Goal: Task Accomplishment & Management: Use online tool/utility

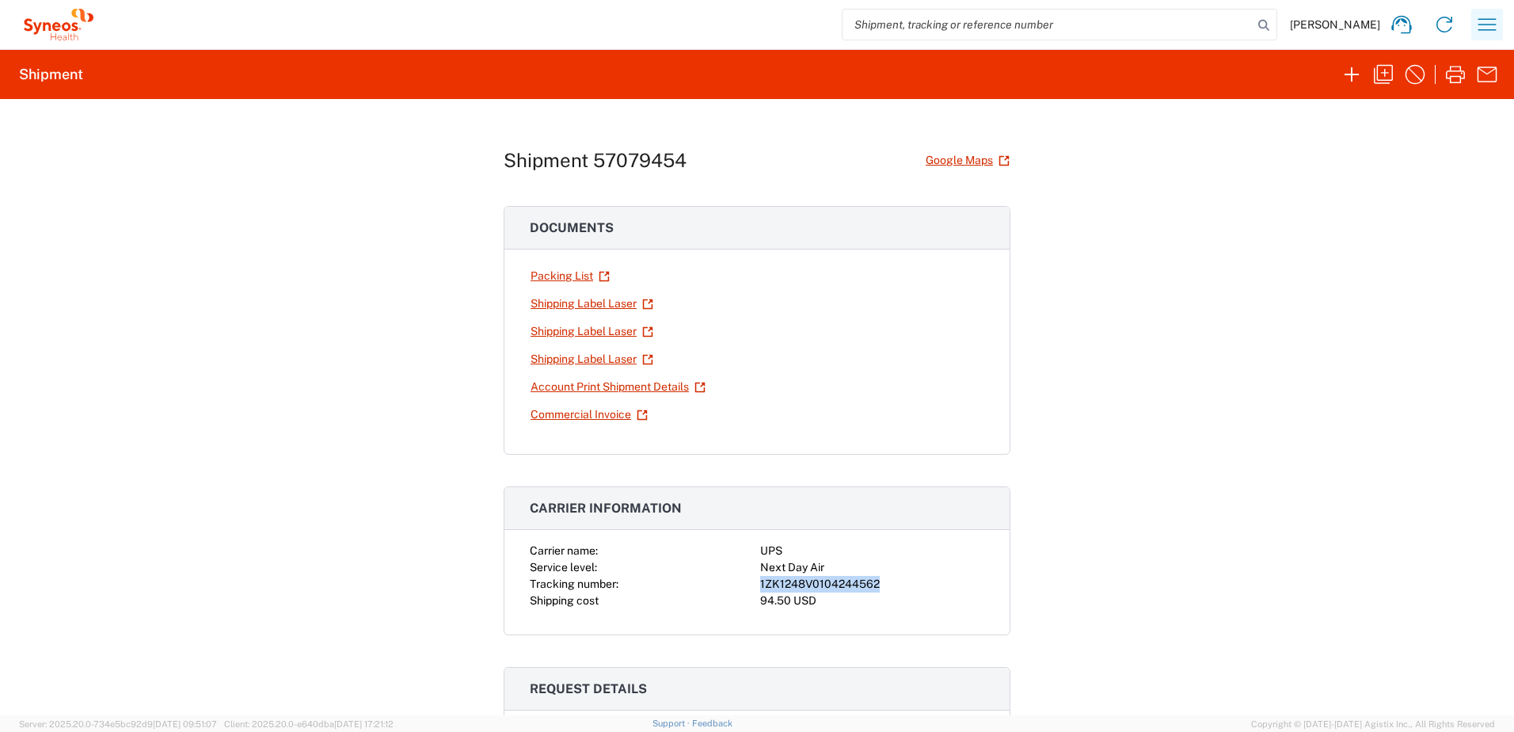
click at [1472, 27] on button "button" at bounding box center [1488, 25] width 32 height 32
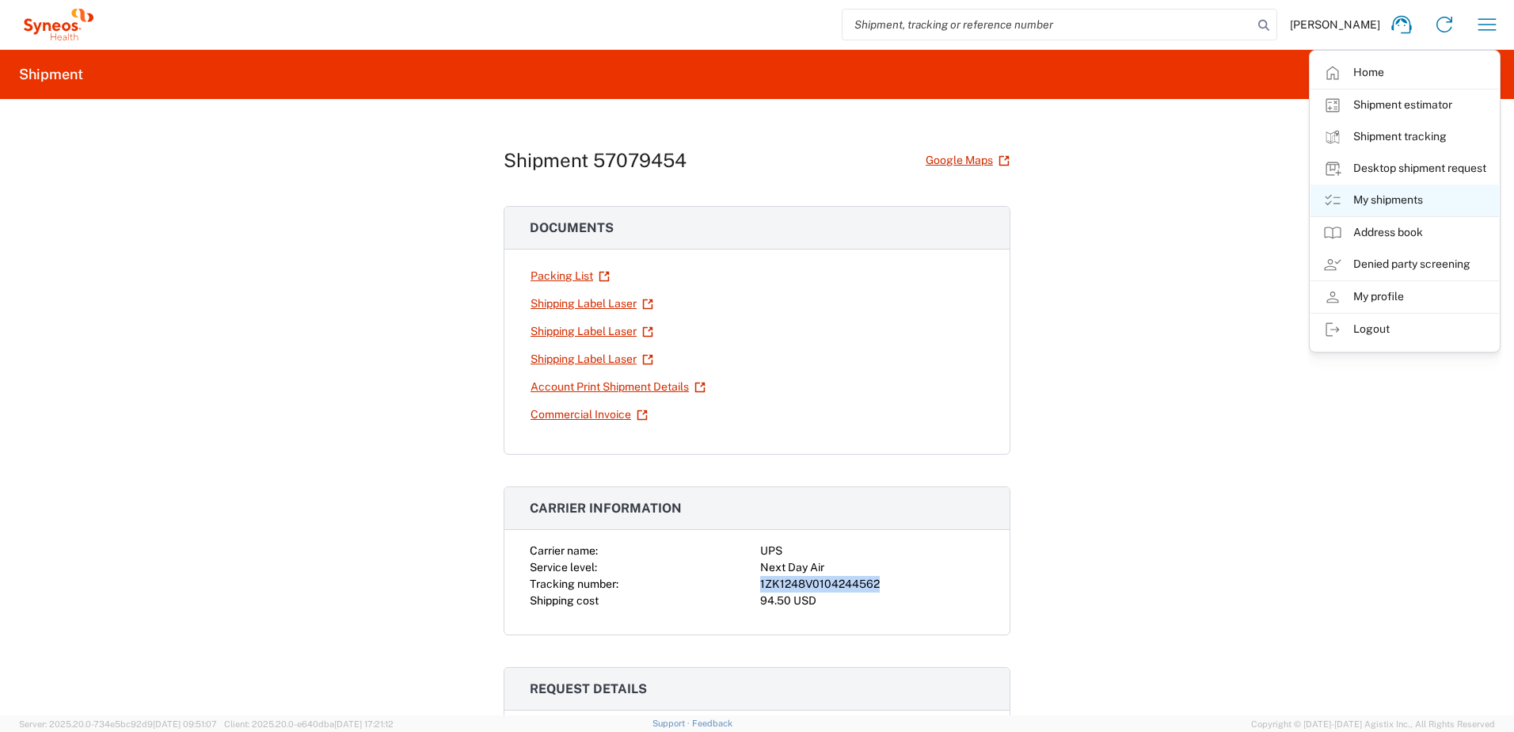
click at [1413, 192] on link "My shipments" at bounding box center [1405, 201] width 189 height 32
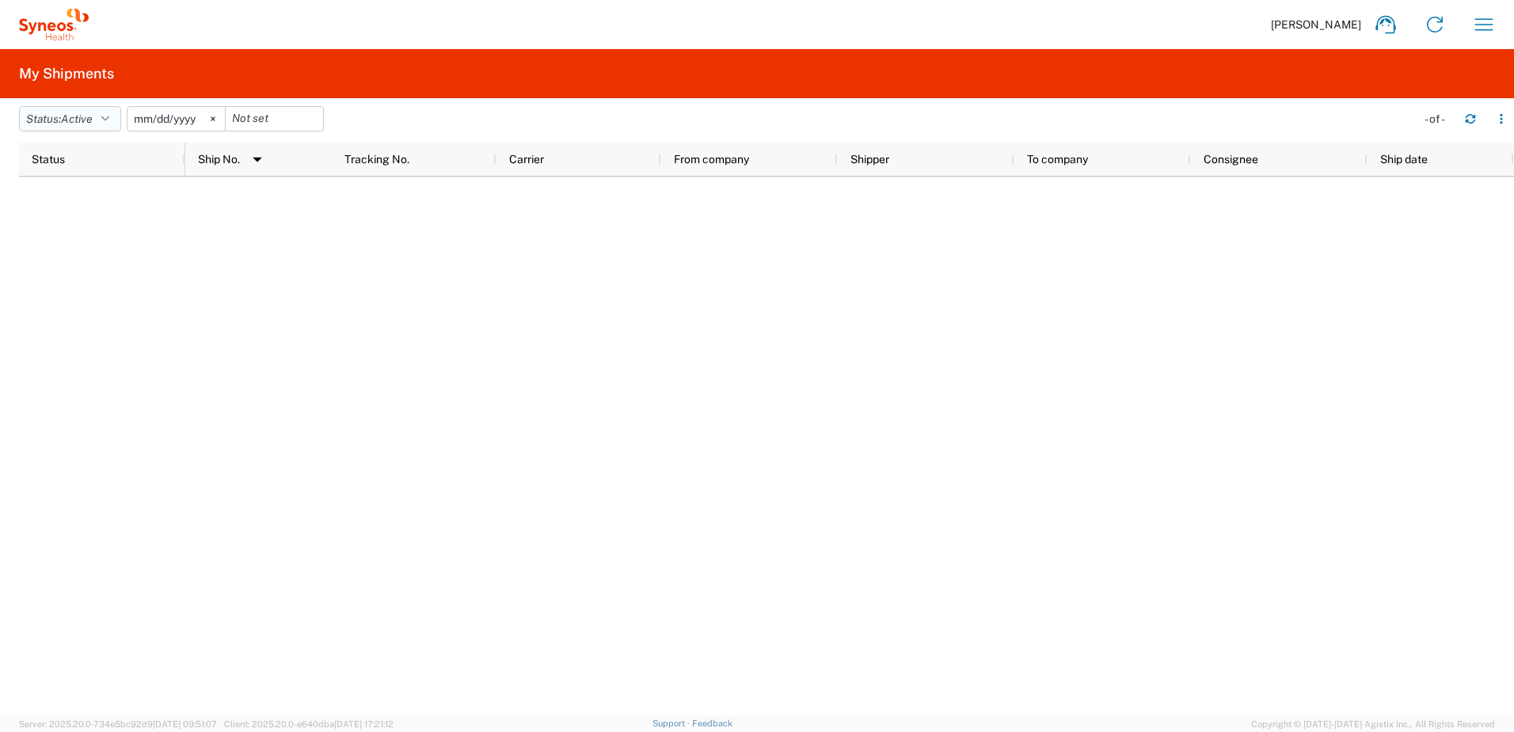
click at [84, 113] on span "Active" at bounding box center [77, 118] width 32 height 13
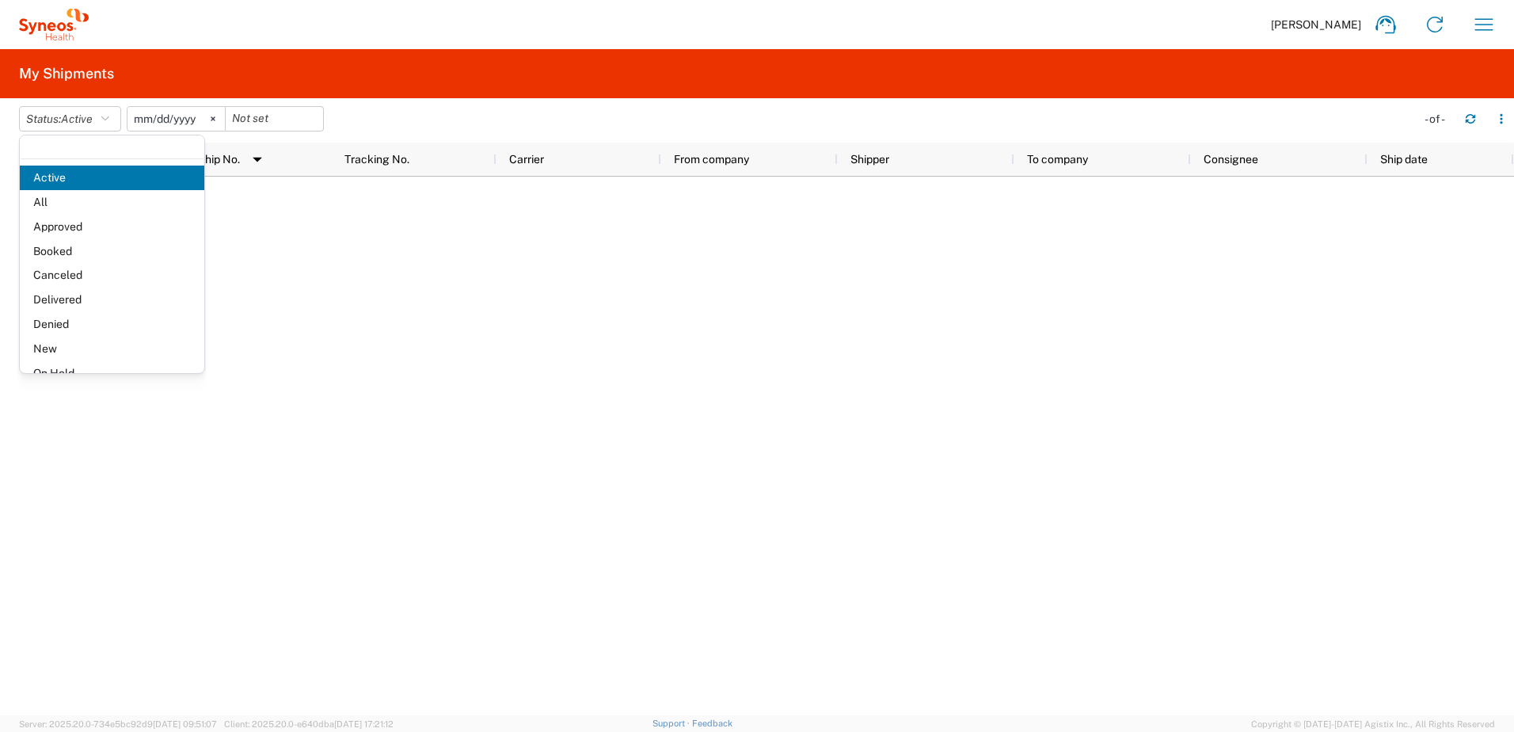
click at [75, 194] on span "All" at bounding box center [112, 202] width 185 height 25
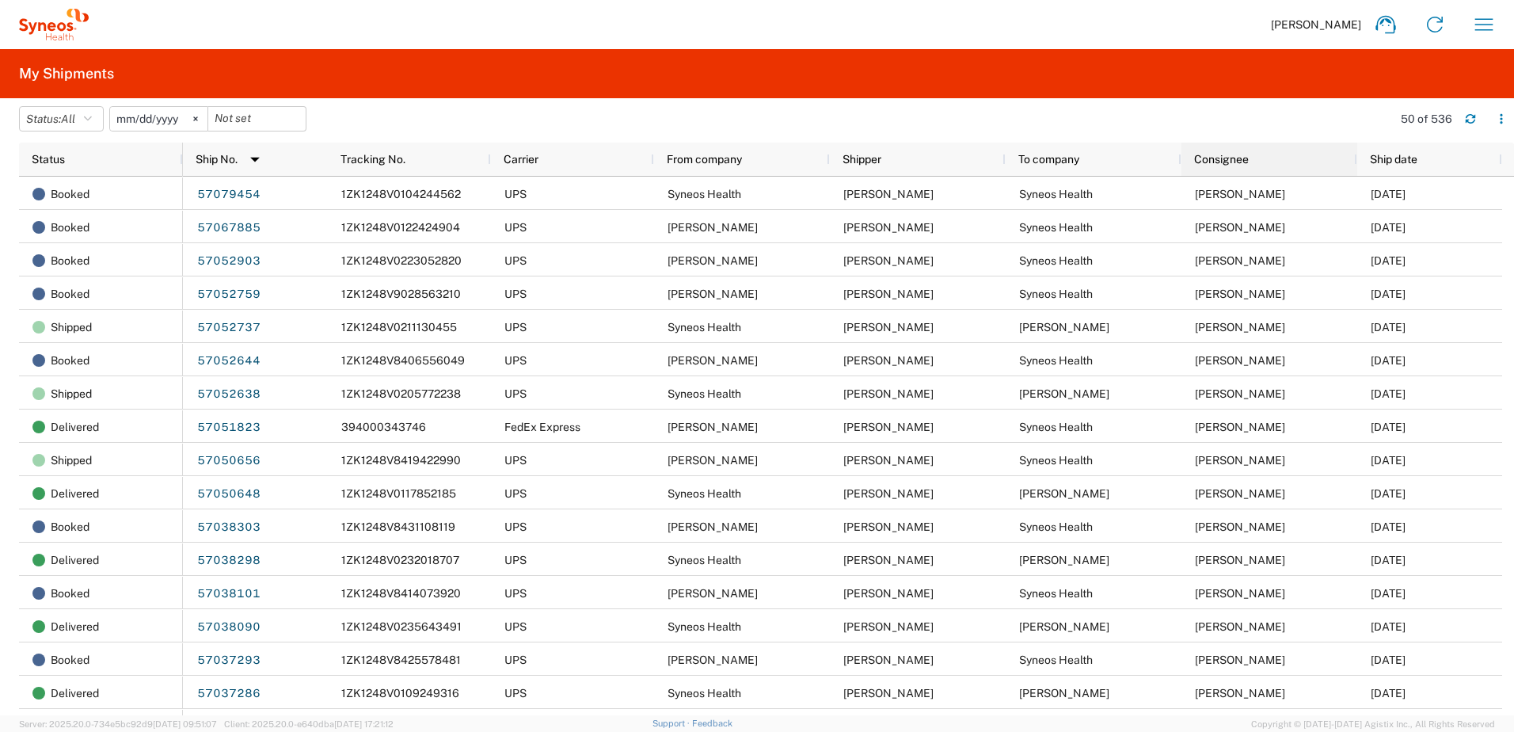
click at [1246, 158] on span "Consignee" at bounding box center [1221, 159] width 55 height 13
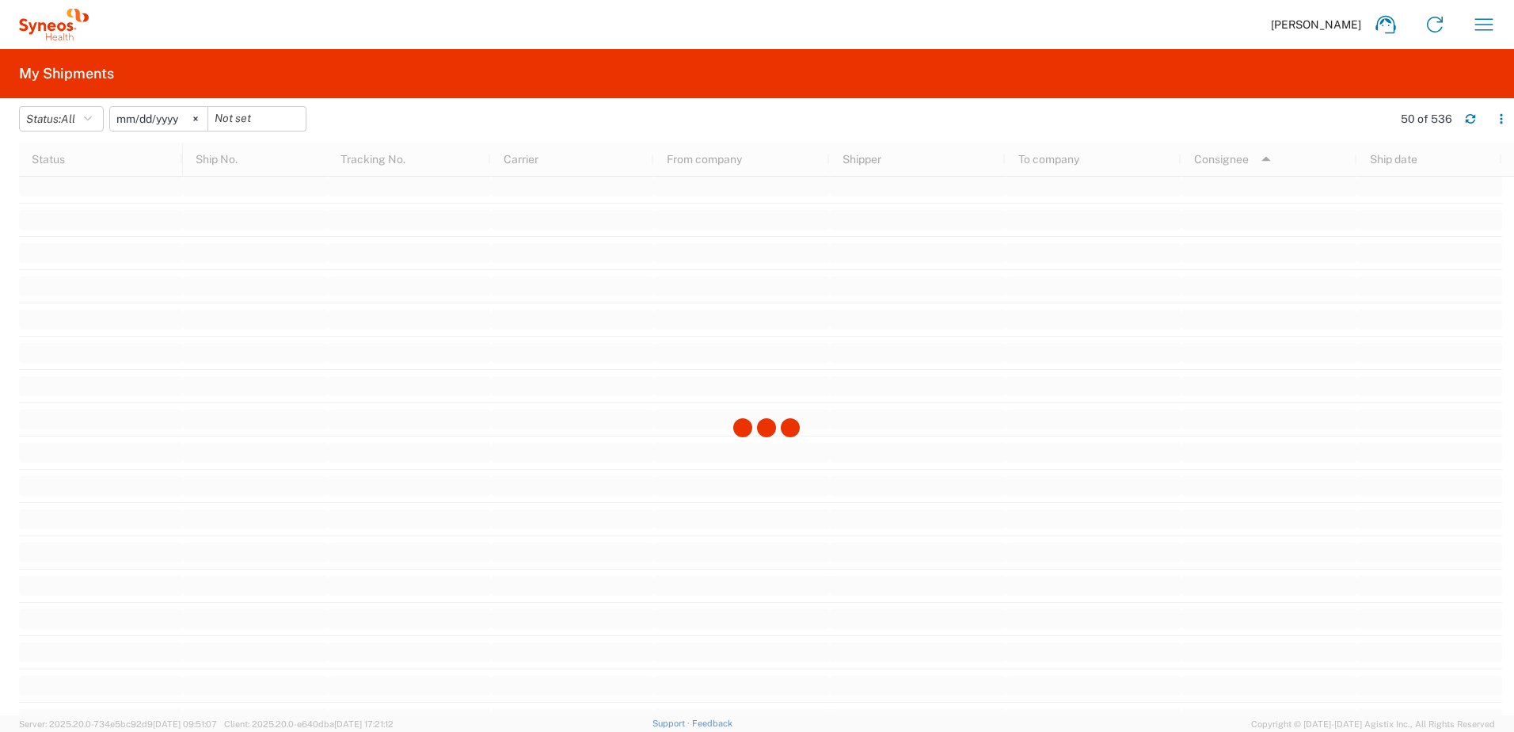
scroll to position [2535, 0]
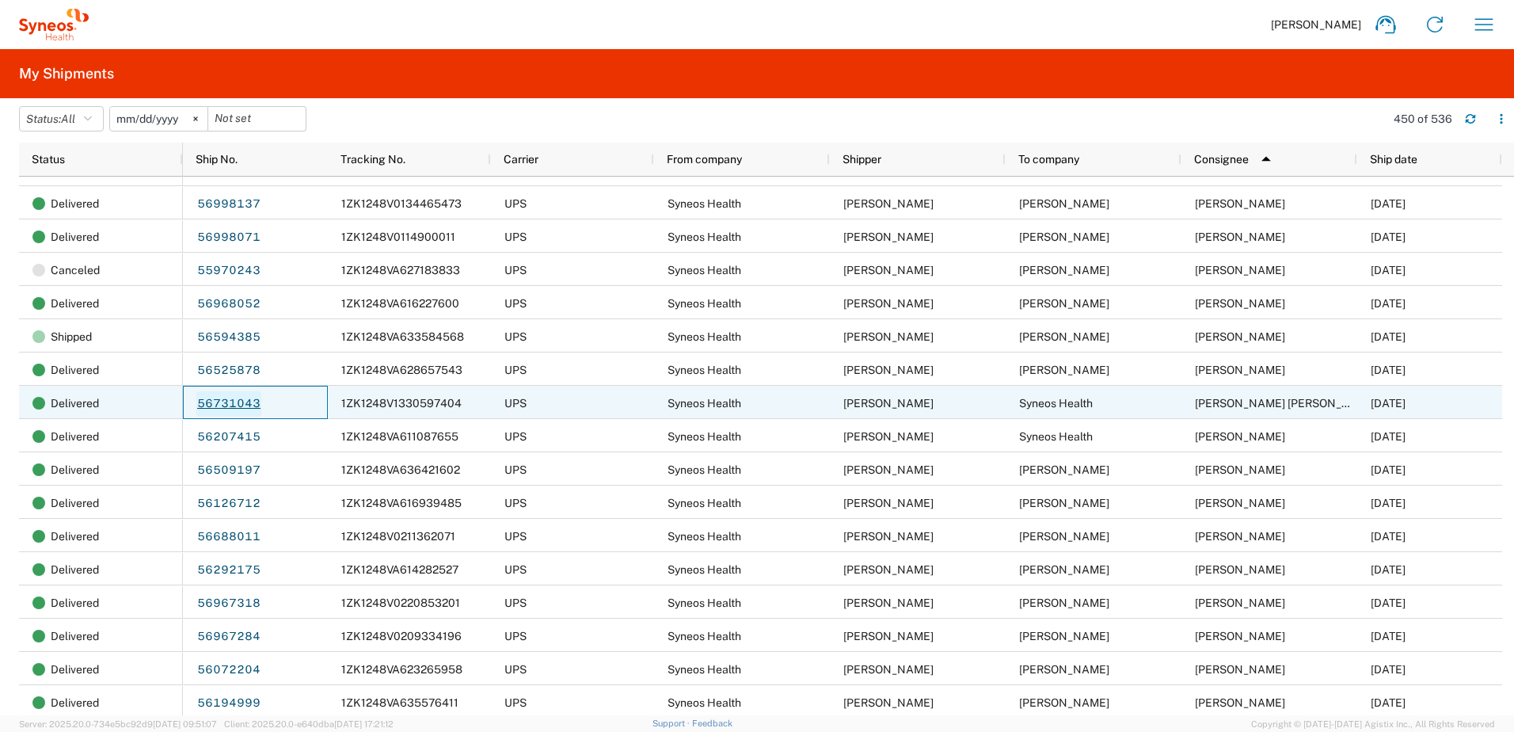
click at [233, 405] on link "56731043" at bounding box center [228, 403] width 65 height 25
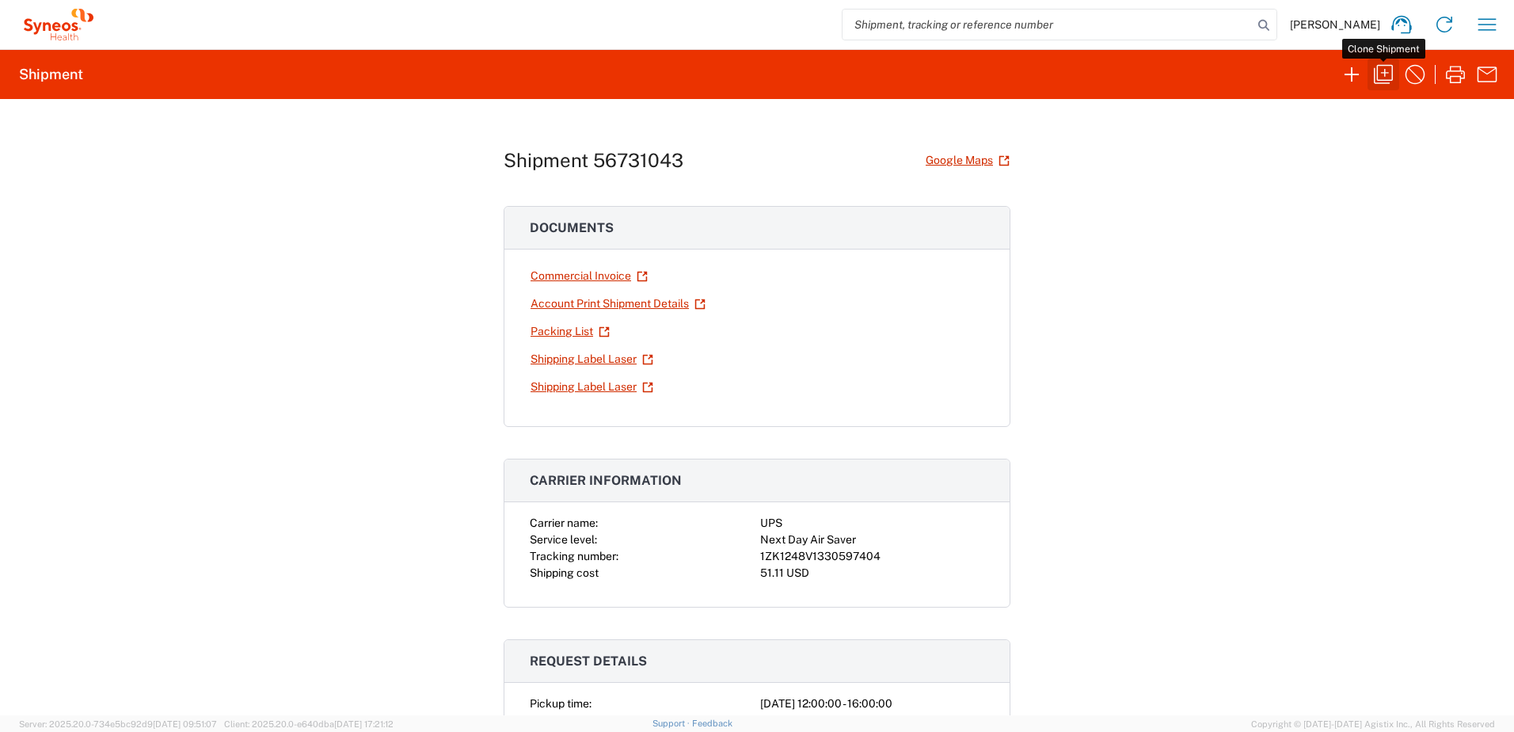
click at [1390, 82] on icon "button" at bounding box center [1383, 74] width 25 height 25
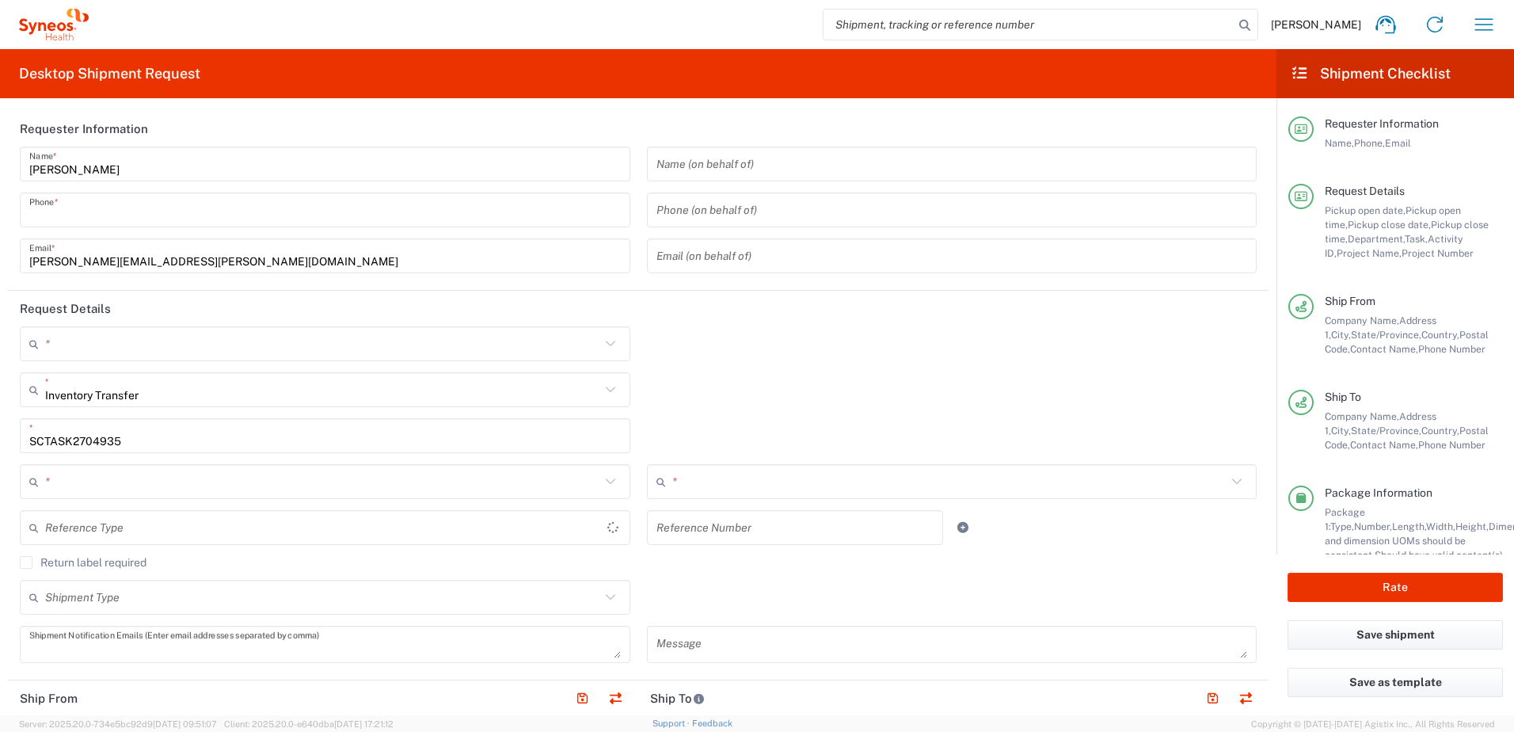
type input "9199867424"
type textarea "[PERSON_NAME][EMAIL_ADDRESS][PERSON_NAME][DOMAIN_NAME]"
type input "Syneos Health"
type input "[GEOGRAPHIC_DATA]"
type input "Morrisville"
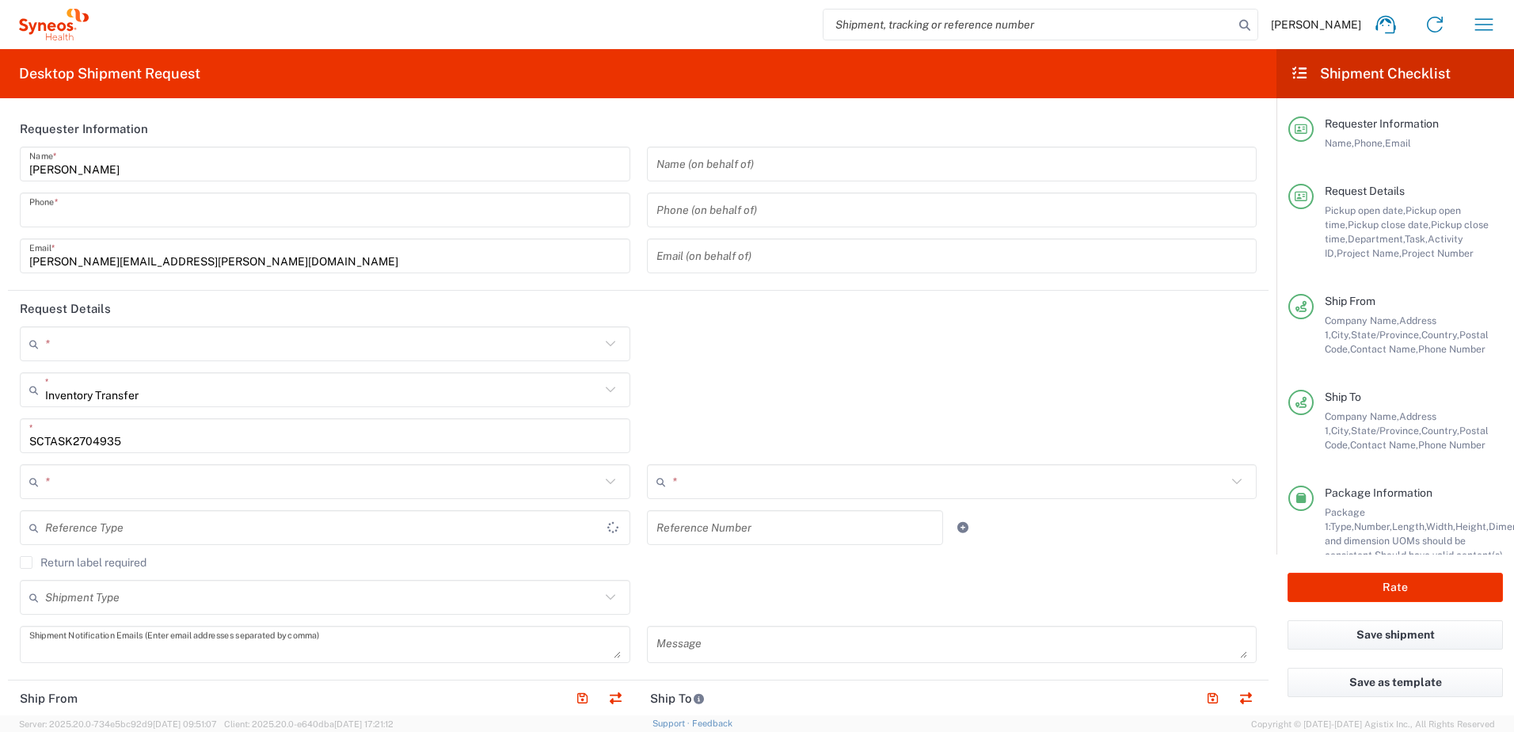
type input "27560"
type input "[PERSON_NAME]"
type input "9199867424"
type input "[PERSON_NAME][EMAIL_ADDRESS][PERSON_NAME][DOMAIN_NAME]"
type input "Syneos Health"
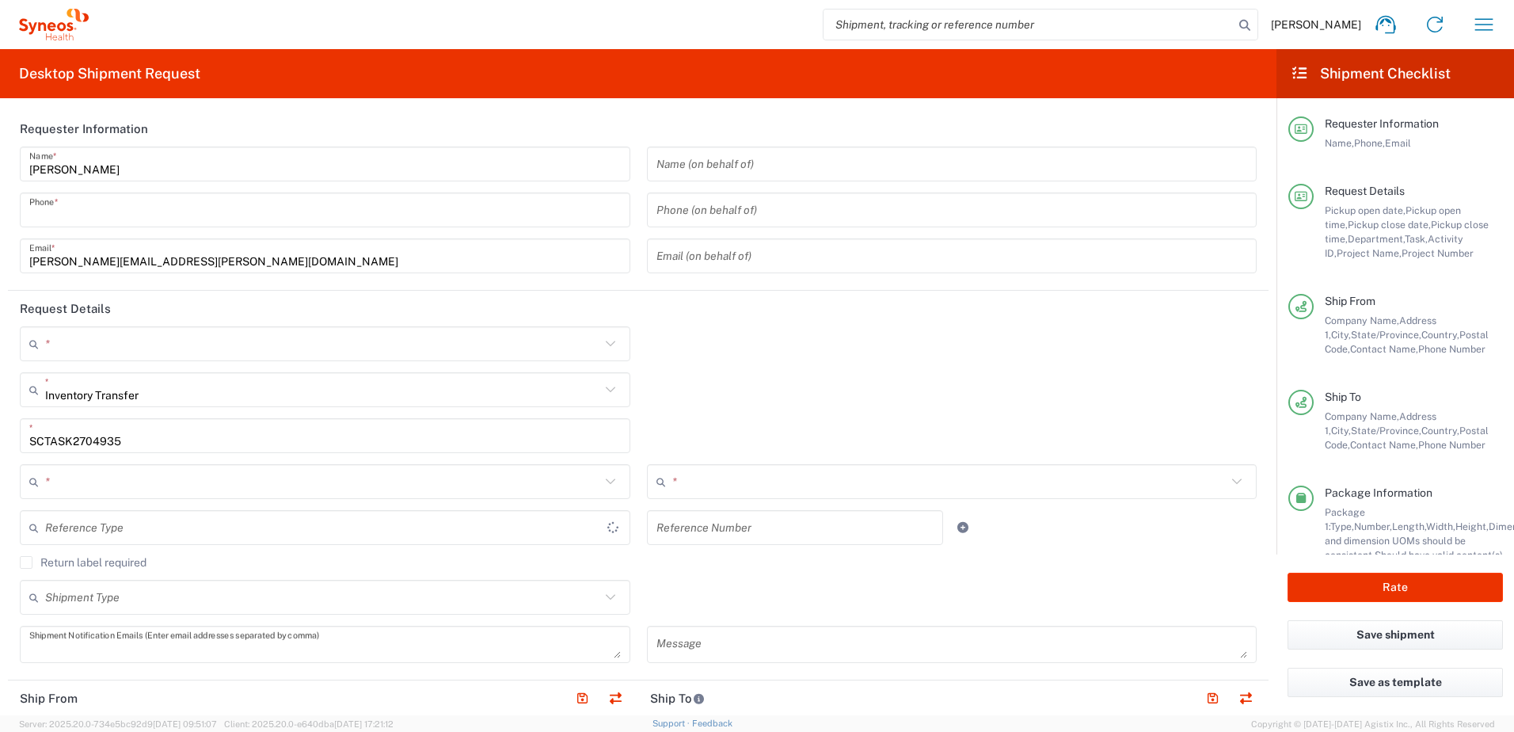
type input "[STREET_ADDRESS]"
type input "3rd Floor"
type input "Bridgewater"
type input "[GEOGRAPHIC_DATA]"
type input "08807"
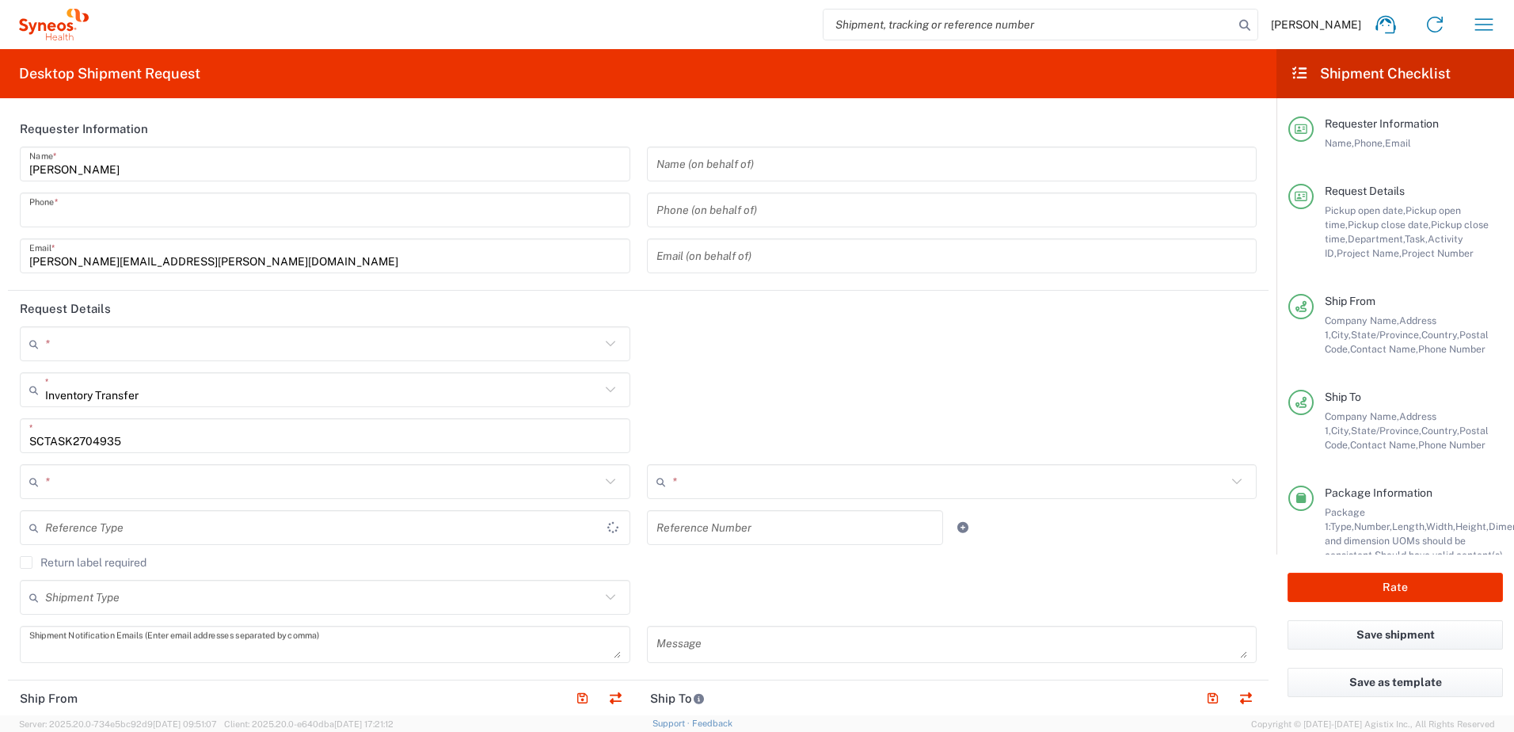
type input "[PERSON_NAME] [PERSON_NAME]"
type input "2017398315"
type input "[PERSON_NAME][EMAIL_ADDRESS][PERSON_NAME][DOMAIN_NAME]"
type input "Business (General)"
type input "Sender/Shipper"
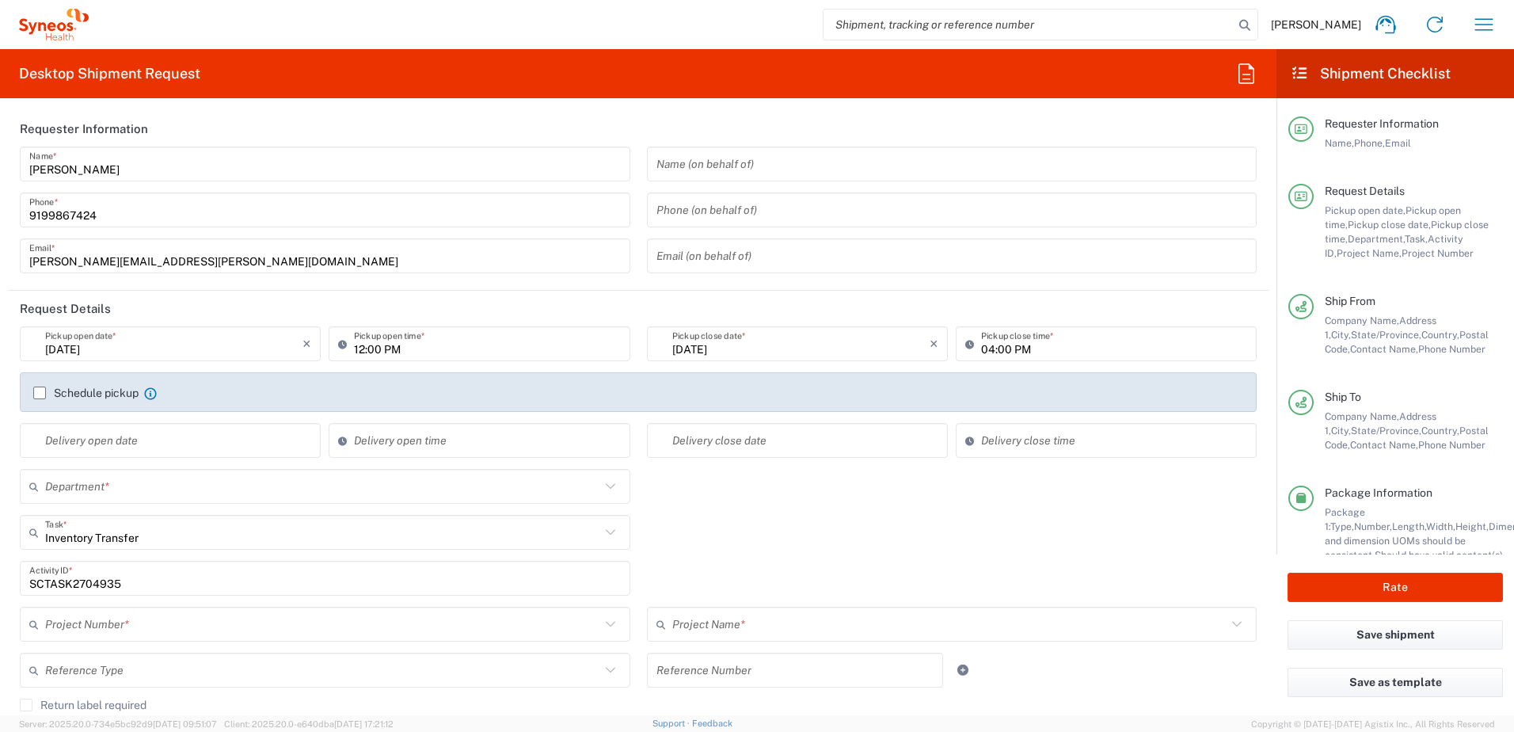
type input "4520 DEPARTMENTAL EXPENSE"
type input "[US_STATE]"
type input "[GEOGRAPHIC_DATA]"
type input "[US_STATE]"
type input "4510"
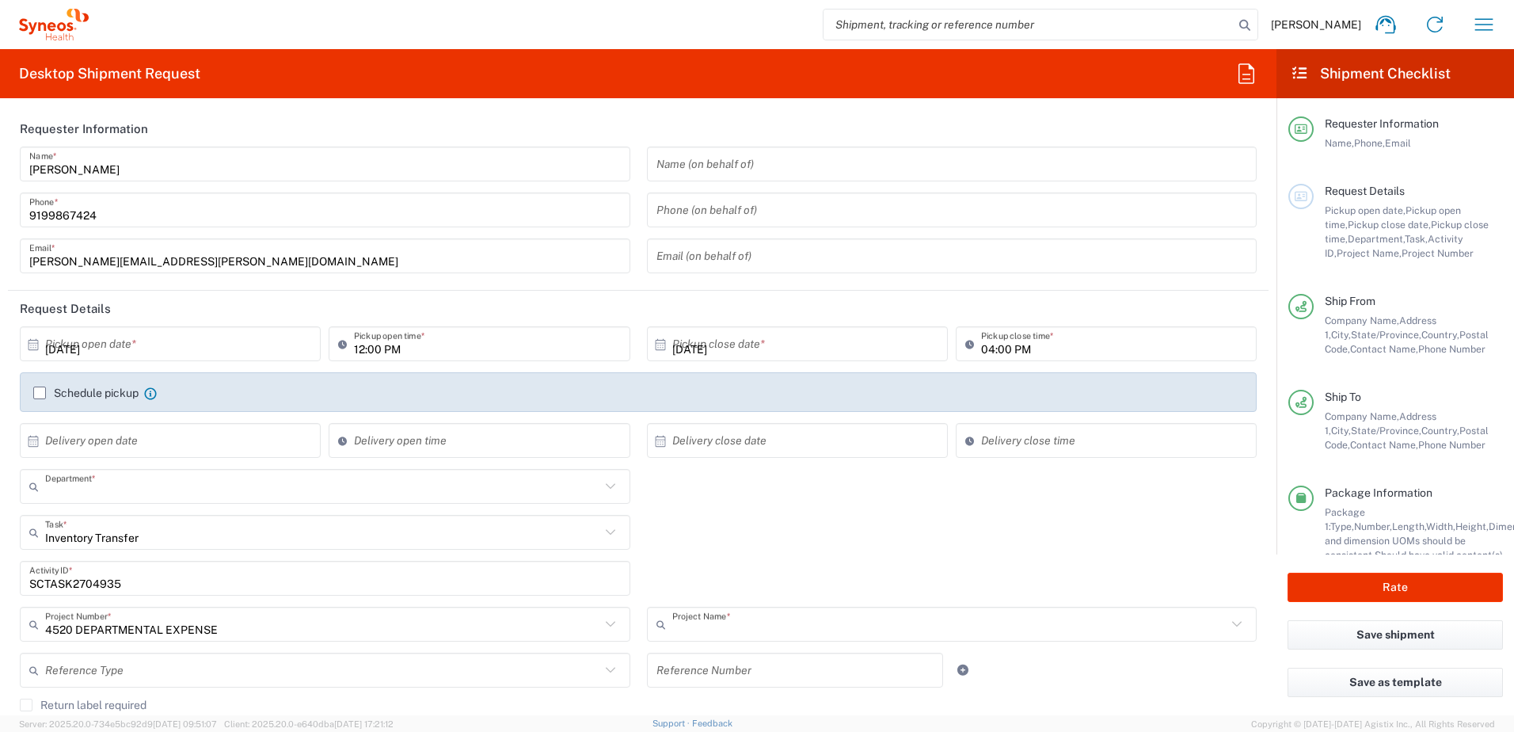
type input "4520 DEPARTMENTAL EXPENSE"
type input "Your Packaging"
click at [186, 333] on input "text" at bounding box center [173, 344] width 257 height 28
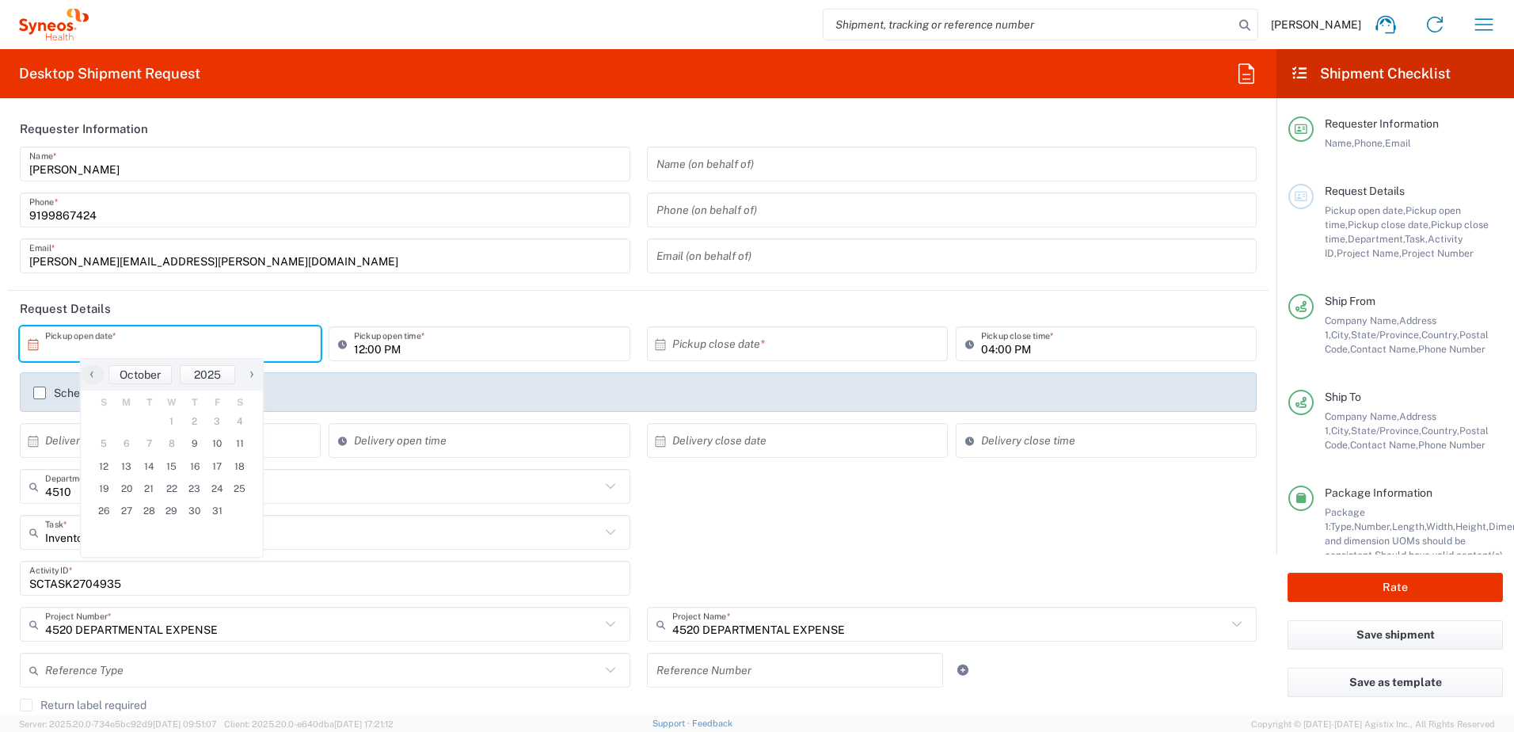
type input "Syneos Health, LLC-[GEOGRAPHIC_DATA] [GEOGRAPHIC_DATA] [GEOGRAPHIC_DATA]"
click at [204, 443] on span "9" at bounding box center [194, 443] width 23 height 22
type input "[DATE]"
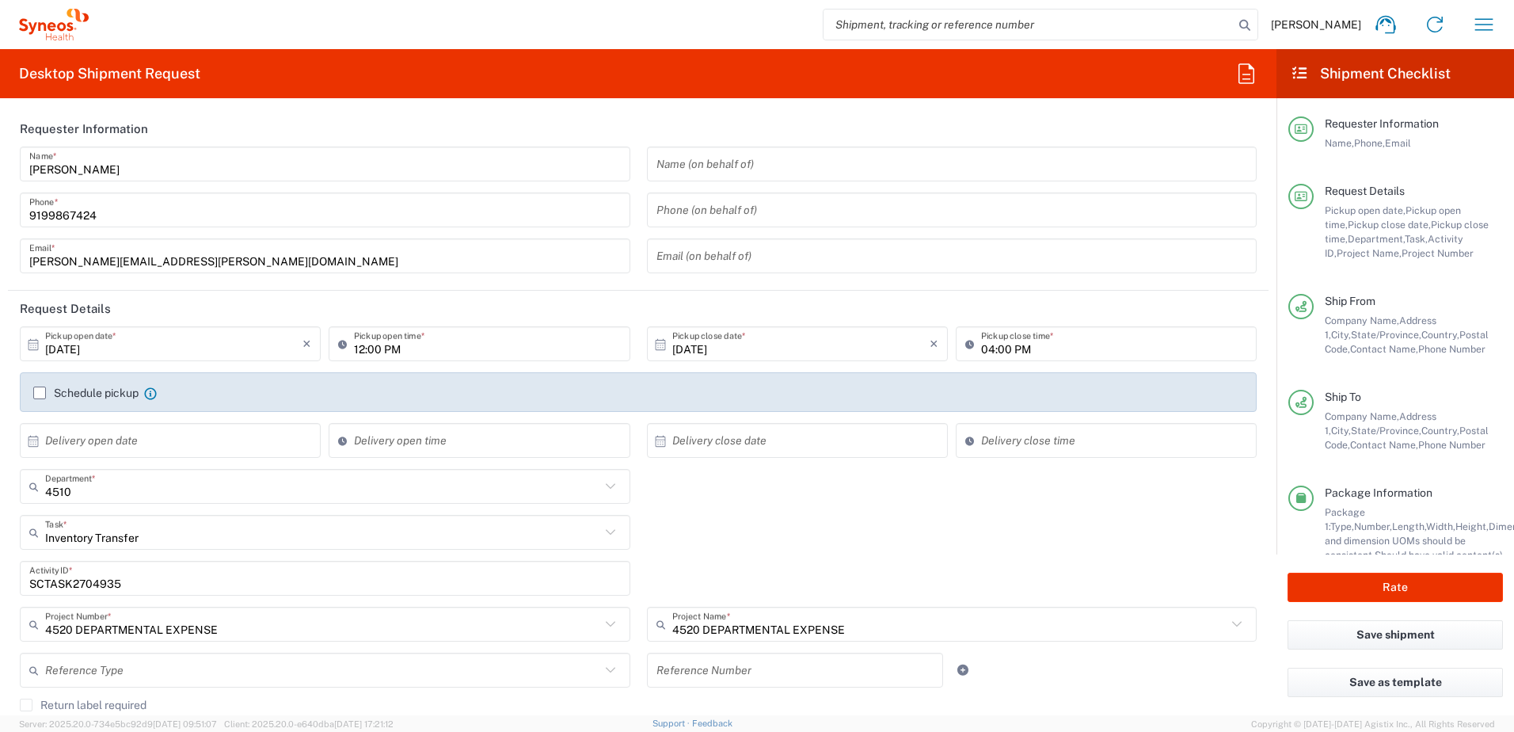
click at [424, 348] on input "12:00 PM" at bounding box center [487, 344] width 266 height 28
click at [456, 349] on input "12:00 PM" at bounding box center [487, 344] width 266 height 28
click at [461, 348] on input "12:00 PM" at bounding box center [487, 344] width 266 height 28
drag, startPoint x: 455, startPoint y: 349, endPoint x: 330, endPoint y: 349, distance: 125.1
click at [330, 349] on div "12:00 PM Pickup open time *" at bounding box center [479, 343] width 301 height 35
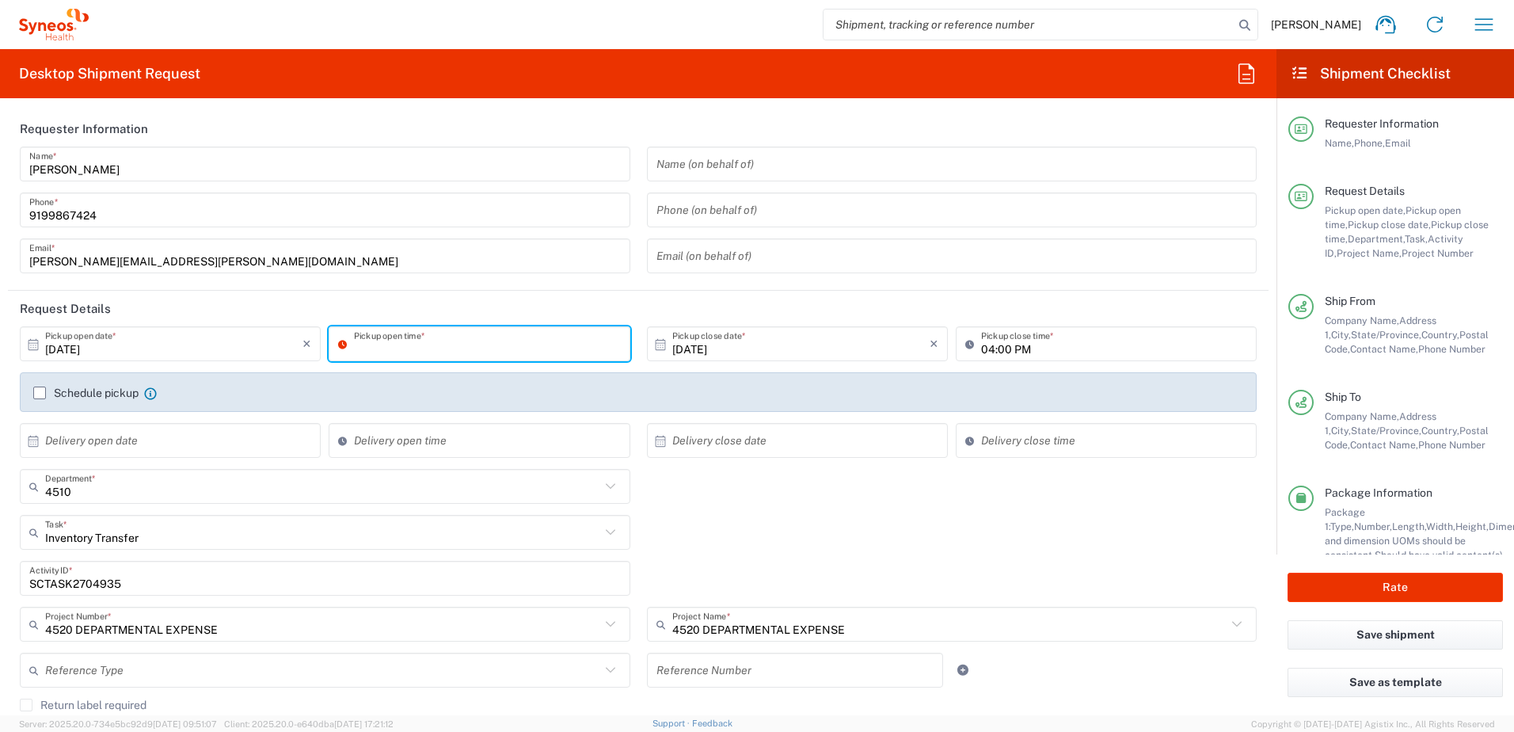
click at [804, 540] on div "Inventory Transfer Task * Inventory Transfer Break/Fix New Hire Other Refresh" at bounding box center [639, 538] width 1254 height 46
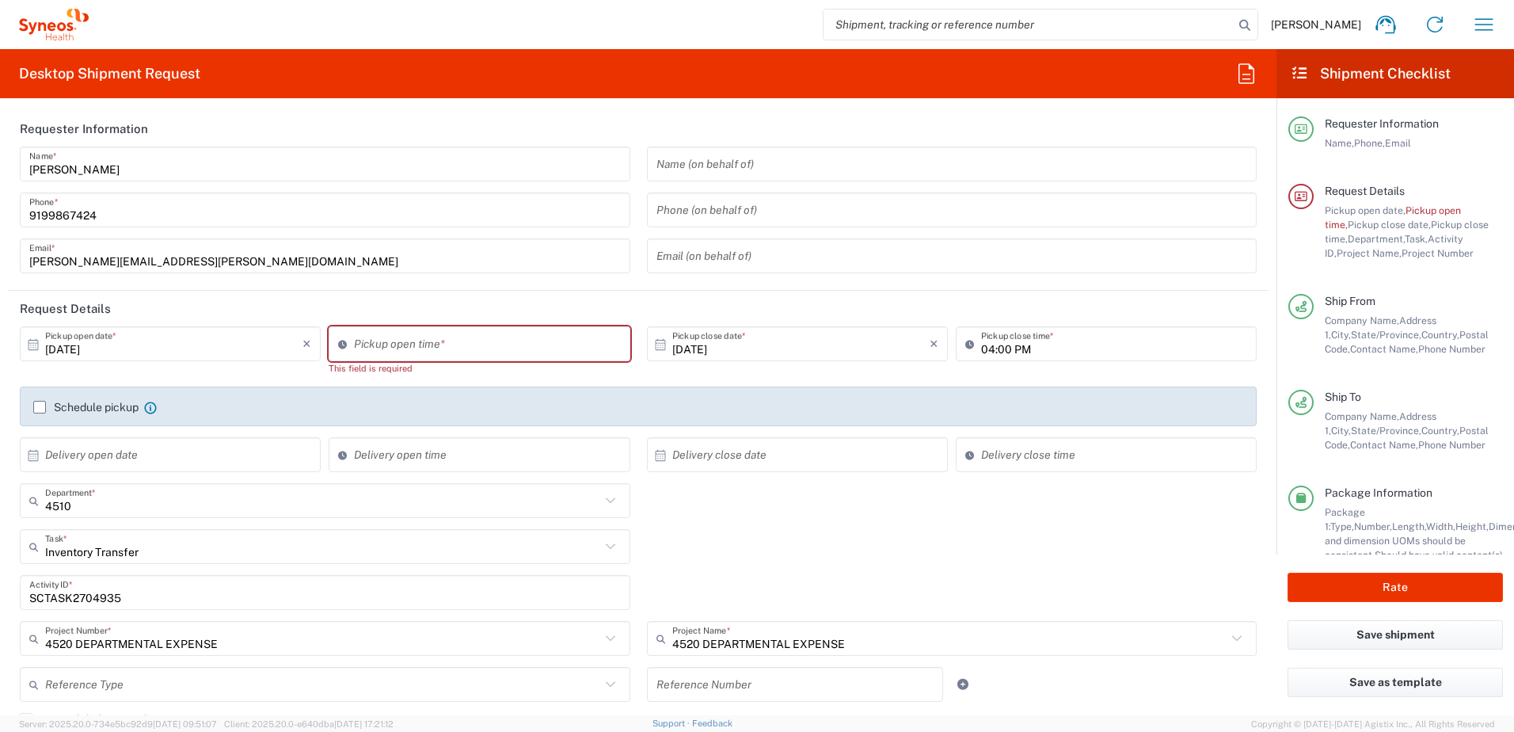
type input "01:34 PM"
click at [376, 337] on input "01:34 PM" at bounding box center [487, 344] width 266 height 28
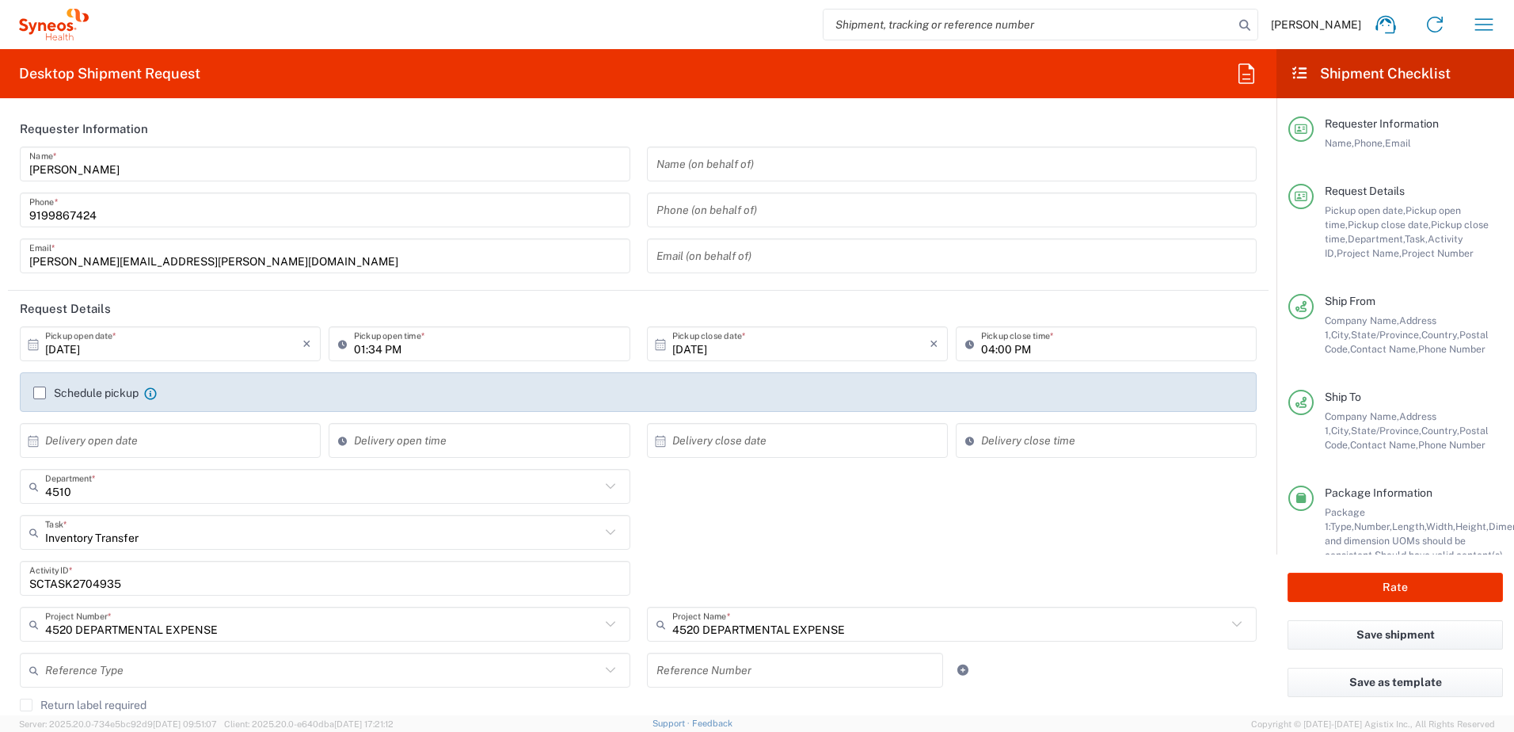
click at [832, 540] on div "Inventory Transfer Task * Inventory Transfer Break/Fix New Hire Other Refresh" at bounding box center [639, 538] width 1254 height 46
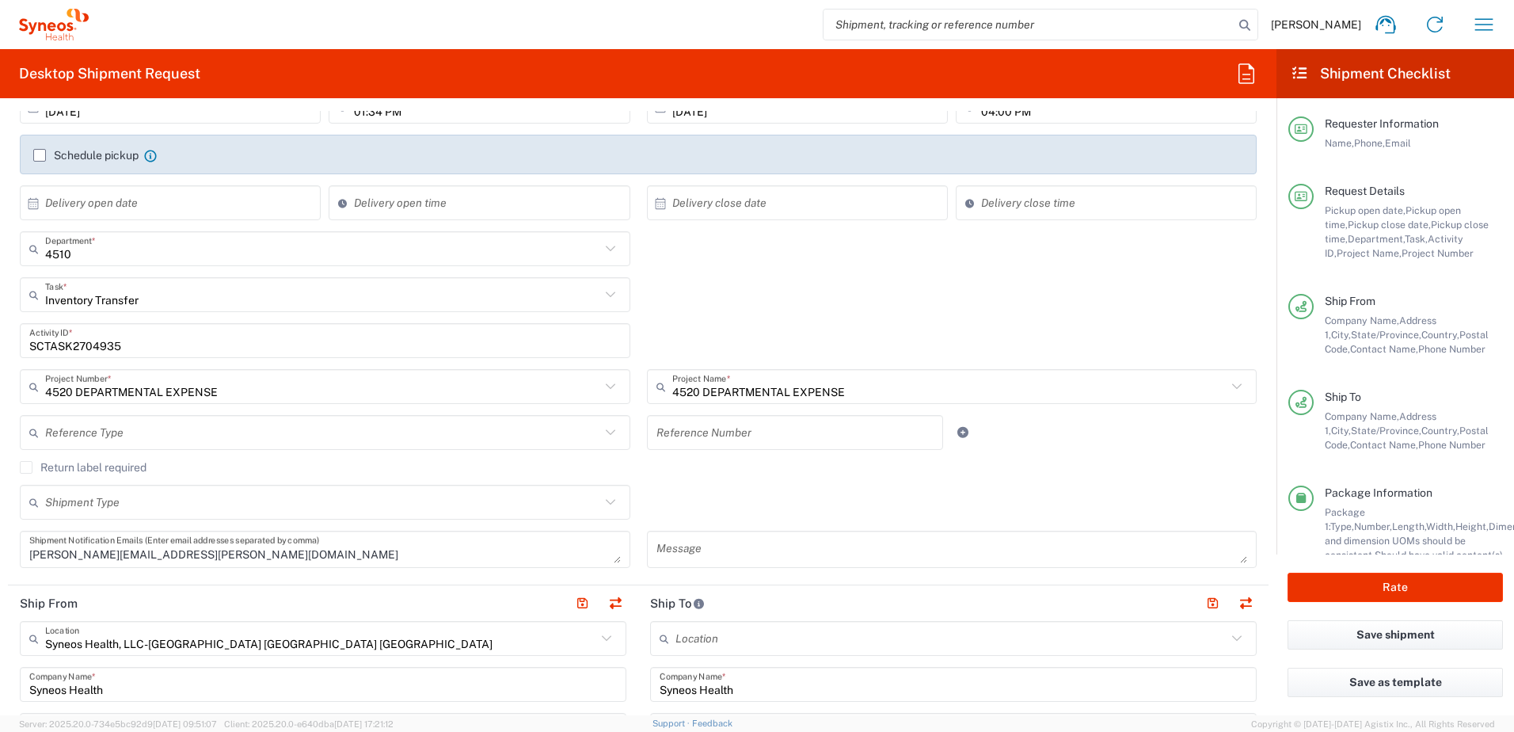
click at [94, 344] on input "SCTASK2704935" at bounding box center [325, 341] width 592 height 28
click at [95, 344] on input "SCTASK2704935" at bounding box center [325, 341] width 592 height 28
paste input "33858"
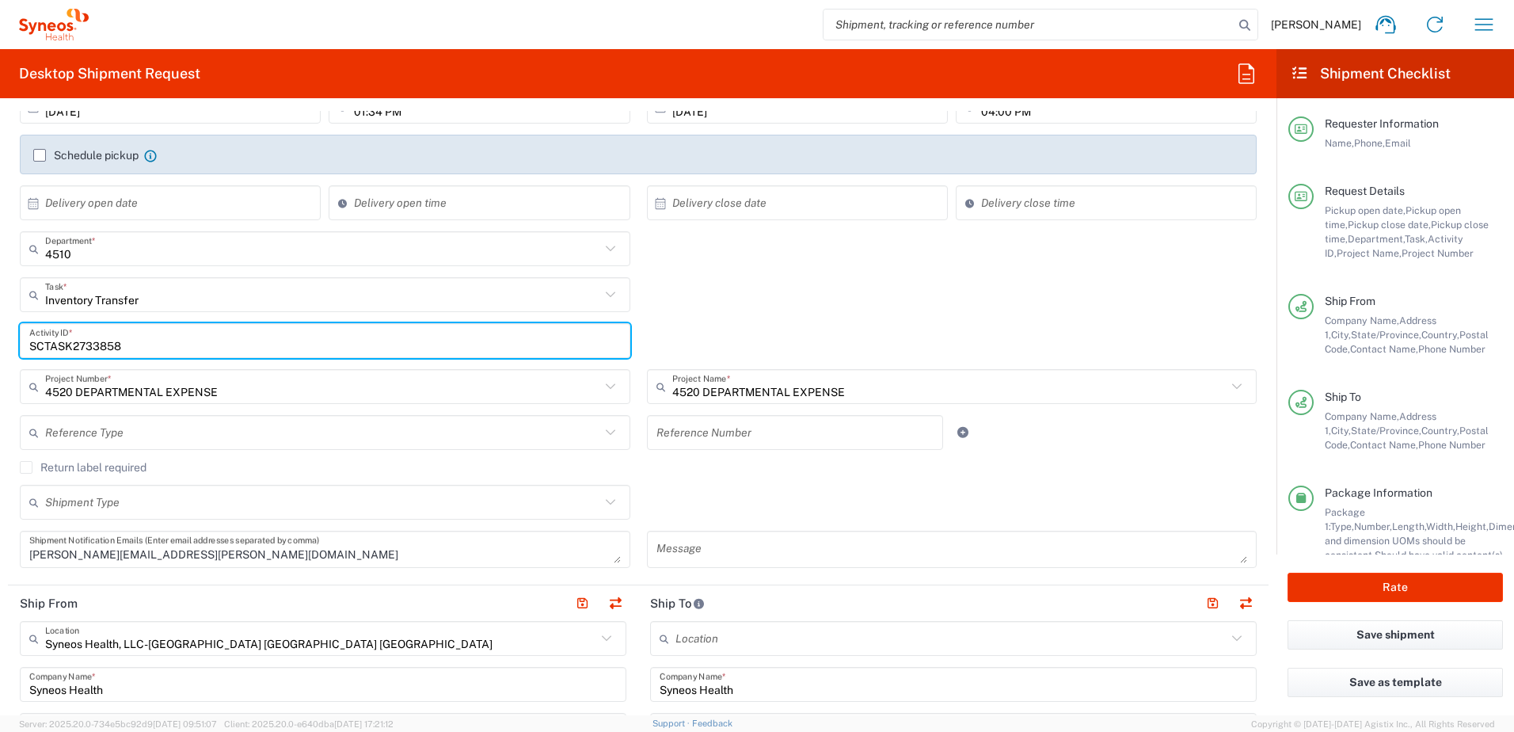
type input "SCTASK2733858"
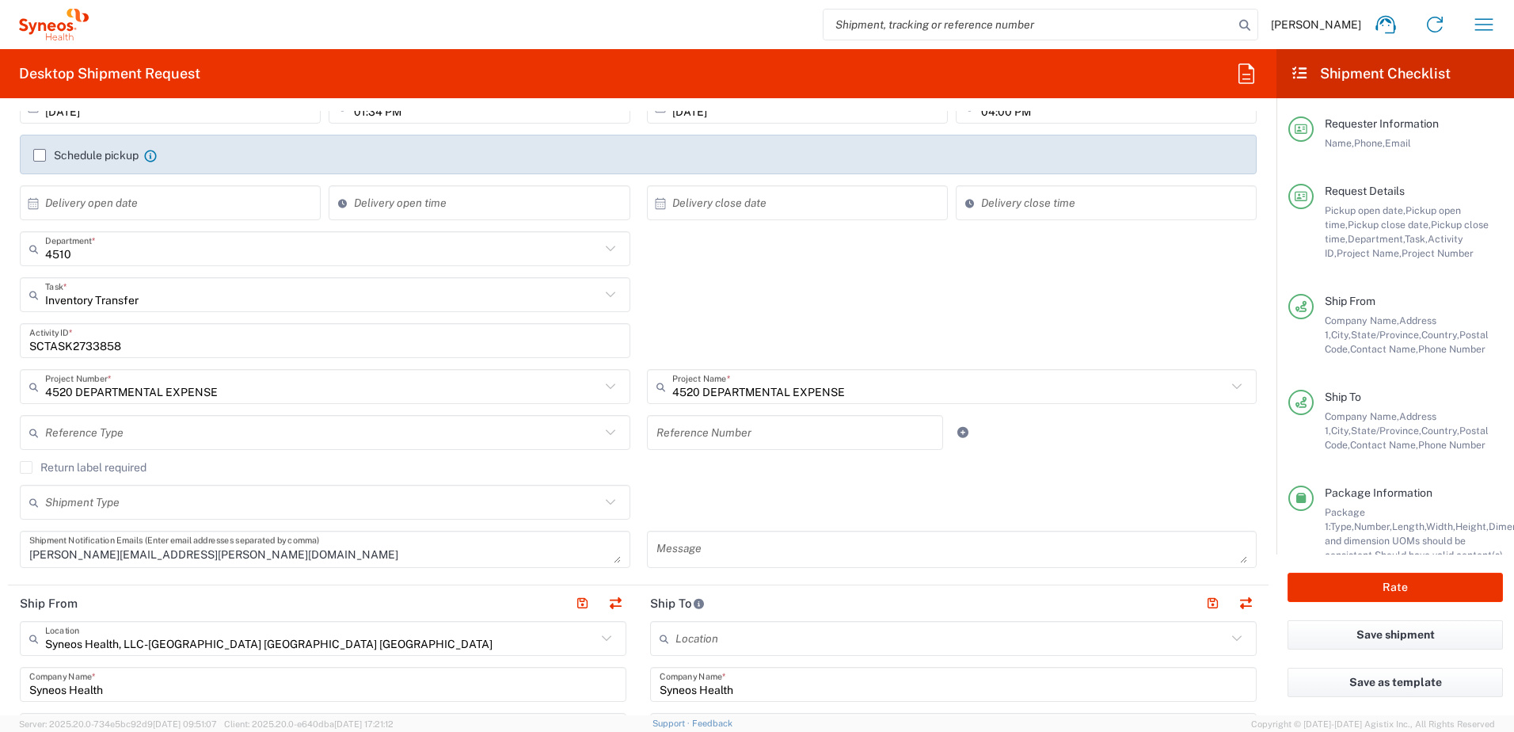
click at [791, 326] on div "SCTASK2733858 Activity ID *" at bounding box center [639, 346] width 1254 height 46
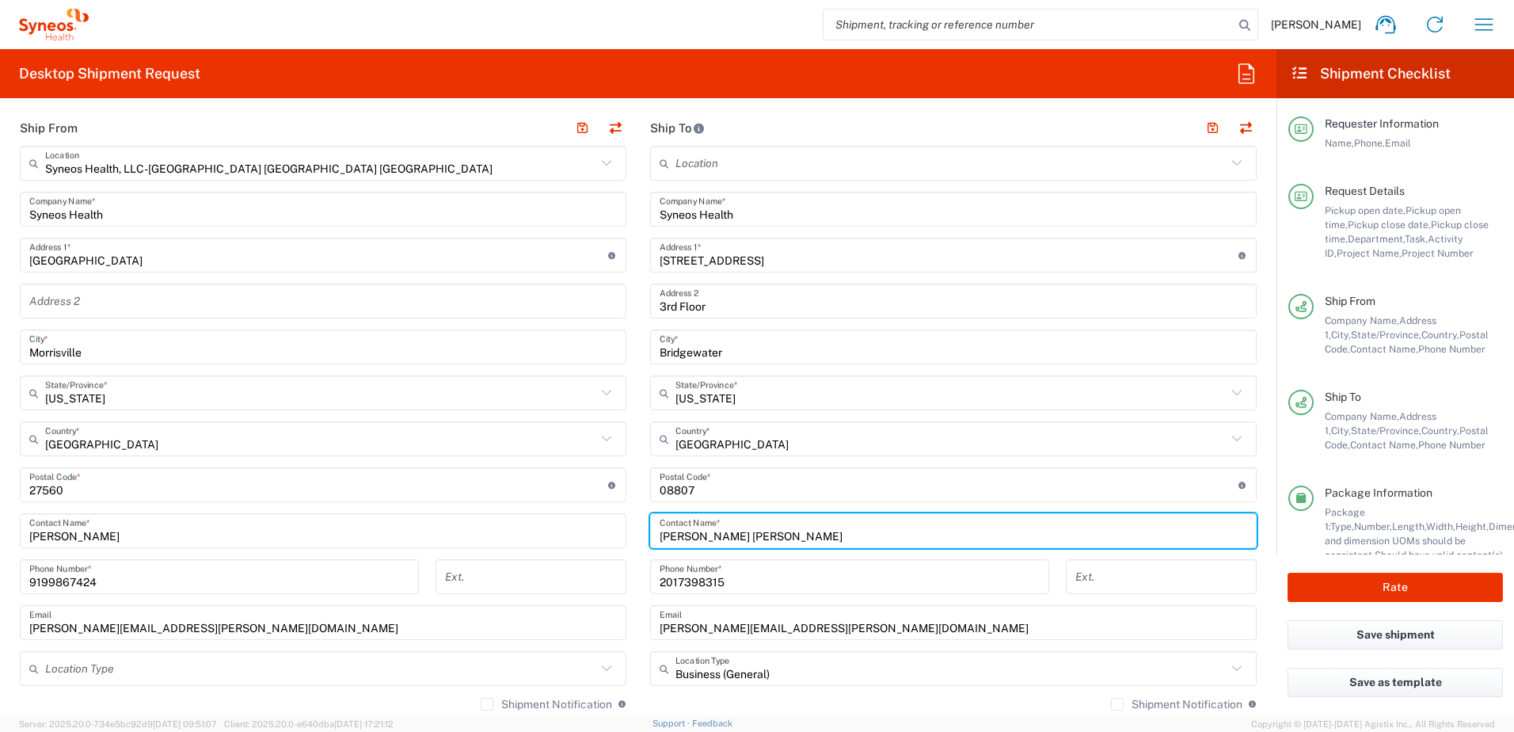
click at [718, 535] on input "[PERSON_NAME] [PERSON_NAME]" at bounding box center [954, 531] width 588 height 28
type input "[PERSON_NAME]"
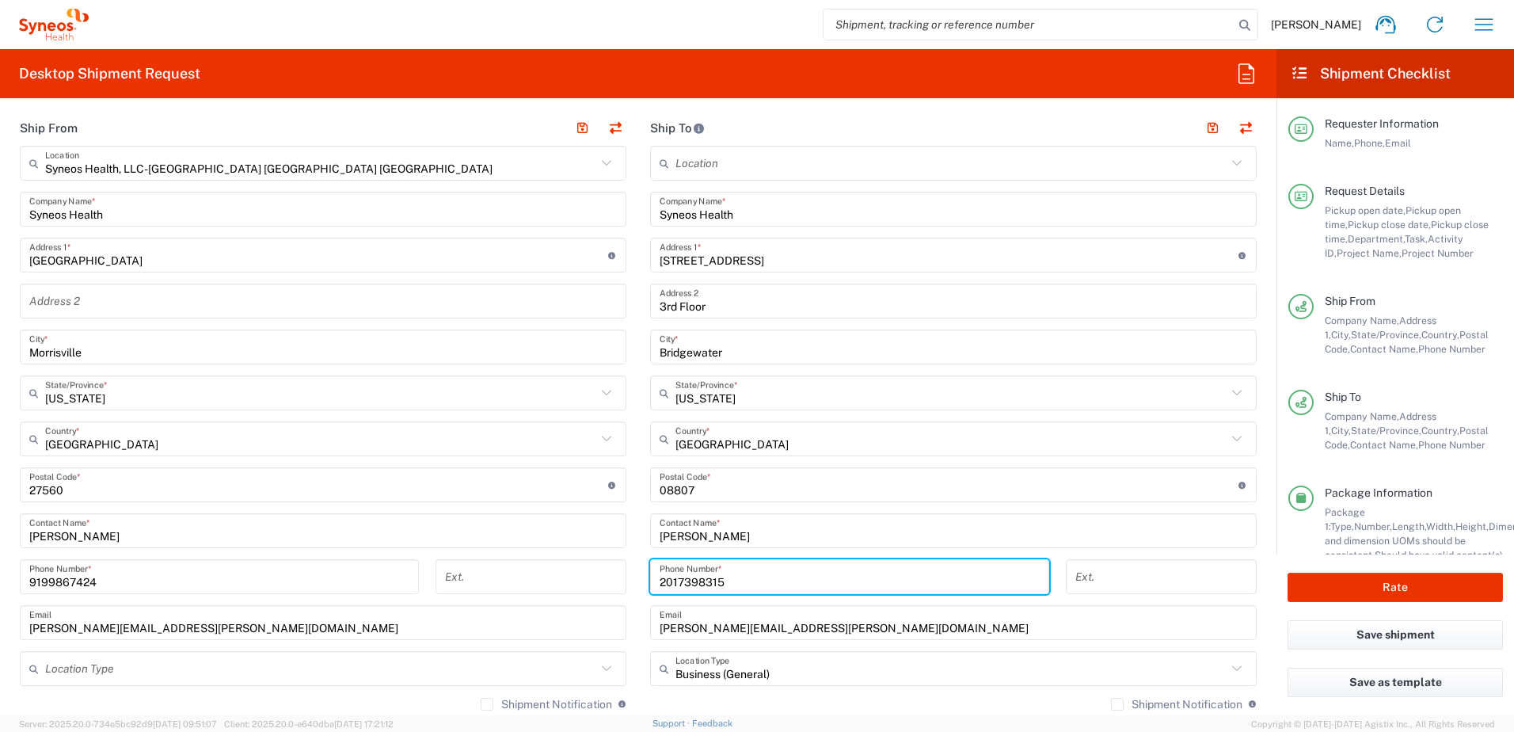
drag, startPoint x: 733, startPoint y: 576, endPoint x: 601, endPoint y: 557, distance: 132.8
click at [601, 557] on div "Ship From Syneos Health, LLC-[GEOGRAPHIC_DATA] [GEOGRAPHIC_DATA] [GEOGRAPHIC_DA…" at bounding box center [638, 463] width 1261 height 707
paste input "[PHONE_NUMBER]"
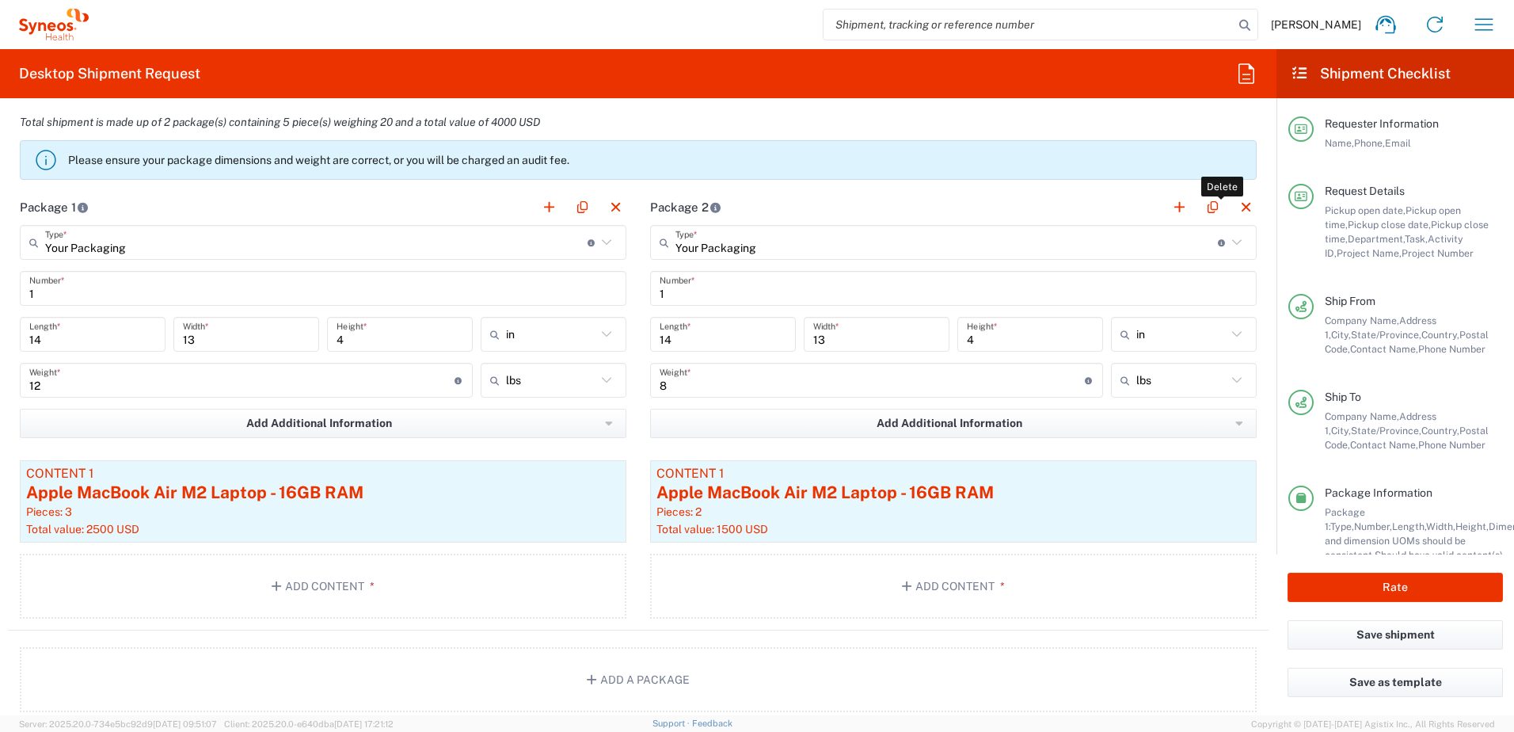
type input "[PHONE_NUMBER]"
click at [1235, 203] on button "button" at bounding box center [1246, 207] width 22 height 22
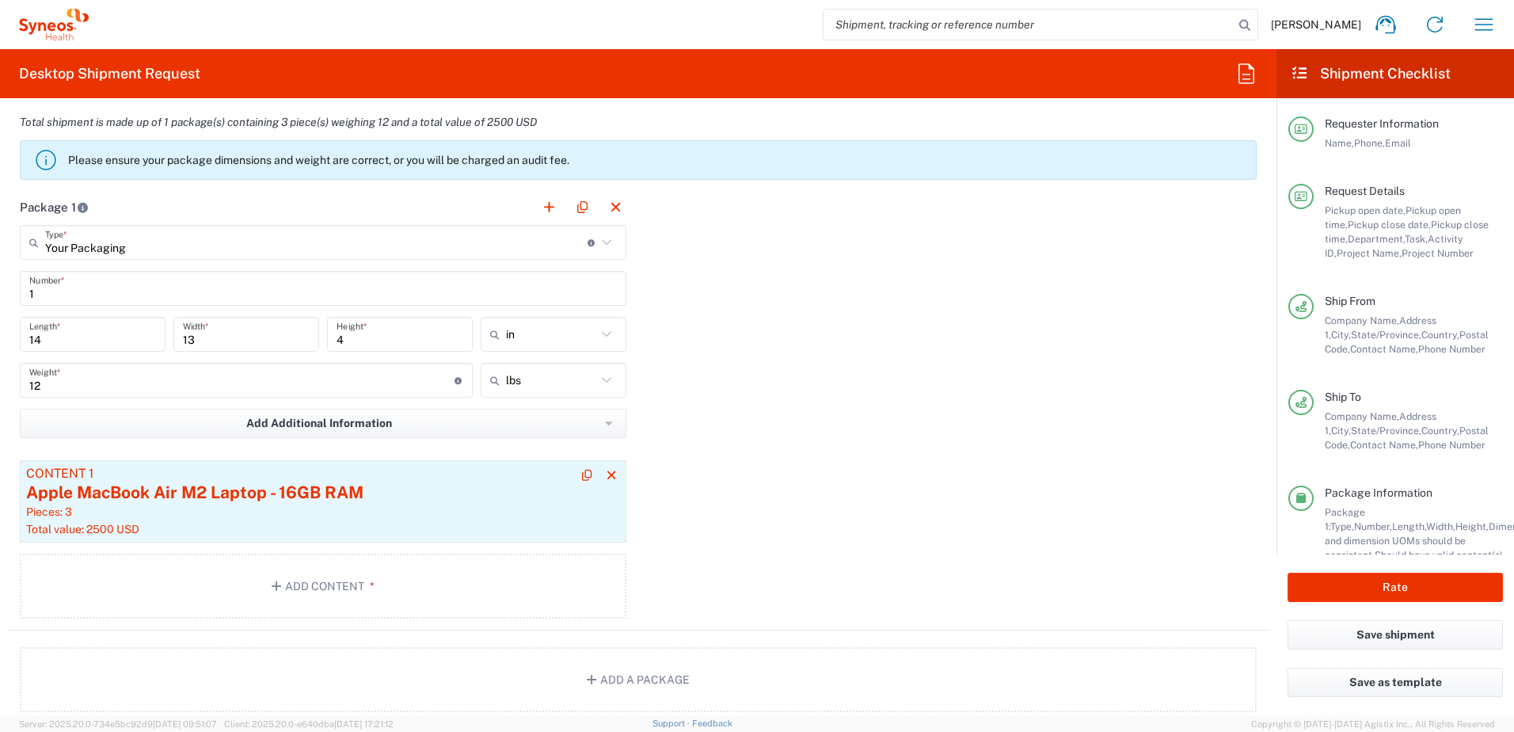
click at [348, 489] on div "Apple MacBook Air M2 Laptop - 16GB RAM" at bounding box center [323, 493] width 594 height 24
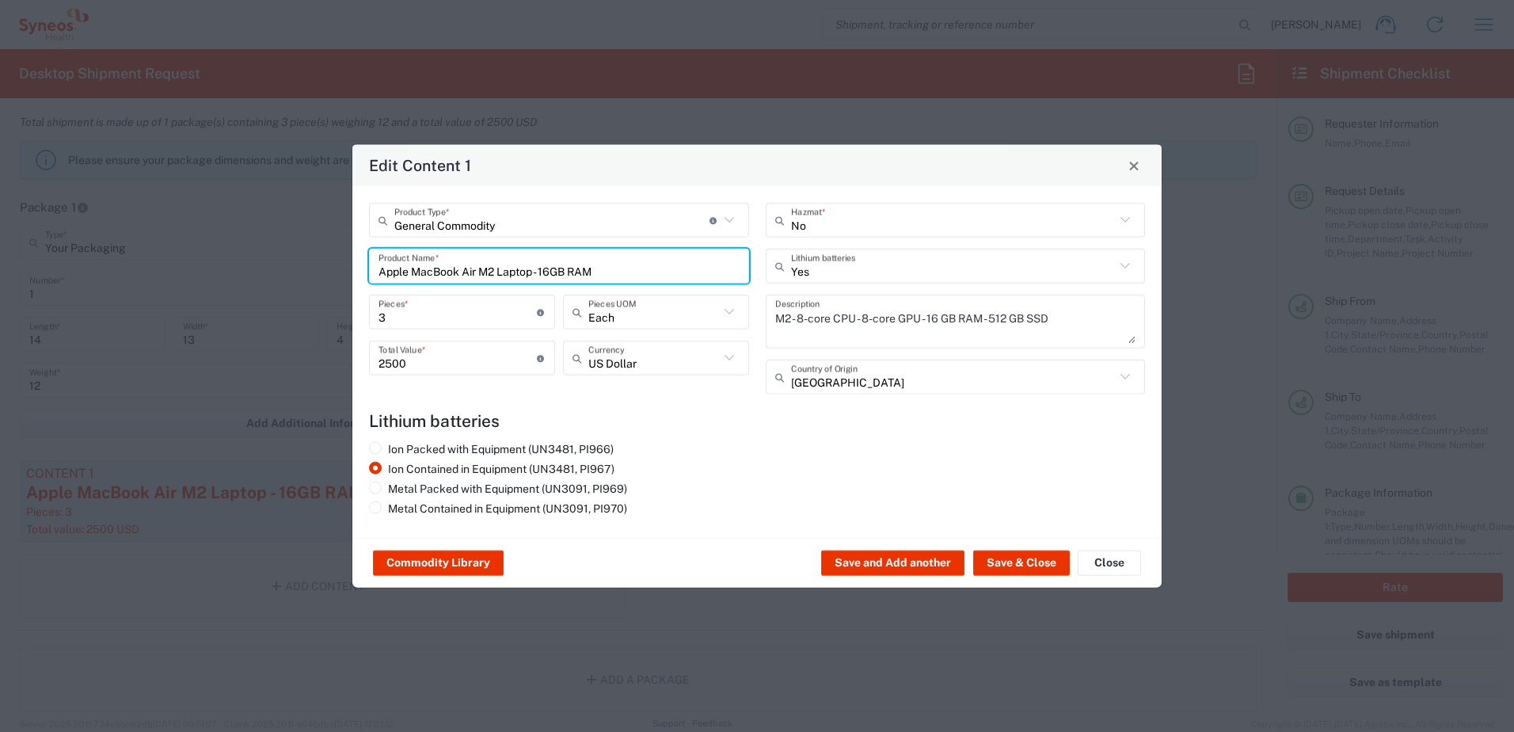
drag, startPoint x: 606, startPoint y: 272, endPoint x: 343, endPoint y: 257, distance: 263.4
click at [343, 258] on div "Edit Content 1 General Commodity Product Type * Document: Paper document genera…" at bounding box center [757, 366] width 1514 height 732
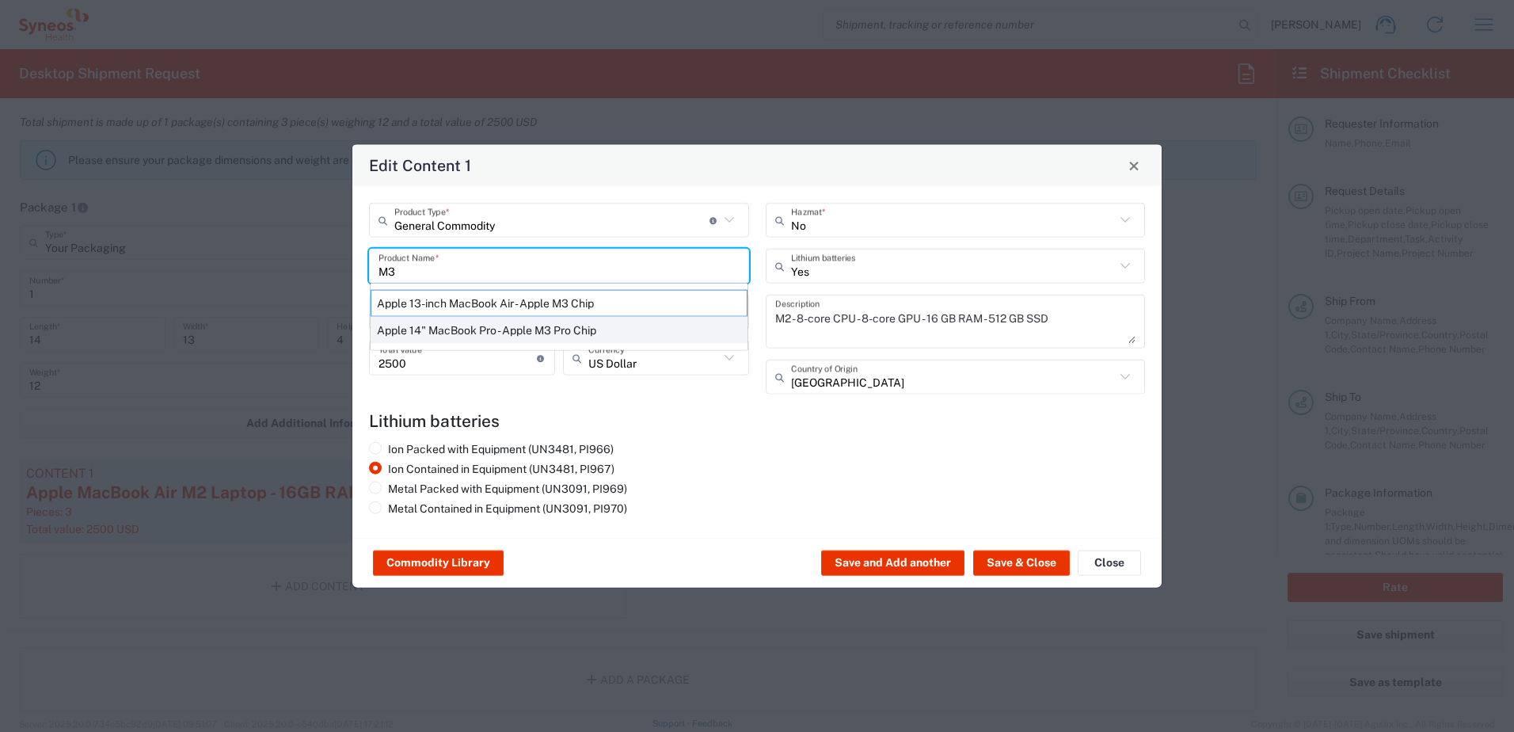
click at [491, 329] on div "Apple 14" MacBook Pro - Apple M3 Pro Chip" at bounding box center [559, 330] width 377 height 27
type input "Apple 14" MacBook Pro - Apple M3 Pro Chip"
type textarea "Apple Laptop"
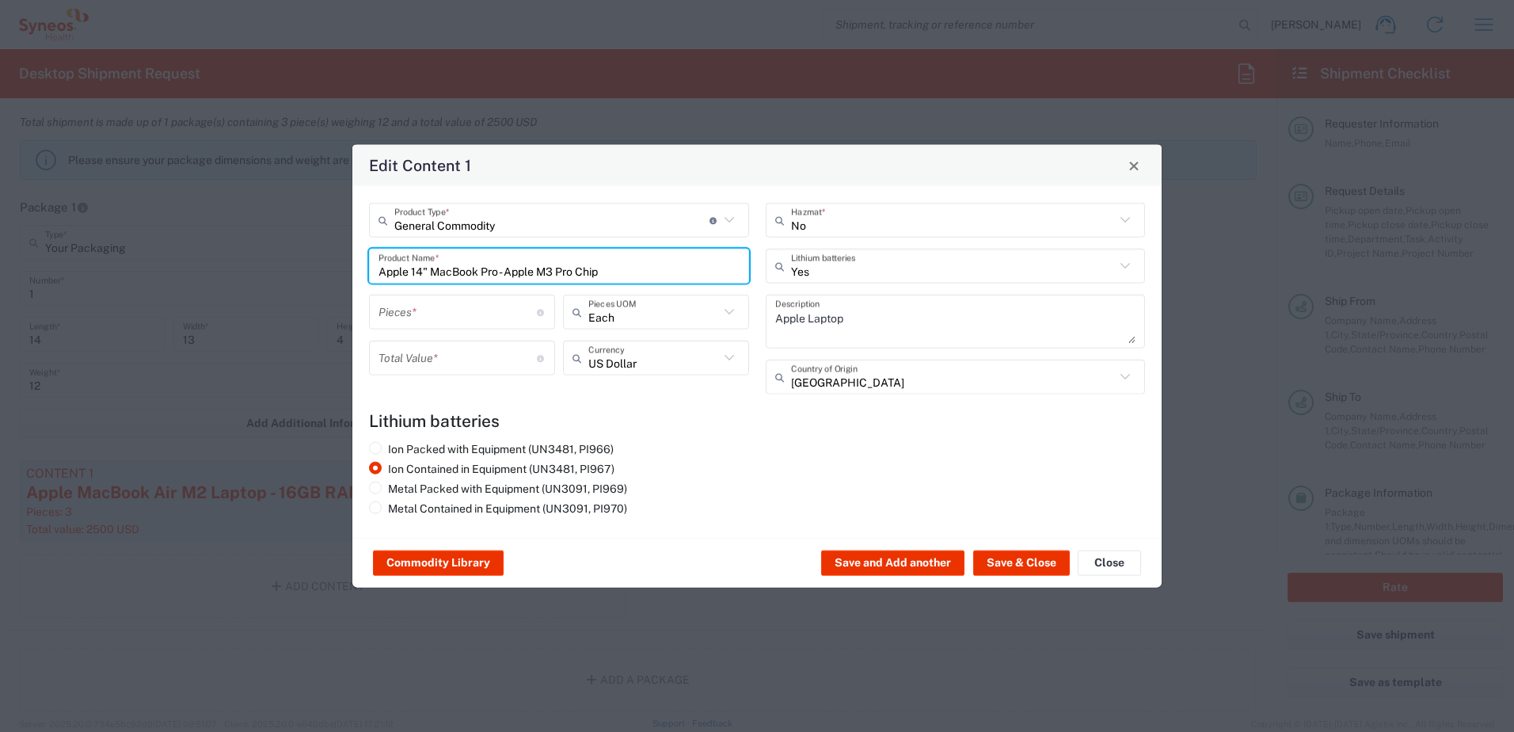
click at [459, 310] on input "number" at bounding box center [458, 312] width 158 height 28
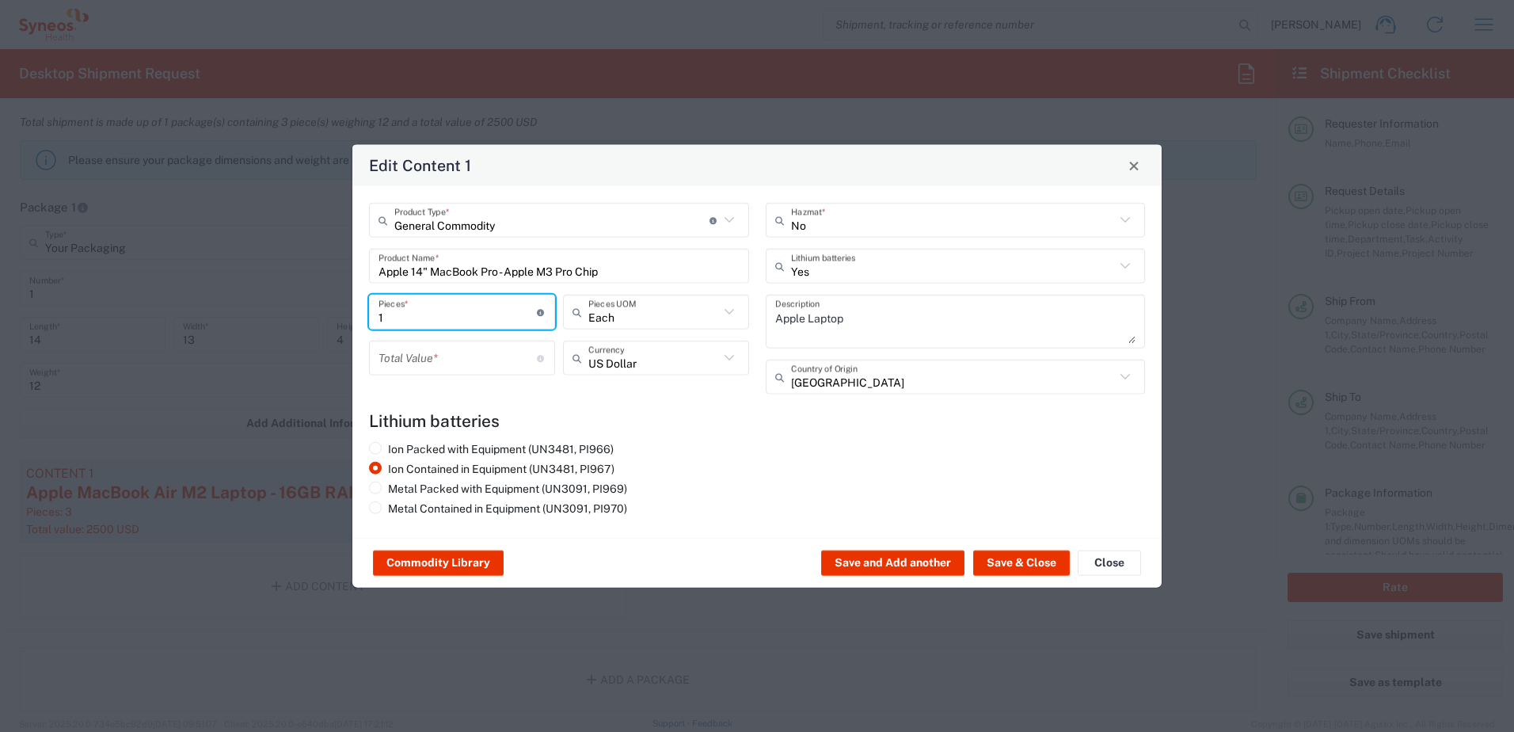
type input "1"
click at [417, 371] on input "number" at bounding box center [458, 358] width 158 height 28
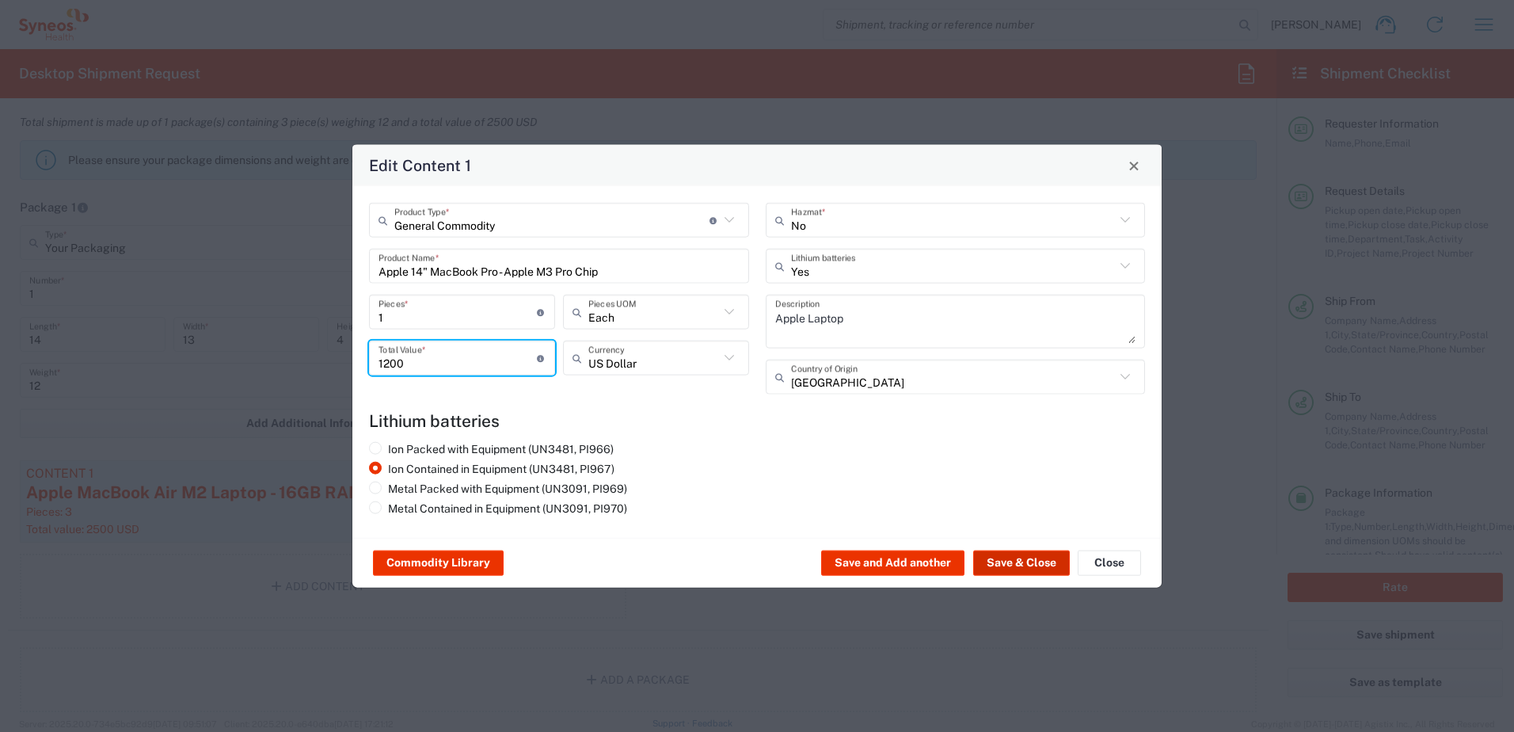
type input "1200"
click at [1043, 569] on button "Save & Close" at bounding box center [1021, 562] width 97 height 25
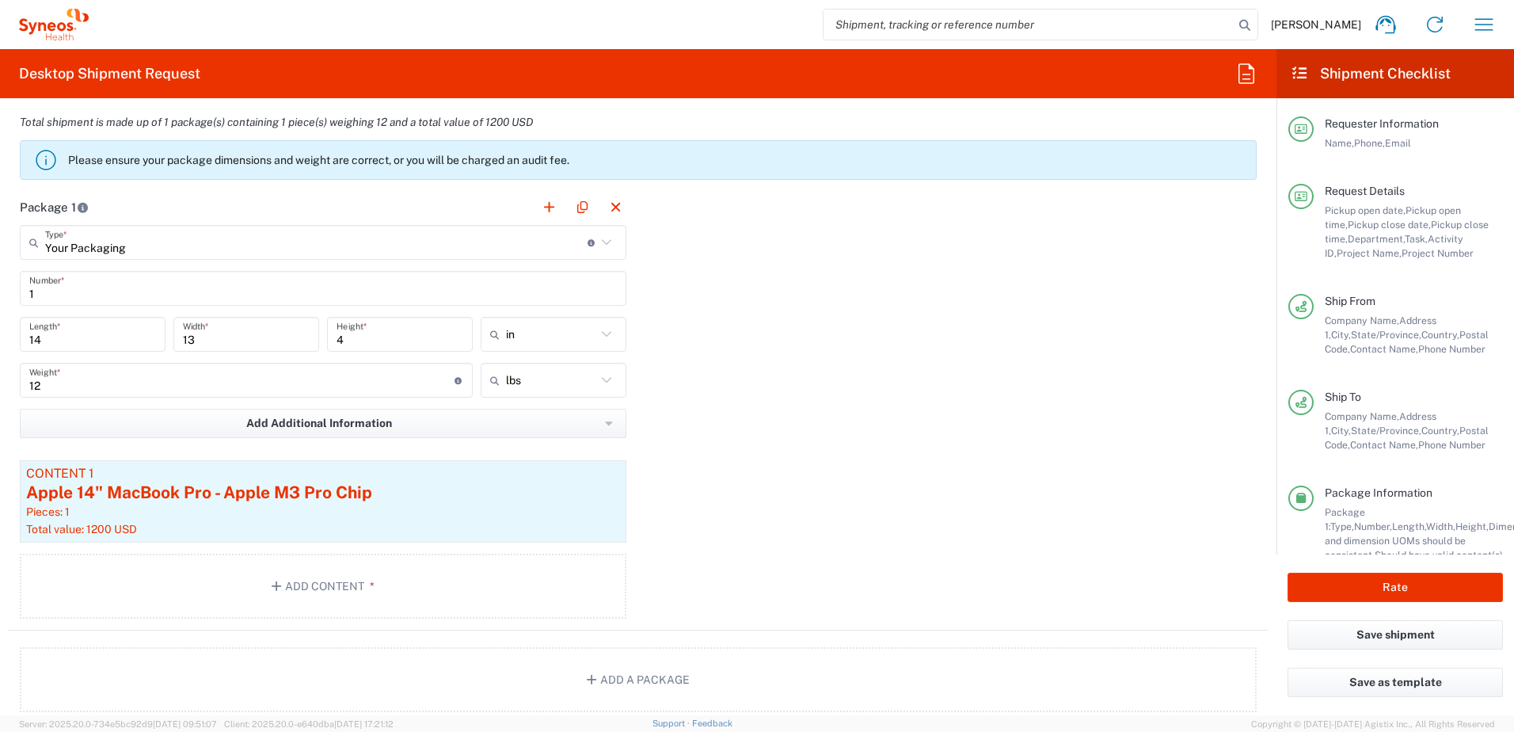
click at [707, 337] on div "Package 1 Your Packaging Type * Material used to package goods Your Packaging E…" at bounding box center [638, 409] width 1261 height 441
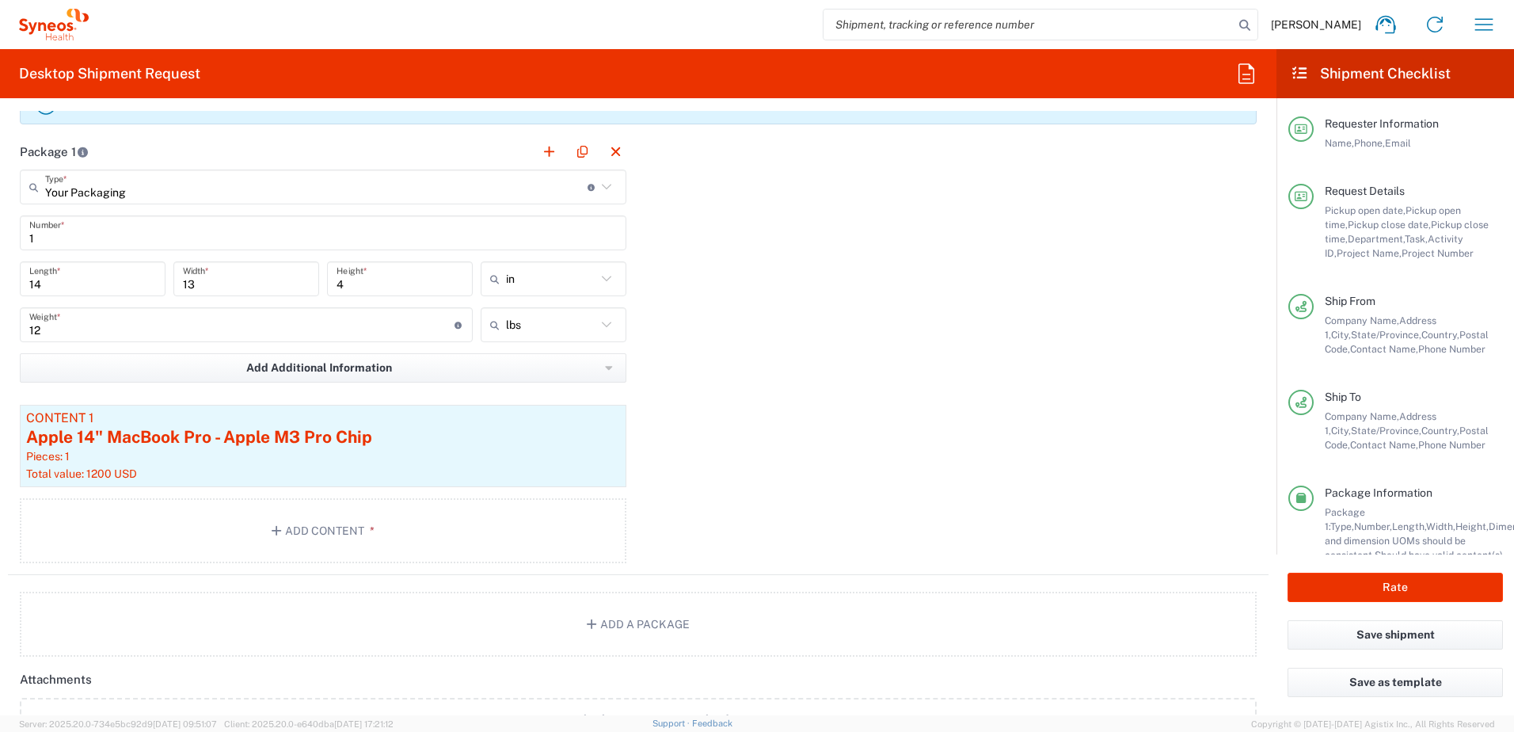
scroll to position [1331, 0]
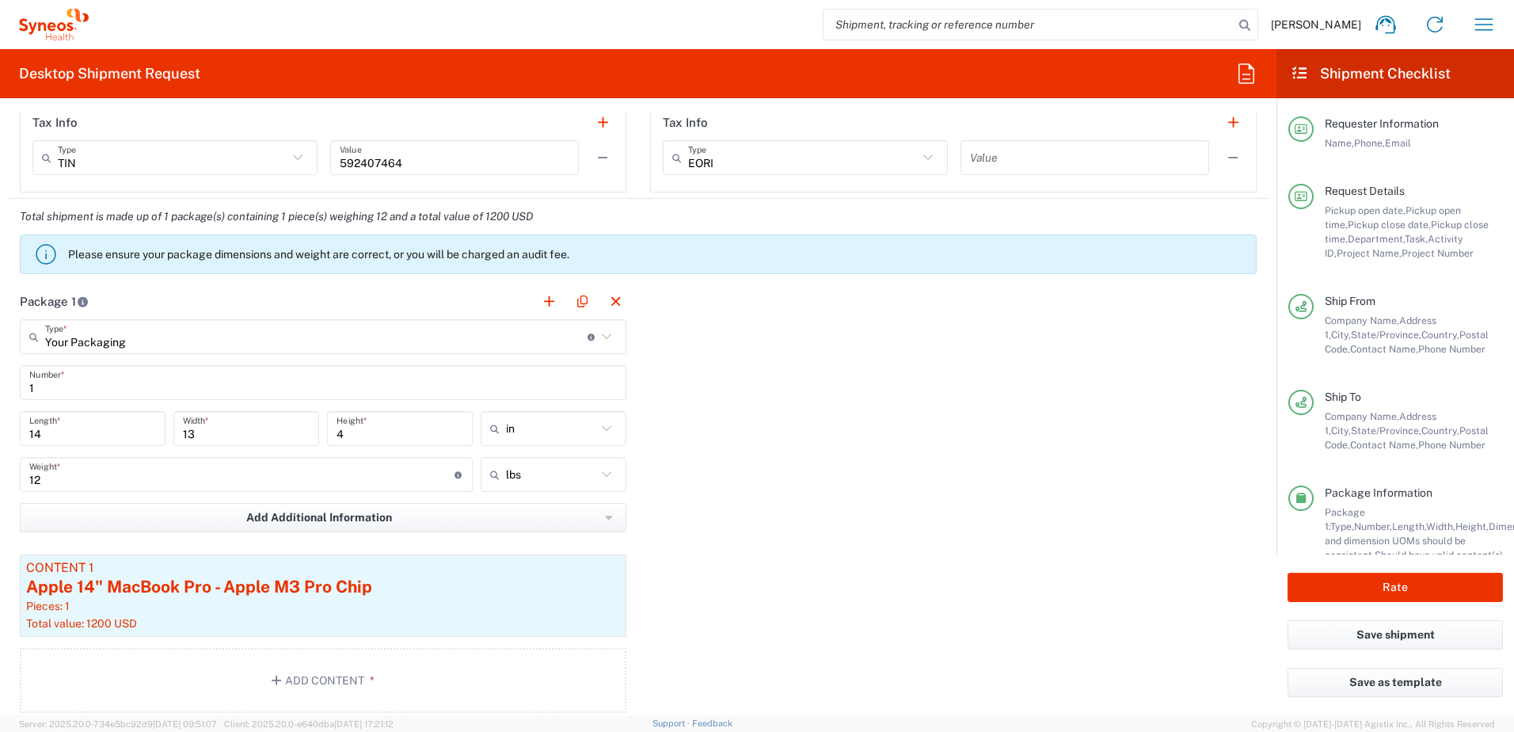
click at [246, 439] on input "13" at bounding box center [246, 429] width 127 height 28
type input "12"
click at [368, 429] on input "4" at bounding box center [400, 429] width 127 height 28
type input "3"
click at [725, 427] on div "Package 1 Your Packaging Type * Material used to package goods Your Packaging E…" at bounding box center [638, 504] width 1261 height 441
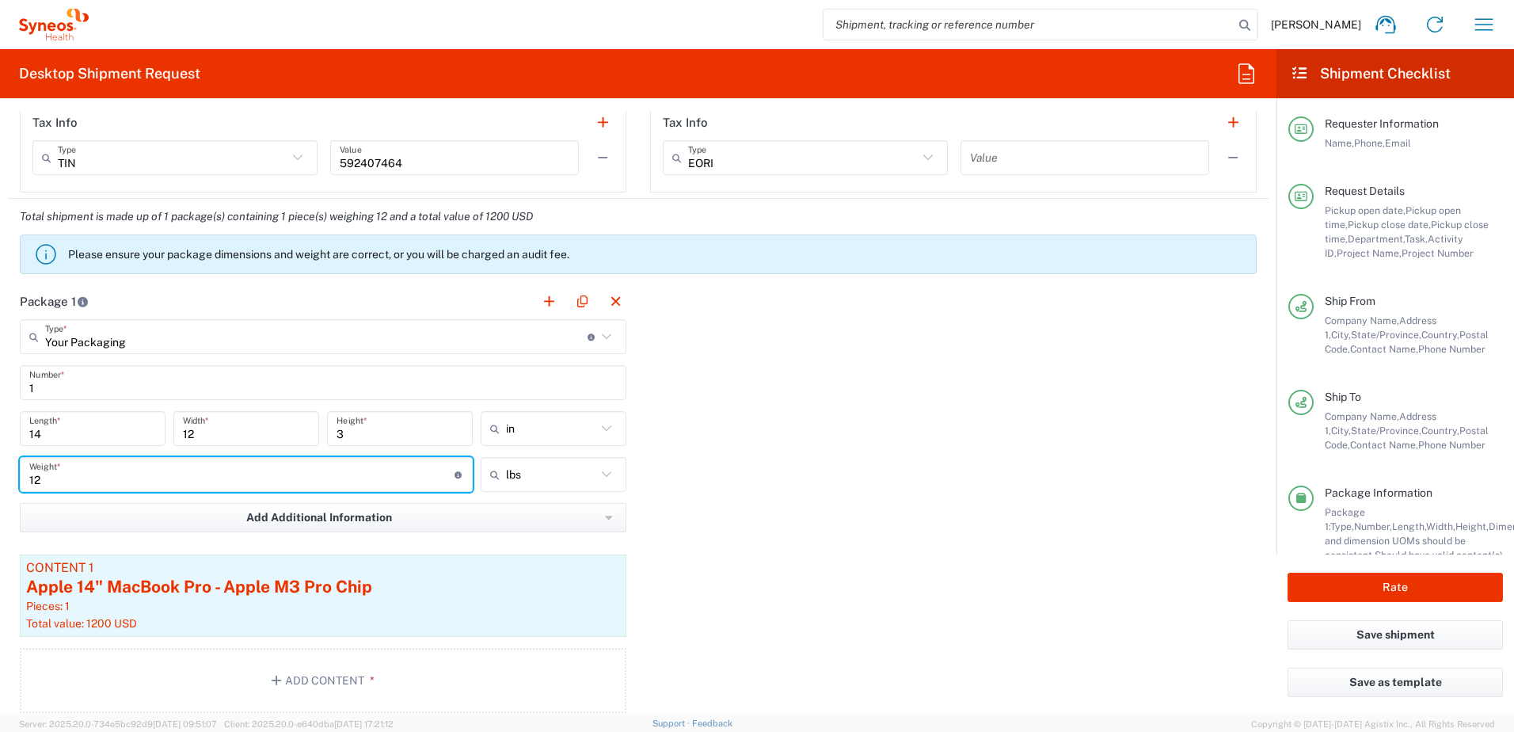
drag, startPoint x: 70, startPoint y: 478, endPoint x: 7, endPoint y: 474, distance: 63.5
click at [7, 474] on form "Requester Information [PERSON_NAME] Name * [PHONE_NUMBER] Phone * [PERSON_NAME]…" at bounding box center [638, 413] width 1277 height 604
type input "5"
click at [880, 538] on div "Package 1 Your Packaging Type * Material used to package goods Your Packaging E…" at bounding box center [638, 504] width 1261 height 441
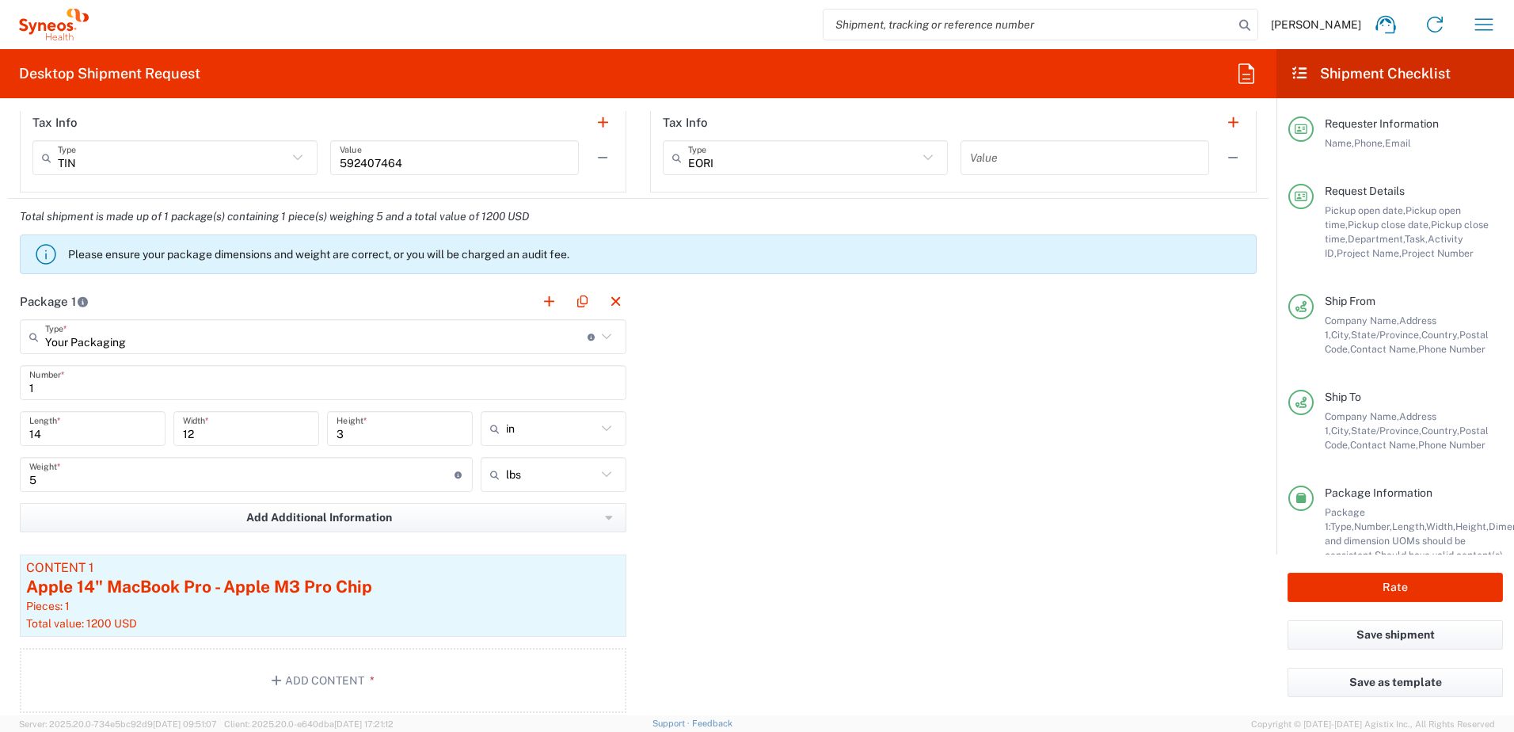
scroll to position [1411, 0]
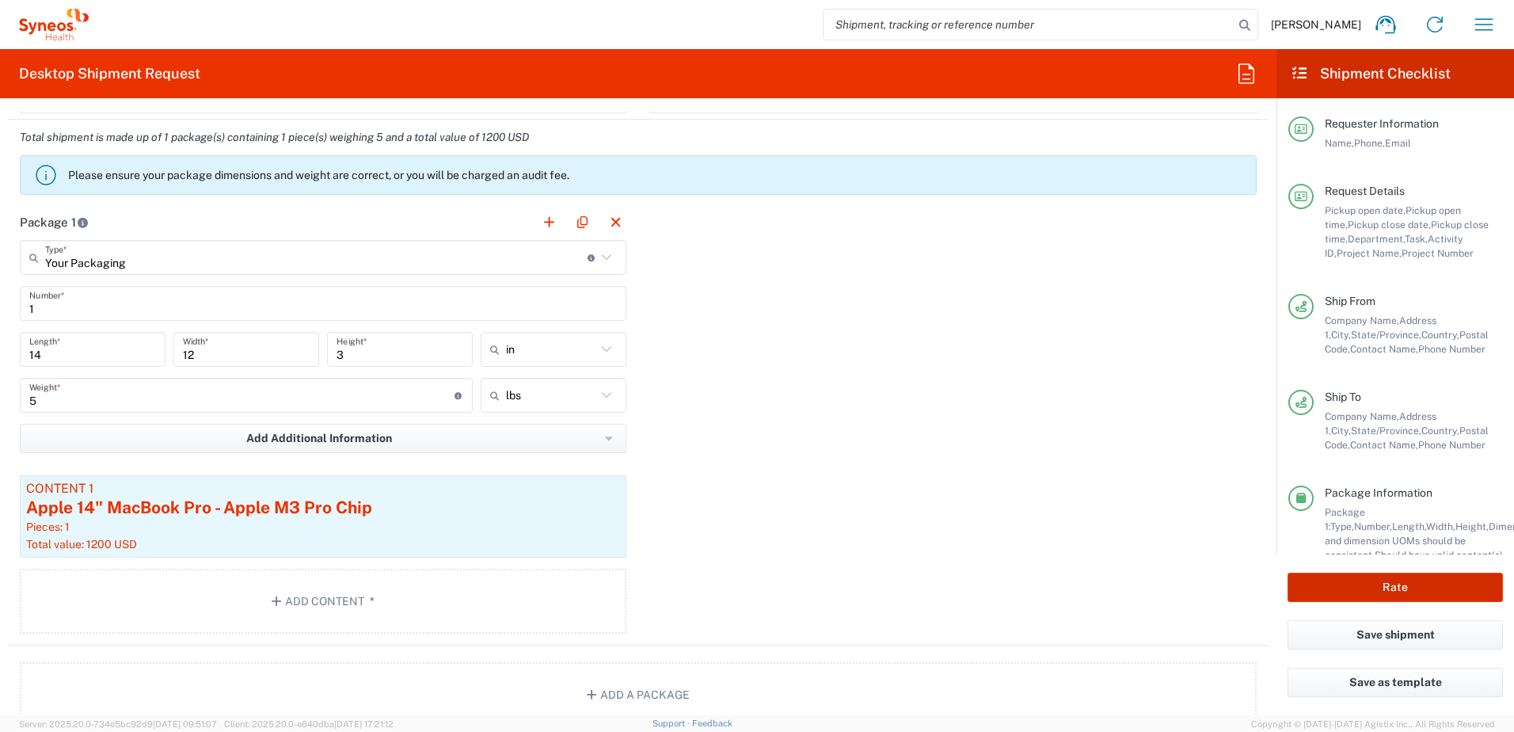
click at [1391, 592] on button "Rate" at bounding box center [1395, 587] width 215 height 29
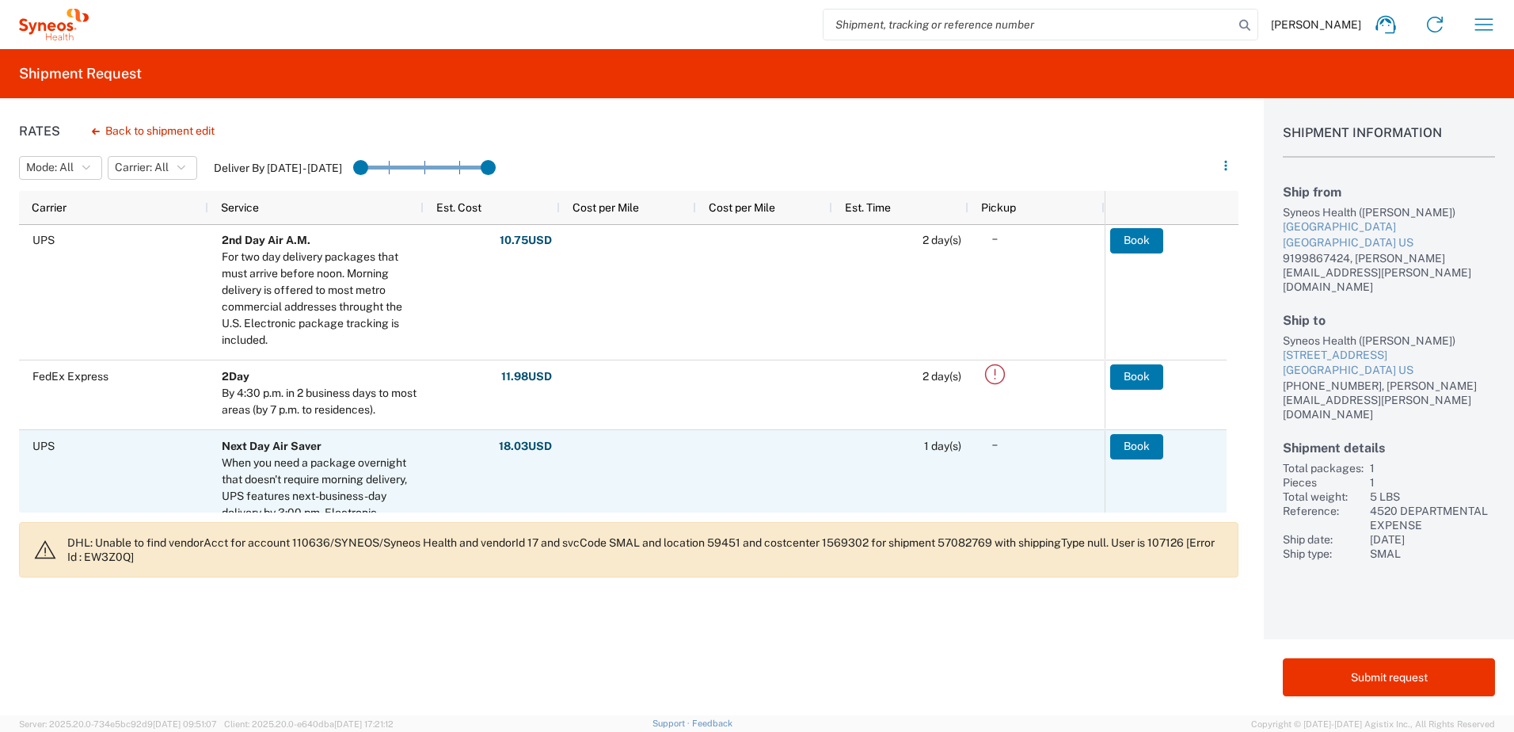
scroll to position [451, 0]
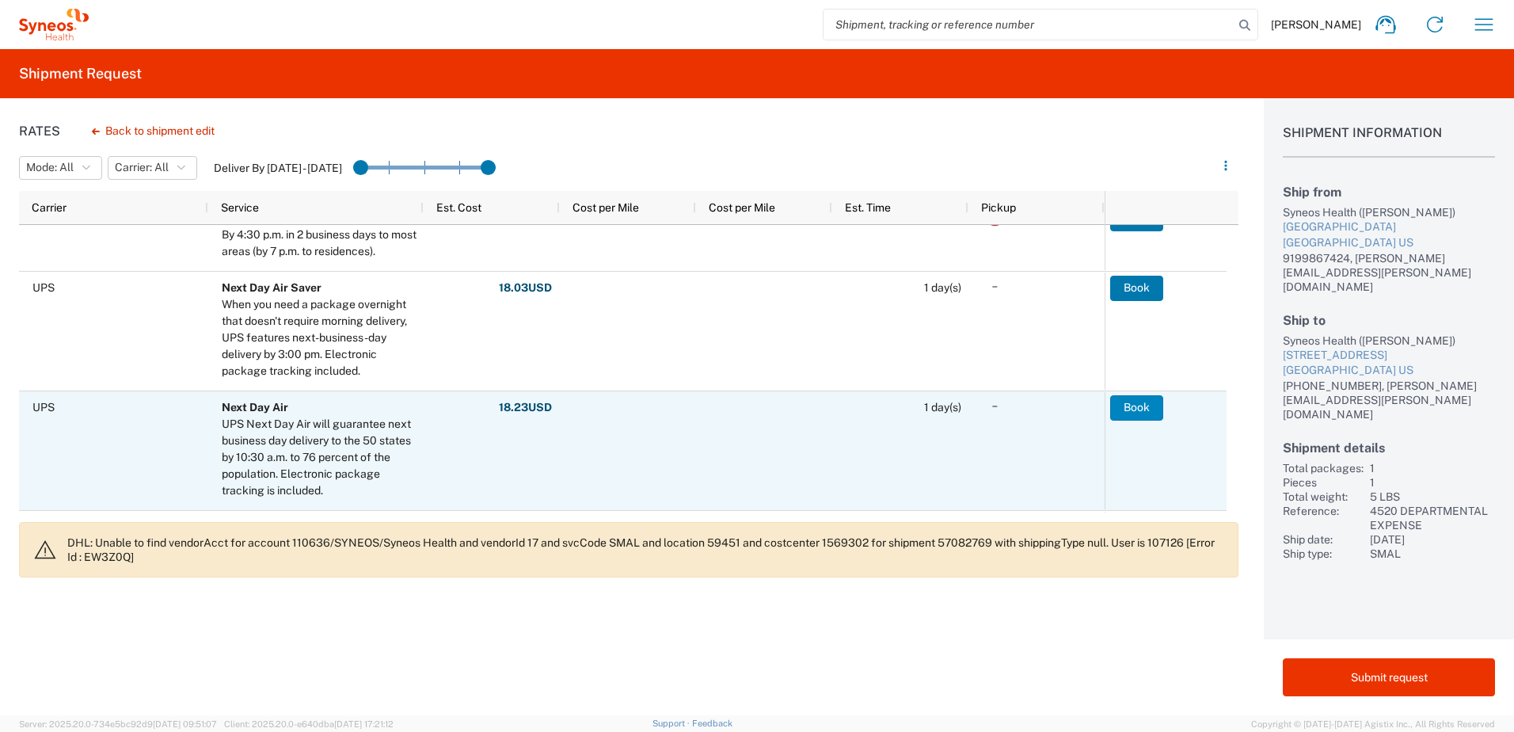
click at [1145, 404] on button "Book" at bounding box center [1136, 407] width 53 height 25
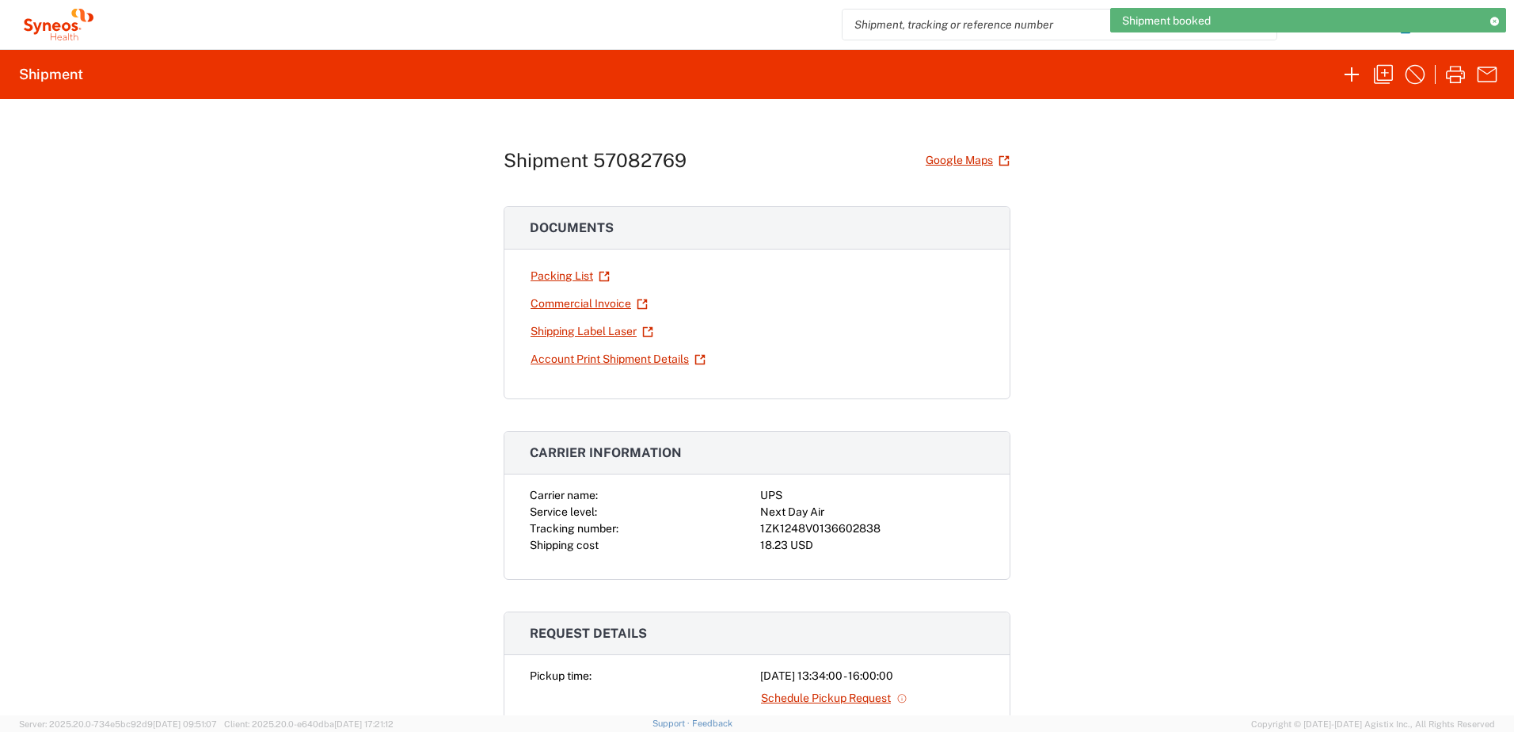
click at [810, 528] on div "1ZK1248V0136602838" at bounding box center [872, 528] width 224 height 17
click at [811, 528] on div "1ZK1248V0136602838" at bounding box center [872, 528] width 224 height 17
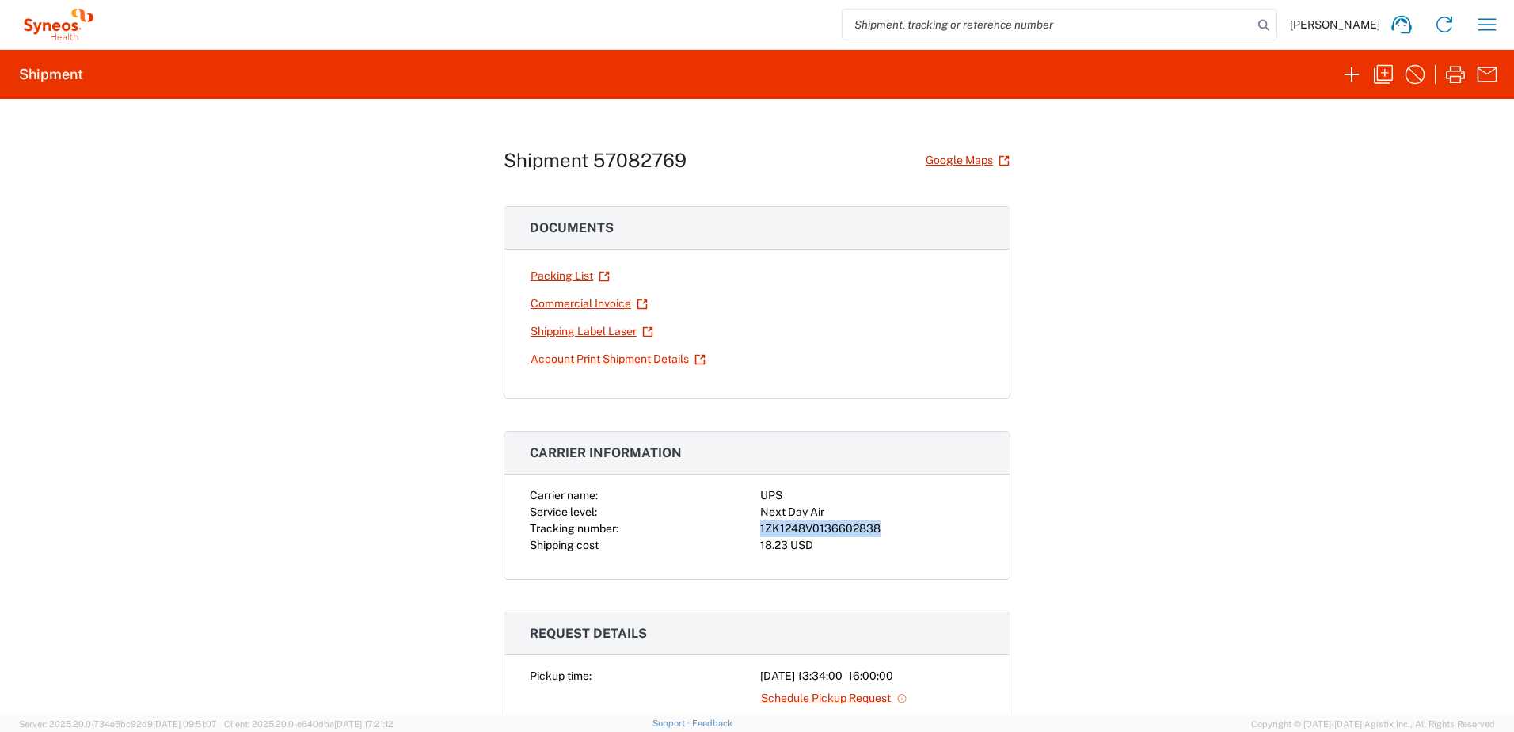
copy div "1ZK1248V0136602838"
click at [1454, 71] on icon "button" at bounding box center [1455, 74] width 25 height 25
click at [1491, 21] on icon "button" at bounding box center [1487, 24] width 25 height 25
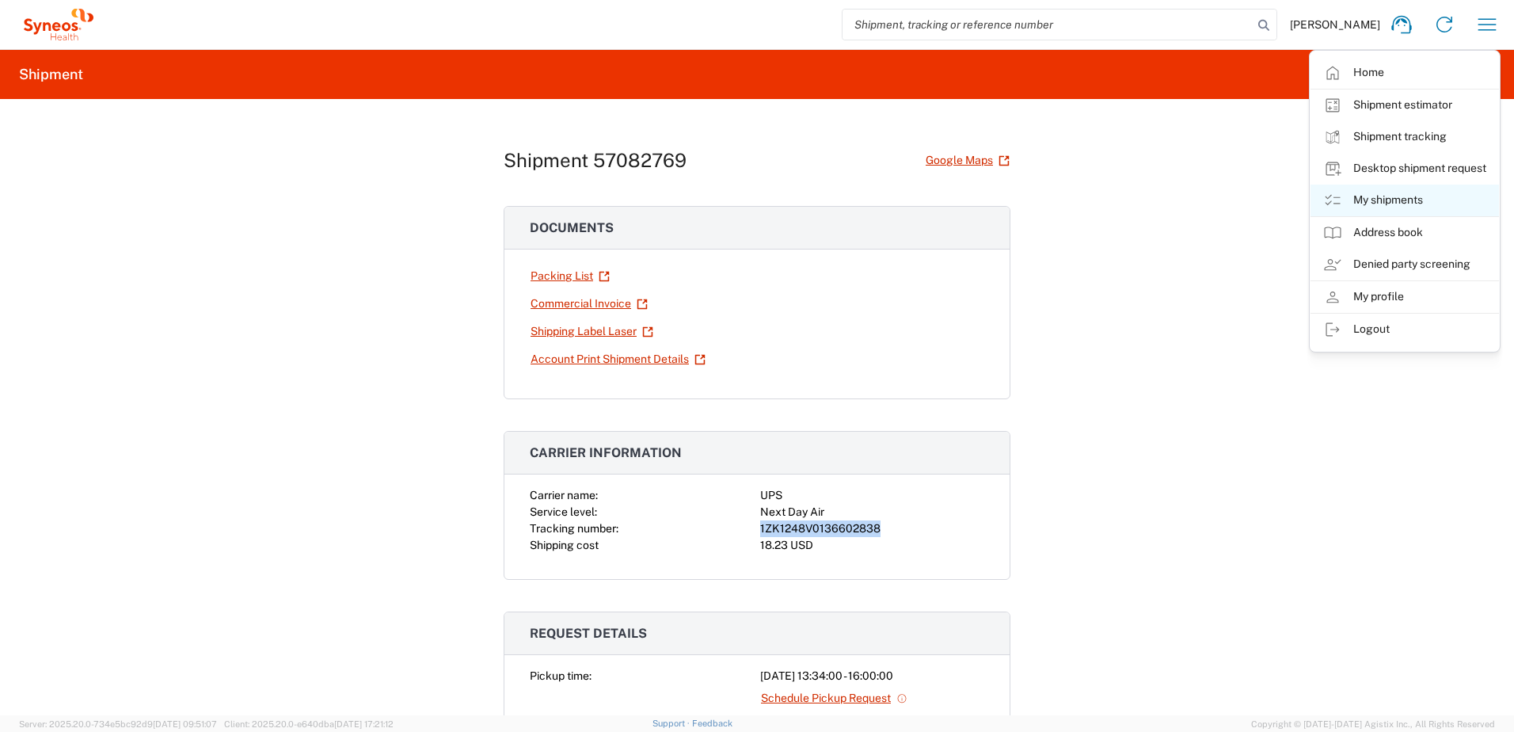
click at [1410, 203] on link "My shipments" at bounding box center [1405, 201] width 189 height 32
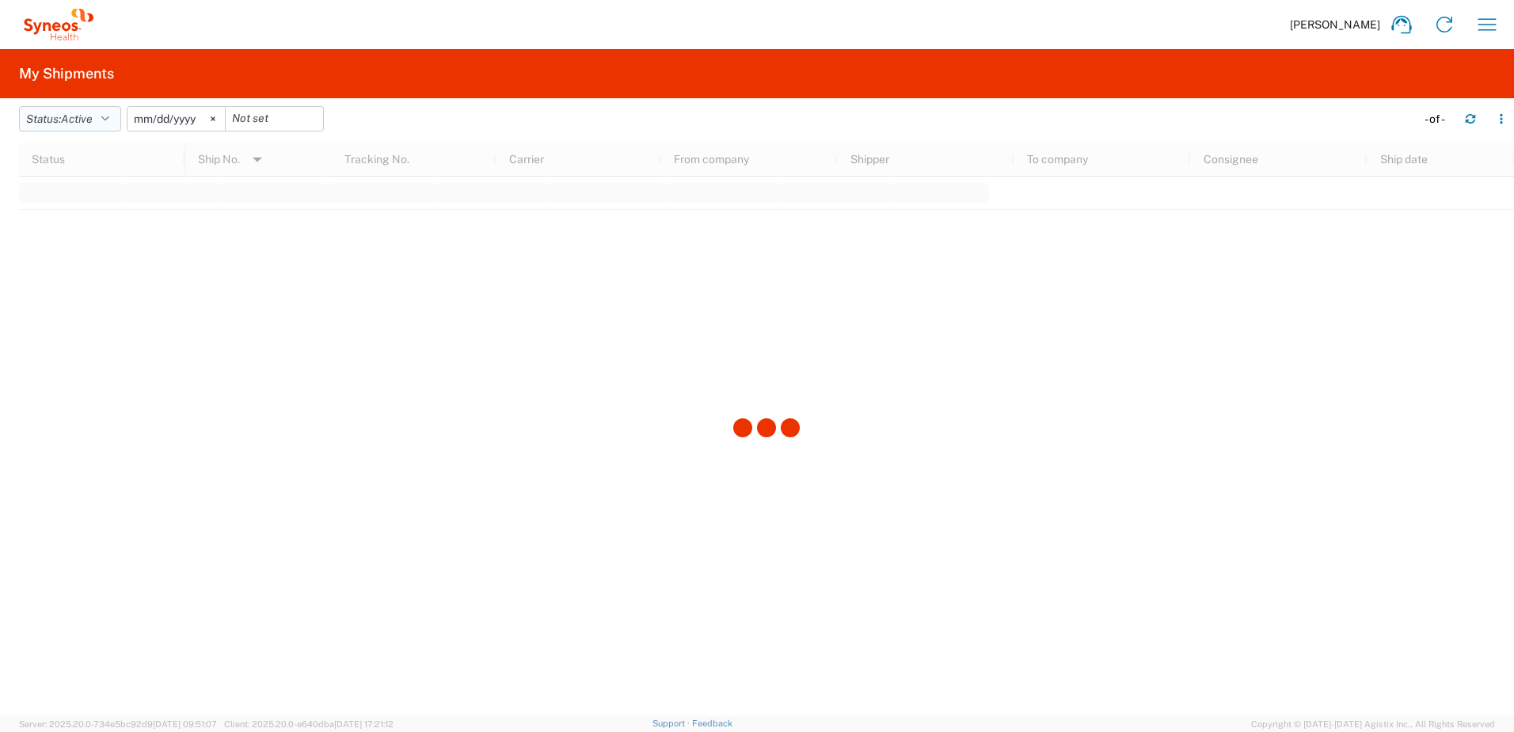
click at [66, 120] on button "Status: Active" at bounding box center [70, 118] width 102 height 25
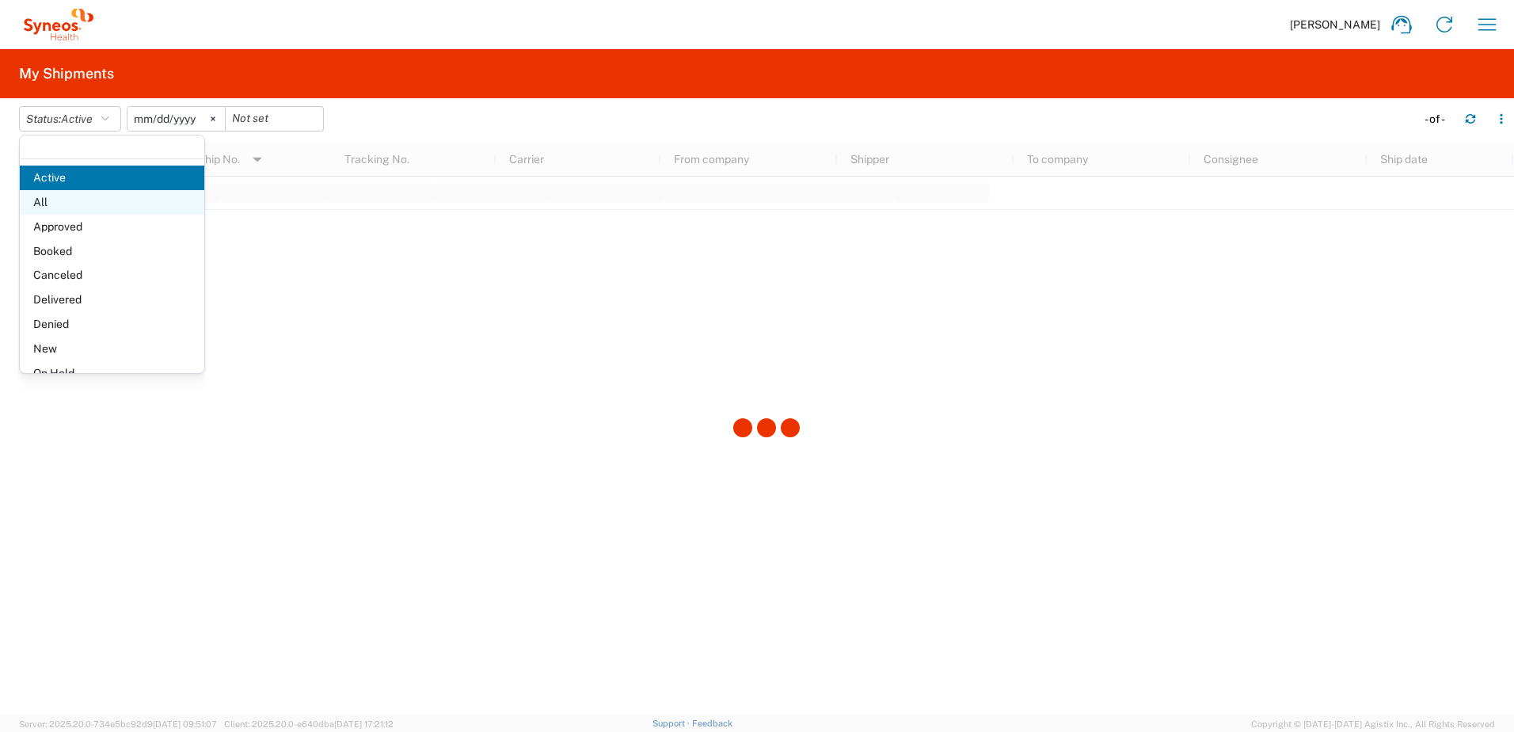
click at [76, 203] on span "All" at bounding box center [112, 202] width 185 height 25
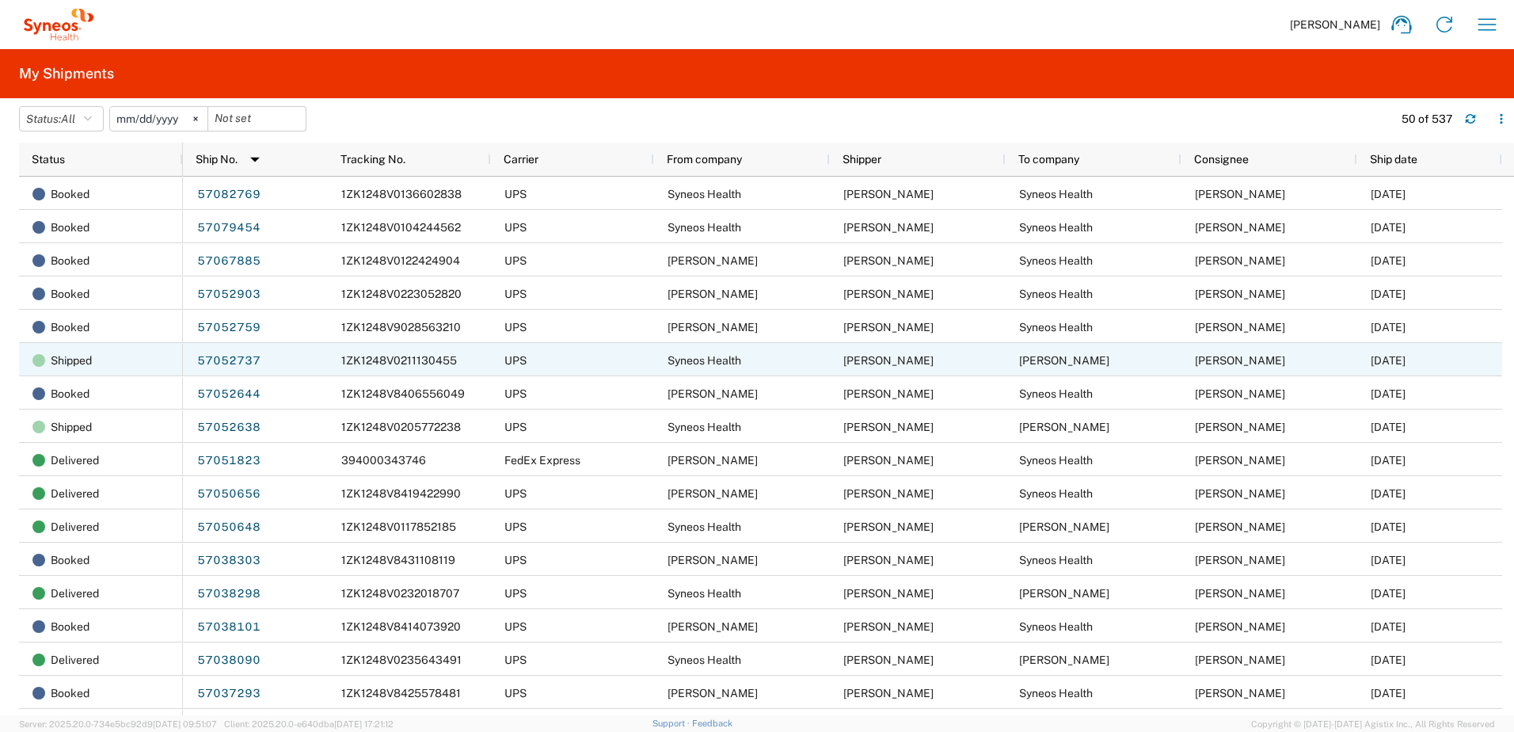
click at [212, 360] on link "57052737" at bounding box center [228, 361] width 65 height 25
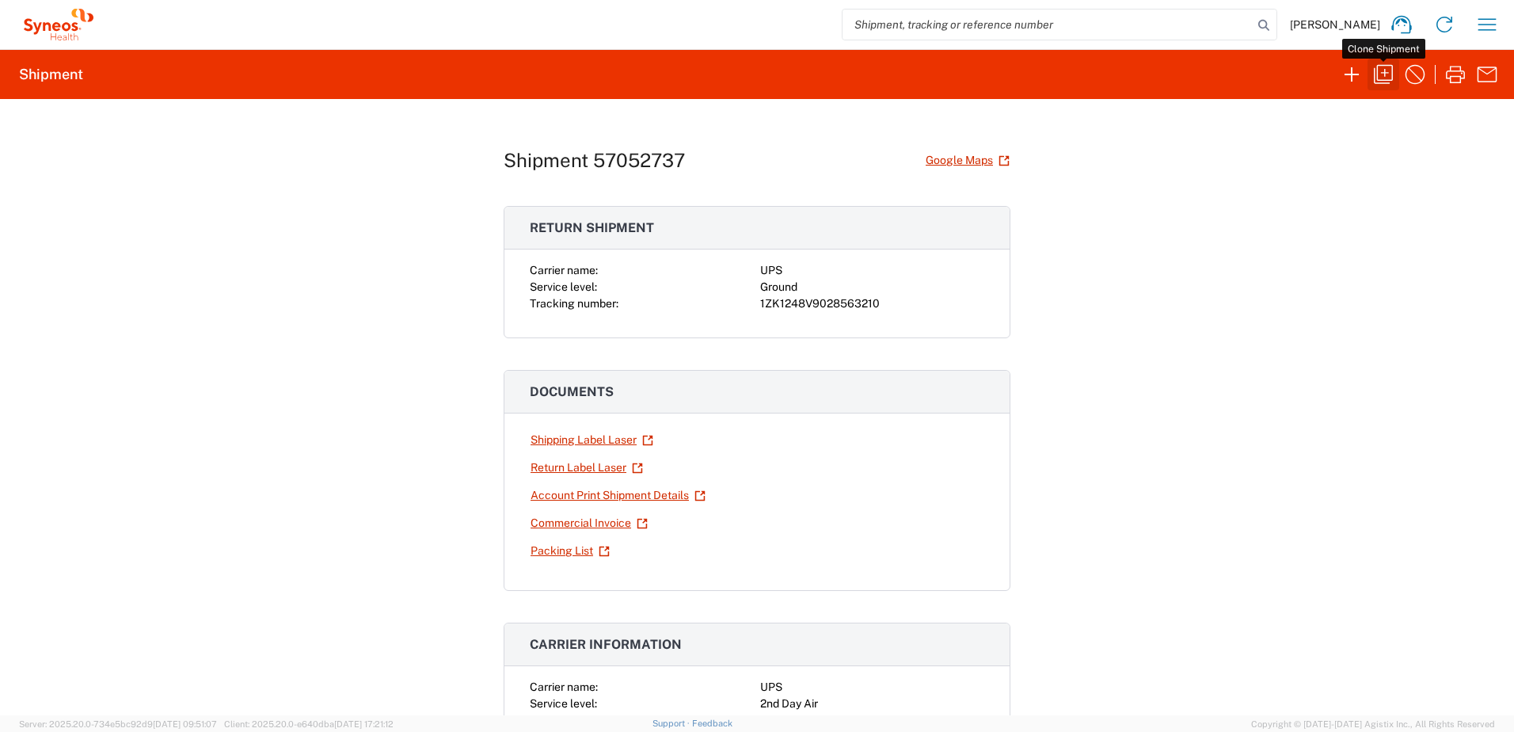
click at [1385, 74] on icon "button" at bounding box center [1383, 74] width 19 height 19
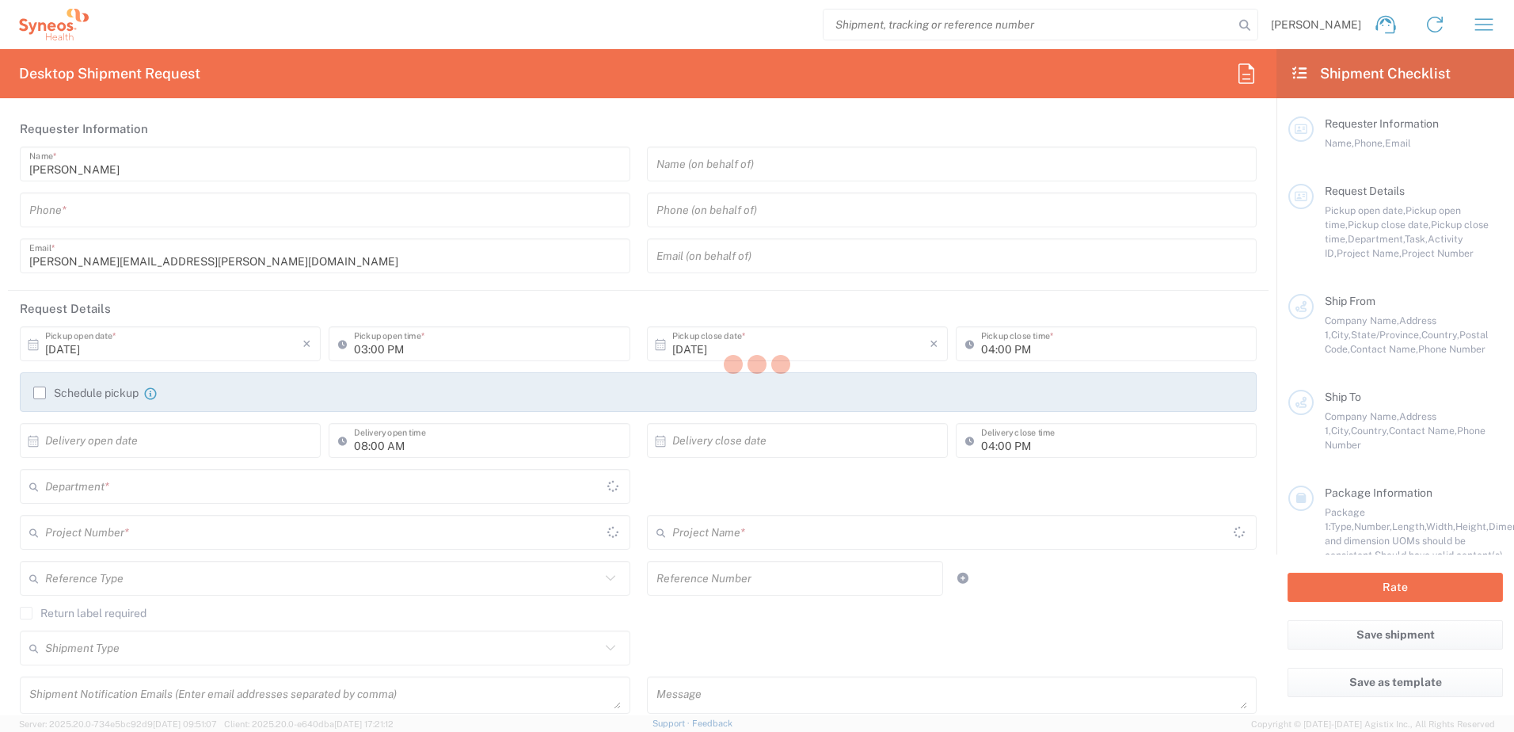
type input "9199867424"
type textarea "[PERSON_NAME][EMAIL_ADDRESS][PERSON_NAME][DOMAIN_NAME]"
type input "Syneos Health"
type input "[GEOGRAPHIC_DATA]"
type input "Morrisville"
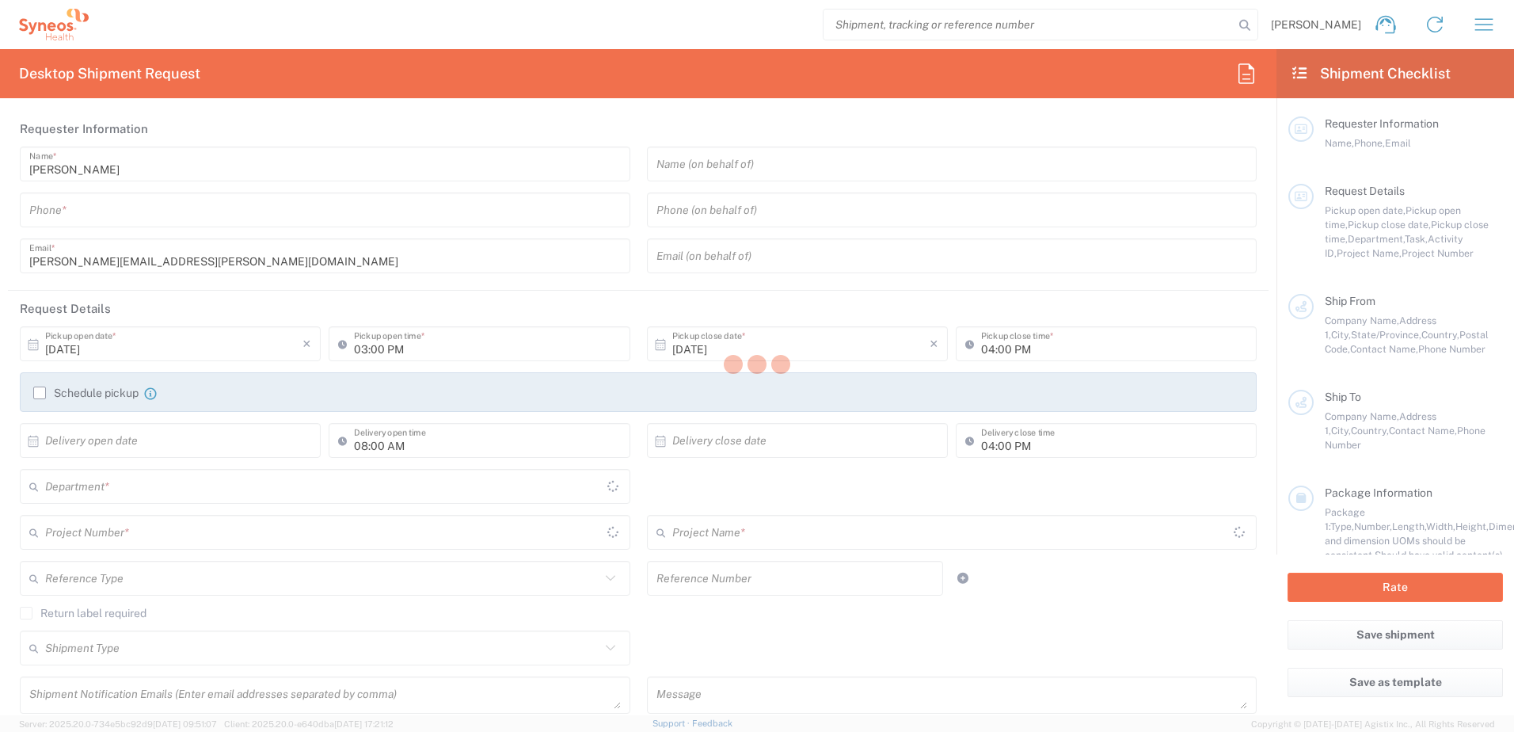
type input "27560"
type input "[PERSON_NAME]"
type input "9199867424"
type input "[PERSON_NAME][EMAIL_ADDRESS][PERSON_NAME][DOMAIN_NAME]"
type input "[PERSON_NAME]"
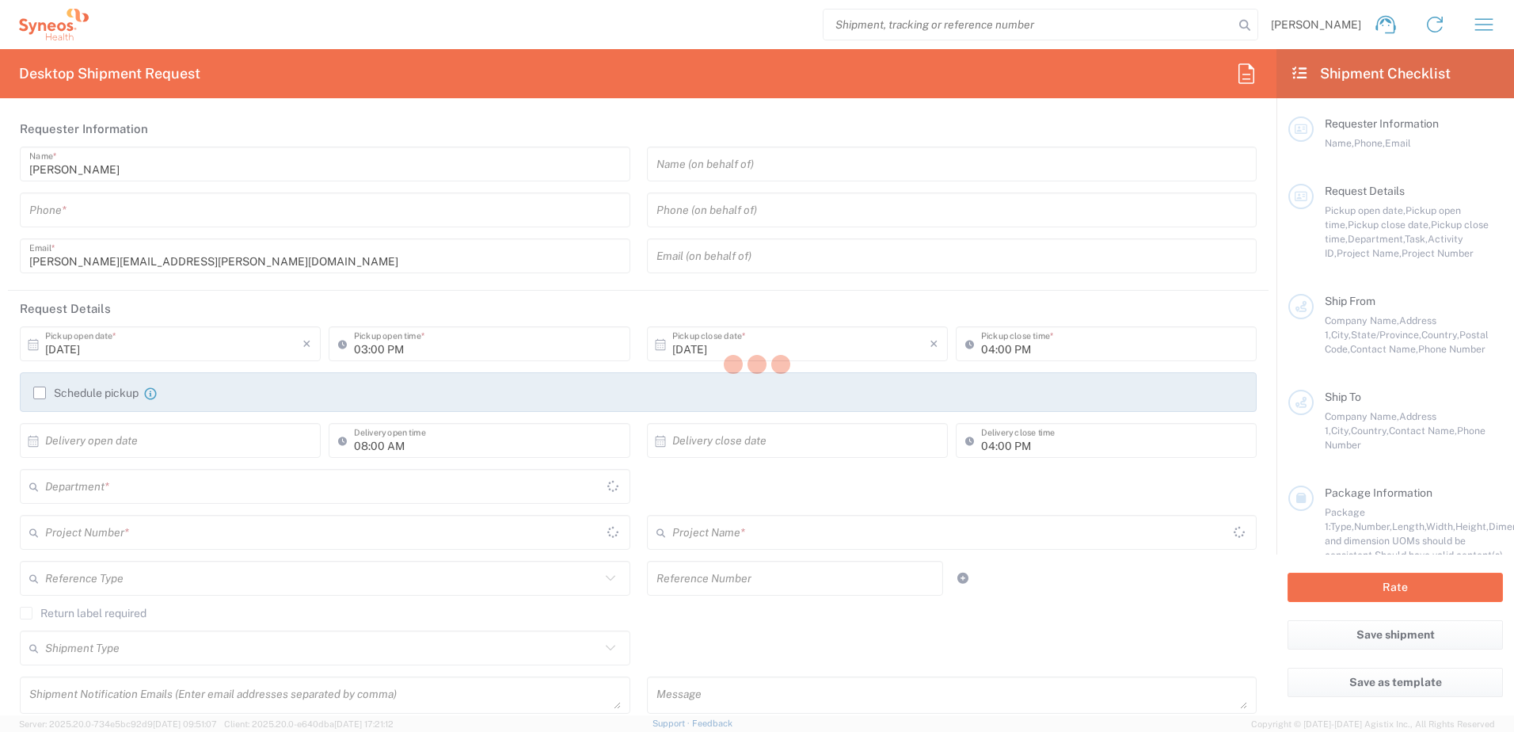
type input "[STREET_ADDRESS]"
type input "Apt. F"
type input "Jenkintown"
type input "[GEOGRAPHIC_DATA]"
type input "19046"
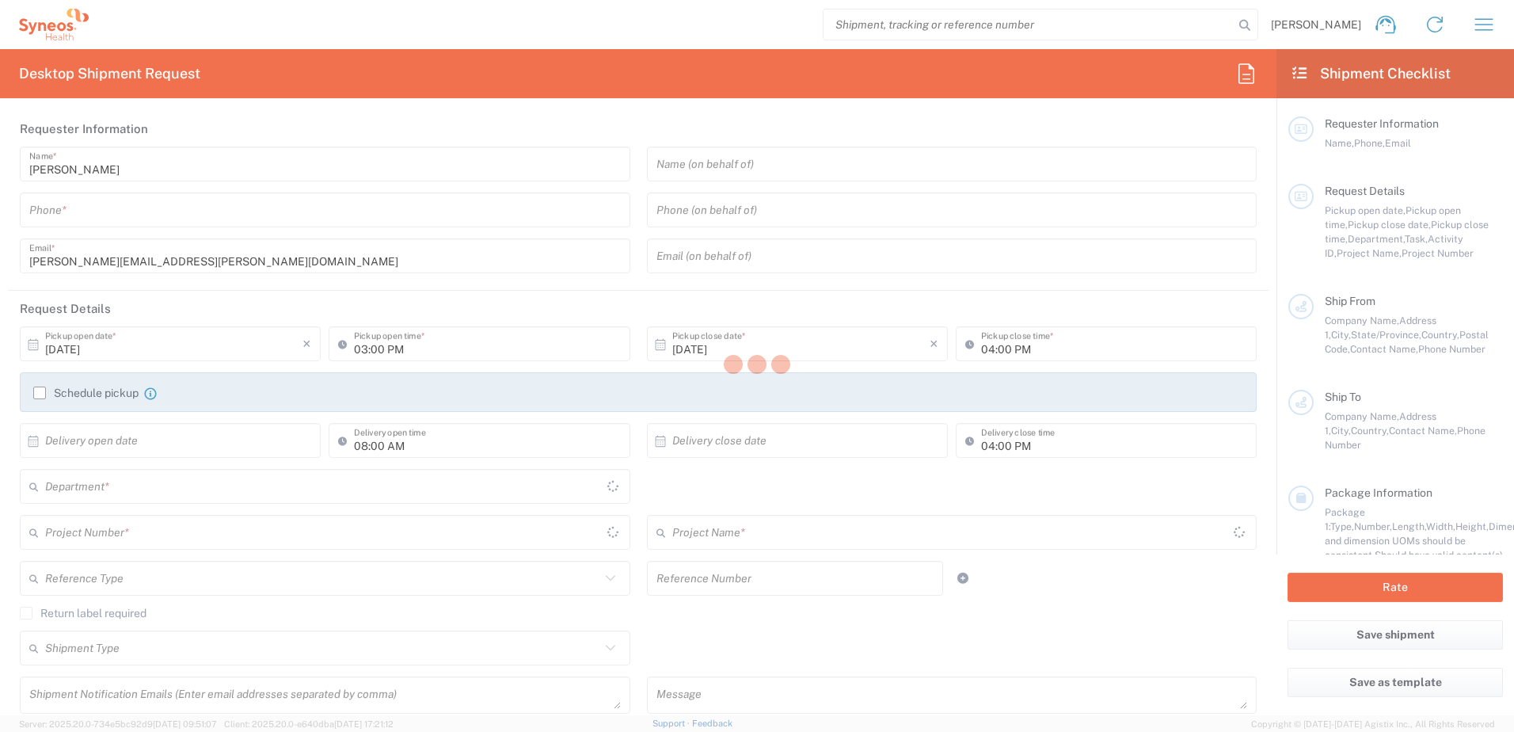
type input "[PERSON_NAME]"
type input "2675707821"
type input "[EMAIL_ADDRESS][DOMAIN_NAME]"
type input "Residential/Home"
type input "Sender/Shipper"
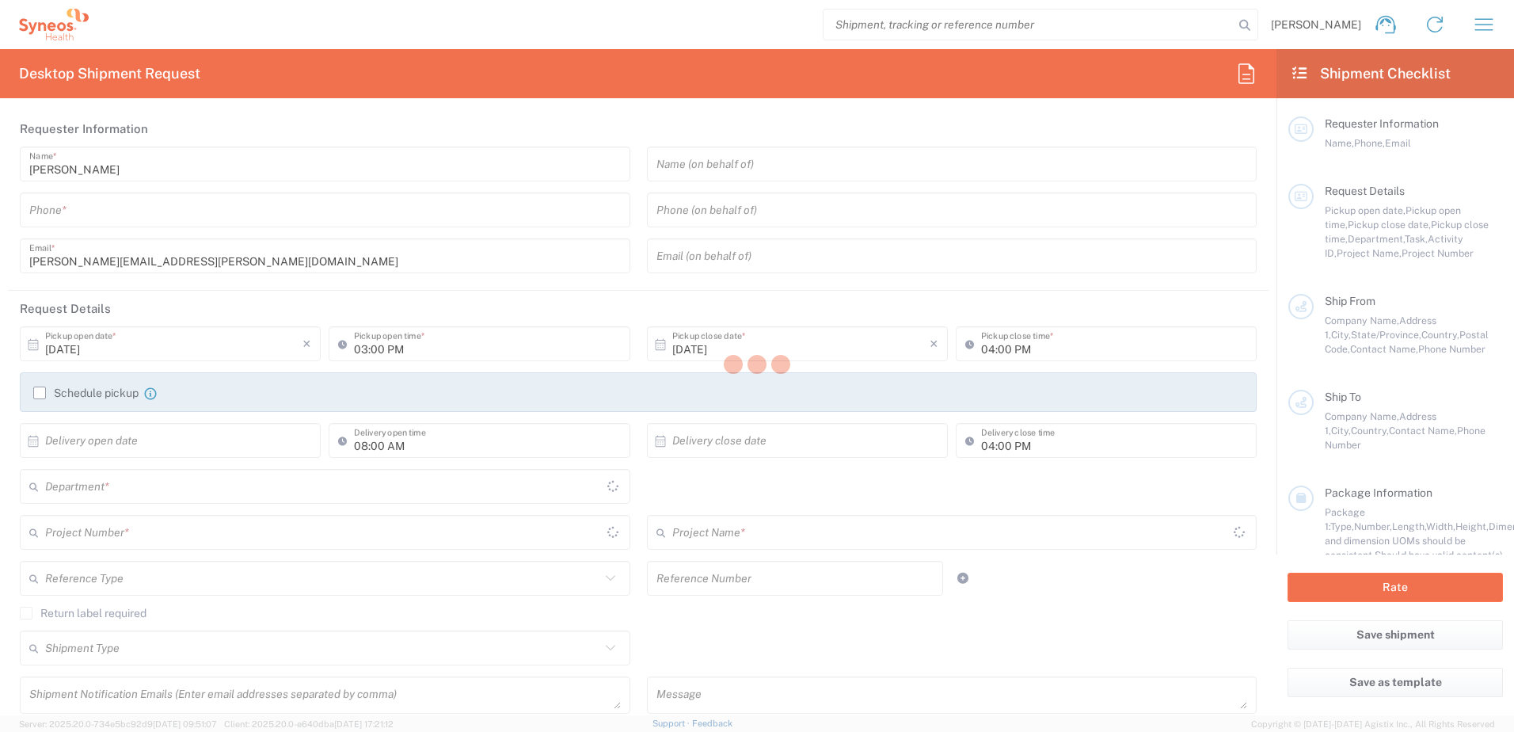
type input "Sender/Shipper"
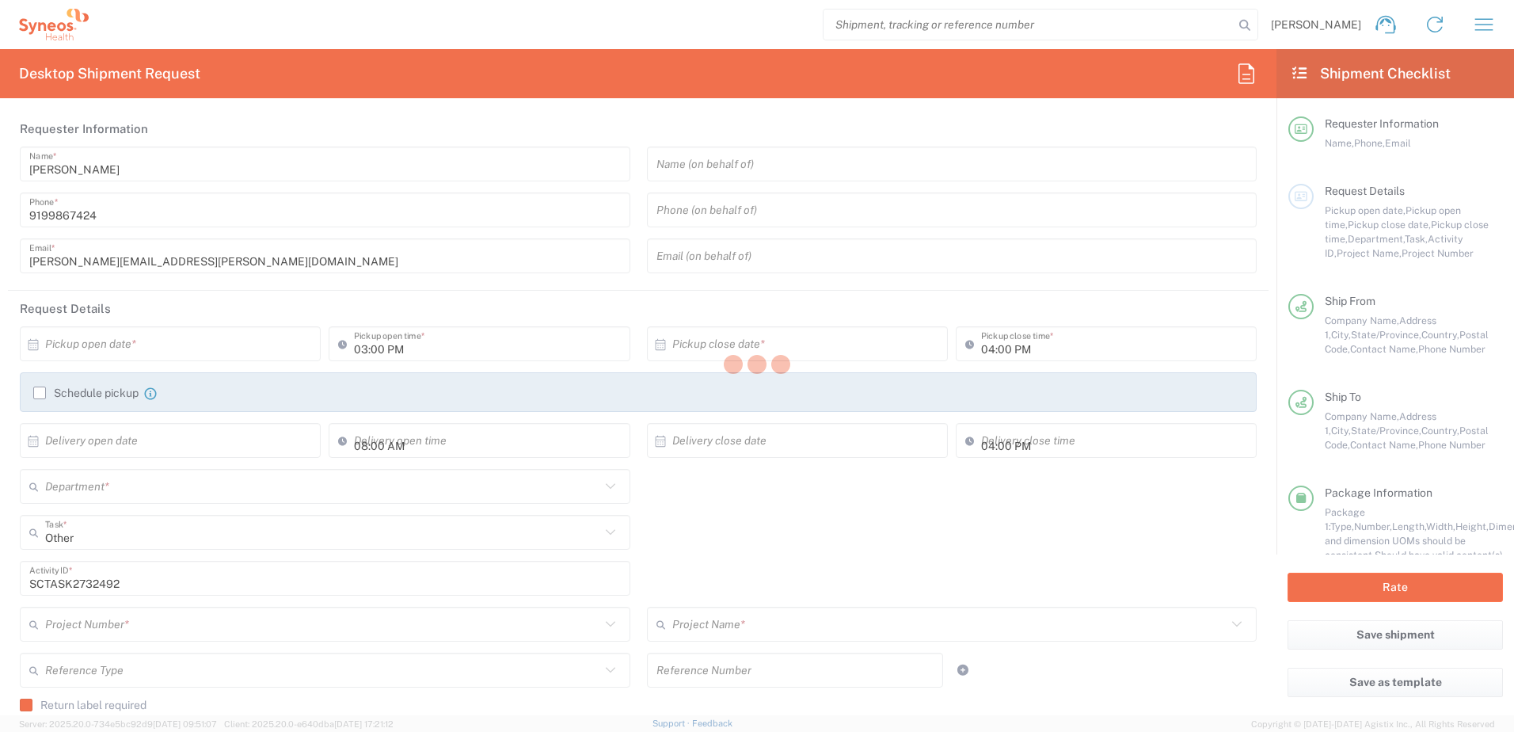
type input "4520 DEPARTMENTAL EXPENSE"
type input "[US_STATE]"
type input "Ground"
type input "Your Packaging"
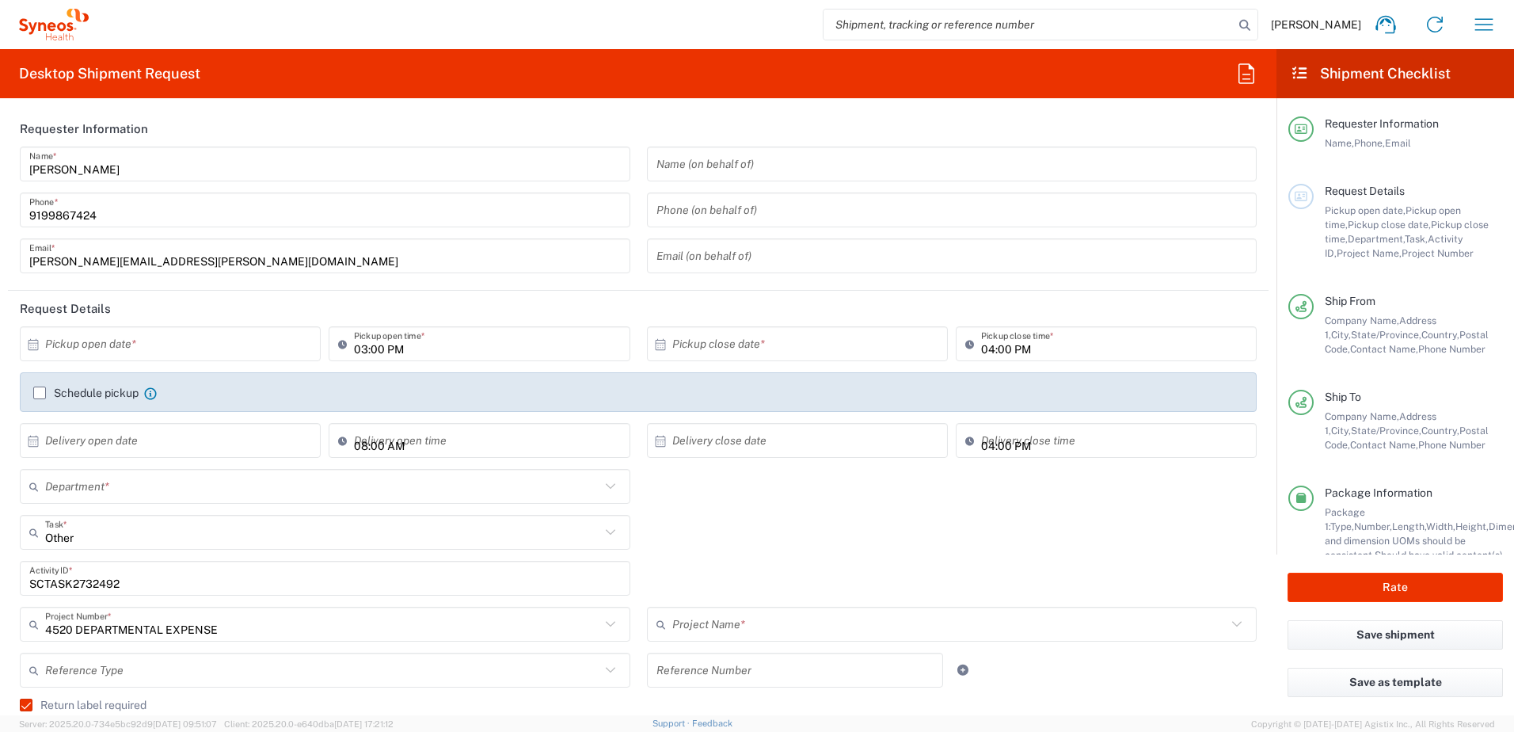
type input "4520 DEPARTMENTAL EXPENSE"
type input "4510"
click at [806, 529] on div "Other Task * Other Break/Fix Inventory Transfer New Hire Refresh" at bounding box center [639, 538] width 1254 height 46
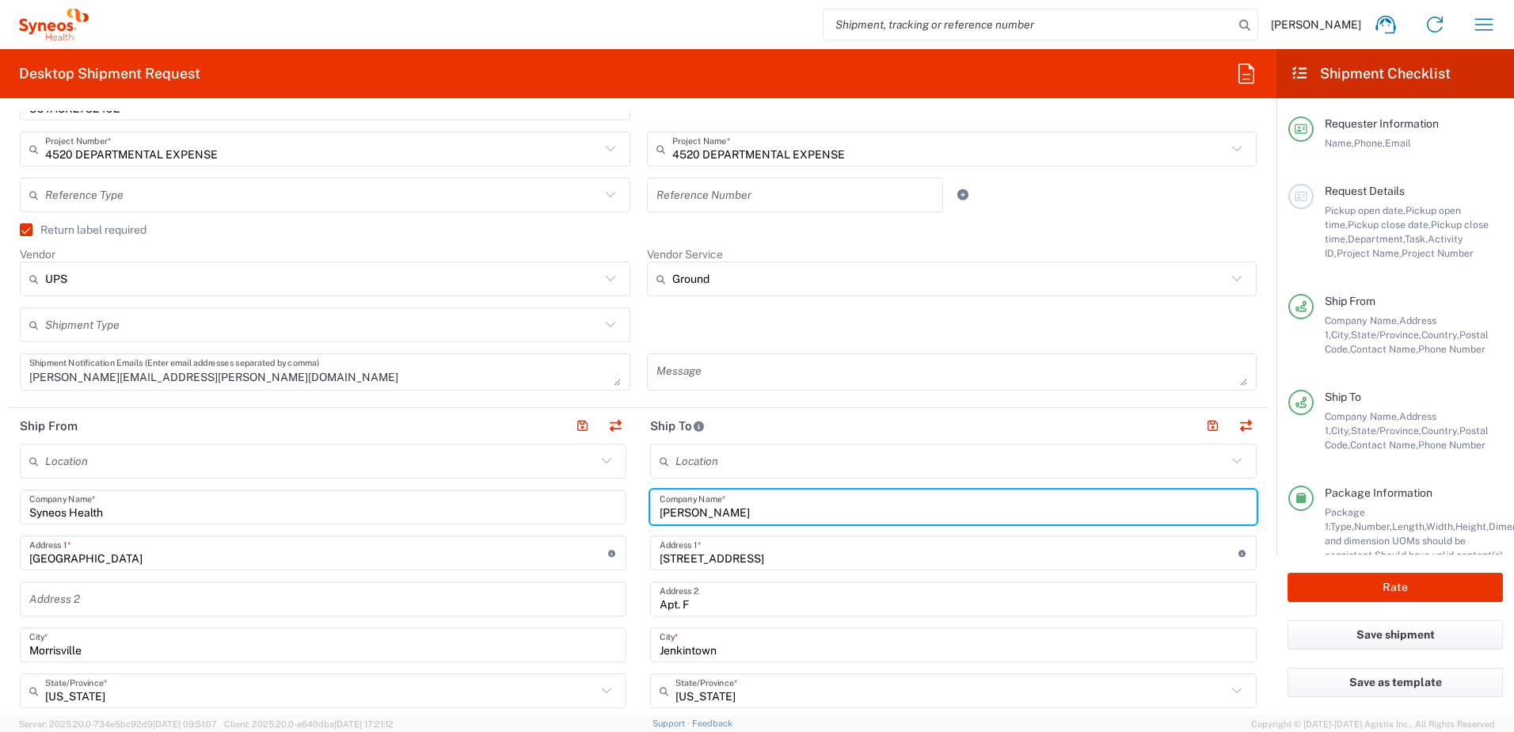
drag, startPoint x: 730, startPoint y: 511, endPoint x: 611, endPoint y: 506, distance: 118.9
paste input "[PERSON_NAME]"
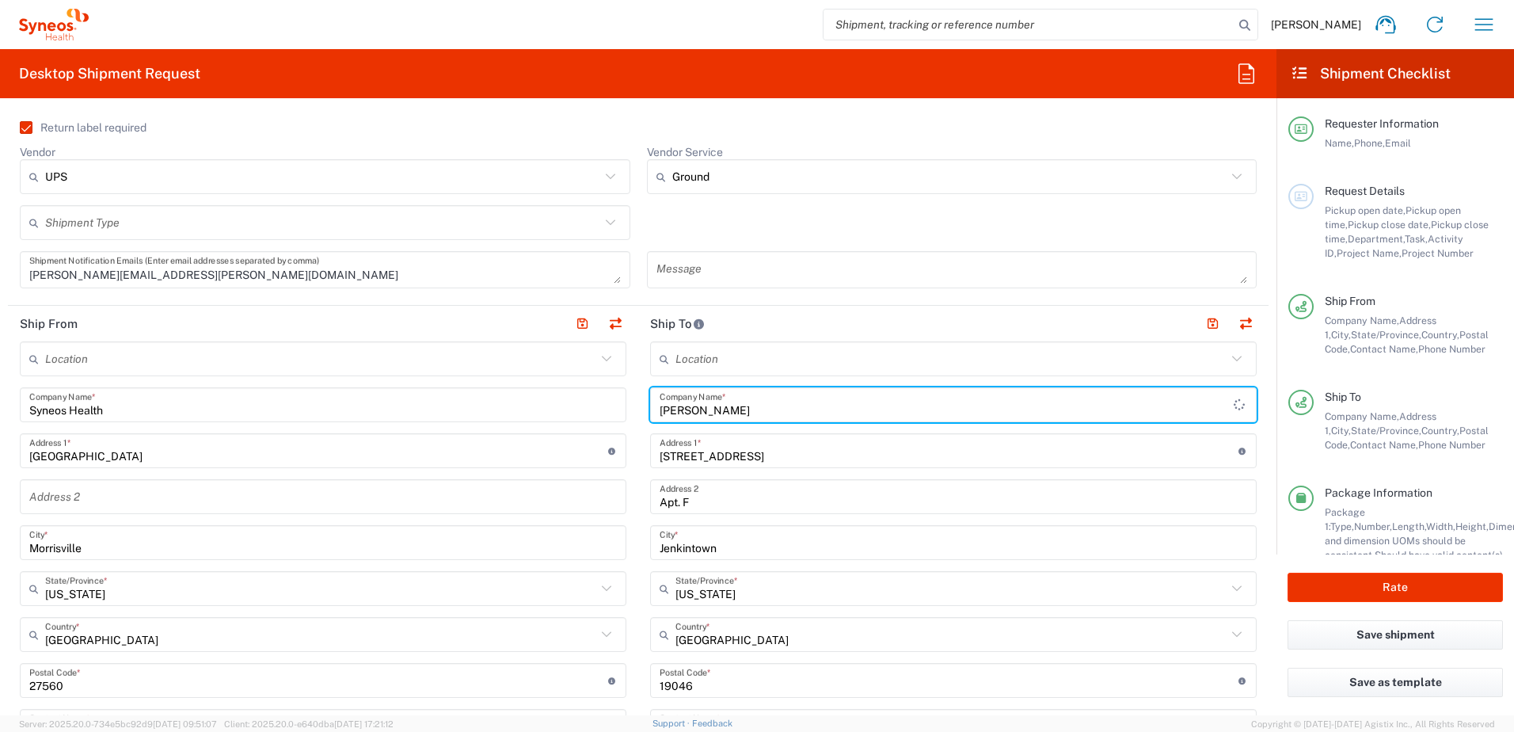
scroll to position [713, 0]
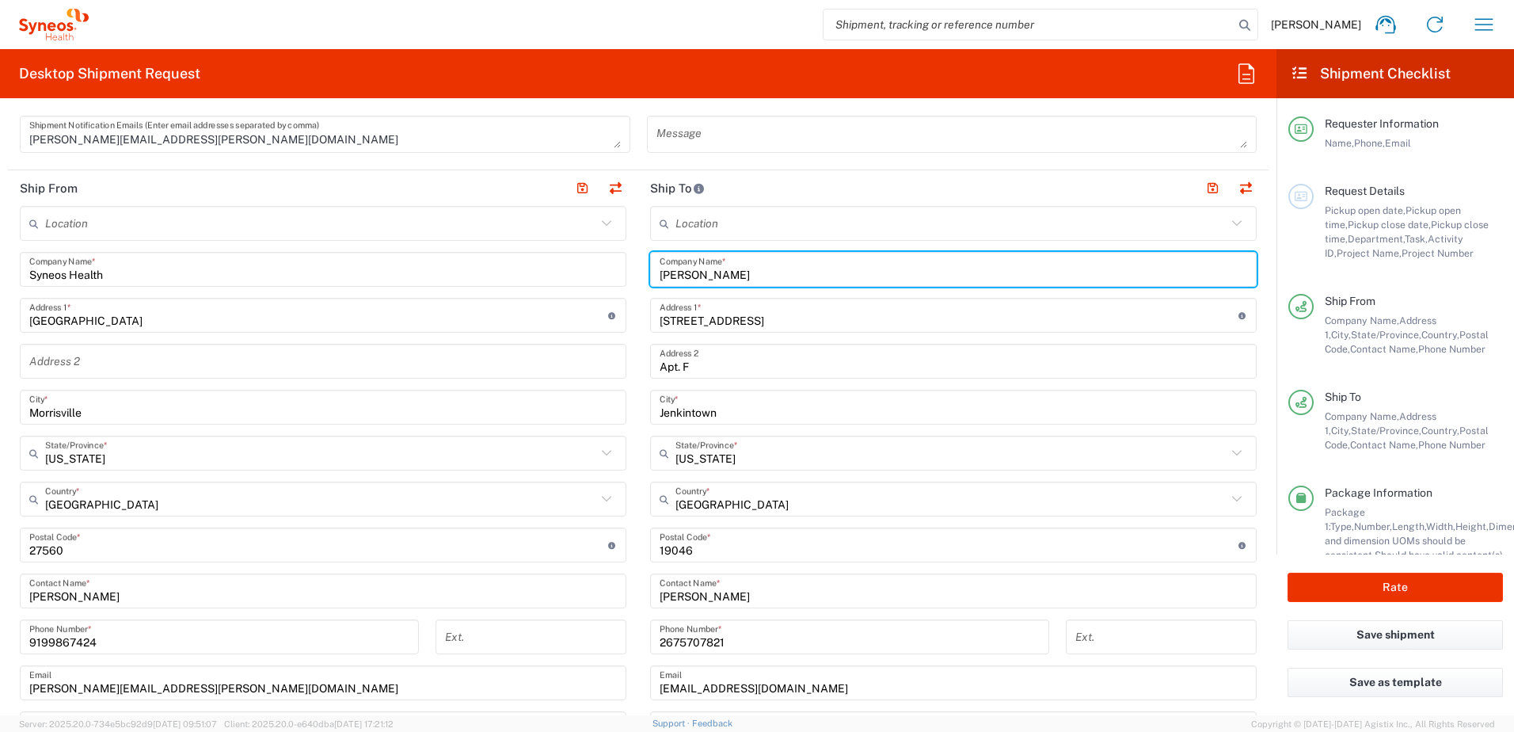
type input "[PERSON_NAME]"
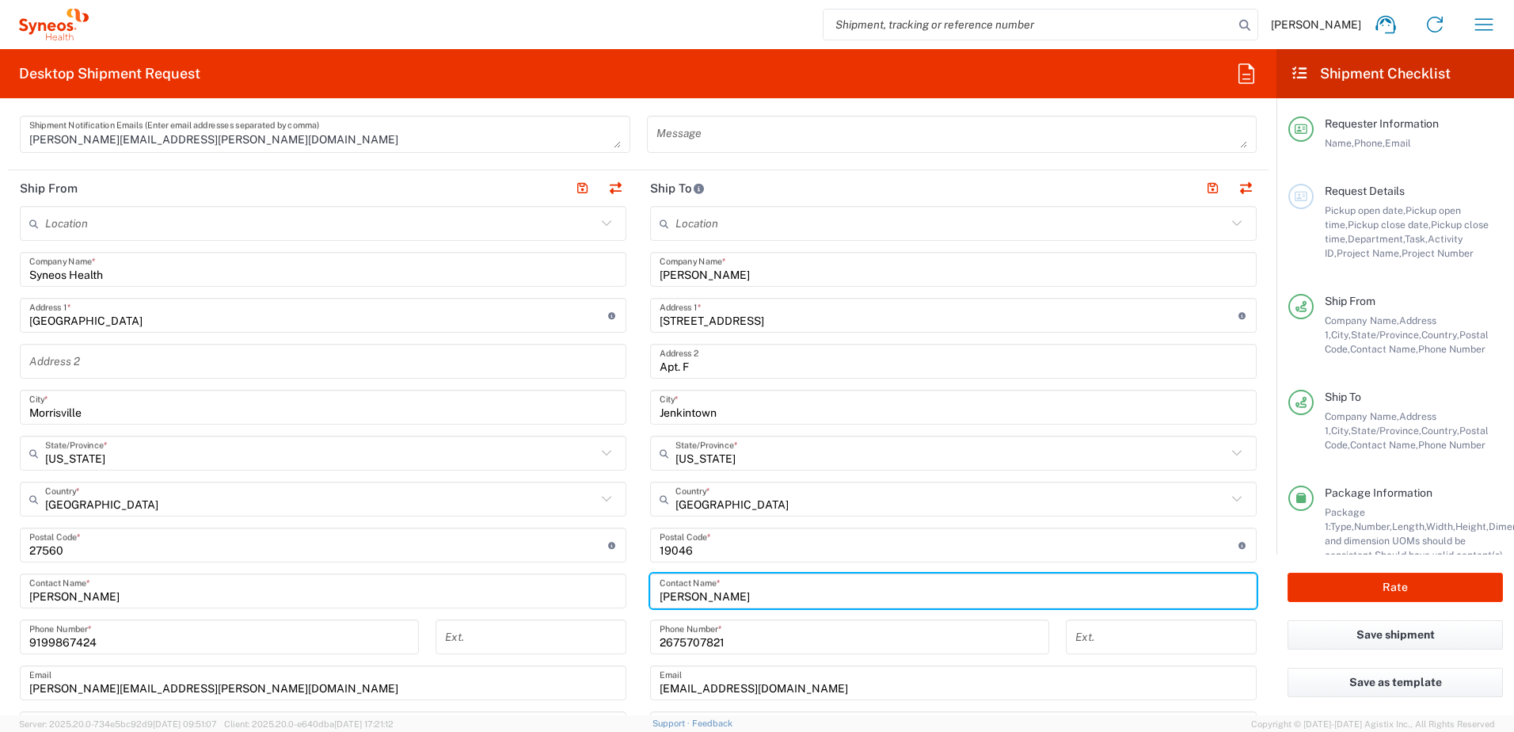
drag, startPoint x: 719, startPoint y: 593, endPoint x: 614, endPoint y: 582, distance: 105.9
click at [614, 584] on div "Ship From Location [PERSON_NAME] LLC-[GEOGRAPHIC_DATA] [GEOGRAPHIC_DATA] [GEOGR…" at bounding box center [638, 523] width 1261 height 707
paste input "[PERSON_NAME]"
type input "[PERSON_NAME]"
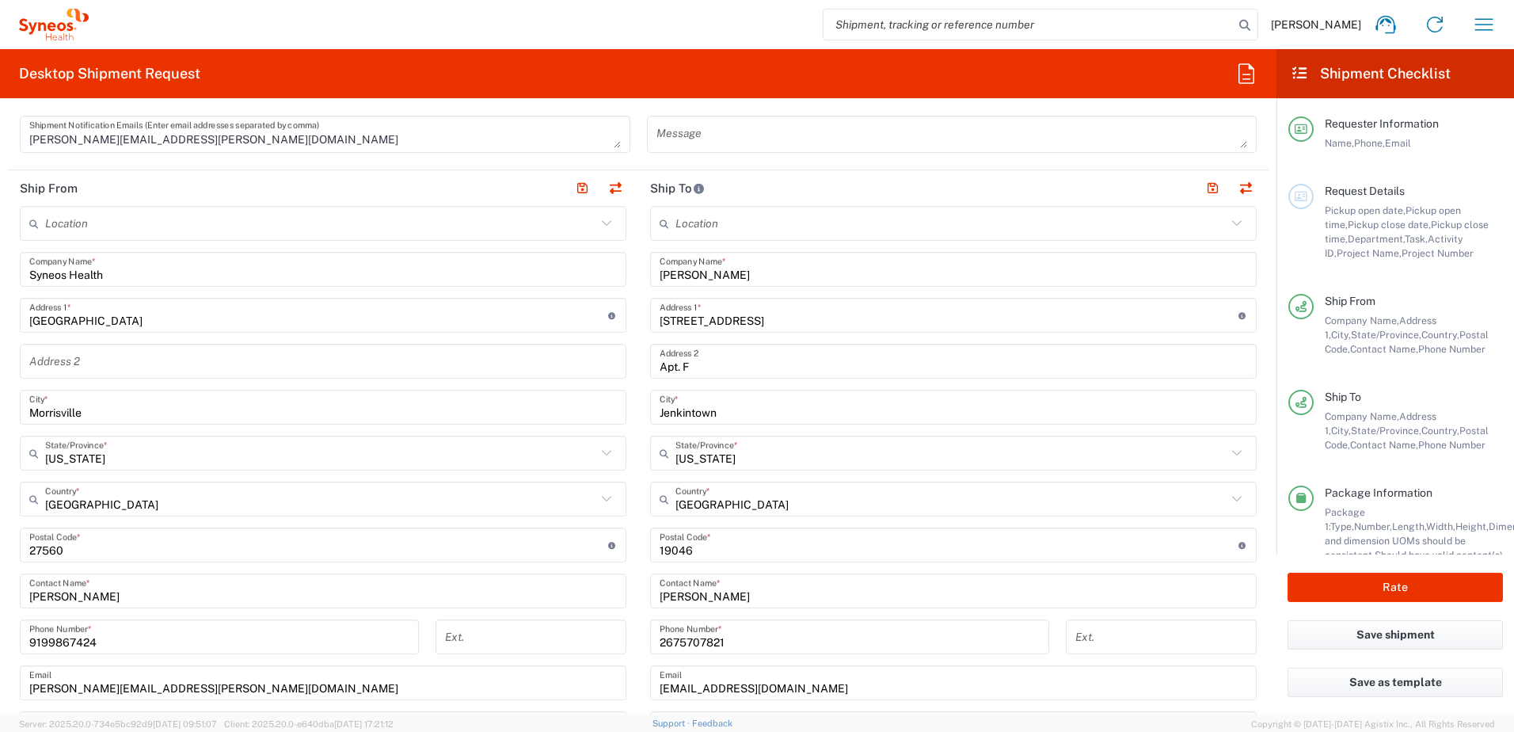
drag, startPoint x: 725, startPoint y: 324, endPoint x: 746, endPoint y: 322, distance: 21.5
click at [726, 324] on input "[STREET_ADDRESS]" at bounding box center [949, 316] width 579 height 28
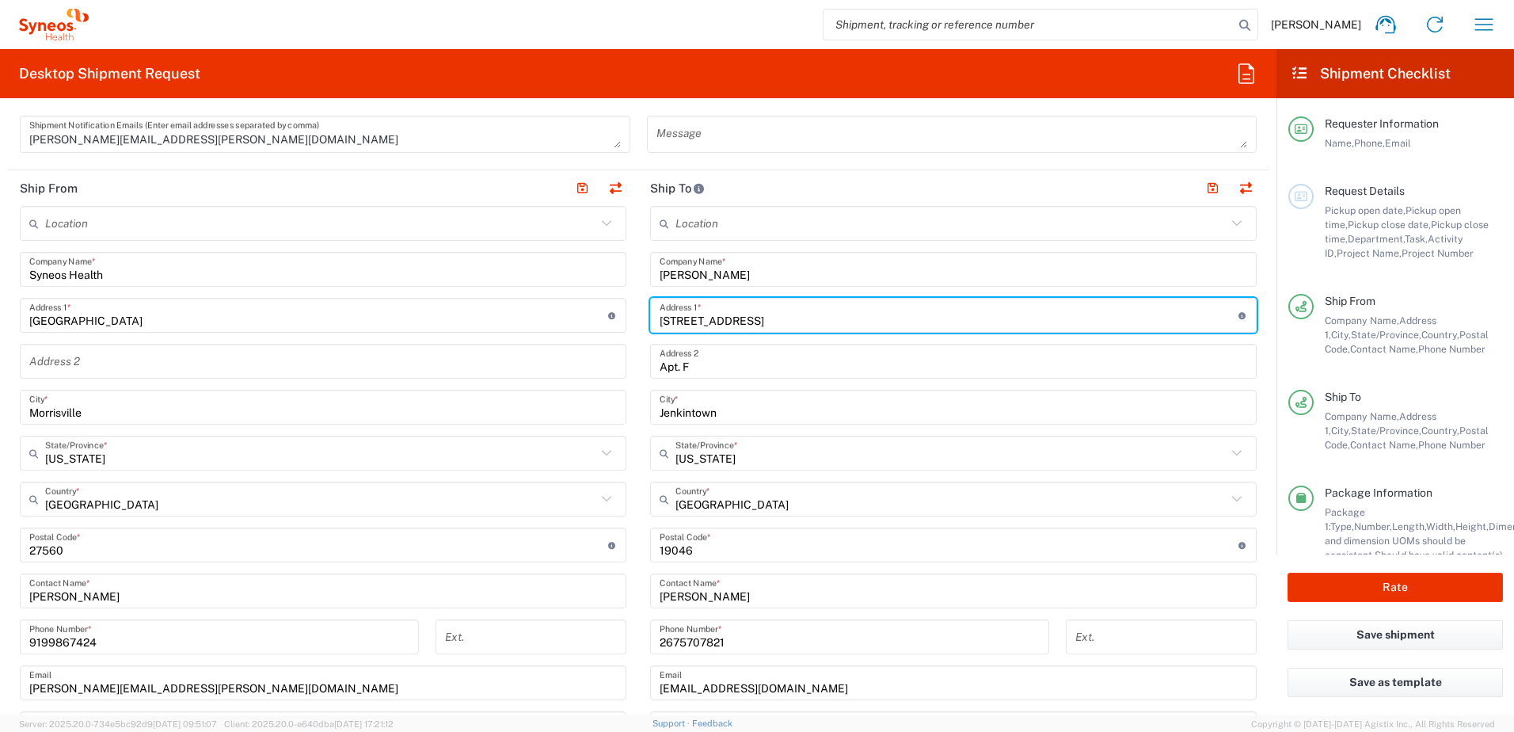
drag, startPoint x: 748, startPoint y: 322, endPoint x: 535, endPoint y: 286, distance: 215.2
click at [526, 287] on div "Ship From Location [PERSON_NAME] LLC-[GEOGRAPHIC_DATA] [GEOGRAPHIC_DATA] [GEOGR…" at bounding box center [638, 523] width 1261 height 707
paste input "3859 [GEOGRAPHIC_DATA]"
type input "3859 [GEOGRAPHIC_DATA]"
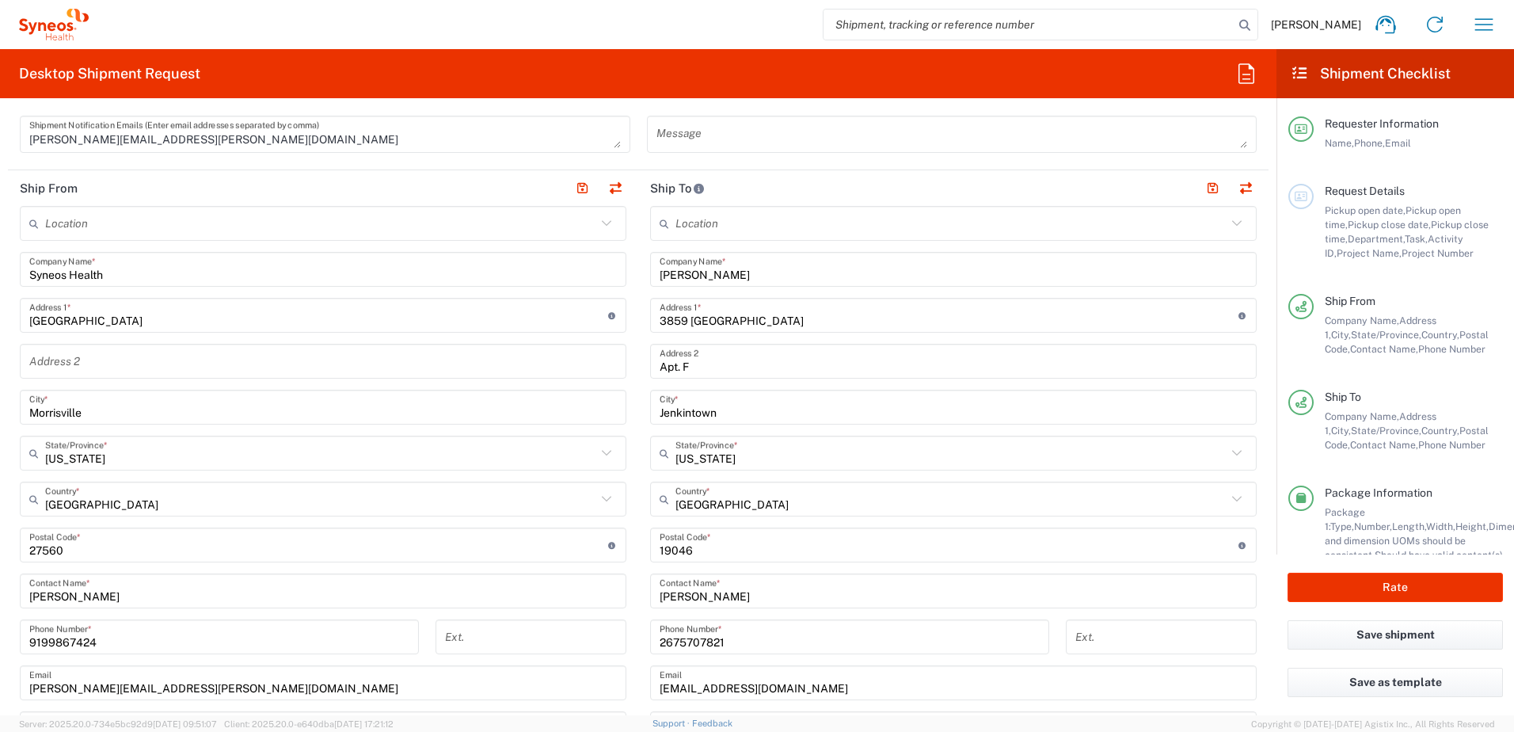
click at [707, 372] on input "Apt. F" at bounding box center [954, 362] width 588 height 28
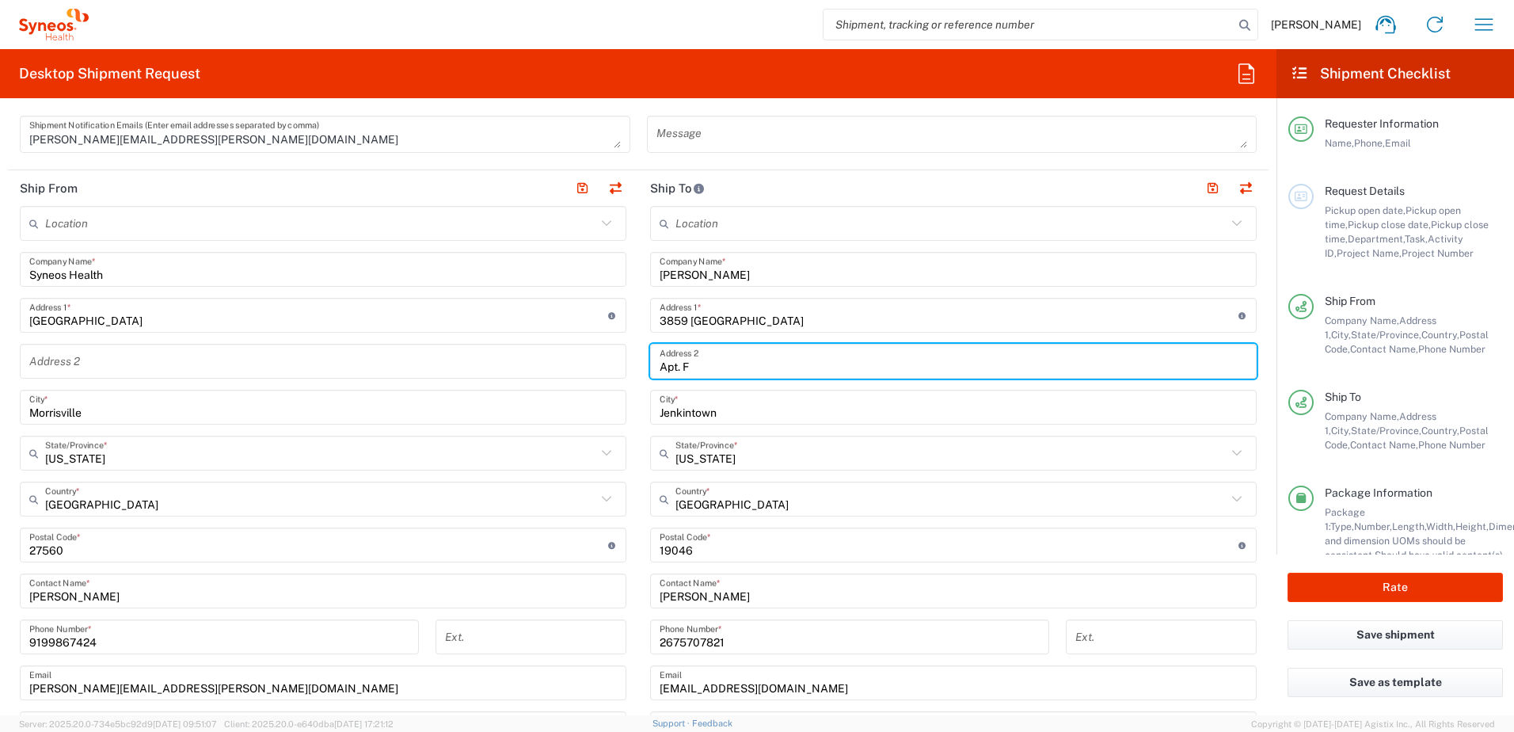
drag, startPoint x: 701, startPoint y: 366, endPoint x: 592, endPoint y: 360, distance: 108.7
click at [593, 361] on div "Ship From Location [PERSON_NAME] LLC-[GEOGRAPHIC_DATA] [GEOGRAPHIC_DATA] [GEOGR…" at bounding box center [638, 523] width 1261 height 707
paste input "U"
type input "Apt U"
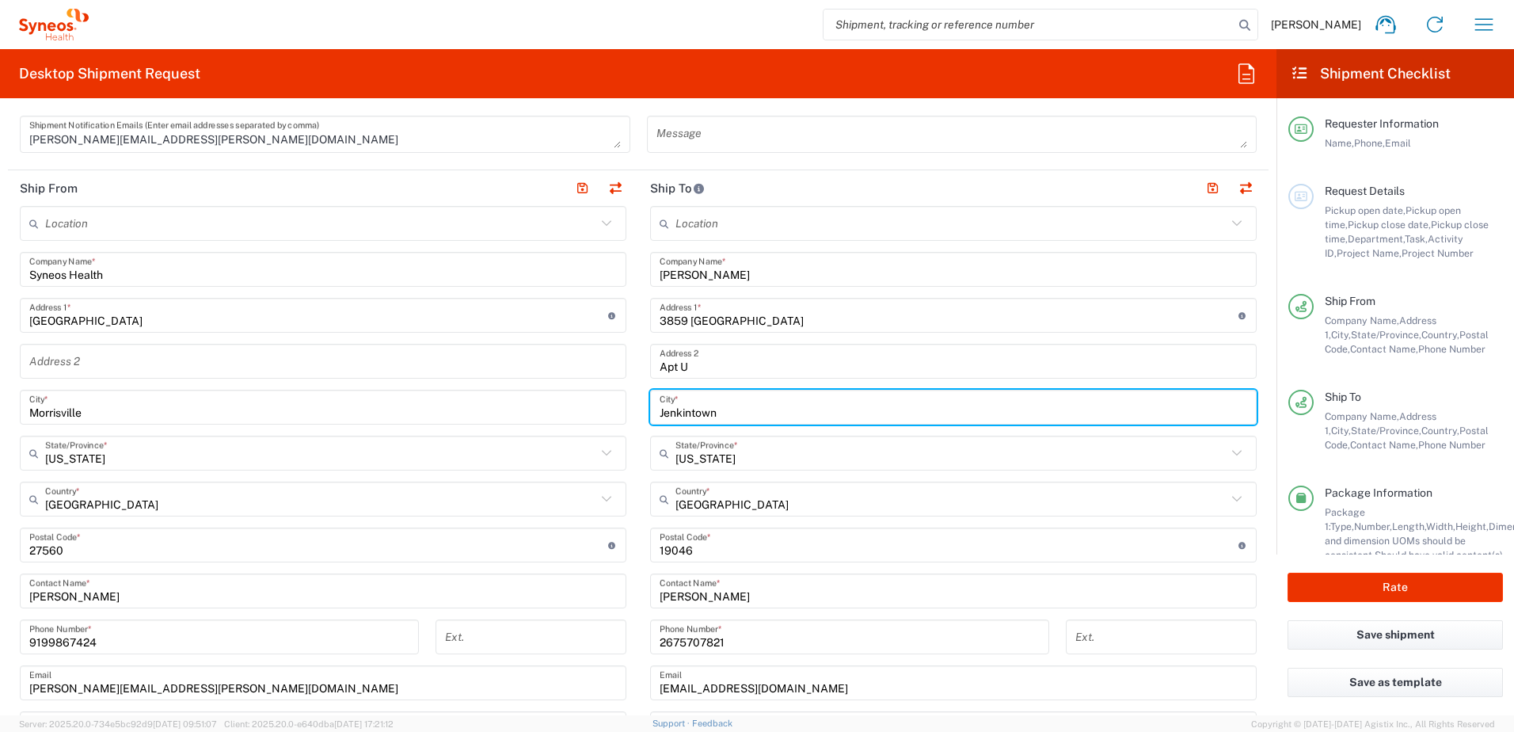
click at [749, 414] on input "Jenkintown" at bounding box center [954, 408] width 588 height 28
drag, startPoint x: 737, startPoint y: 409, endPoint x: 596, endPoint y: 396, distance: 141.6
click at [596, 398] on div "Ship From Location [PERSON_NAME] LLC-[GEOGRAPHIC_DATA] [GEOGRAPHIC_DATA] [GEOGR…" at bounding box center [638, 523] width 1261 height 707
paste input "Oceanside"
type input "Oceanside"
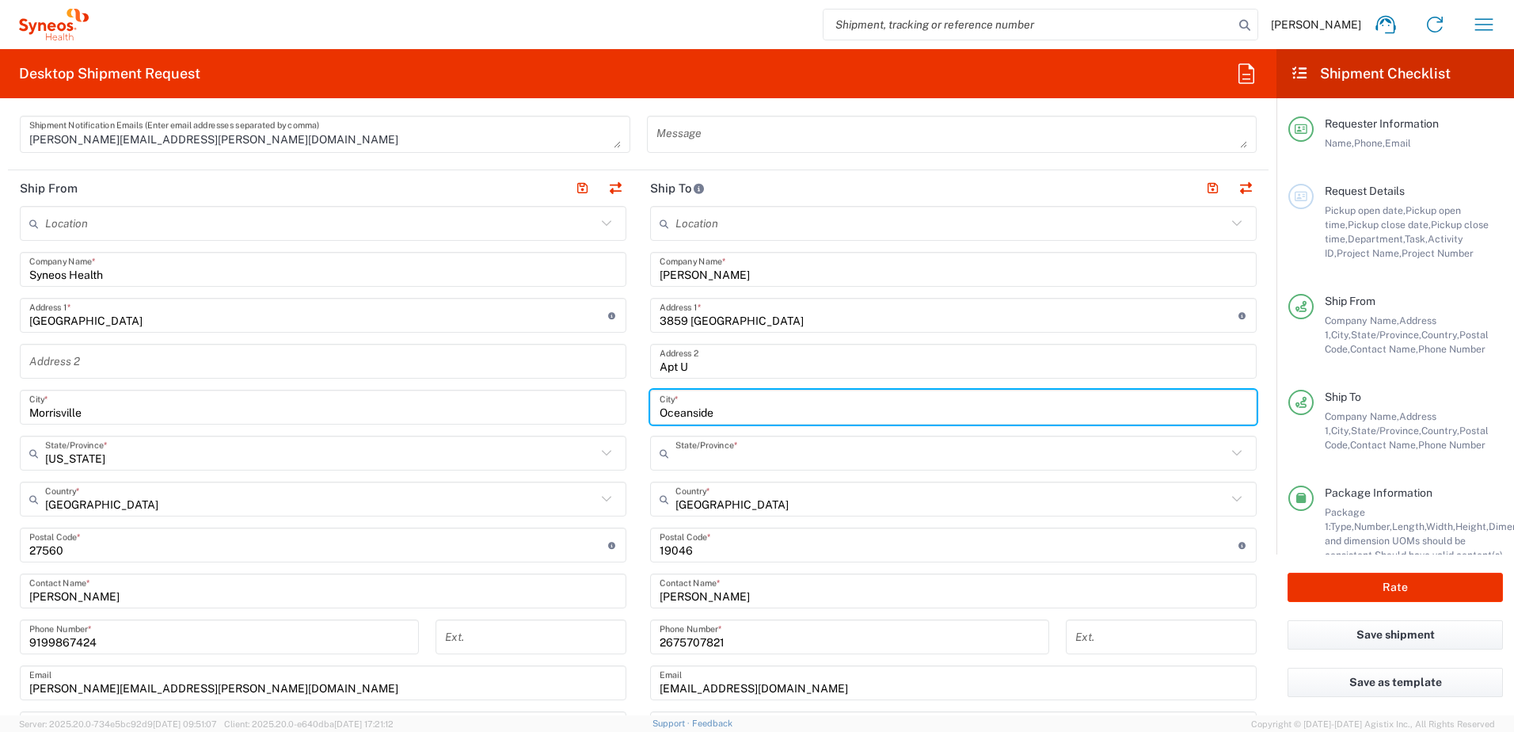
click at [766, 449] on input "text" at bounding box center [951, 454] width 551 height 28
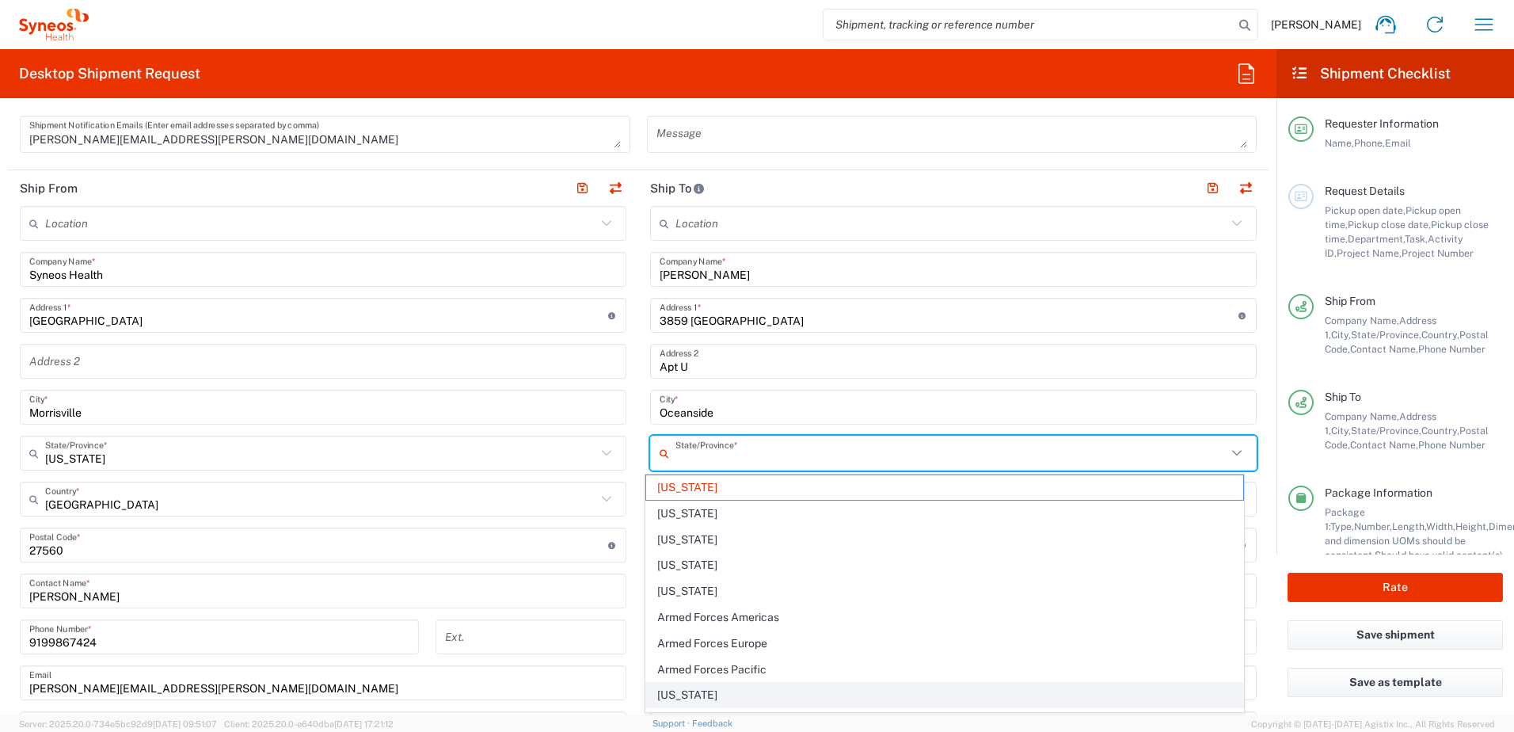
click at [712, 685] on span "[US_STATE]" at bounding box center [945, 695] width 598 height 25
type input "[US_STATE]"
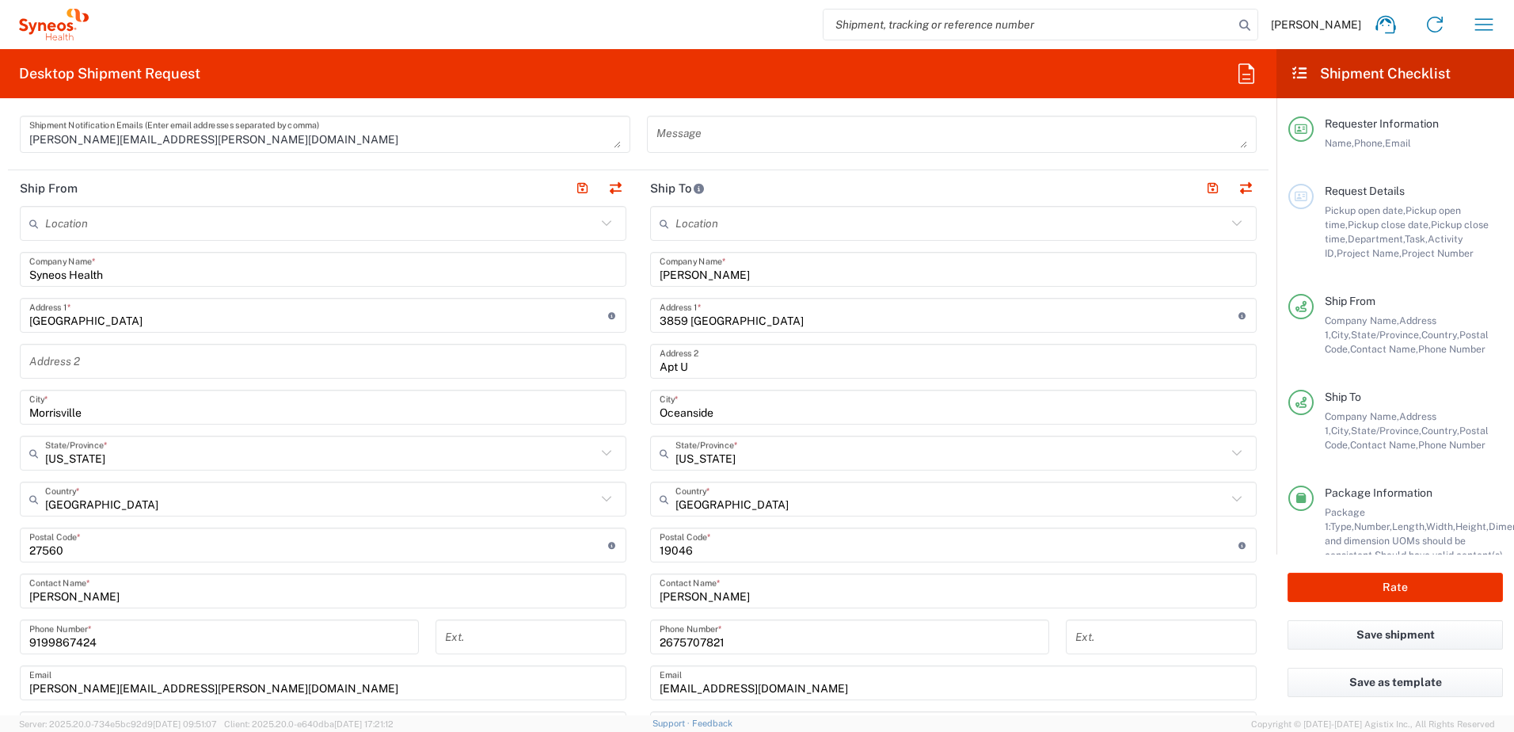
drag, startPoint x: 713, startPoint y: 555, endPoint x: 724, endPoint y: 552, distance: 11.5
click at [713, 556] on input "undefined" at bounding box center [949, 545] width 579 height 28
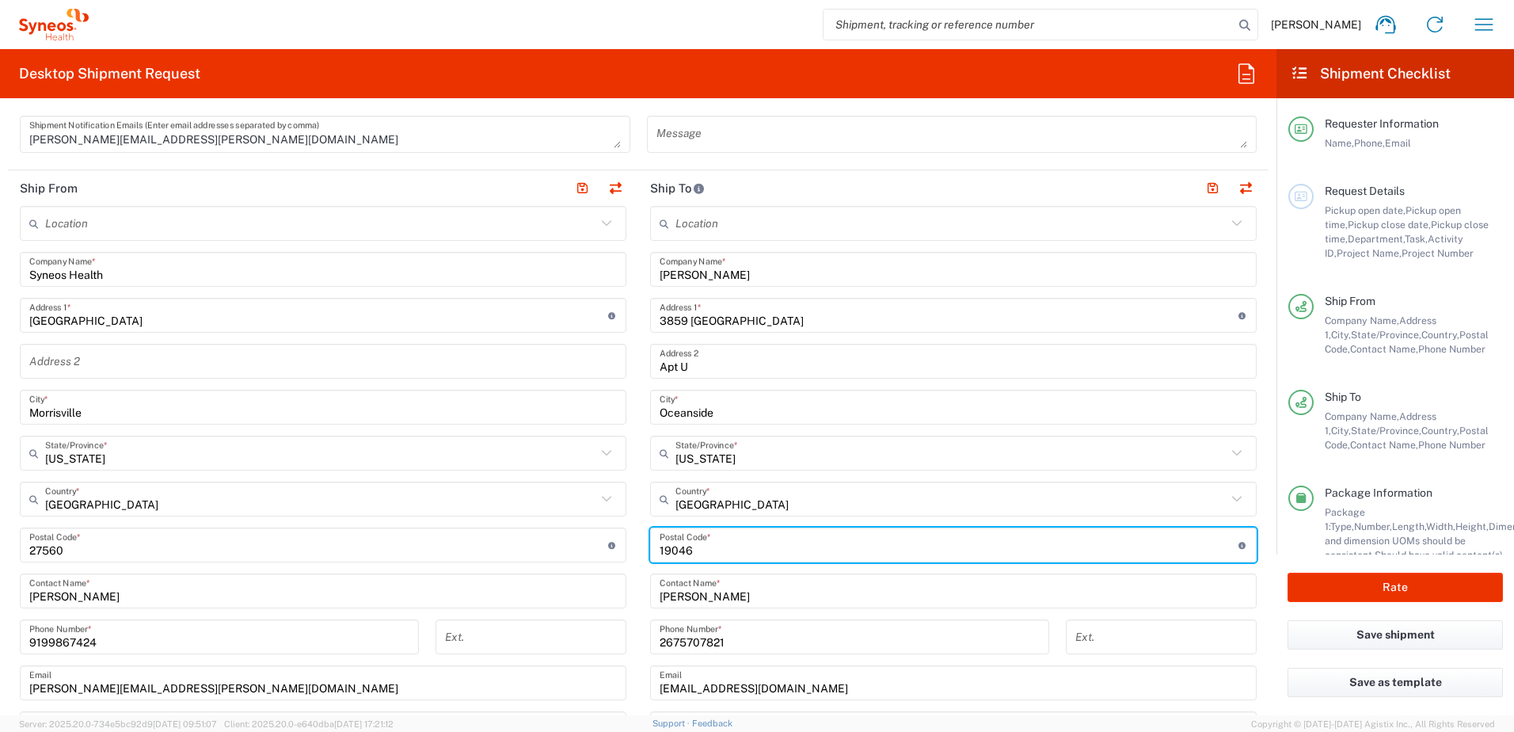
drag, startPoint x: 724, startPoint y: 549, endPoint x: 597, endPoint y: 532, distance: 127.8
click at [593, 537] on div "Ship From Location [PERSON_NAME] LLC-[GEOGRAPHIC_DATA] [GEOGRAPHIC_DATA] [GEOGR…" at bounding box center [638, 523] width 1261 height 707
paste input "92056"
type input "92056"
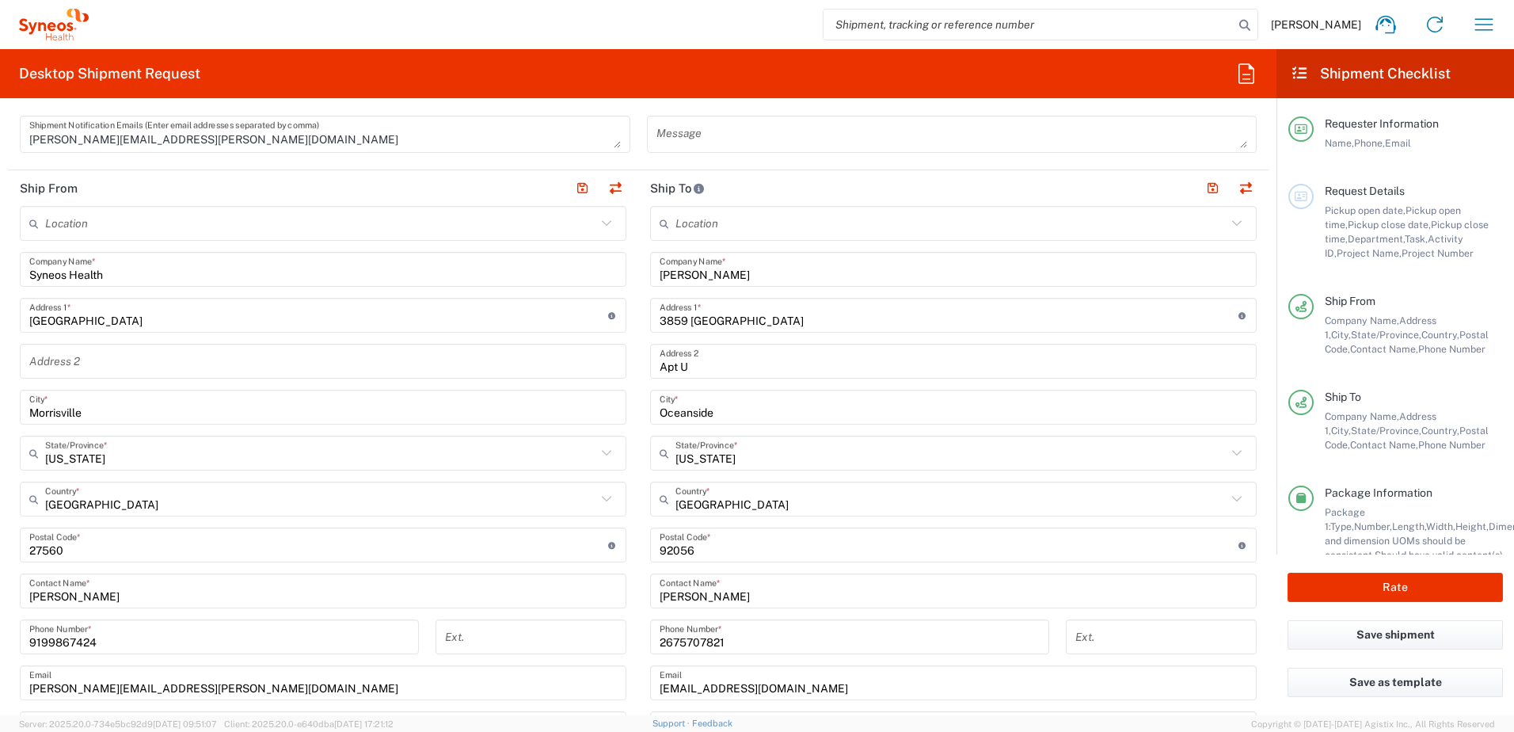
click at [758, 647] on div "[PHONE_NUMBER] Phone Number *" at bounding box center [849, 636] width 399 height 35
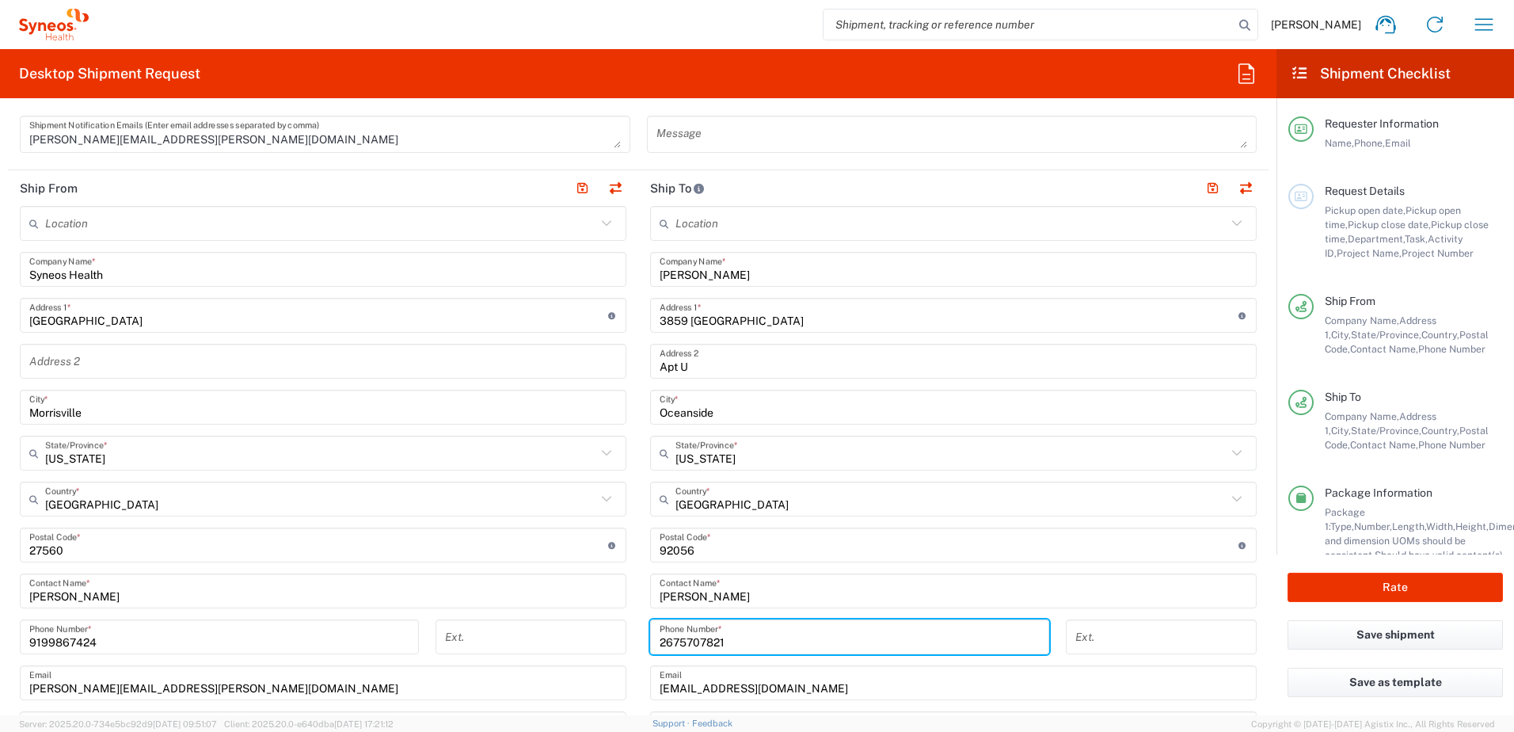
drag, startPoint x: 710, startPoint y: 641, endPoint x: 617, endPoint y: 636, distance: 92.8
click at [617, 636] on div "Ship From Location [PERSON_NAME] LLC-[GEOGRAPHIC_DATA] [GEOGRAPHIC_DATA] [GEOGR…" at bounding box center [638, 523] width 1261 height 707
paste input "760)831-7125"
click at [700, 642] on input "760)831-7125" at bounding box center [850, 637] width 380 height 28
click at [676, 641] on input "760)8317125" at bounding box center [850, 637] width 380 height 28
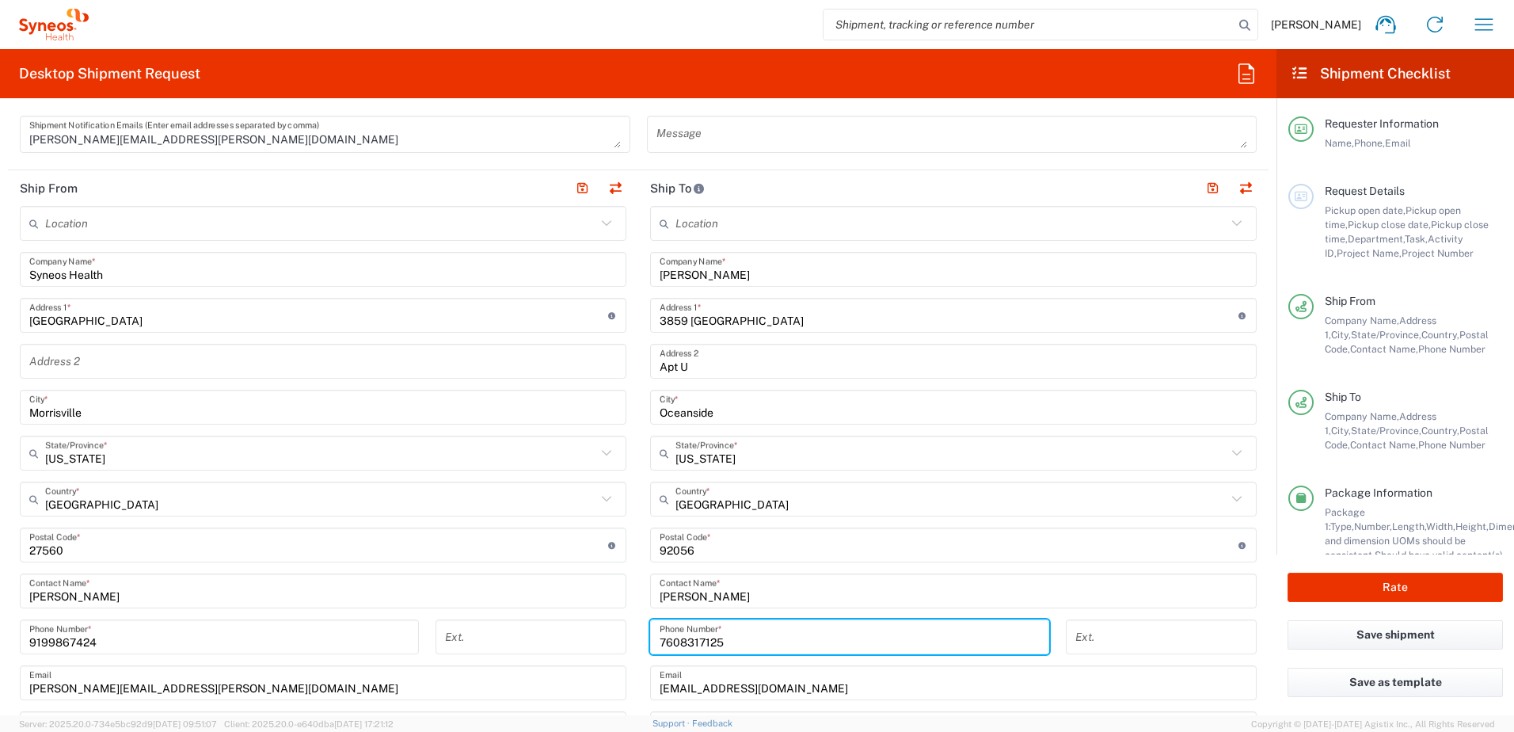
type input "7608317125"
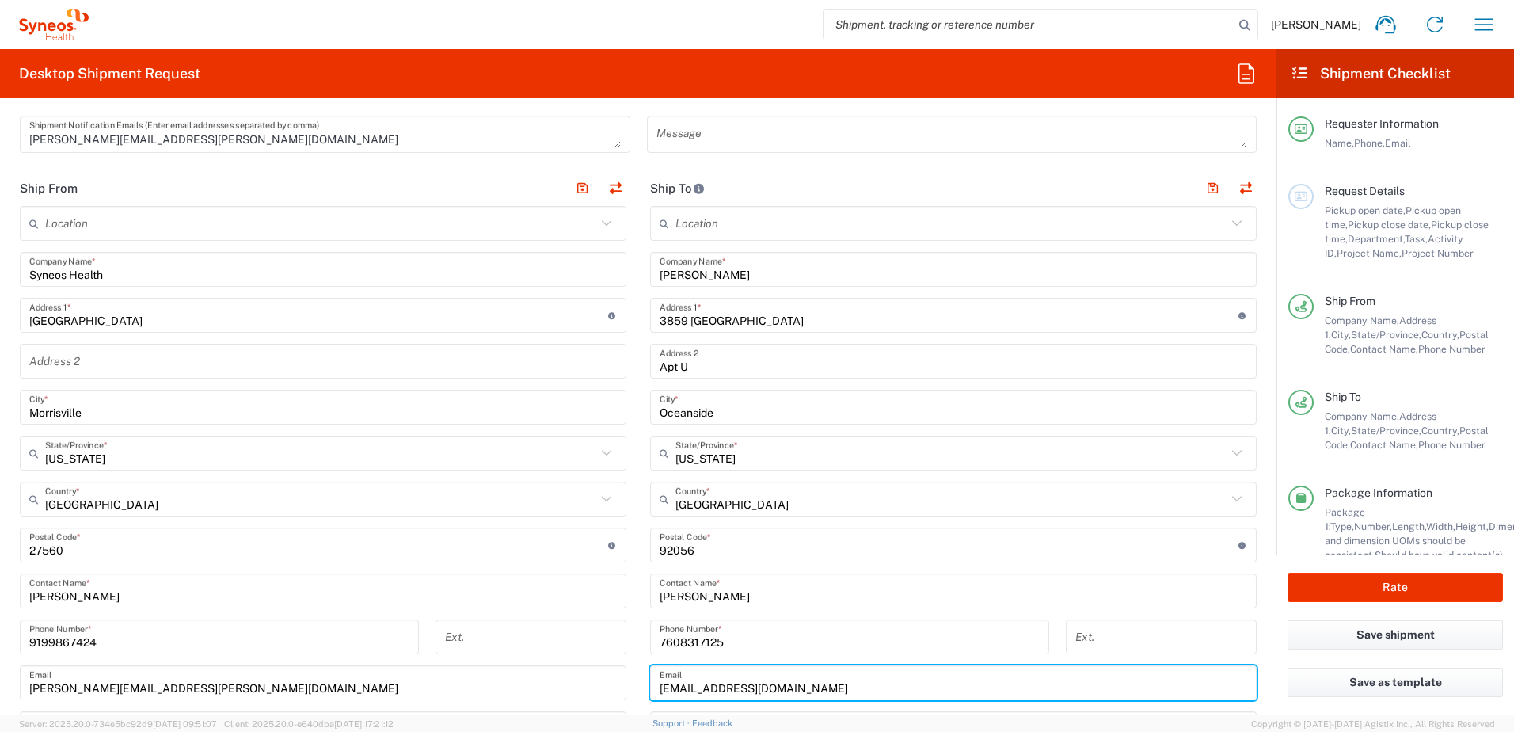
drag, startPoint x: 743, startPoint y: 688, endPoint x: 650, endPoint y: 683, distance: 92.8
click at [650, 683] on div "[EMAIL_ADDRESS][DOMAIN_NAME] Email" at bounding box center [953, 682] width 607 height 35
paste input "twinboyslove09"
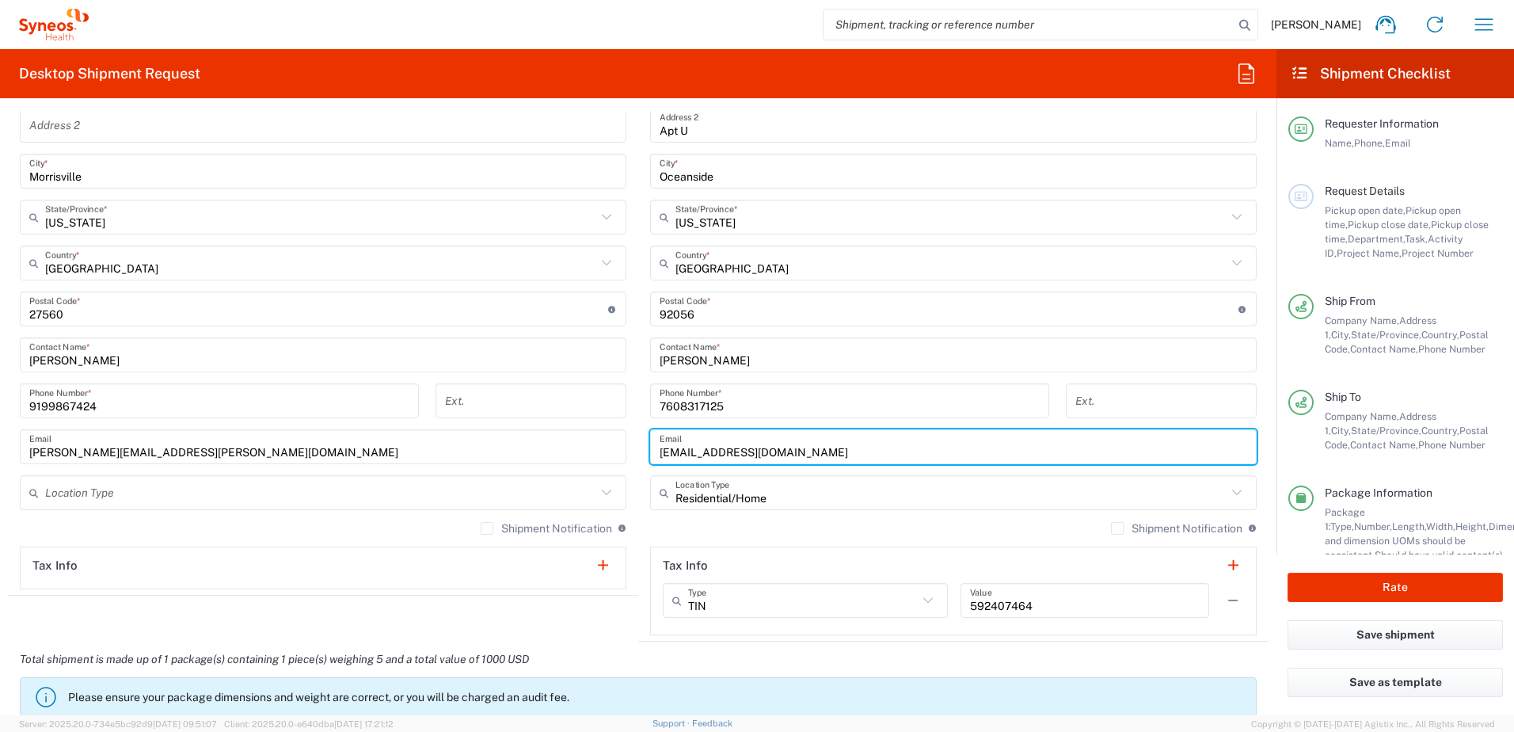
scroll to position [950, 0]
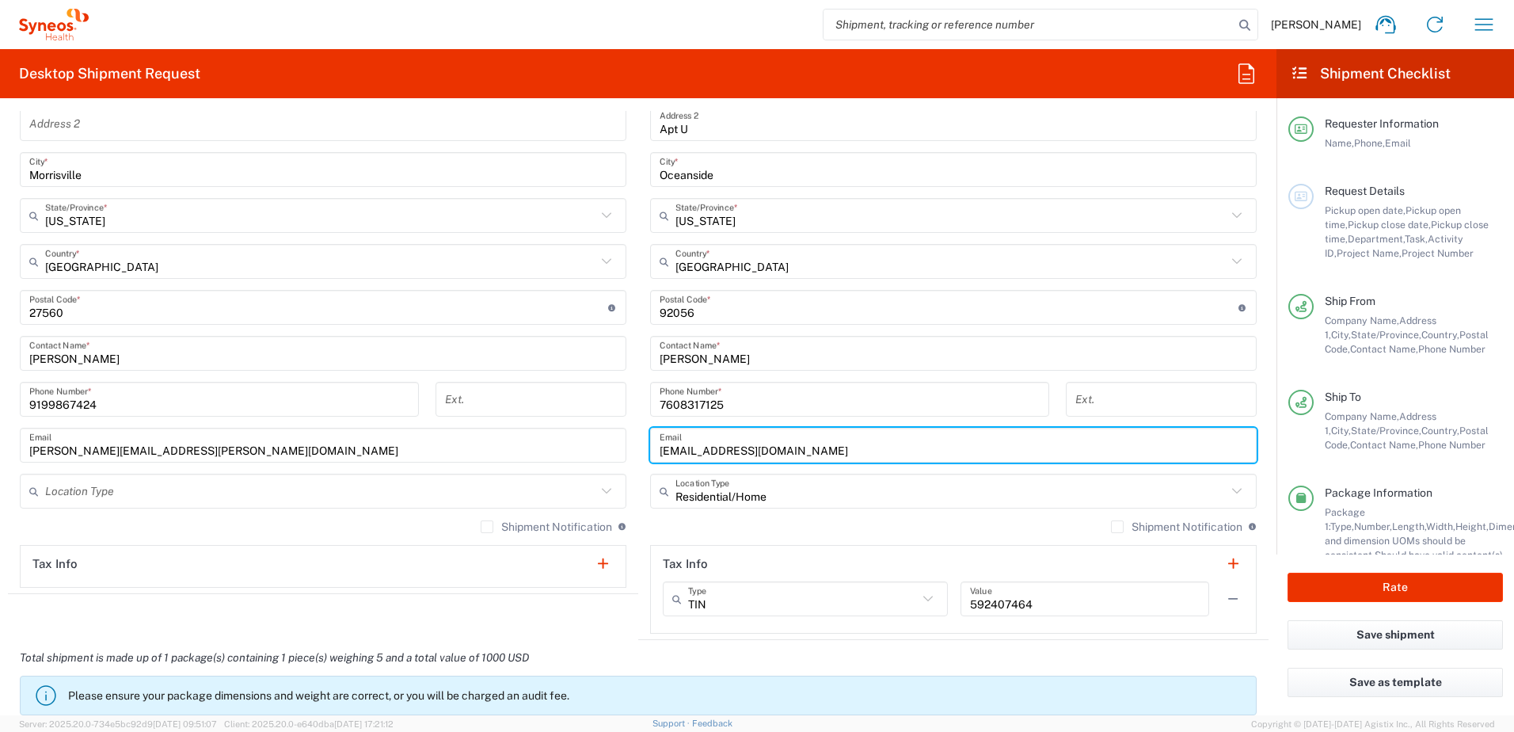
type input "[EMAIL_ADDRESS][DOMAIN_NAME]"
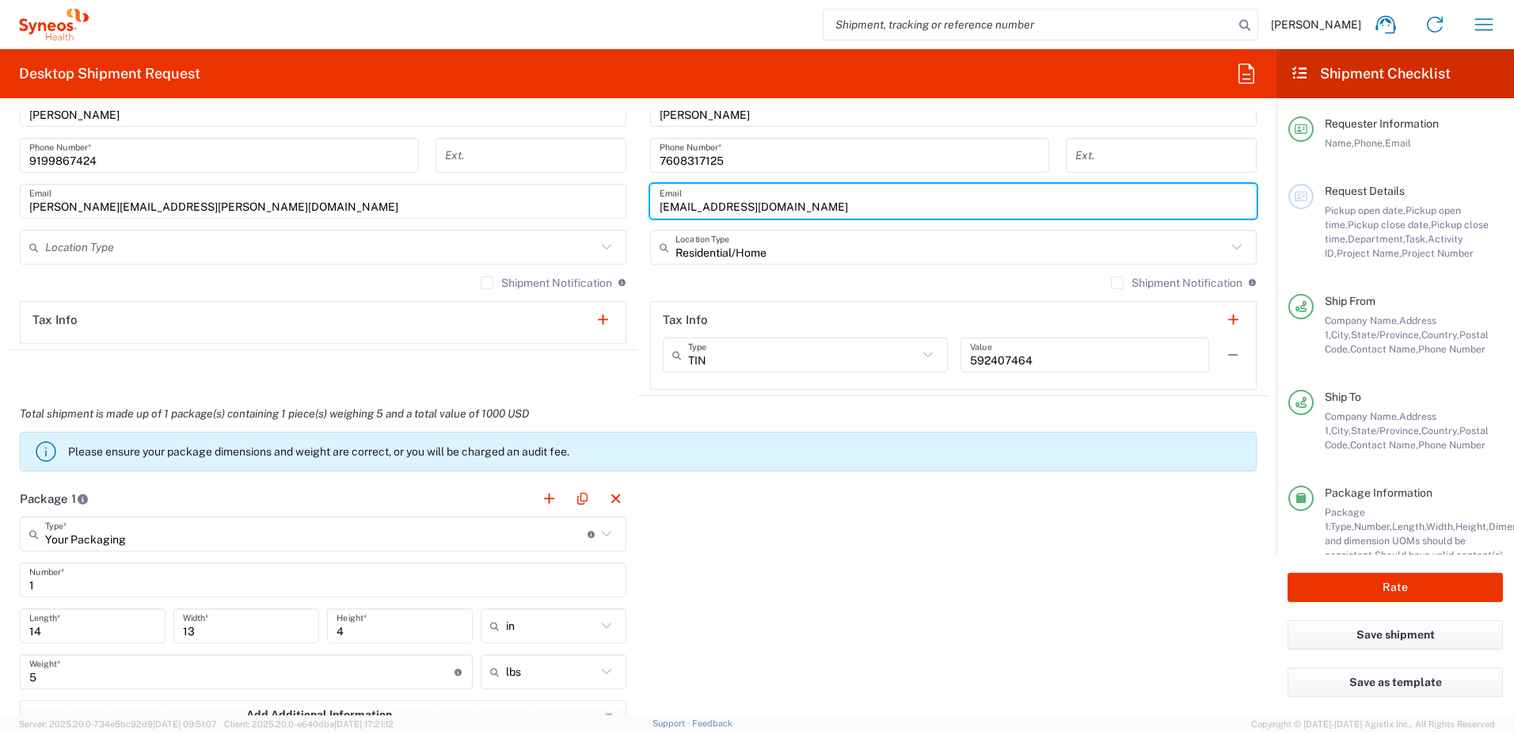
scroll to position [1426, 0]
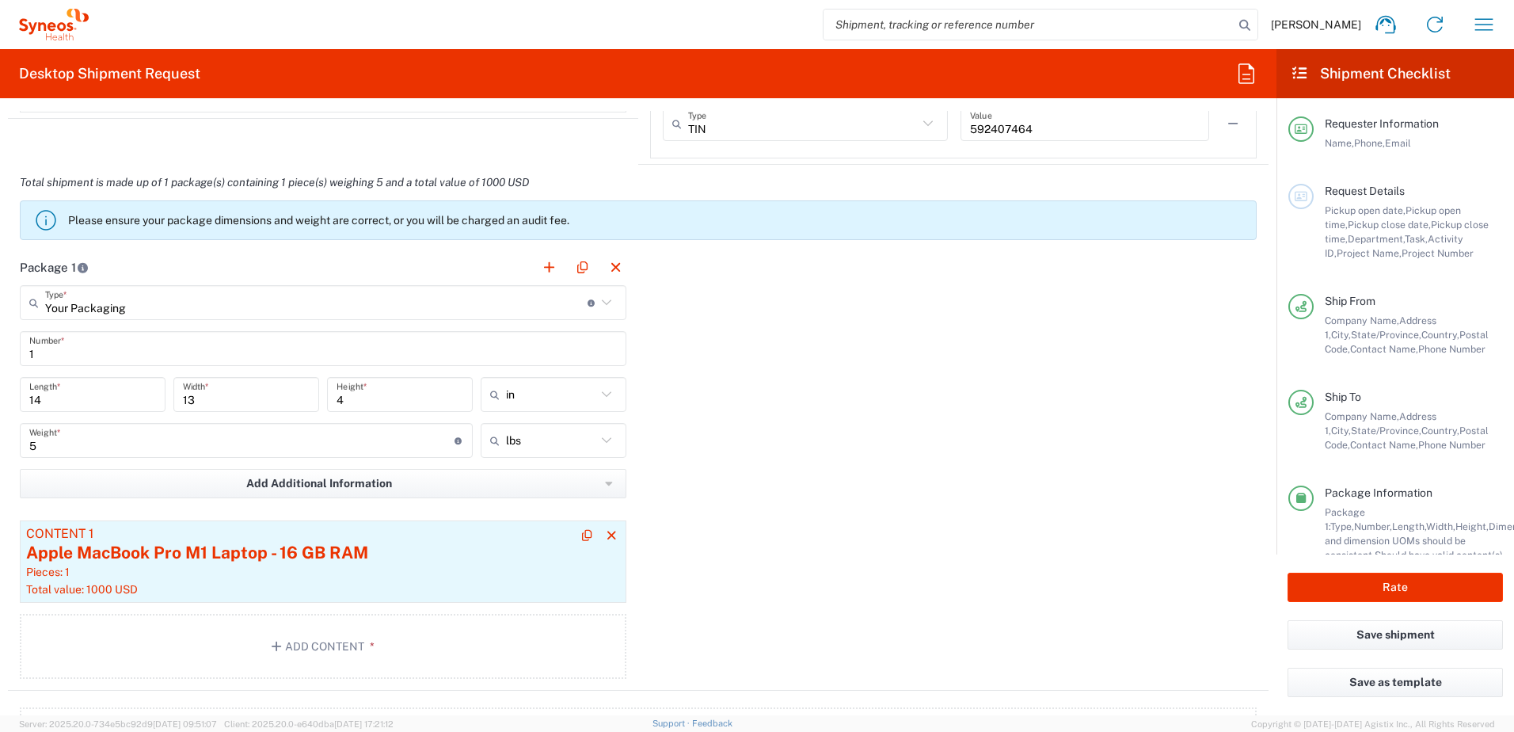
click at [369, 548] on div "Apple MacBook Pro M1 Laptop - 16 GB RAM" at bounding box center [323, 553] width 594 height 24
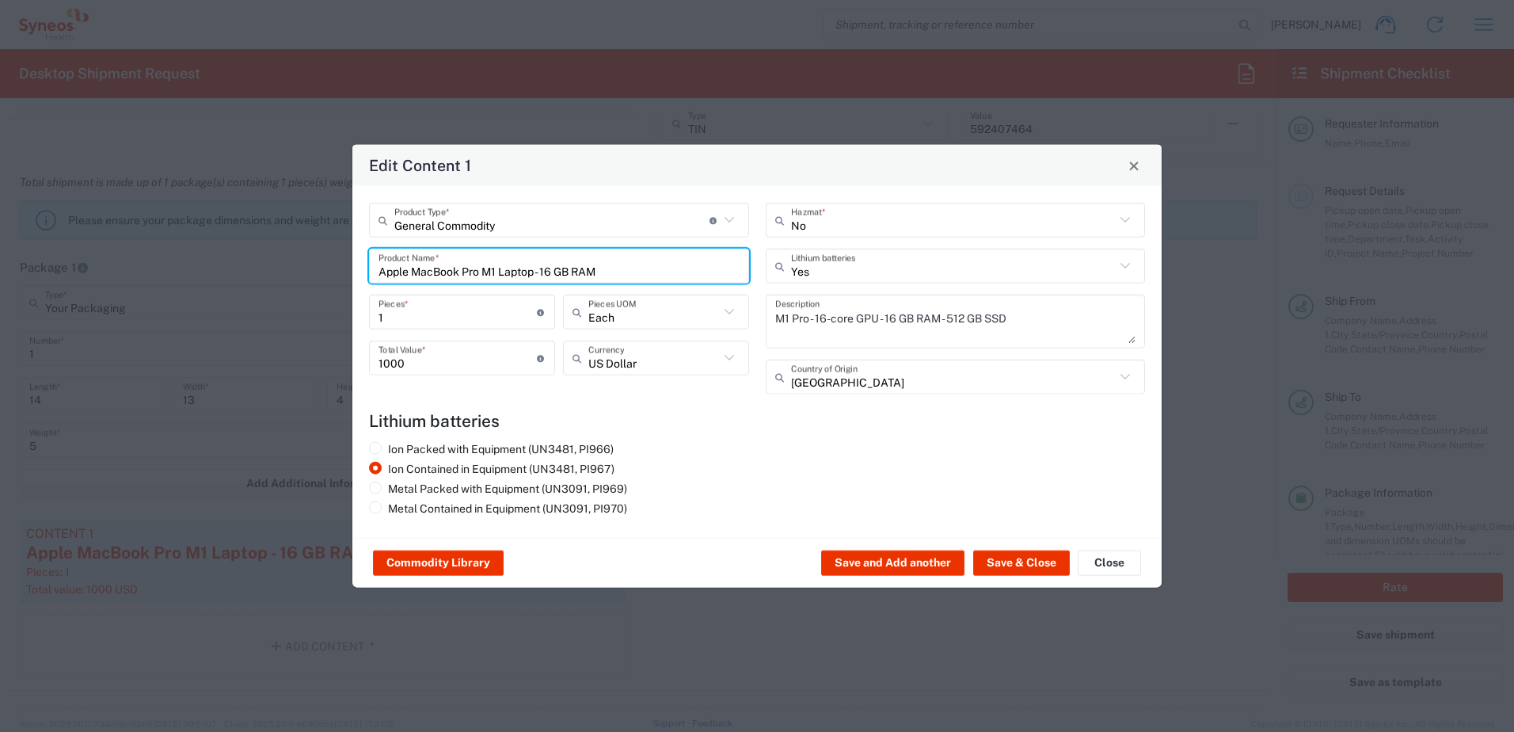
drag, startPoint x: 630, startPoint y: 258, endPoint x: 158, endPoint y: 216, distance: 473.9
click at [158, 218] on div "Edit Content 1 General Commodity Product Type * Document: Paper document genera…" at bounding box center [757, 366] width 1514 height 732
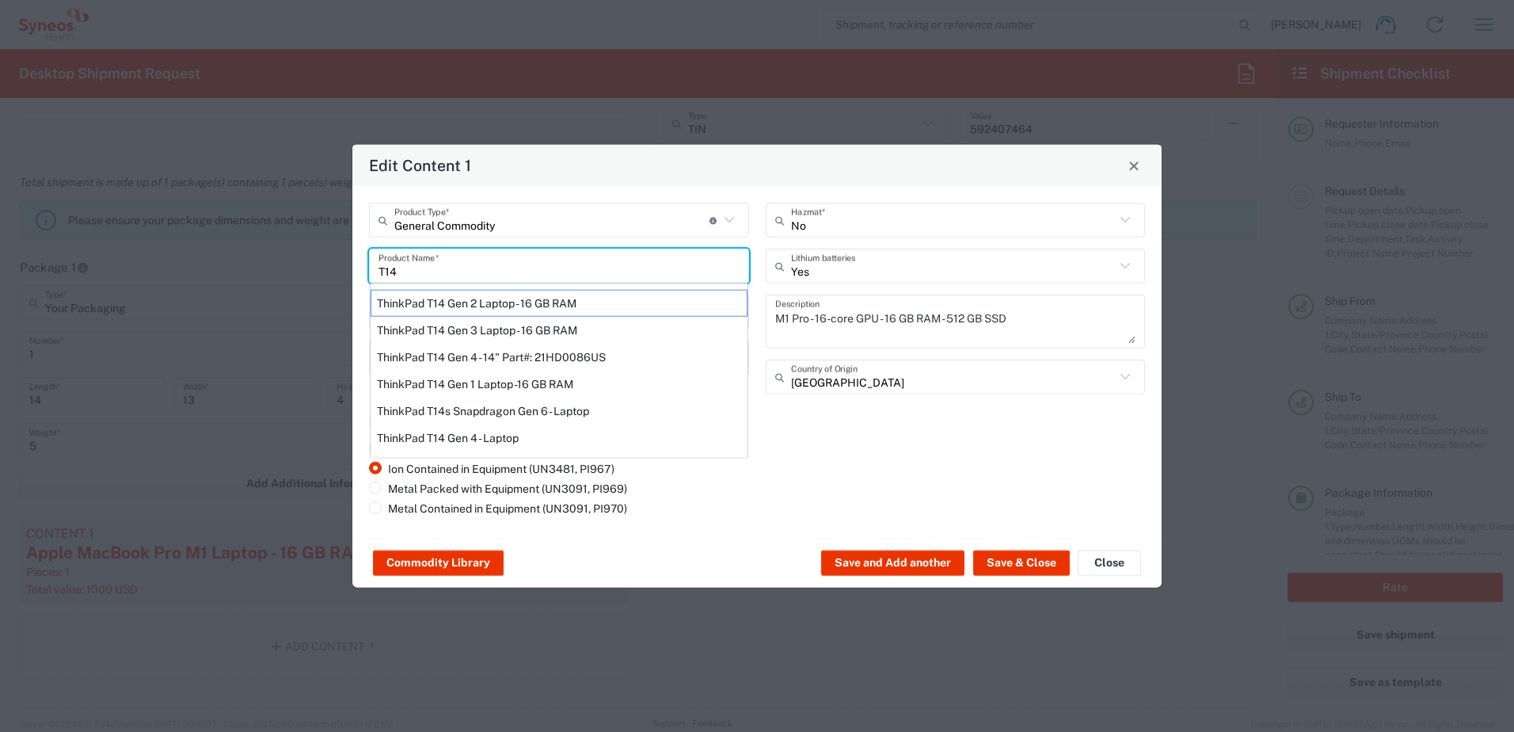
click at [468, 383] on div "ThinkPad T14 Gen 1 Laptop -16 GB RAM" at bounding box center [559, 384] width 377 height 27
type input "ThinkPad T14 Gen 1 Laptop -16 GB RAM"
type textarea "Intel Core i5-10210U- 14"- 512 GB SSD"
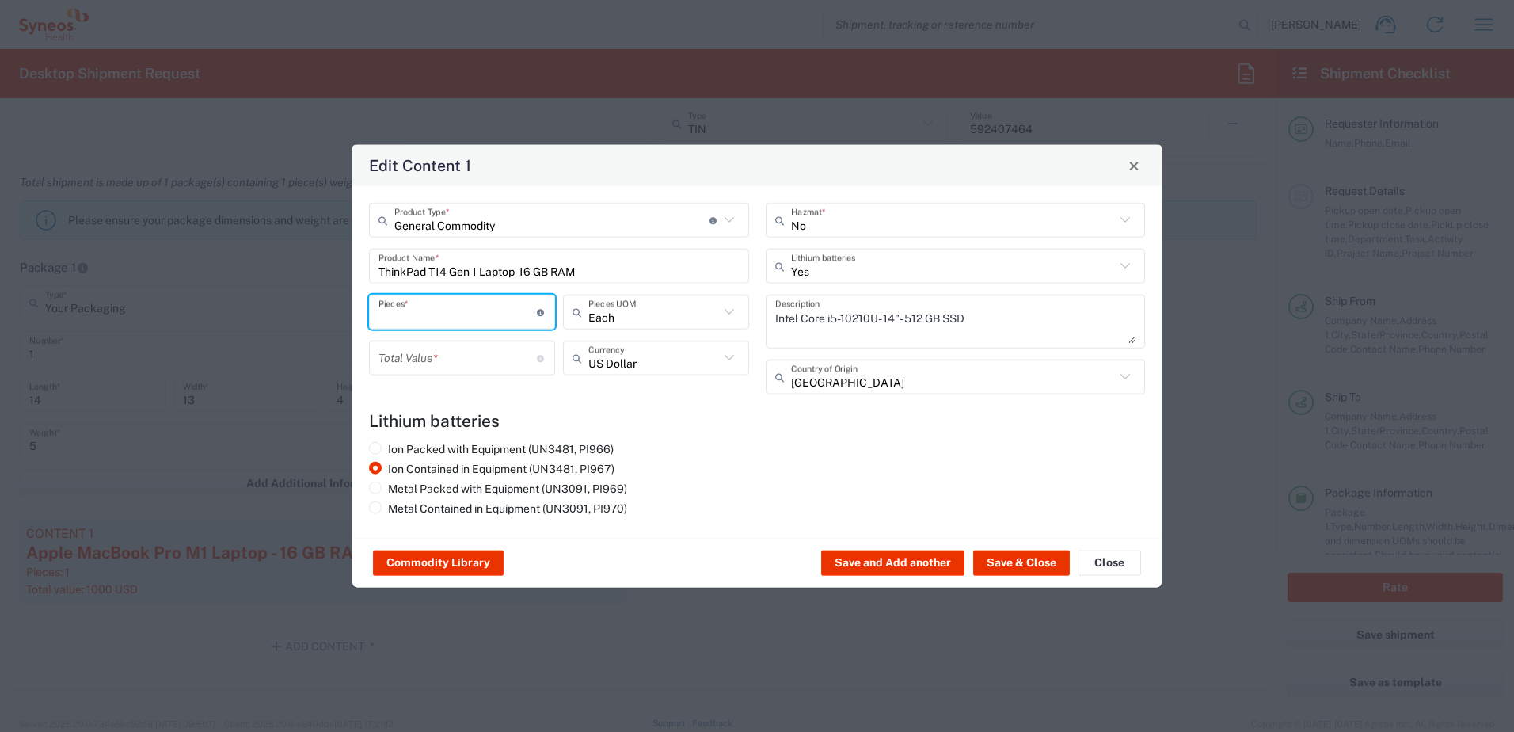
click at [432, 303] on input "number" at bounding box center [458, 312] width 158 height 28
type input "1"
click at [416, 365] on input "number" at bounding box center [458, 358] width 158 height 28
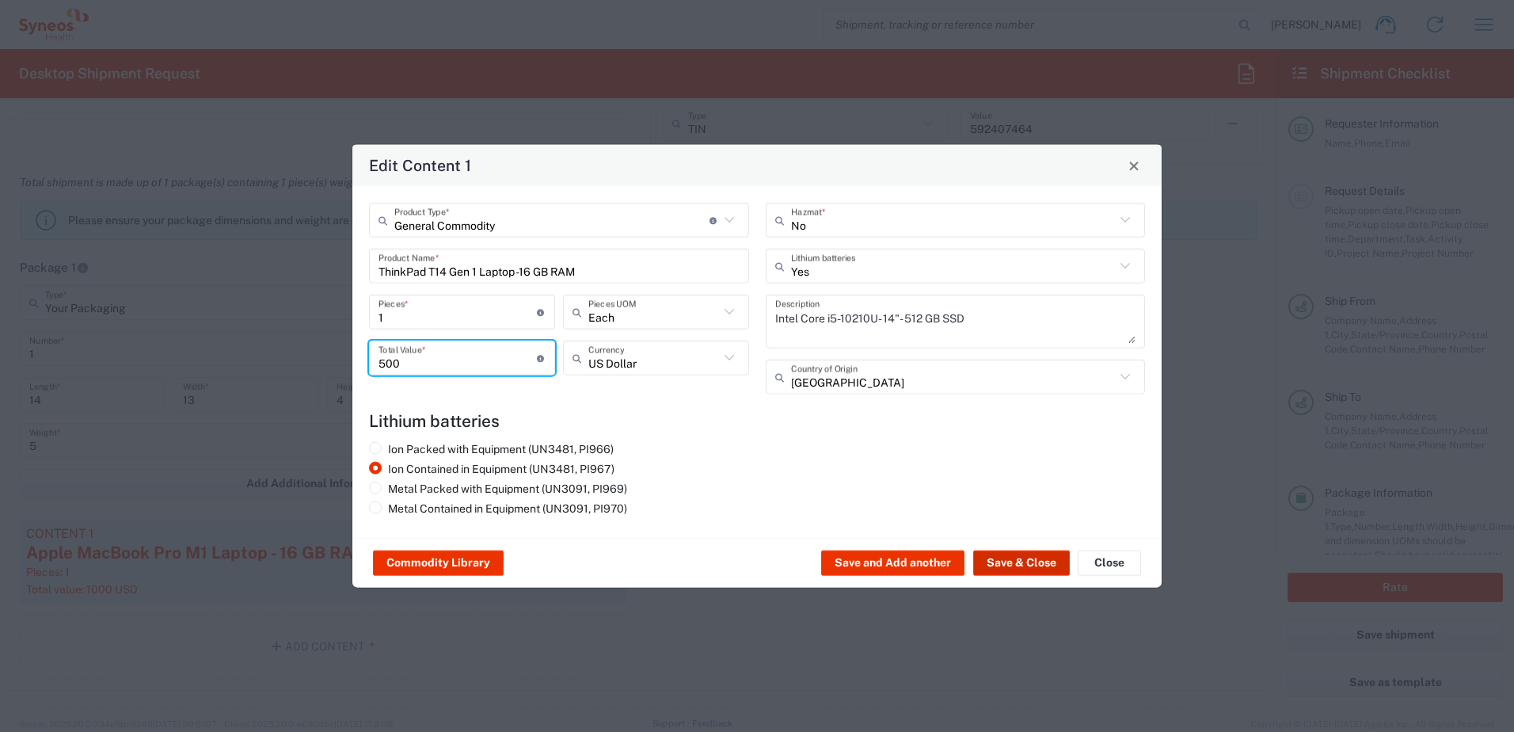
type input "500"
click at [1008, 567] on button "Save & Close" at bounding box center [1021, 562] width 97 height 25
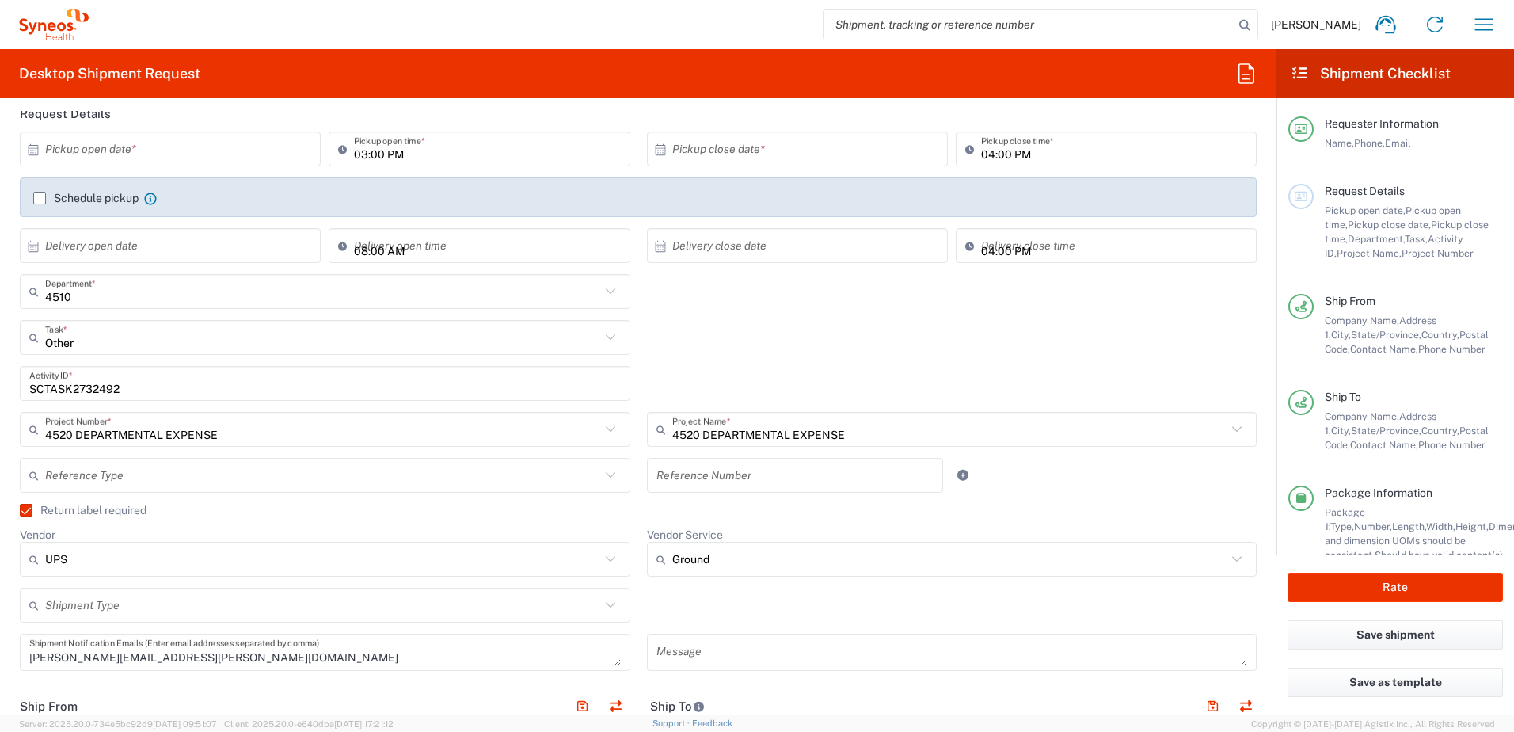
scroll to position [158, 0]
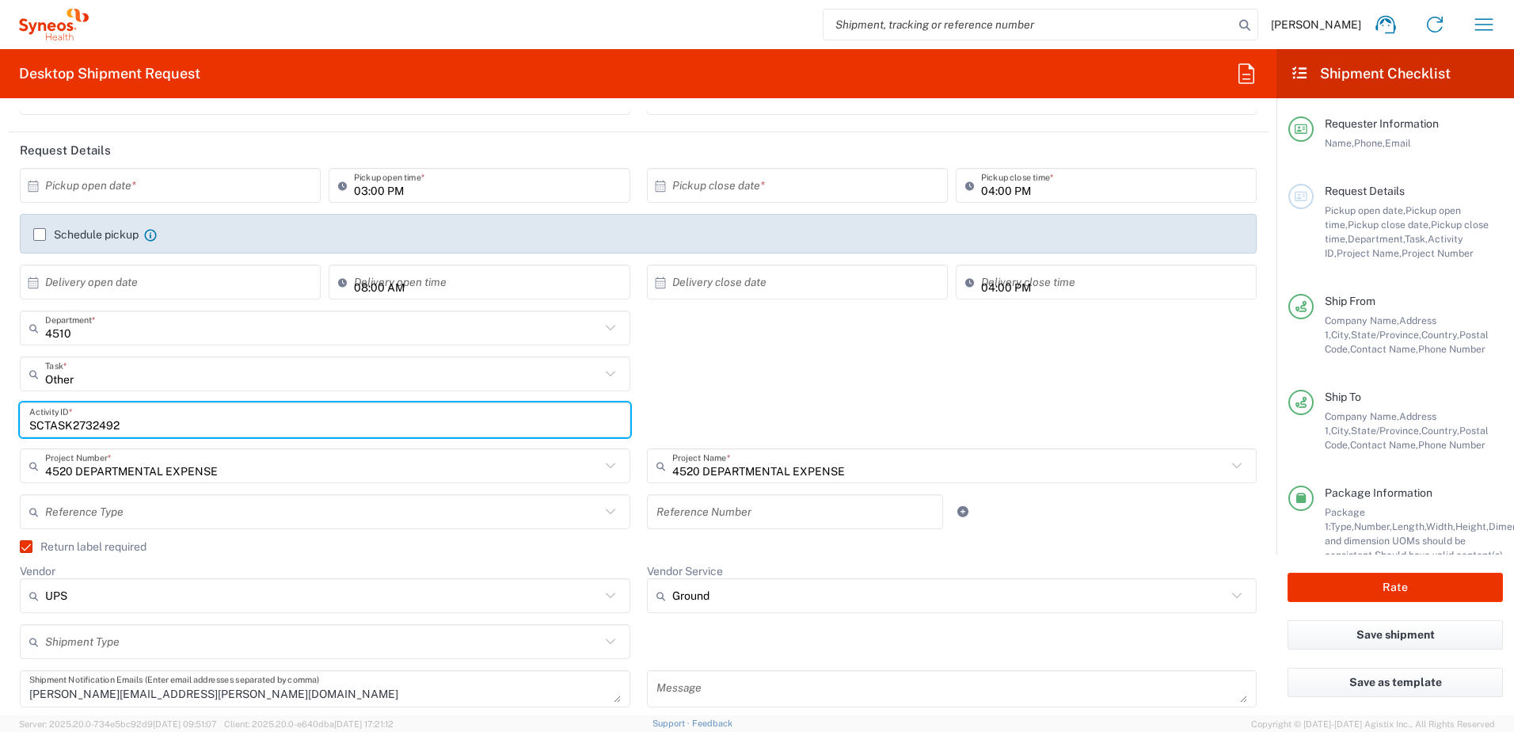
click at [101, 425] on input "SCTASK2732492" at bounding box center [325, 420] width 592 height 28
paste input "53"
type input "SCTASK2732453"
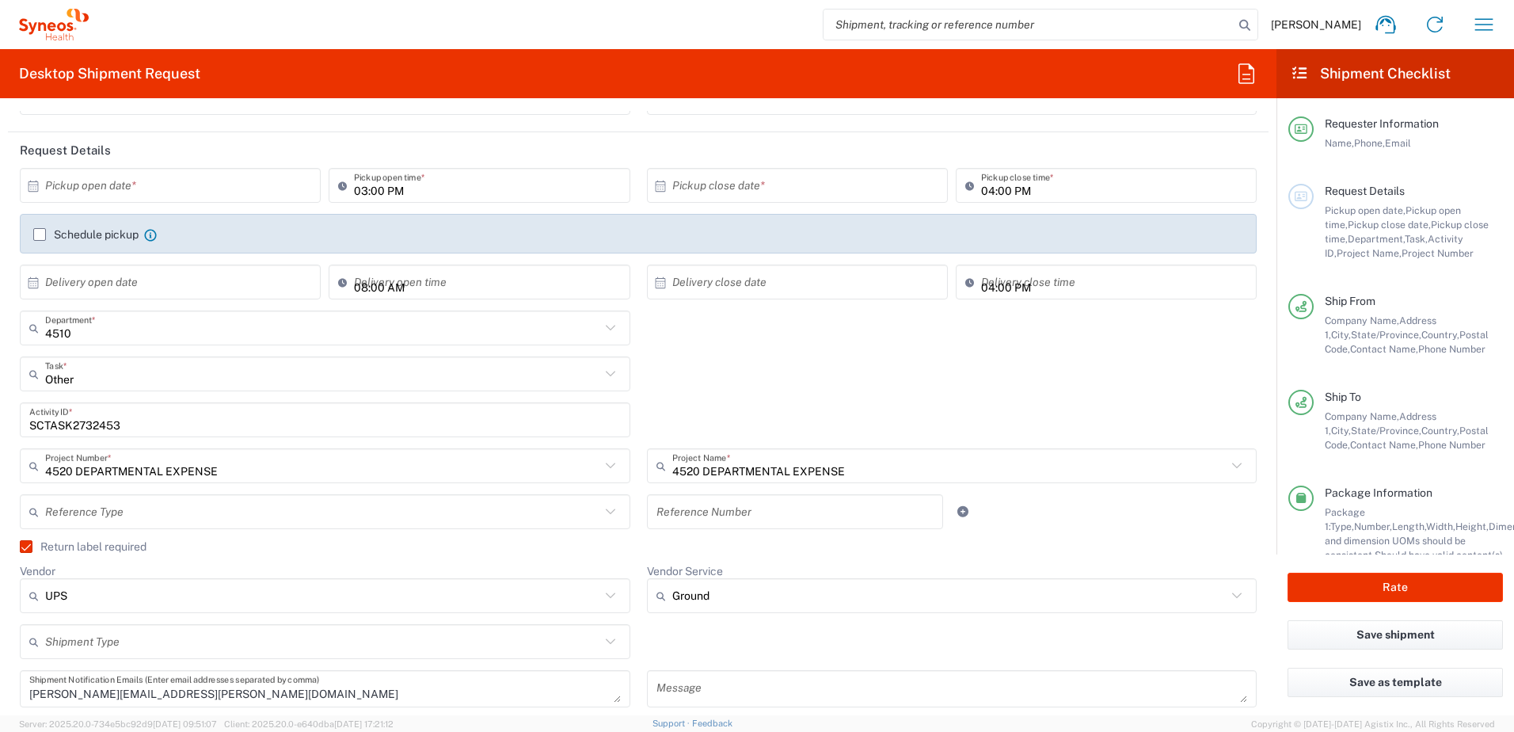
click at [755, 380] on div "Other Task * Other Break/Fix Inventory Transfer New Hire Refresh" at bounding box center [639, 379] width 1254 height 46
click at [164, 185] on input "text" at bounding box center [173, 186] width 257 height 28
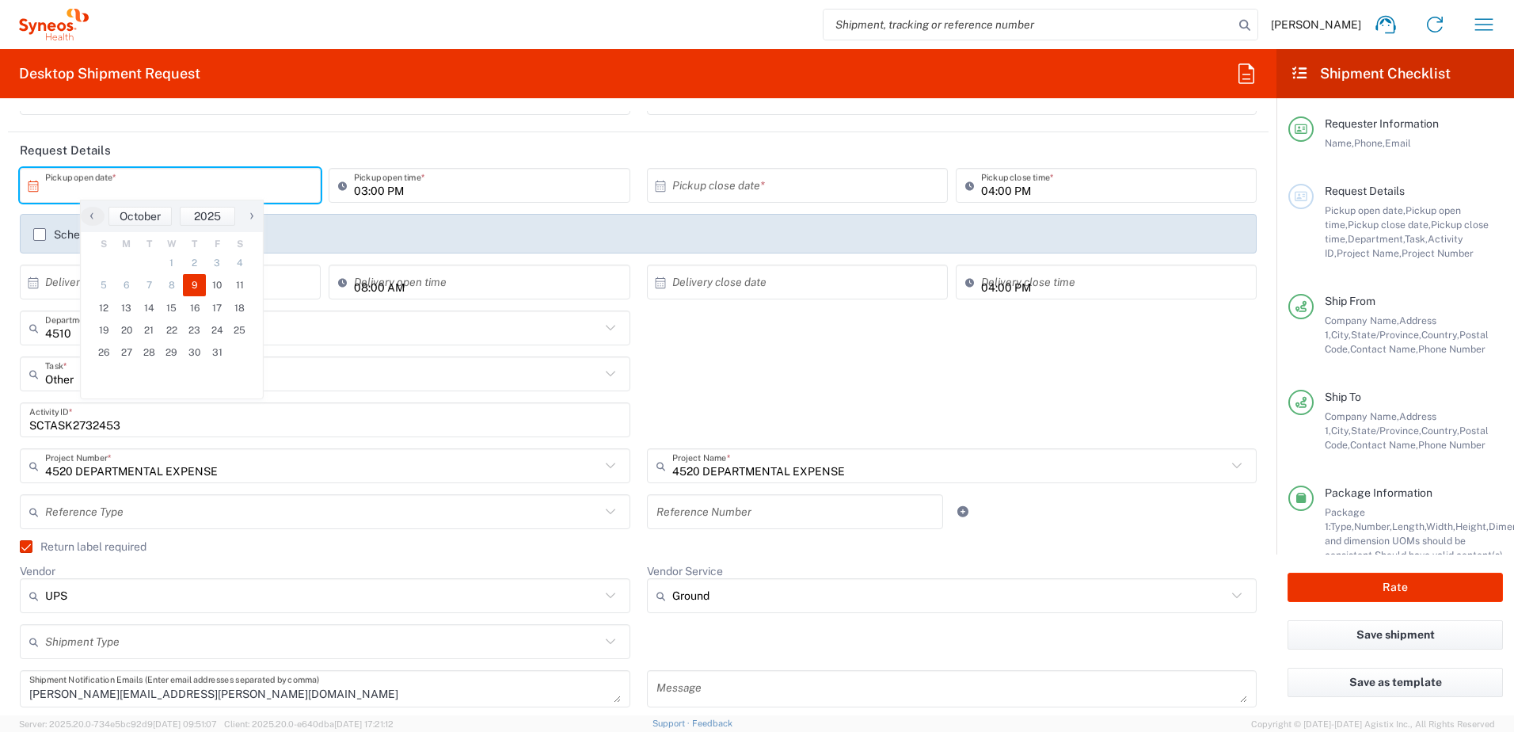
click at [198, 280] on span "9" at bounding box center [194, 285] width 23 height 22
type input "[DATE]"
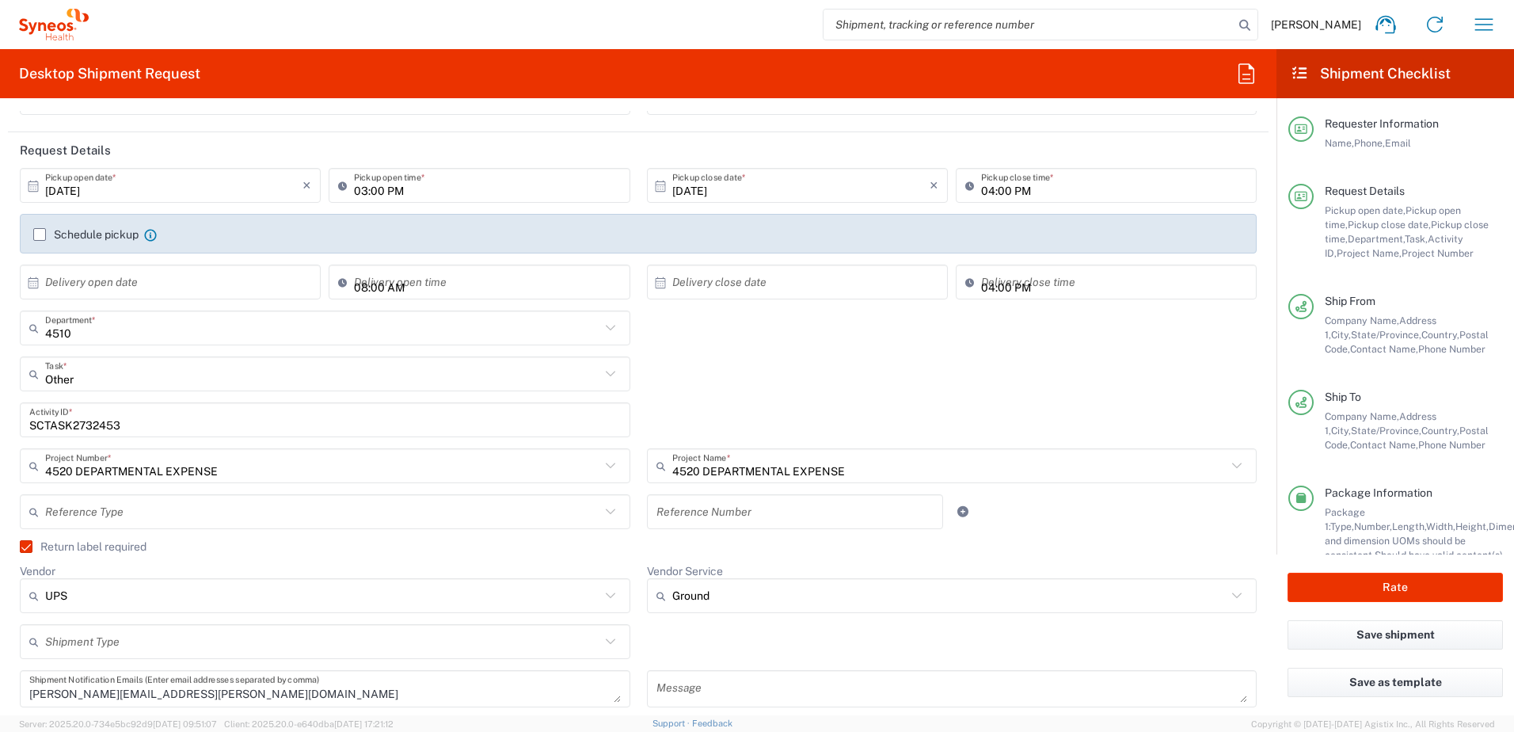
click at [777, 366] on div "Other Task * Other Break/Fix Inventory Transfer New Hire Refresh" at bounding box center [639, 379] width 1254 height 46
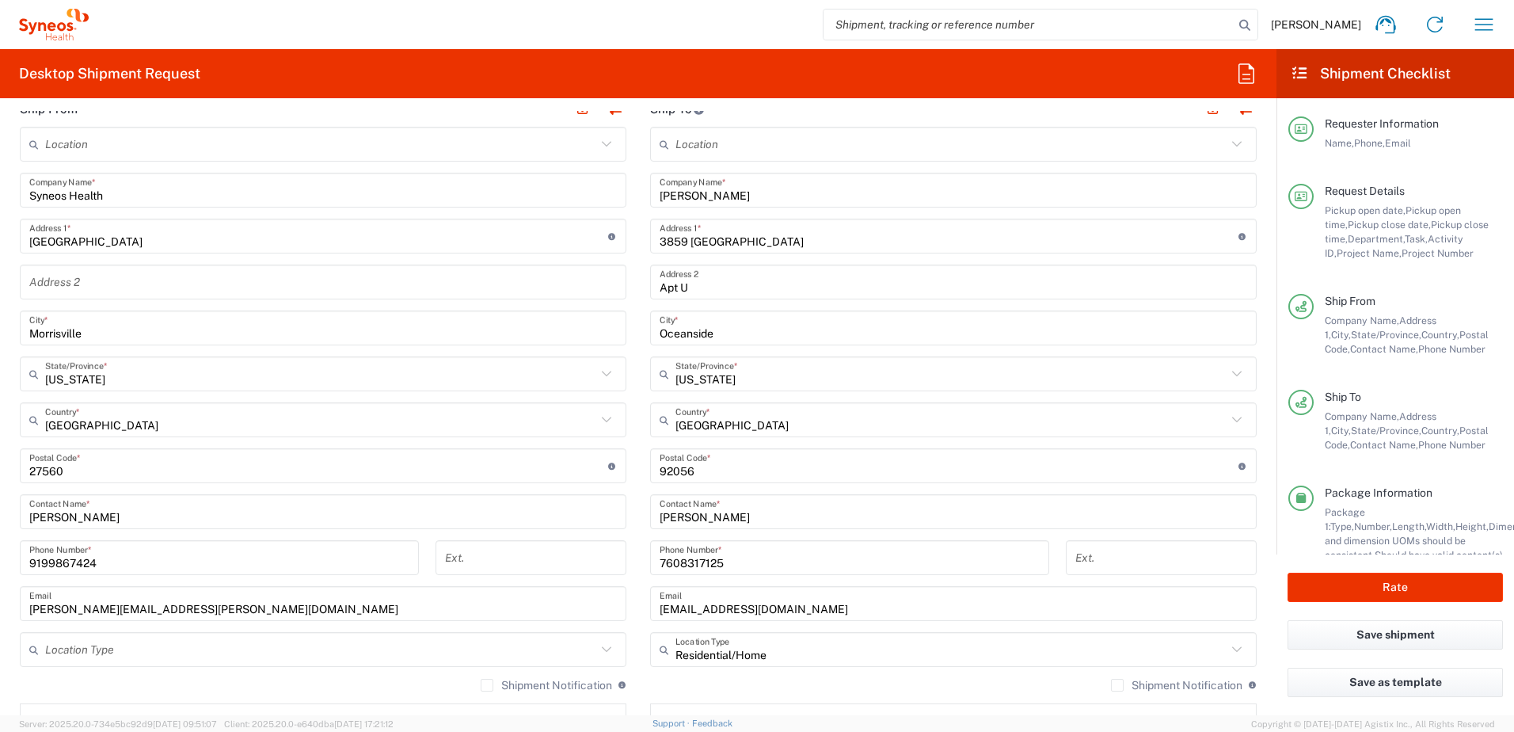
scroll to position [871, 0]
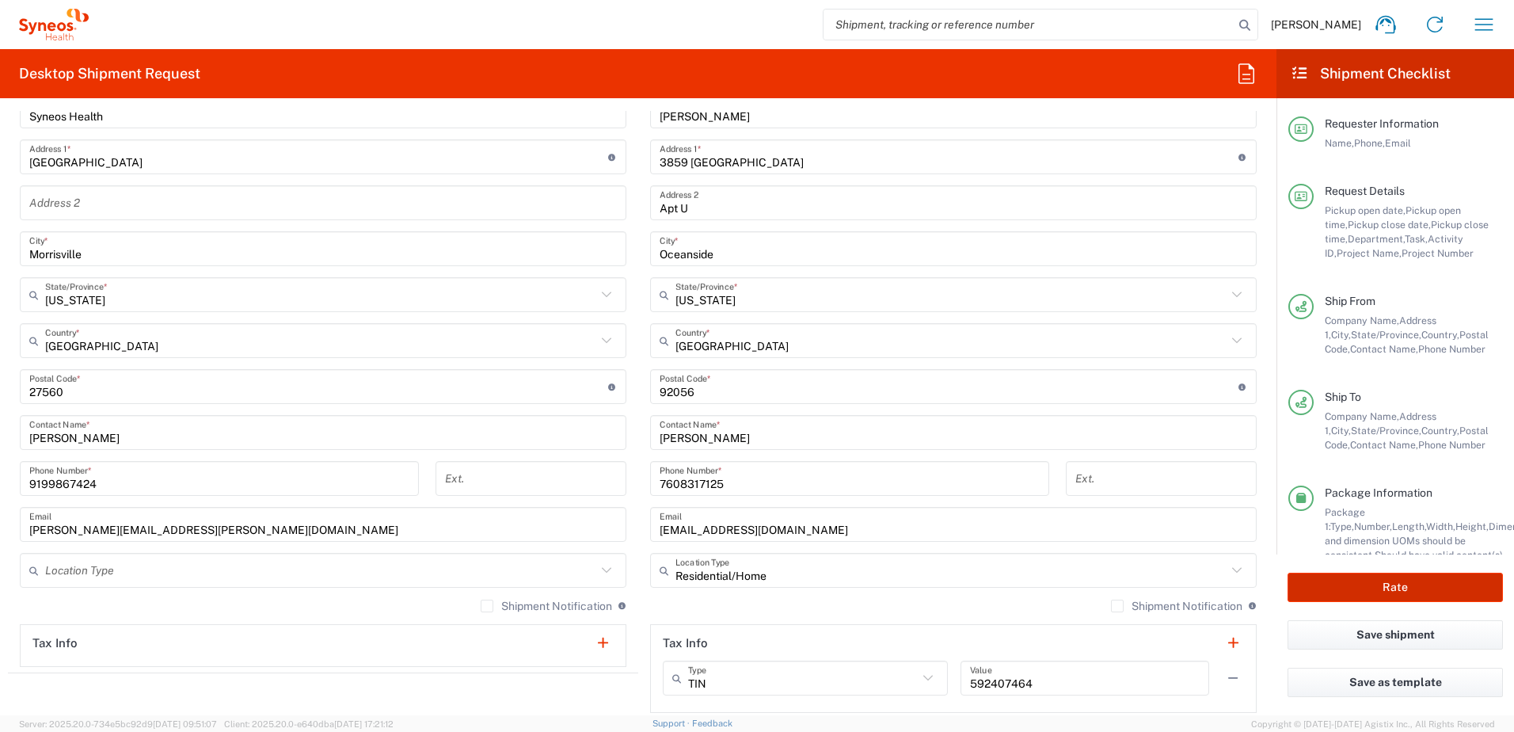
click at [1398, 592] on button "Rate" at bounding box center [1395, 587] width 215 height 29
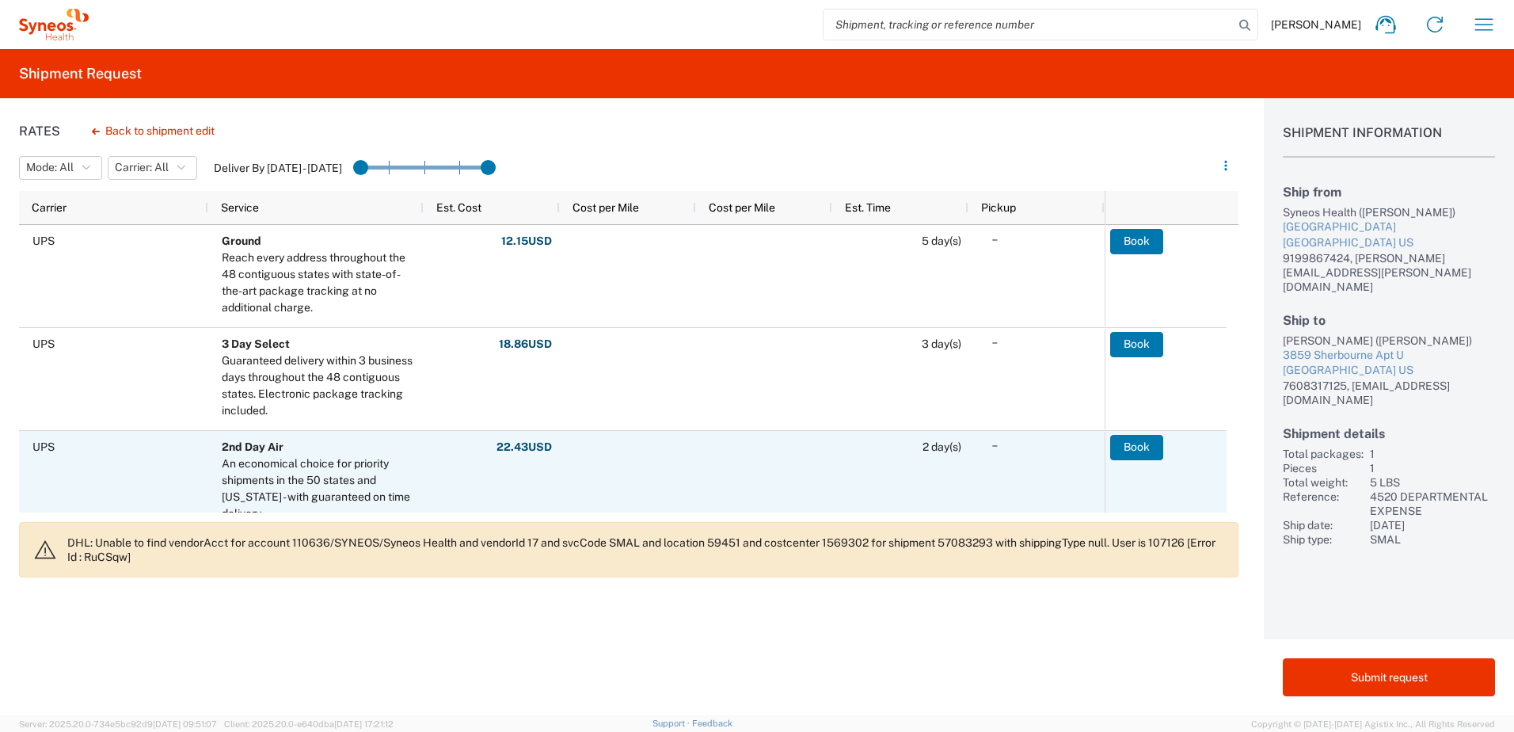
click at [1148, 444] on button "Book" at bounding box center [1136, 447] width 53 height 25
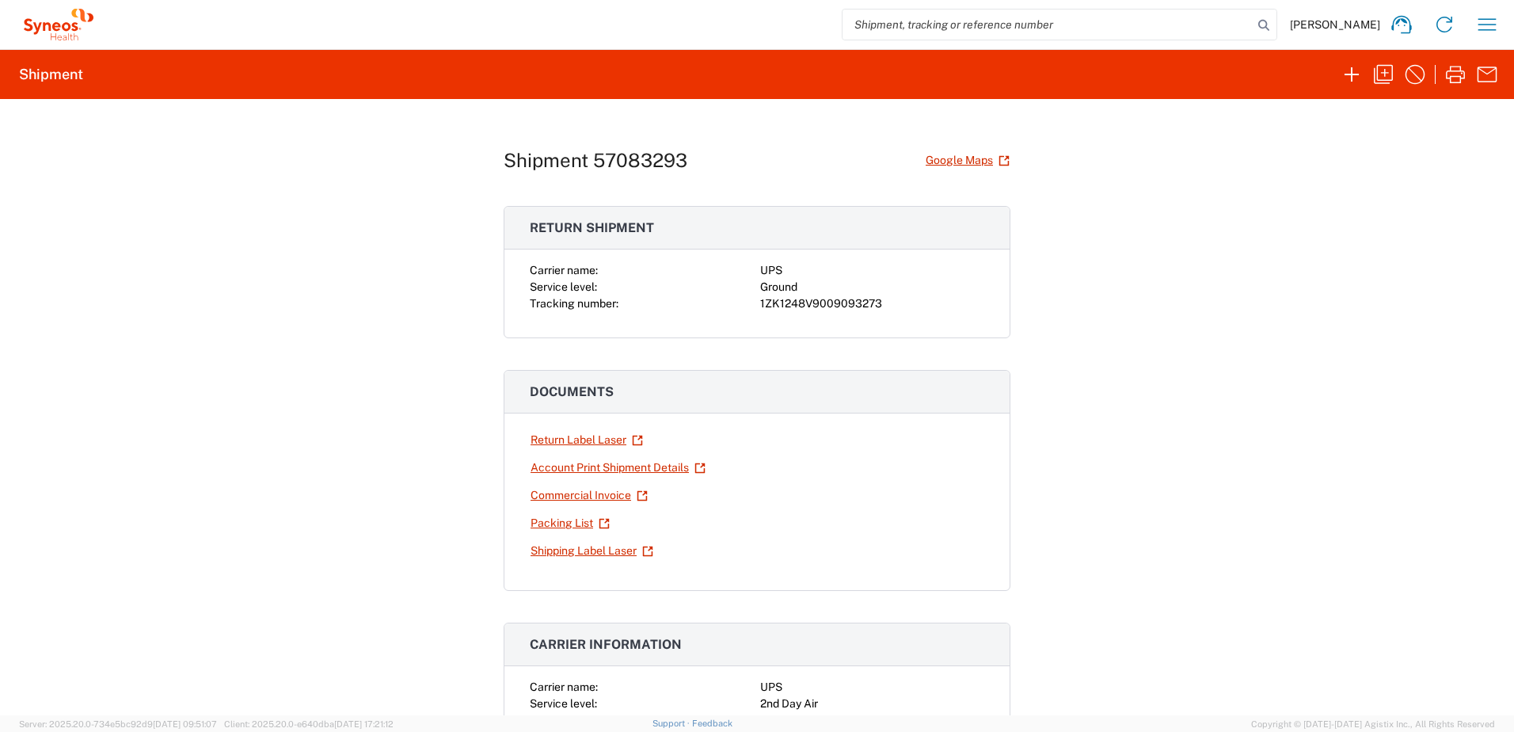
click at [806, 299] on div "1ZK1248V9009093273" at bounding box center [872, 303] width 224 height 17
click at [808, 299] on div "1ZK1248V9009093273" at bounding box center [872, 303] width 224 height 17
copy div "1ZK1248V9009093273"
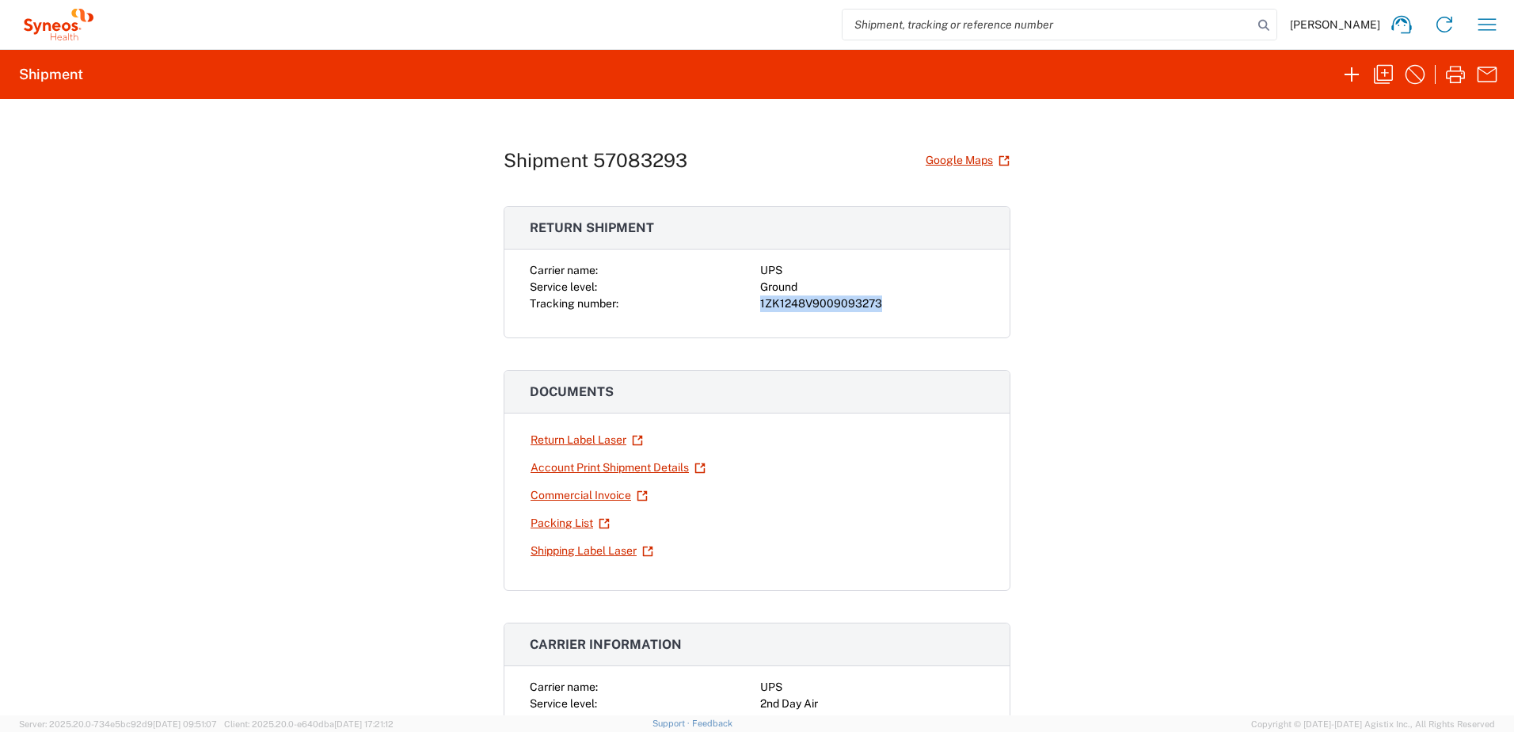
copy div "1ZK1248V9009093273"
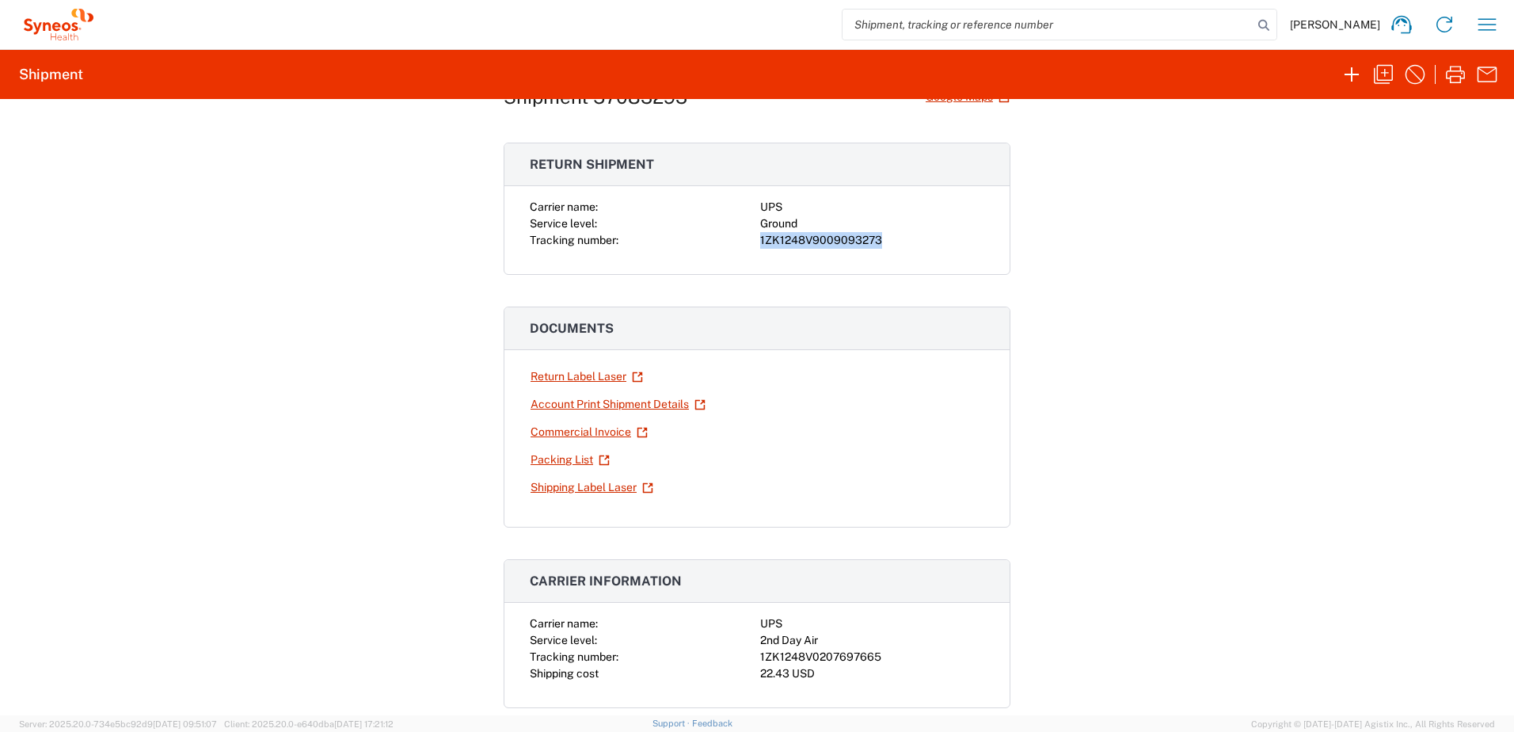
scroll to position [158, 0]
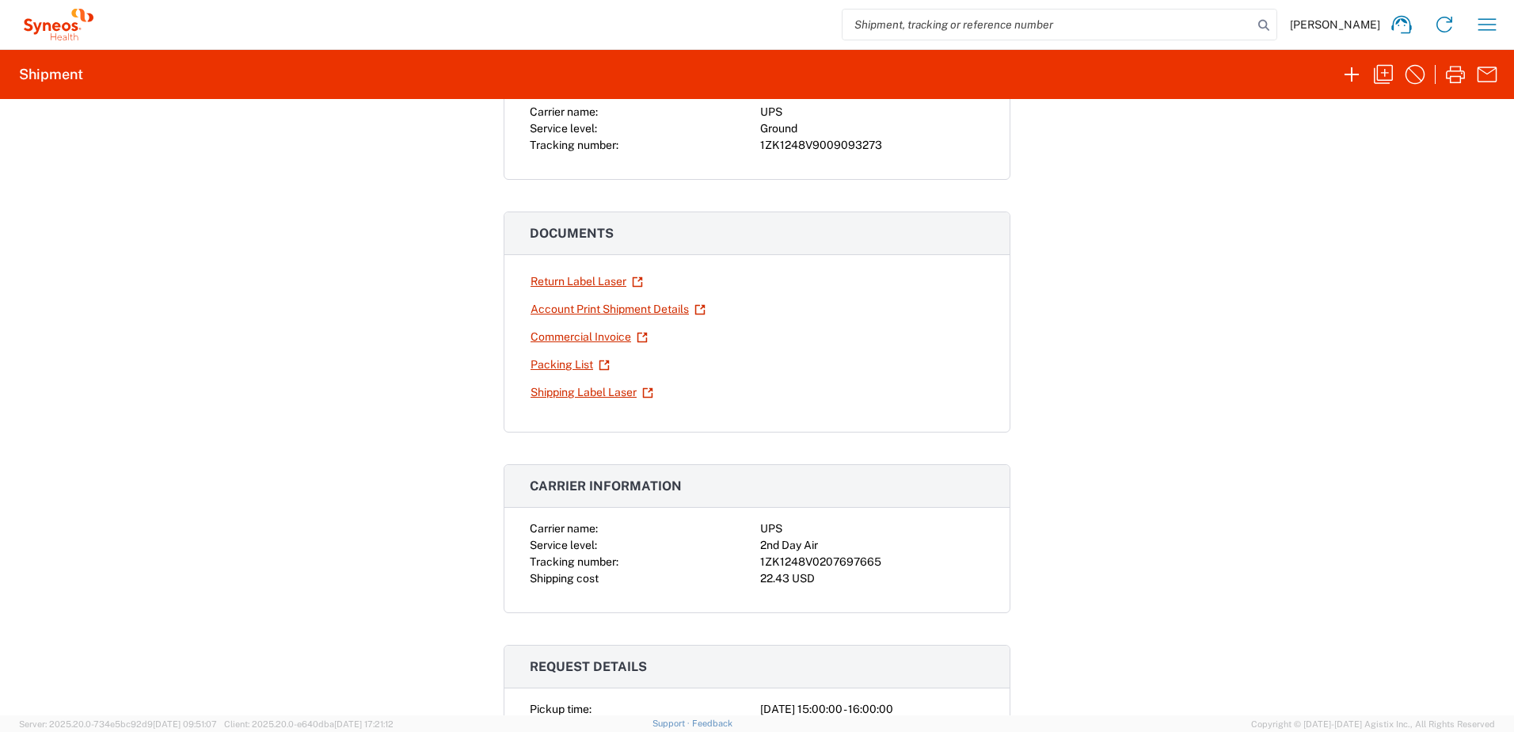
click at [789, 558] on div "1ZK1248V0207697665" at bounding box center [872, 562] width 224 height 17
copy div "1ZK1248V0207697665"
click at [1388, 70] on icon "button" at bounding box center [1383, 74] width 25 height 25
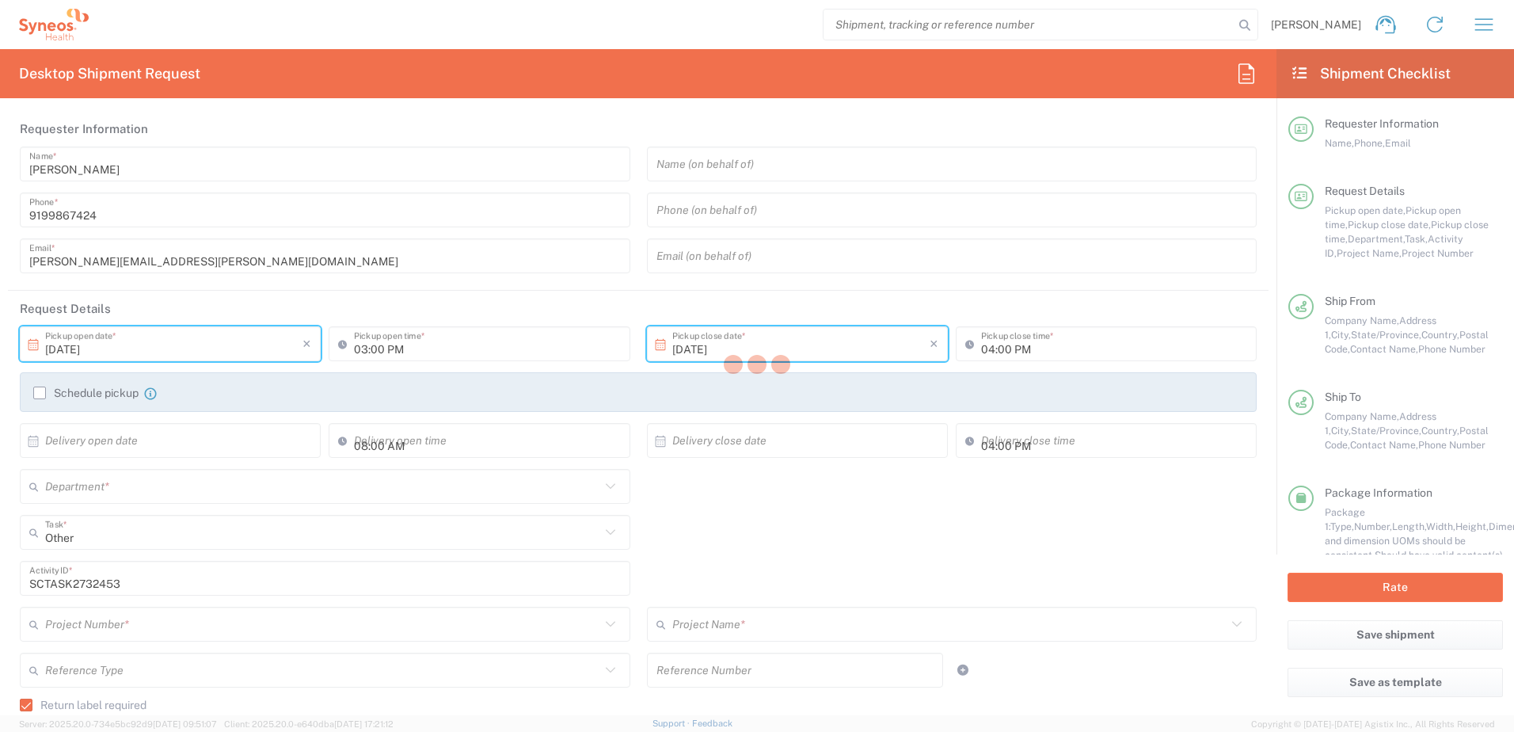
type input "[US_STATE]"
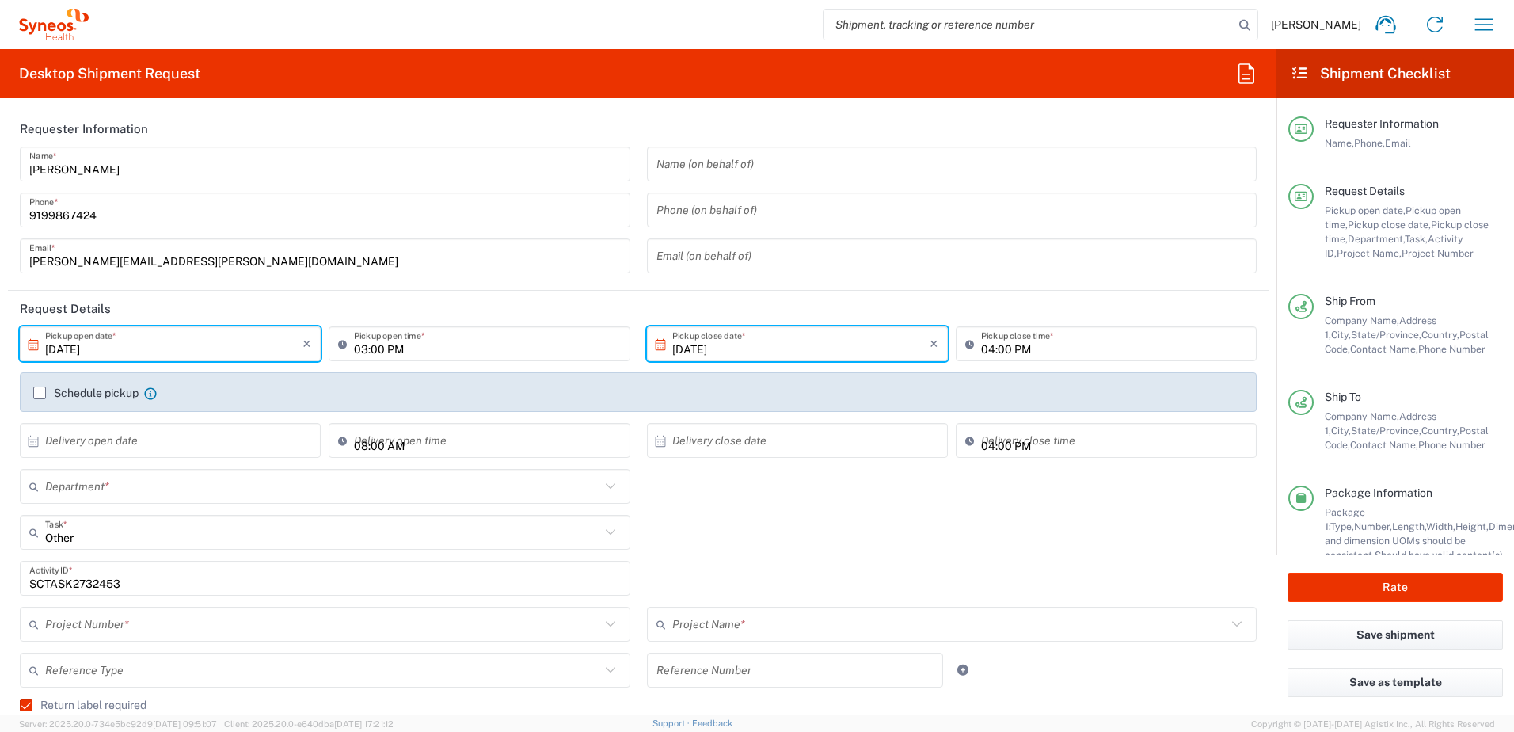
type input "4520 DEPARTMENTAL EXPENSE"
type input "Ground"
type input "Your Packaging"
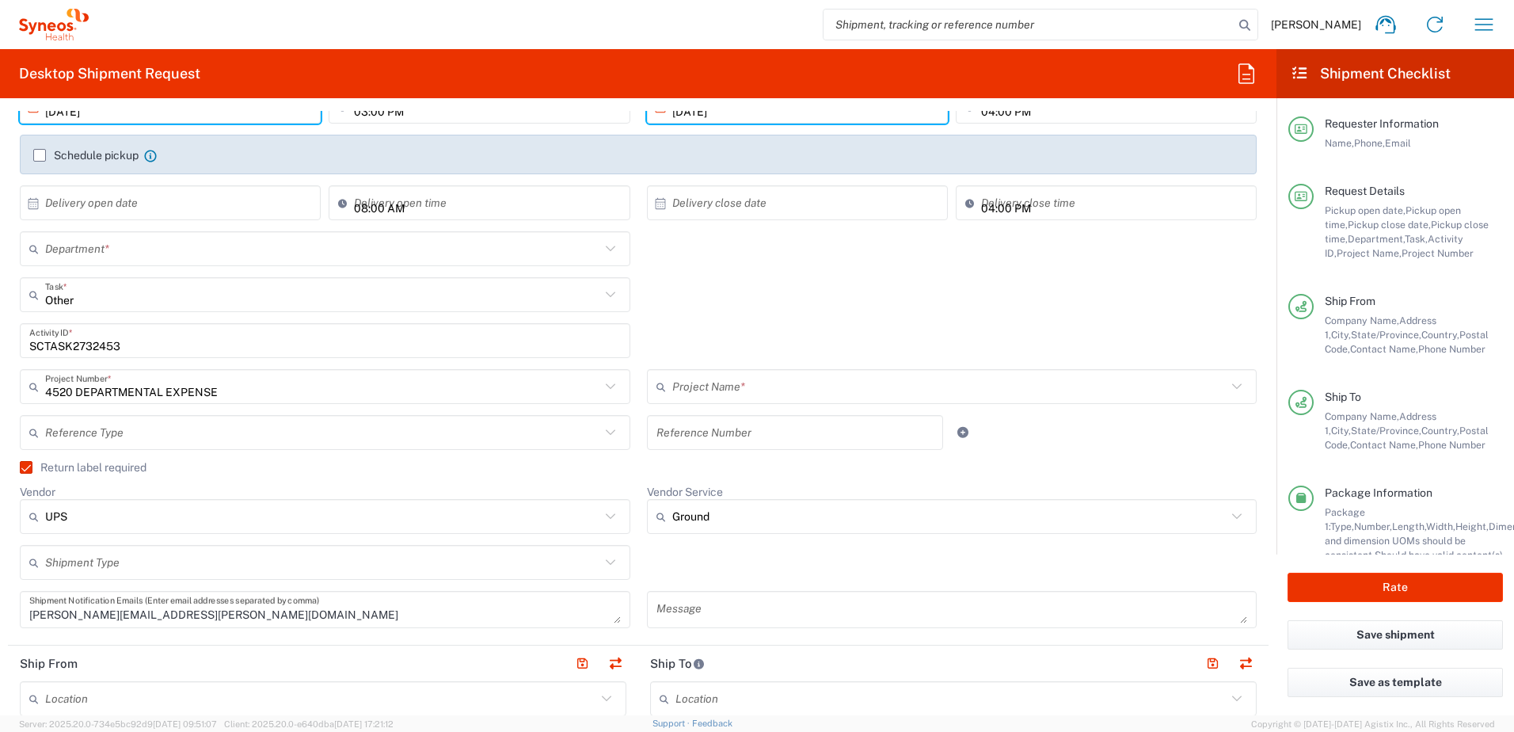
scroll to position [554, 0]
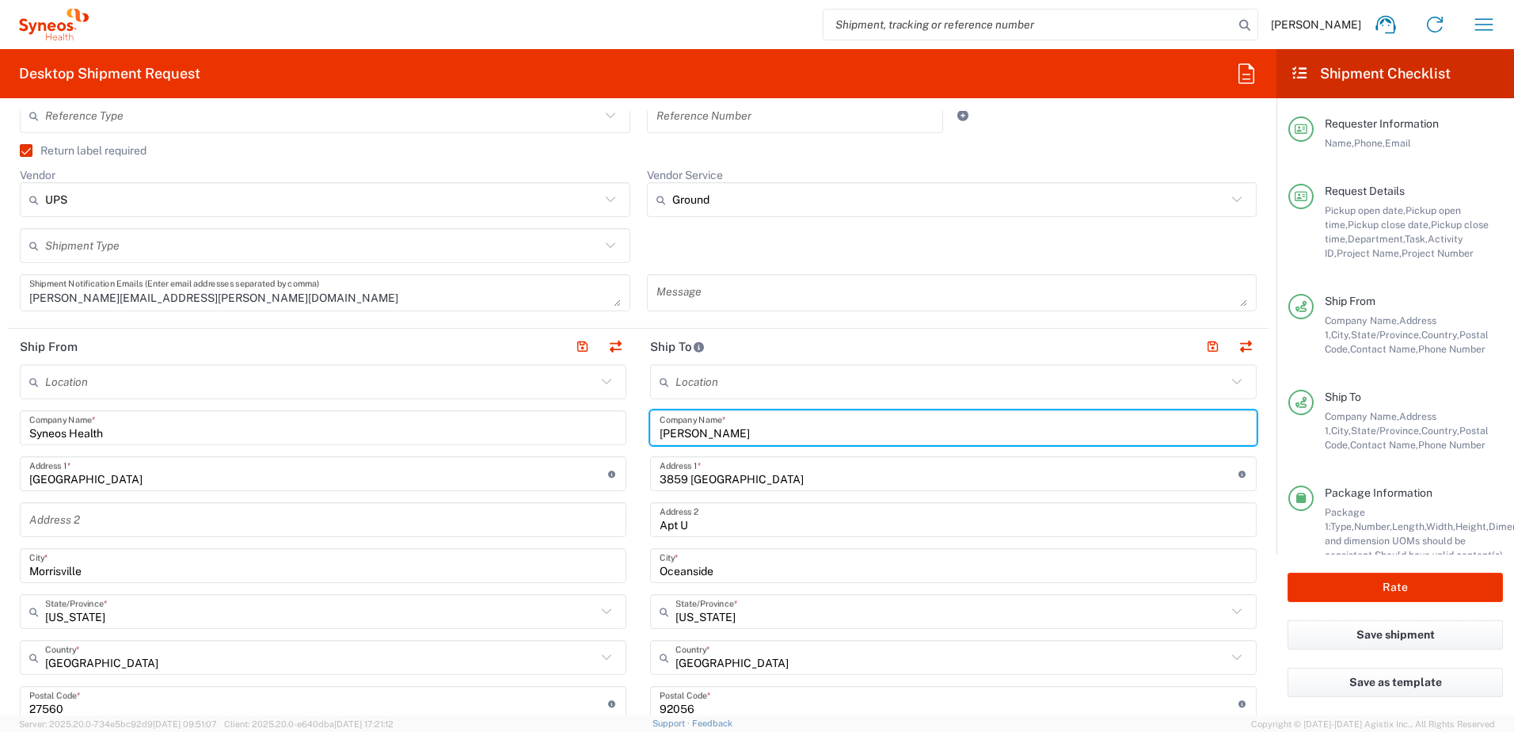
drag, startPoint x: 759, startPoint y: 429, endPoint x: 586, endPoint y: 391, distance: 176.8
click at [486, 362] on div "Ship From Location [PERSON_NAME] LLC-[GEOGRAPHIC_DATA] [GEOGRAPHIC_DATA] [GEOGR…" at bounding box center [638, 682] width 1261 height 707
paste input "[PERSON_NAME]"
type input "[PERSON_NAME]"
type input "4520 DEPARTMENTAL EXPENSE"
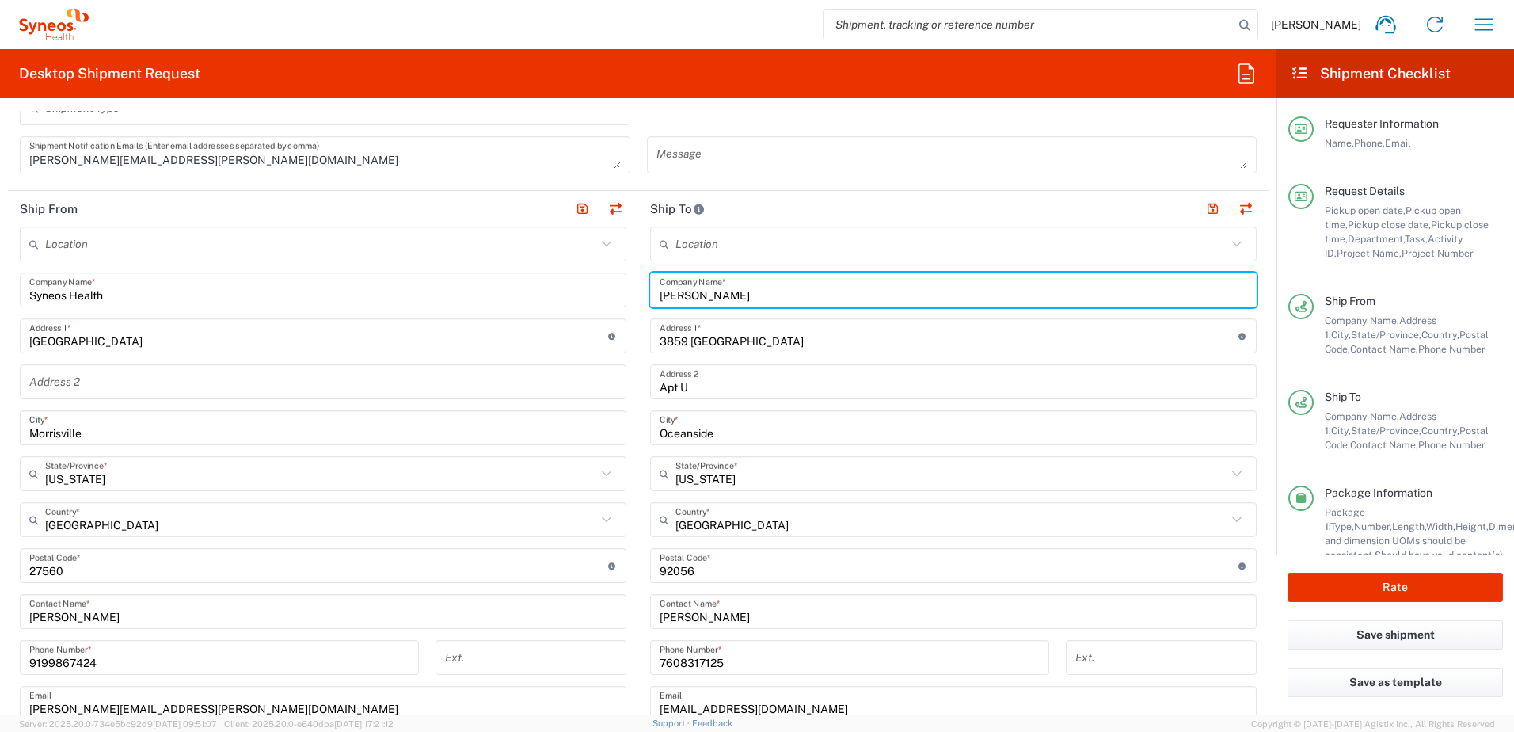
scroll to position [871, 0]
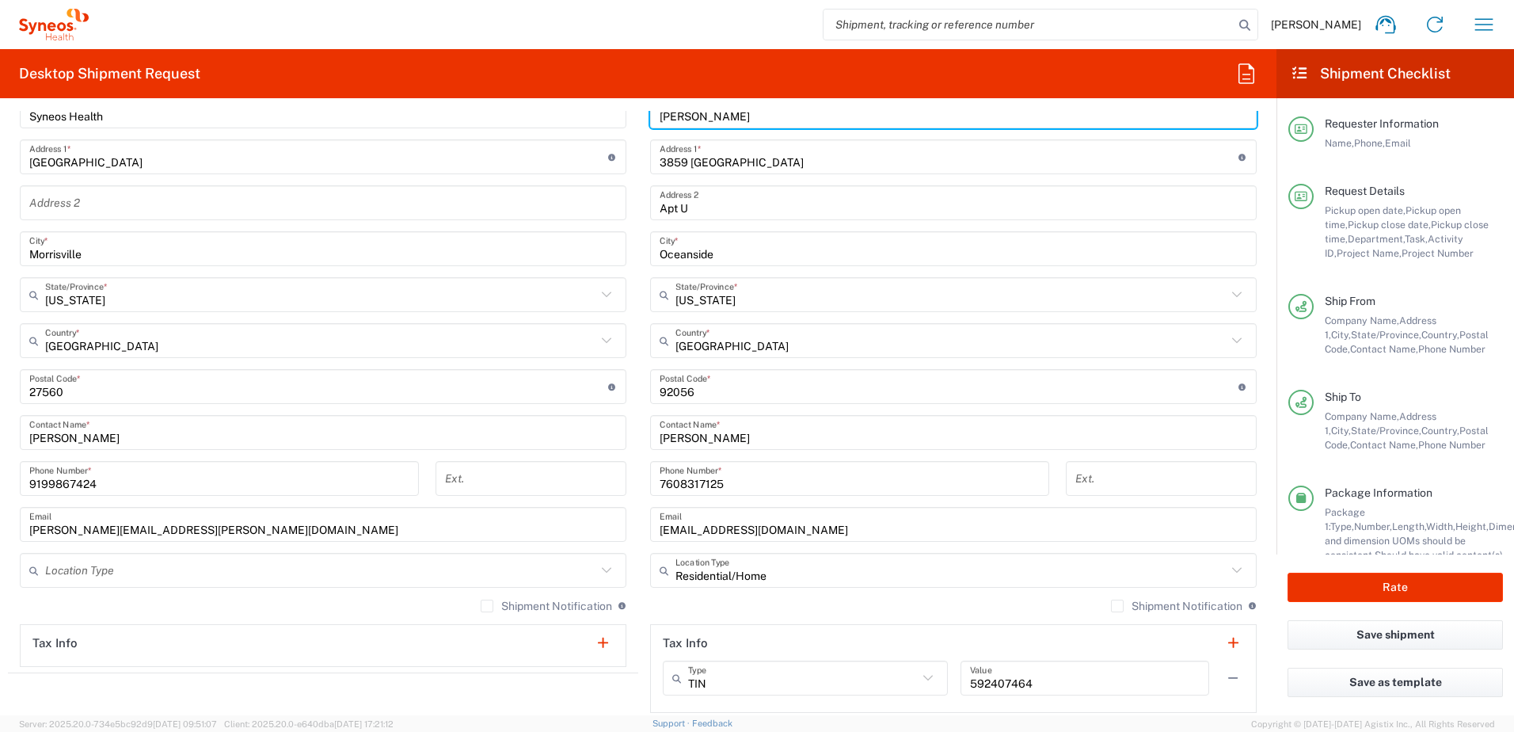
type input "4510"
type input "[PERSON_NAME]"
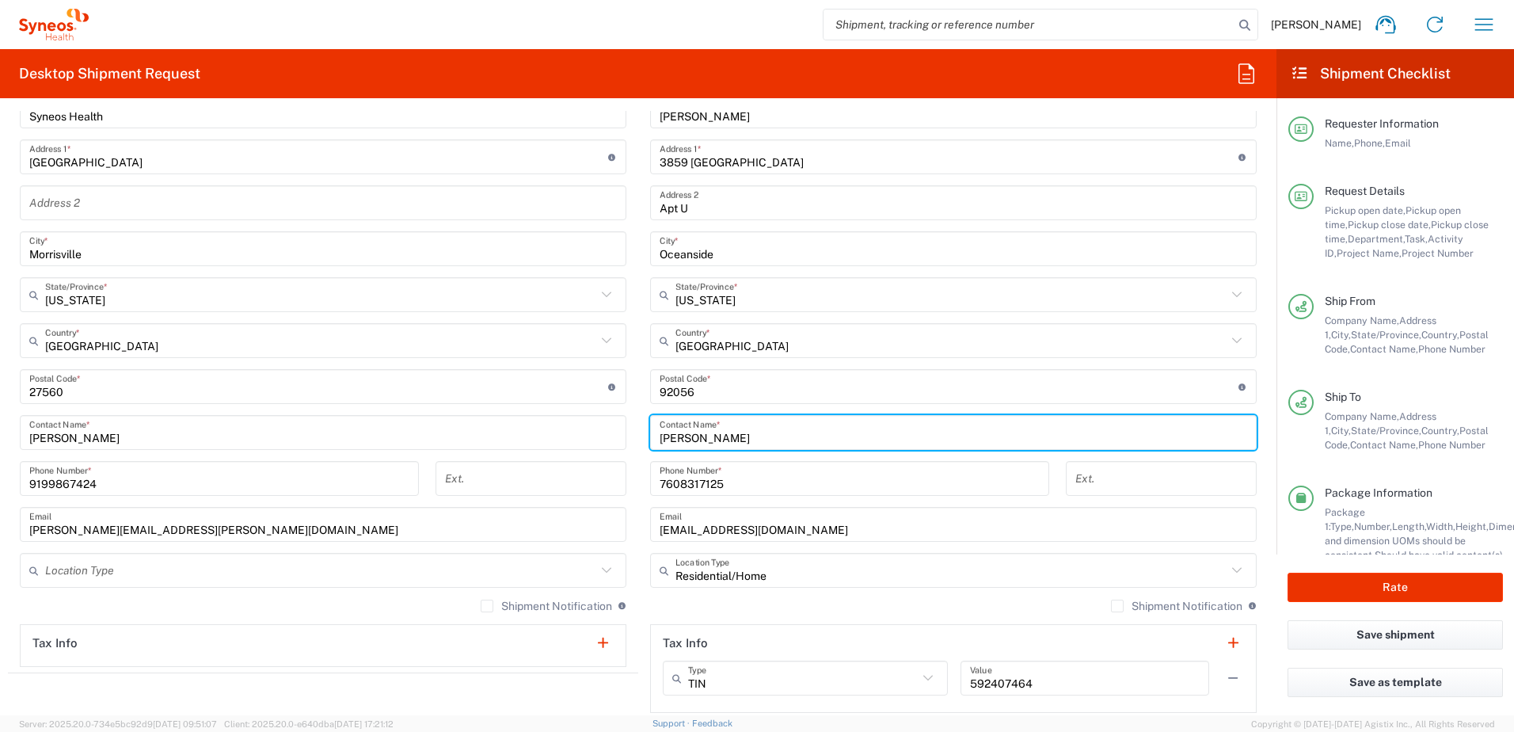
drag, startPoint x: 745, startPoint y: 436, endPoint x: 565, endPoint y: 413, distance: 182.0
click at [563, 413] on div "Ship From Location [PERSON_NAME] LLC-[GEOGRAPHIC_DATA] [GEOGRAPHIC_DATA] [GEOGR…" at bounding box center [638, 365] width 1261 height 707
paste input "[PERSON_NAME]"
type input "[PERSON_NAME]"
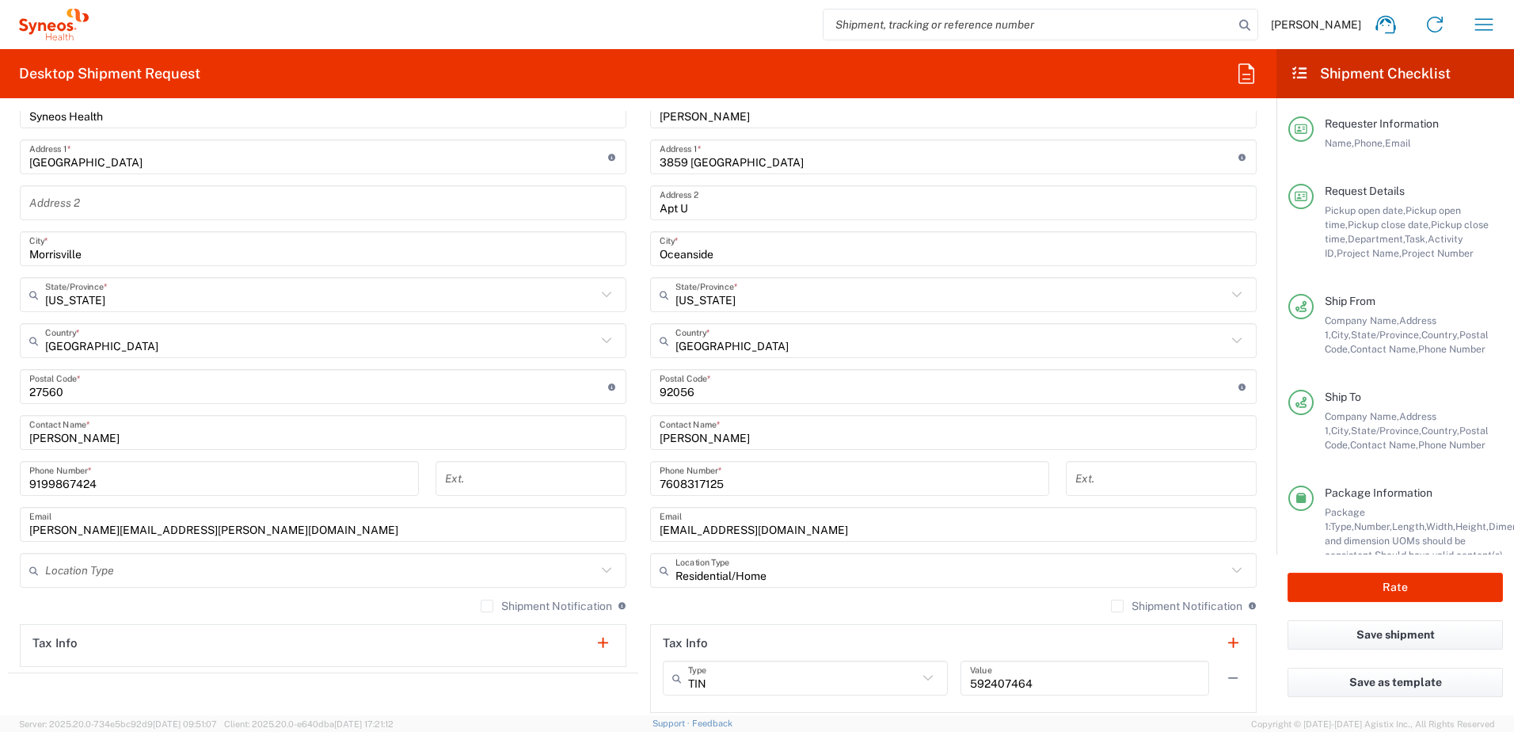
click at [788, 176] on div "Location [PERSON_NAME] LLC-[GEOGRAPHIC_DATA] [GEOGRAPHIC_DATA] [GEOGRAPHIC_DATA…" at bounding box center [953, 380] width 607 height 665
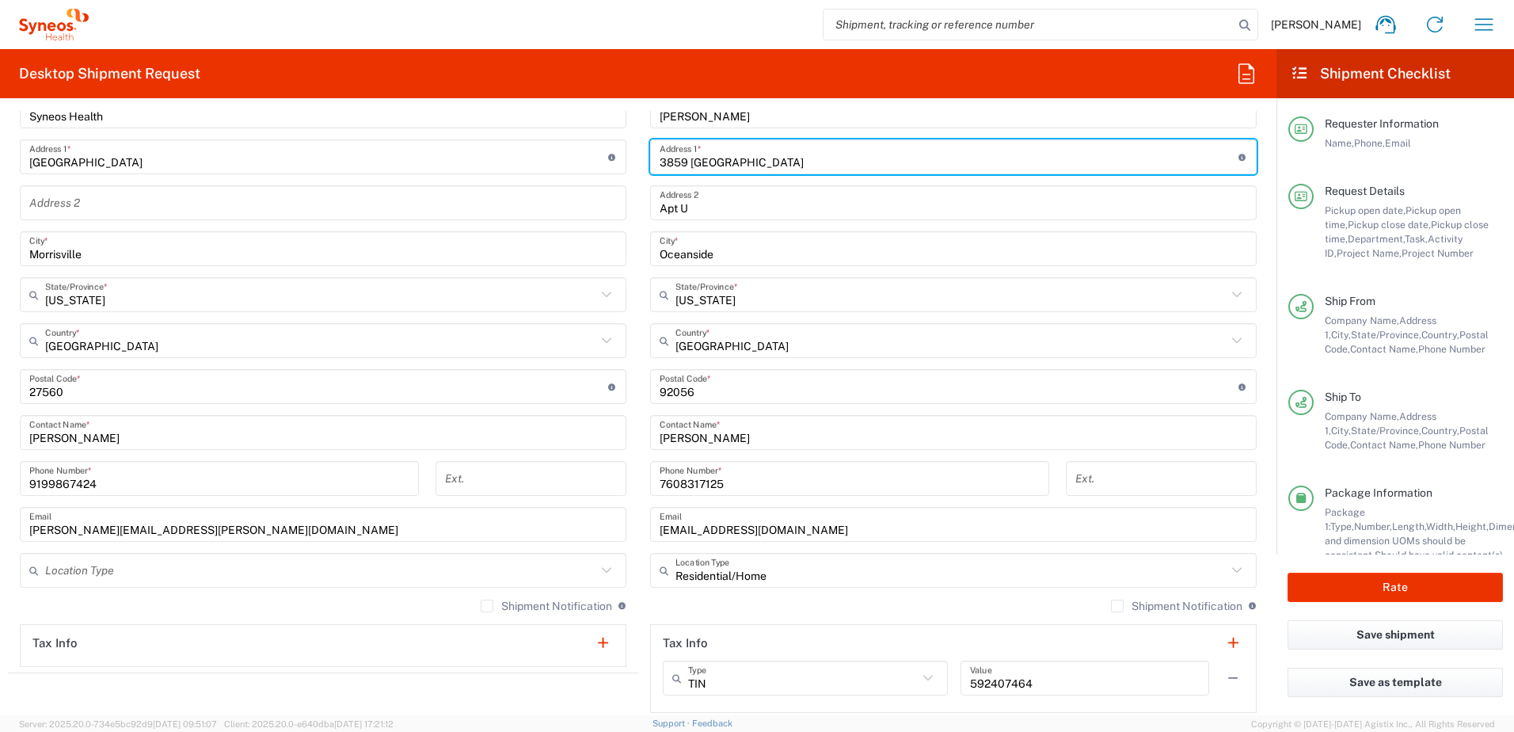
drag, startPoint x: 784, startPoint y: 163, endPoint x: 627, endPoint y: 147, distance: 157.7
click at [623, 149] on div "Ship From Location [PERSON_NAME] LLC-[GEOGRAPHIC_DATA] [GEOGRAPHIC_DATA] [GEOGR…" at bounding box center [638, 365] width 1261 height 707
paste input "[STREET_ADDRESS]"
type input "[STREET_ADDRESS]"
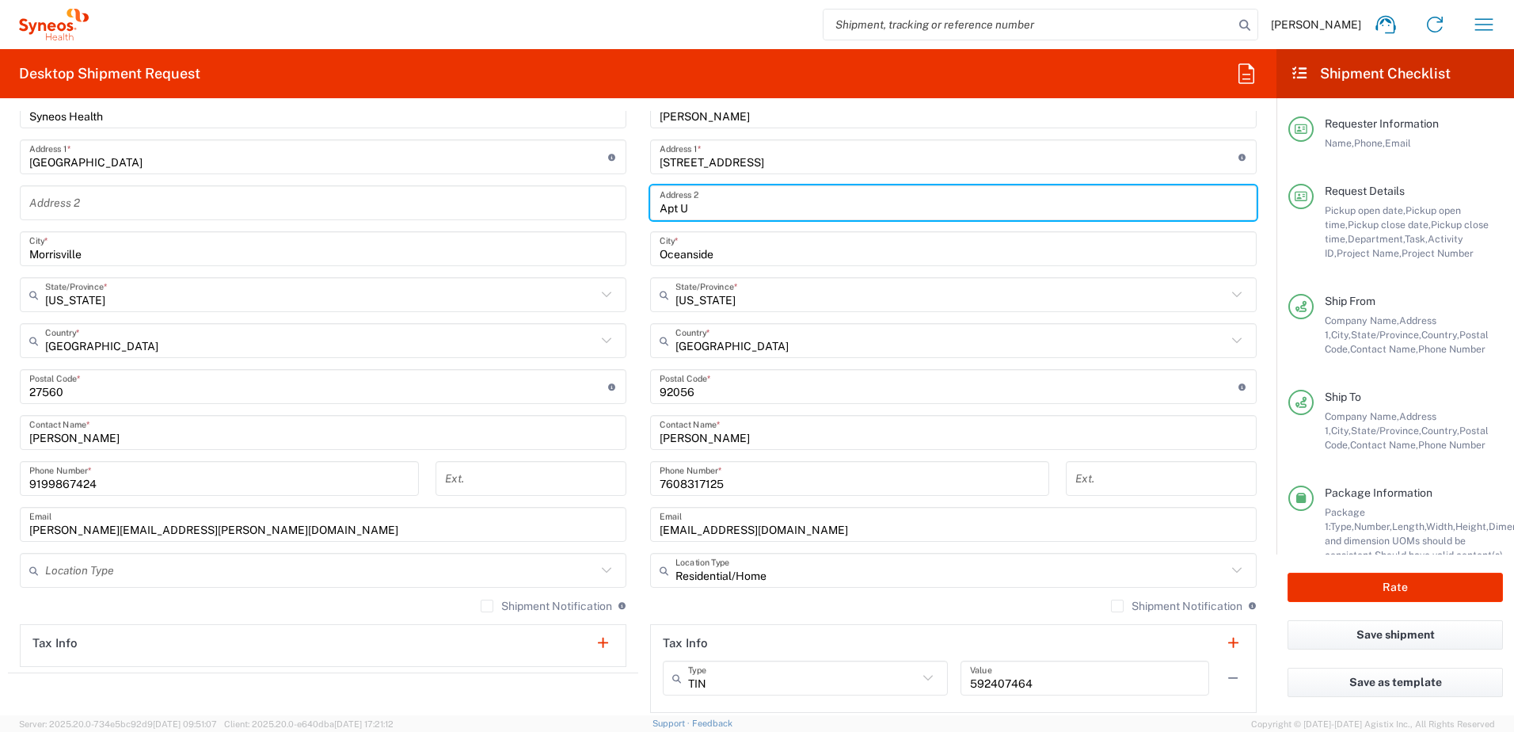
click at [694, 195] on input "Apt U" at bounding box center [954, 203] width 588 height 28
drag, startPoint x: 654, startPoint y: 207, endPoint x: 635, endPoint y: 204, distance: 19.2
click at [630, 205] on div "Ship From Location [PERSON_NAME] LLC-[GEOGRAPHIC_DATA] [GEOGRAPHIC_DATA] [GEOGR…" at bounding box center [638, 365] width 1261 height 707
paste input "456"
type input "Apt 456"
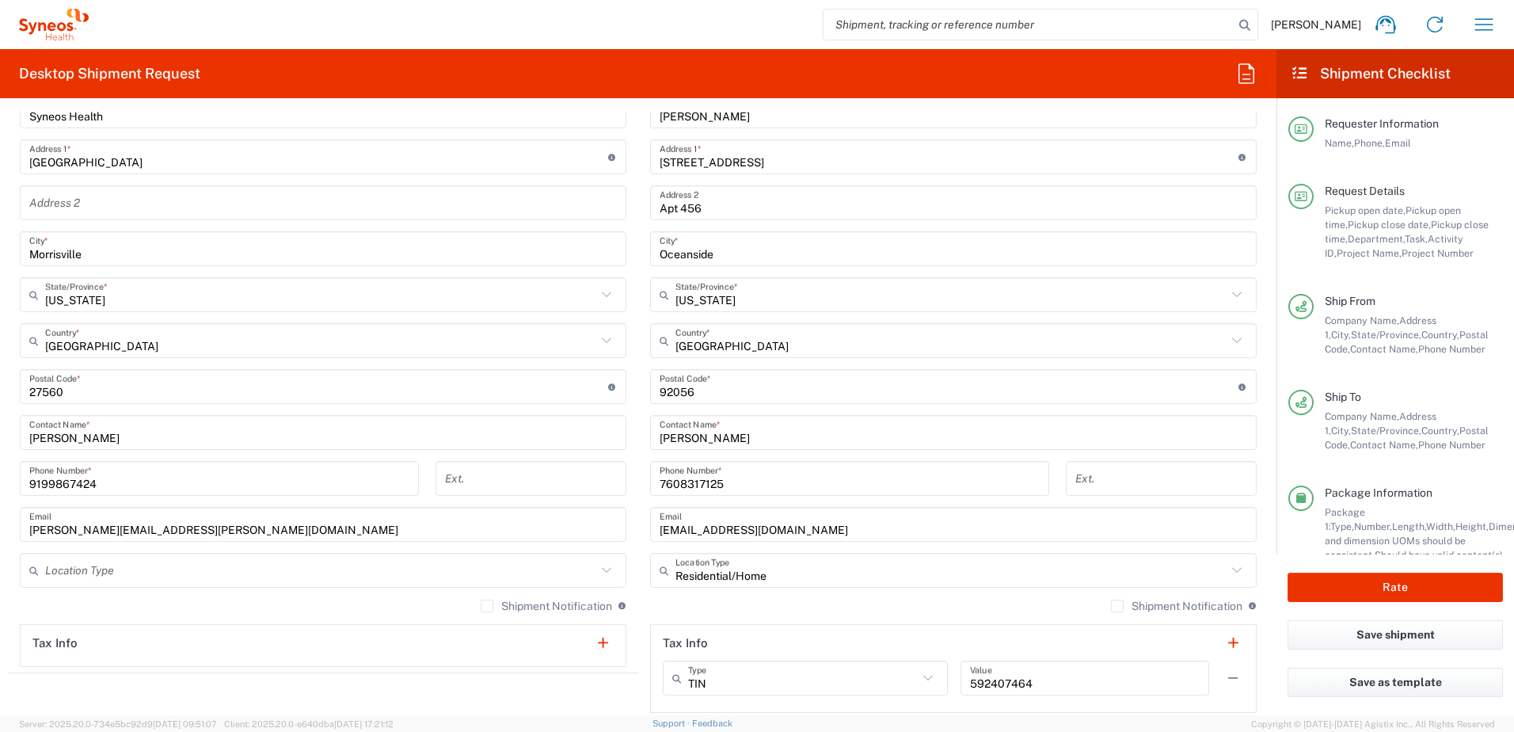
click at [734, 255] on input "Oceanside" at bounding box center [954, 249] width 588 height 28
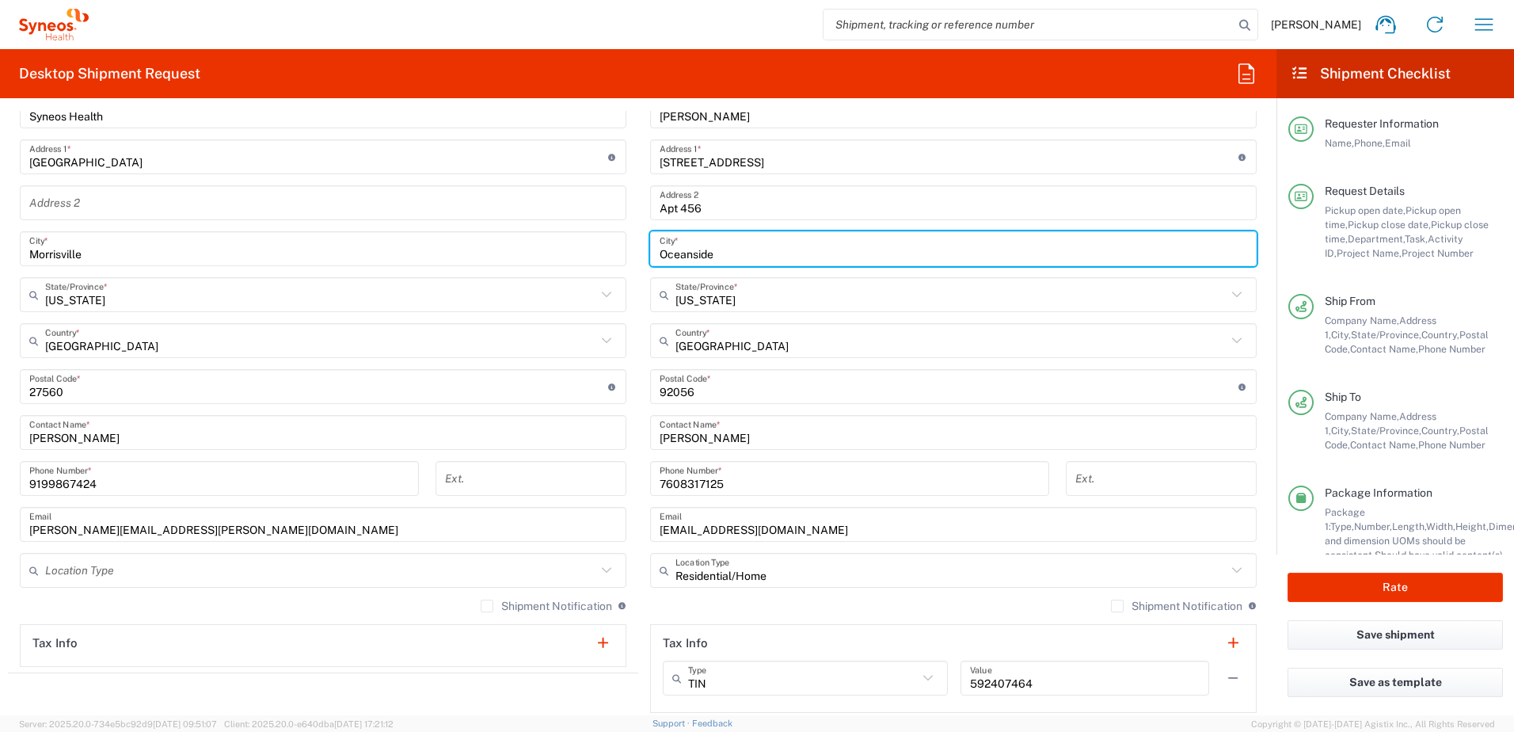
drag, startPoint x: 749, startPoint y: 257, endPoint x: 615, endPoint y: 240, distance: 134.9
click at [615, 240] on div "Ship From Location [PERSON_NAME] LLC-[GEOGRAPHIC_DATA] [GEOGRAPHIC_DATA] [GEOGR…" at bounding box center [638, 365] width 1261 height 707
paste input "ld Bridge,"
type input "[GEOGRAPHIC_DATA]"
click at [740, 299] on input "text" at bounding box center [951, 295] width 551 height 28
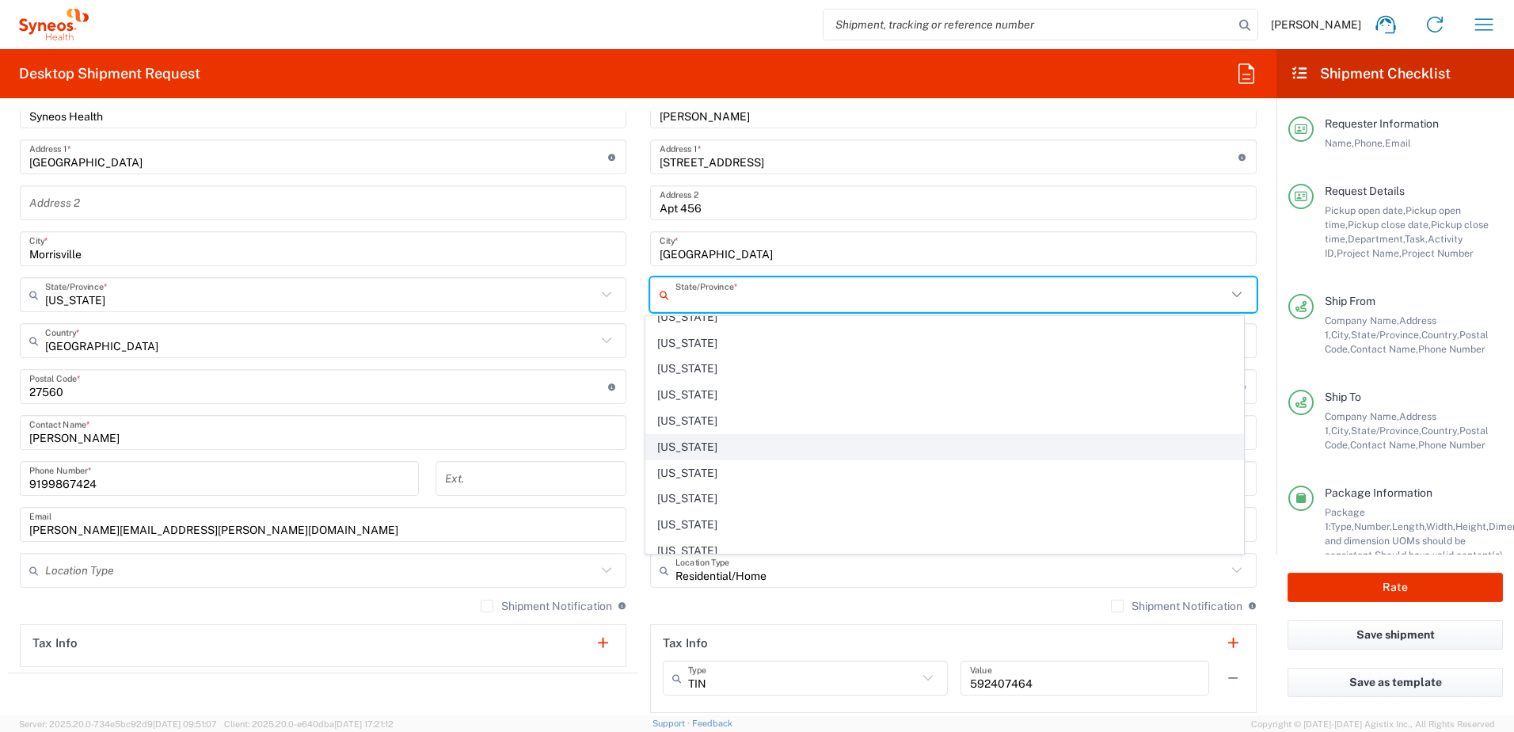
scroll to position [713, 0]
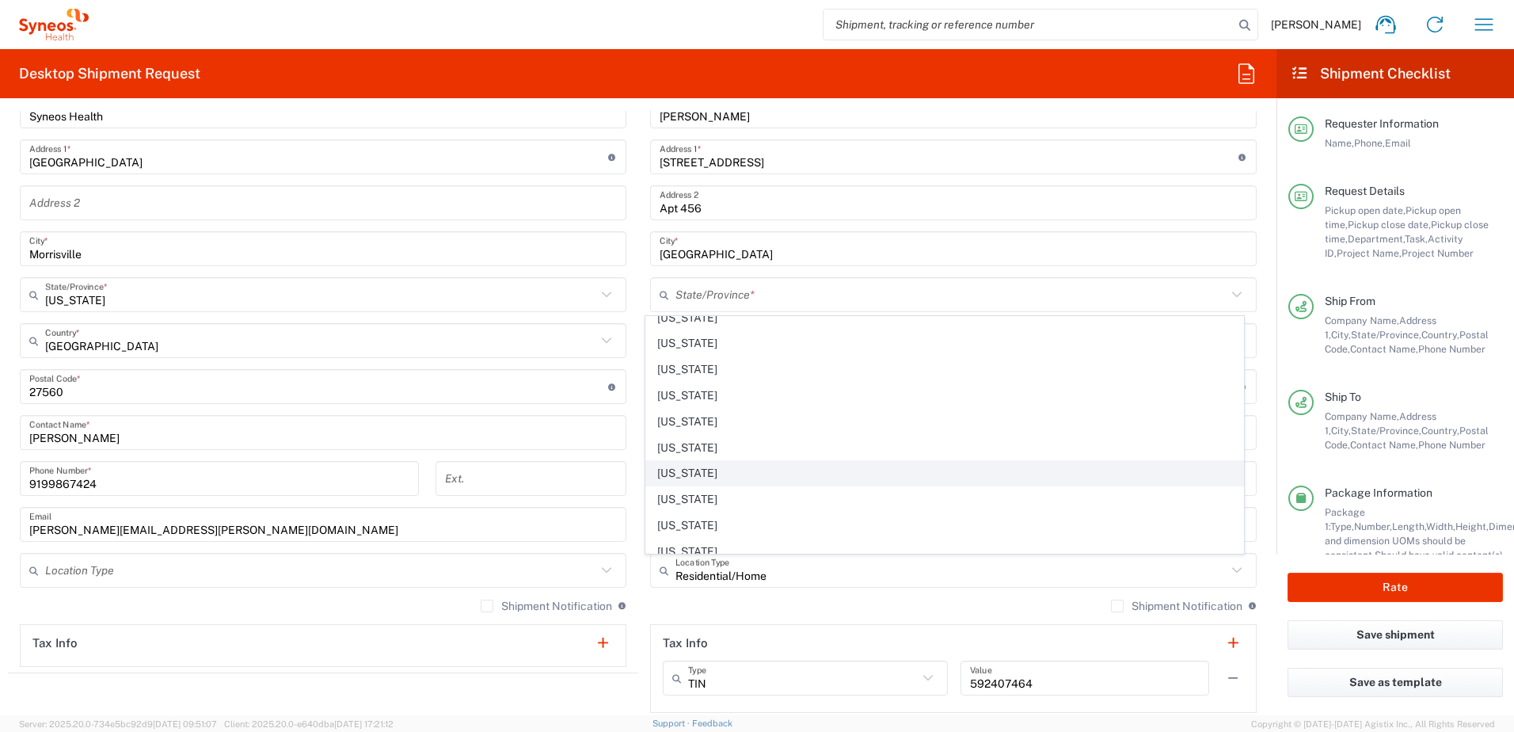
click at [702, 466] on span "[US_STATE]" at bounding box center [945, 473] width 598 height 25
type input "[US_STATE]"
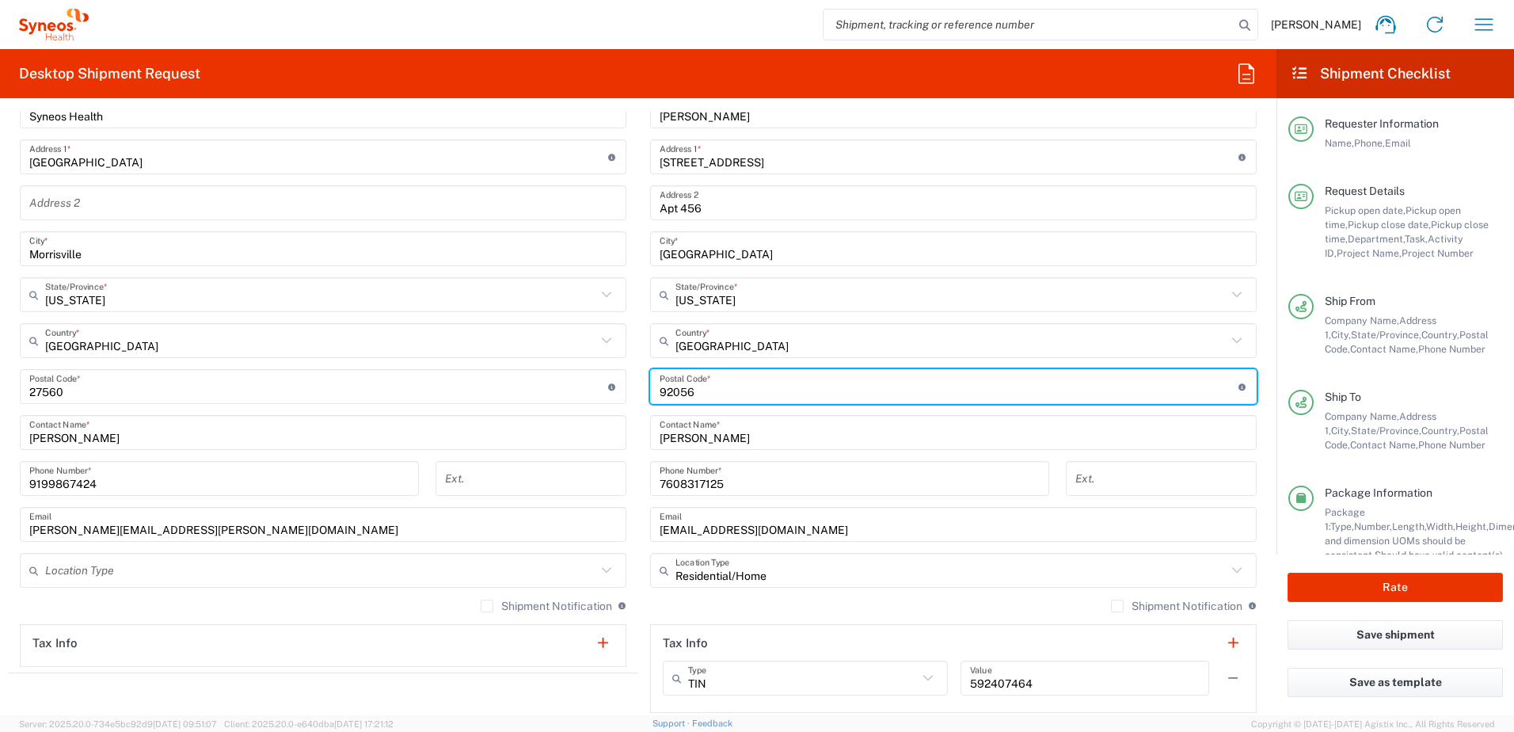
click at [678, 395] on input "undefined" at bounding box center [949, 387] width 579 height 28
paste input "08857"
type input "08857"
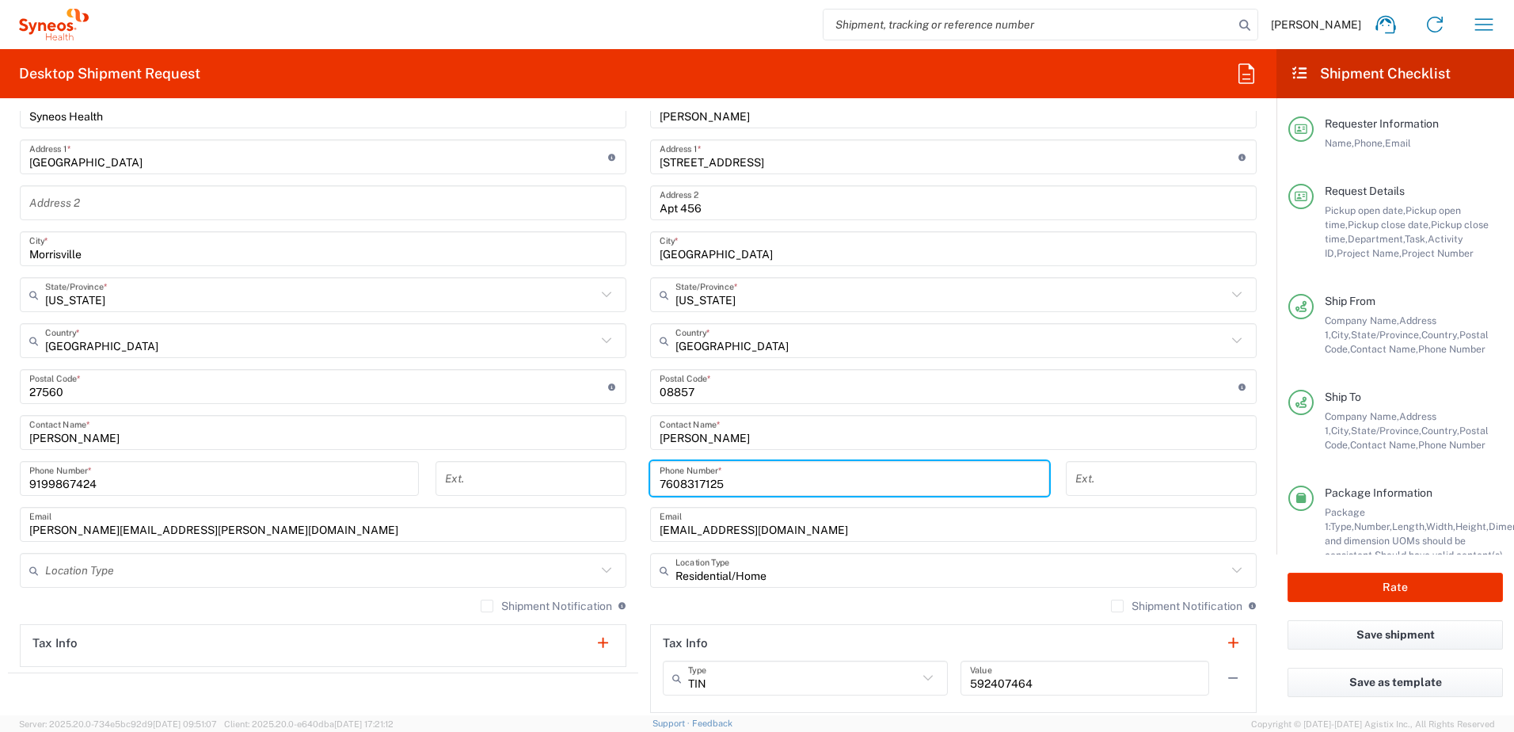
drag, startPoint x: 710, startPoint y: 482, endPoint x: 623, endPoint y: 473, distance: 87.6
click at [626, 474] on div "Ship From Location [PERSON_NAME] LLC-[GEOGRAPHIC_DATA] [GEOGRAPHIC_DATA] [GEOGR…" at bounding box center [638, 365] width 1261 height 707
paste input "3276325"
type input "7327632525"
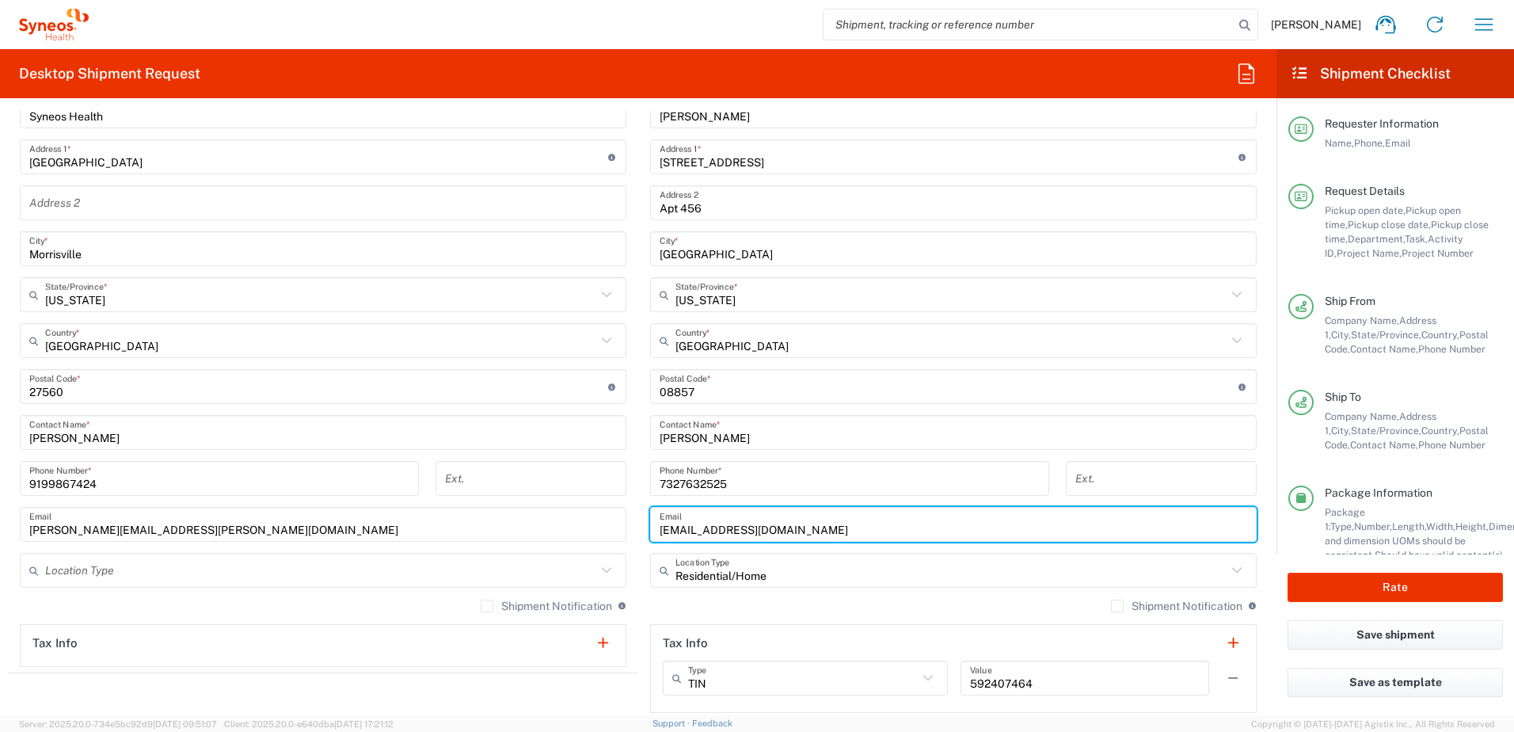
drag, startPoint x: 809, startPoint y: 531, endPoint x: 647, endPoint y: 522, distance: 161.9
click at [650, 522] on div "[EMAIL_ADDRESS][DOMAIN_NAME] Email" at bounding box center [953, 524] width 607 height 35
paste input "[PERSON_NAME].[PERSON_NAME]@syneoshealth"
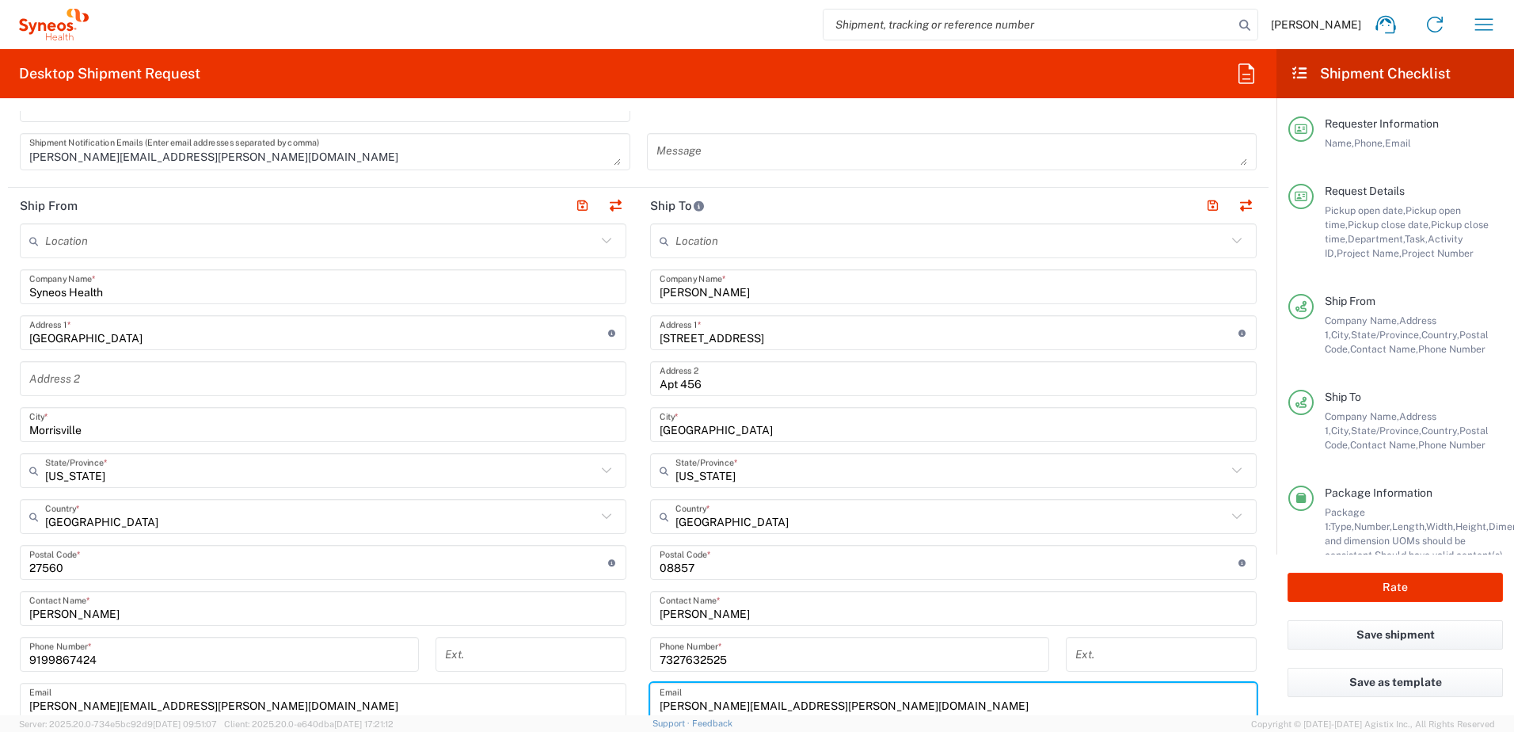
scroll to position [475, 0]
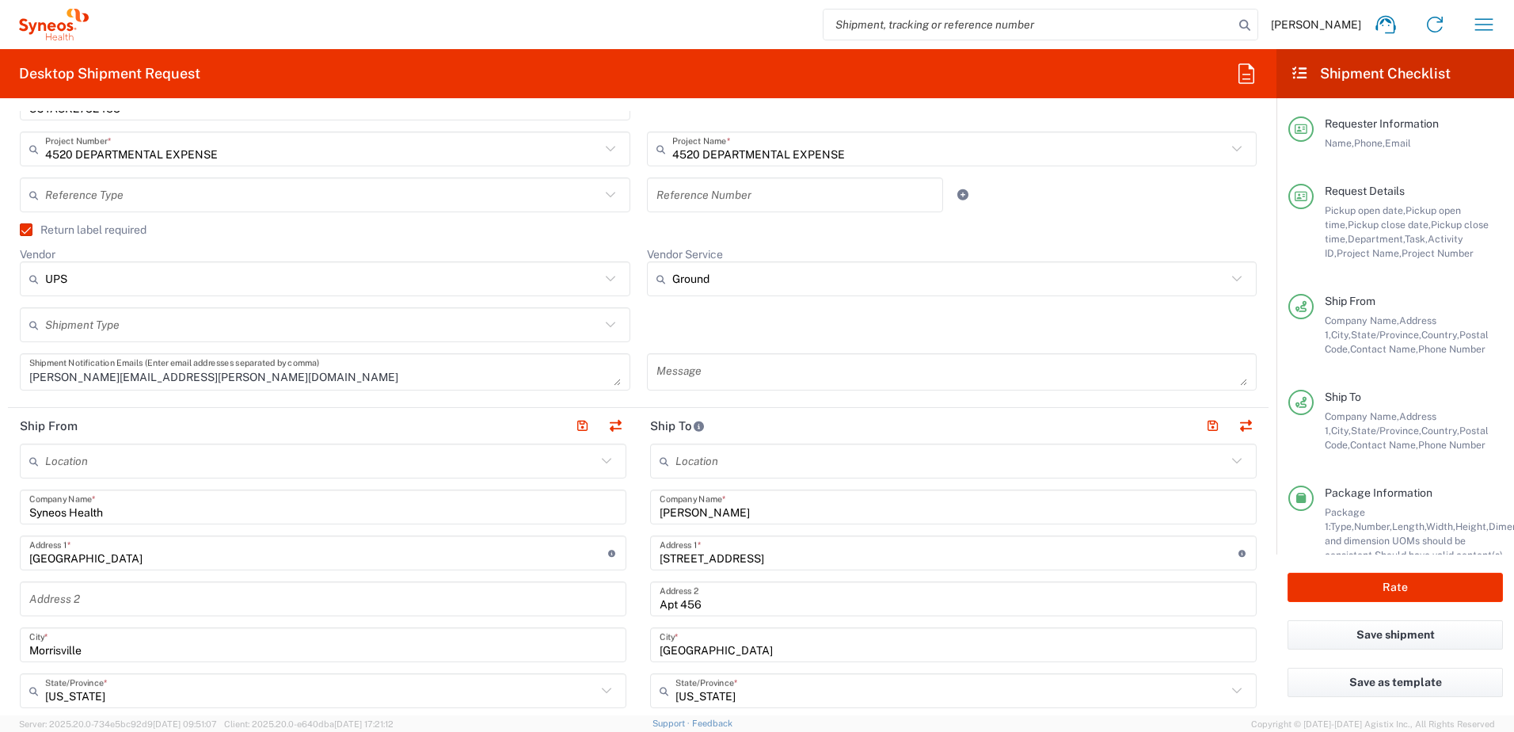
type input "[PERSON_NAME][EMAIL_ADDRESS][PERSON_NAME][DOMAIN_NAME]"
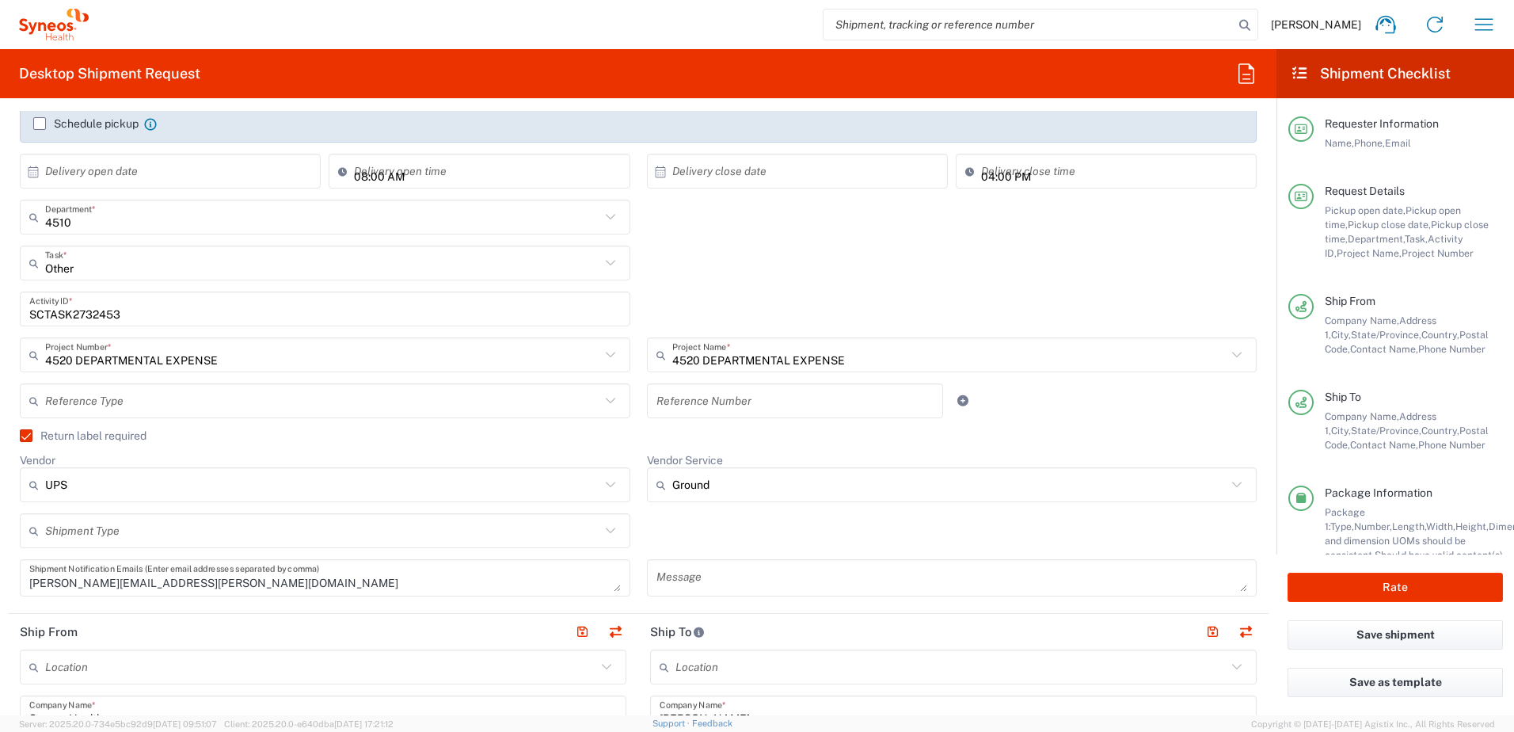
scroll to position [238, 0]
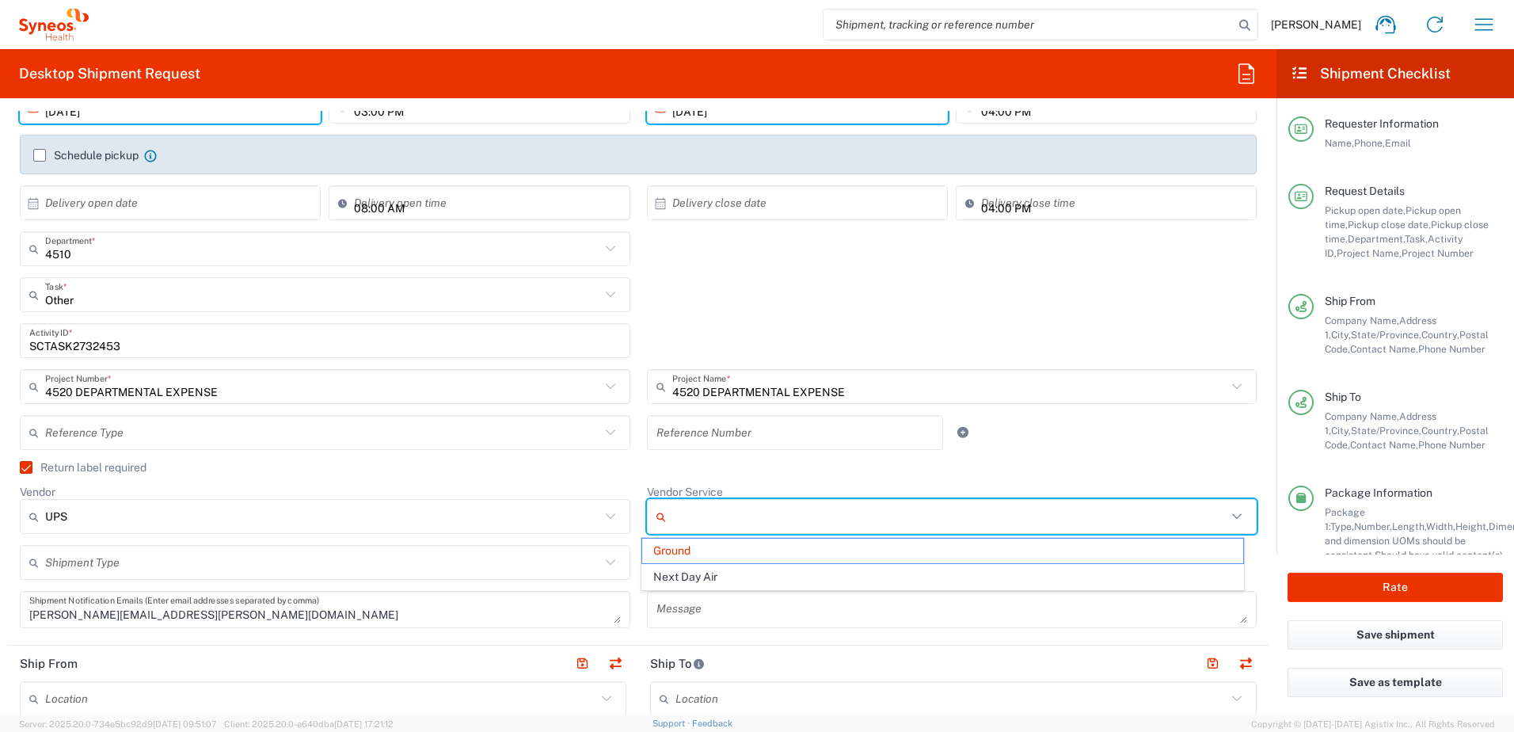
click at [710, 516] on input "Vendor Service" at bounding box center [949, 516] width 555 height 25
click at [697, 580] on span "Next Day Air" at bounding box center [942, 577] width 601 height 25
type input "Next Day Air"
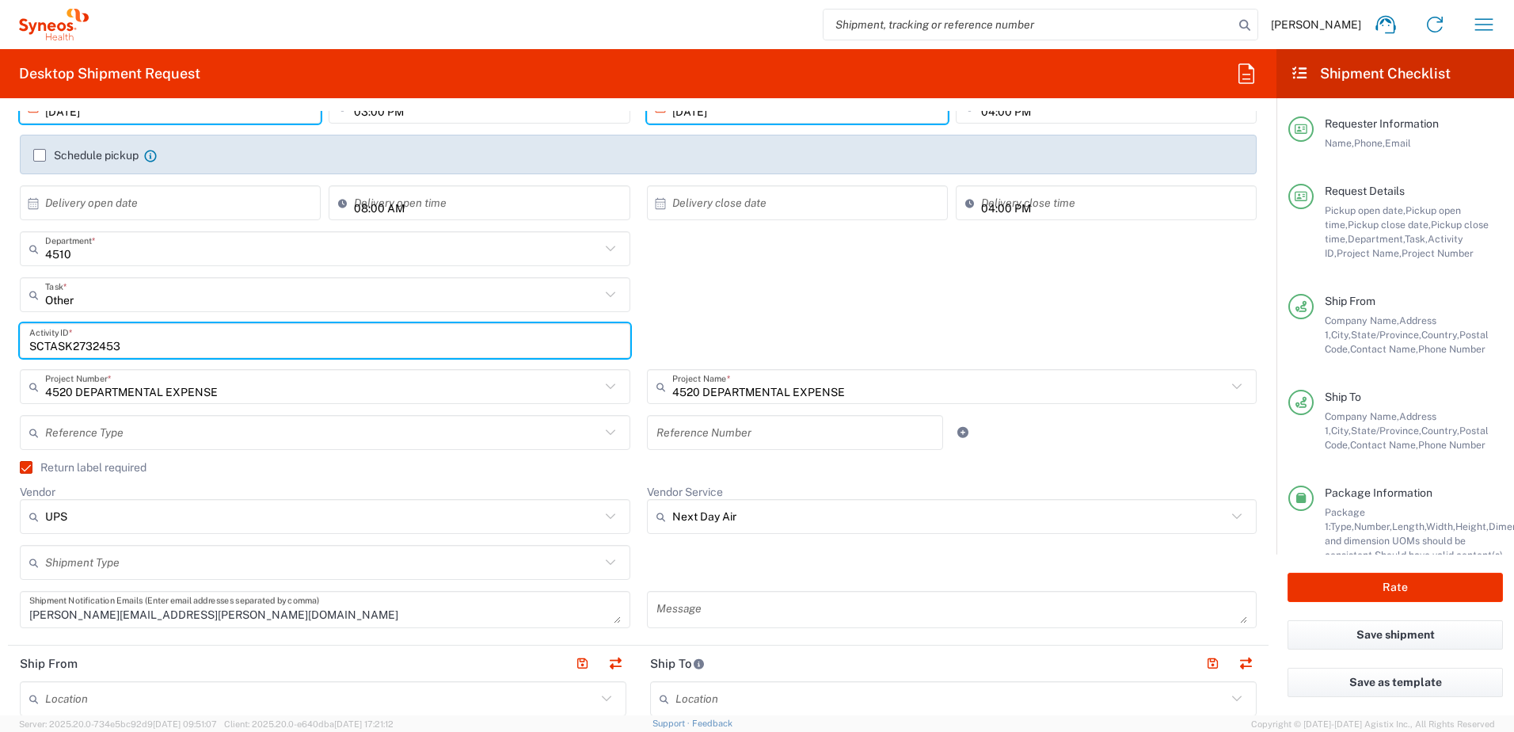
click at [82, 341] on input "SCTASK2732453" at bounding box center [325, 341] width 592 height 28
paste input "5182"
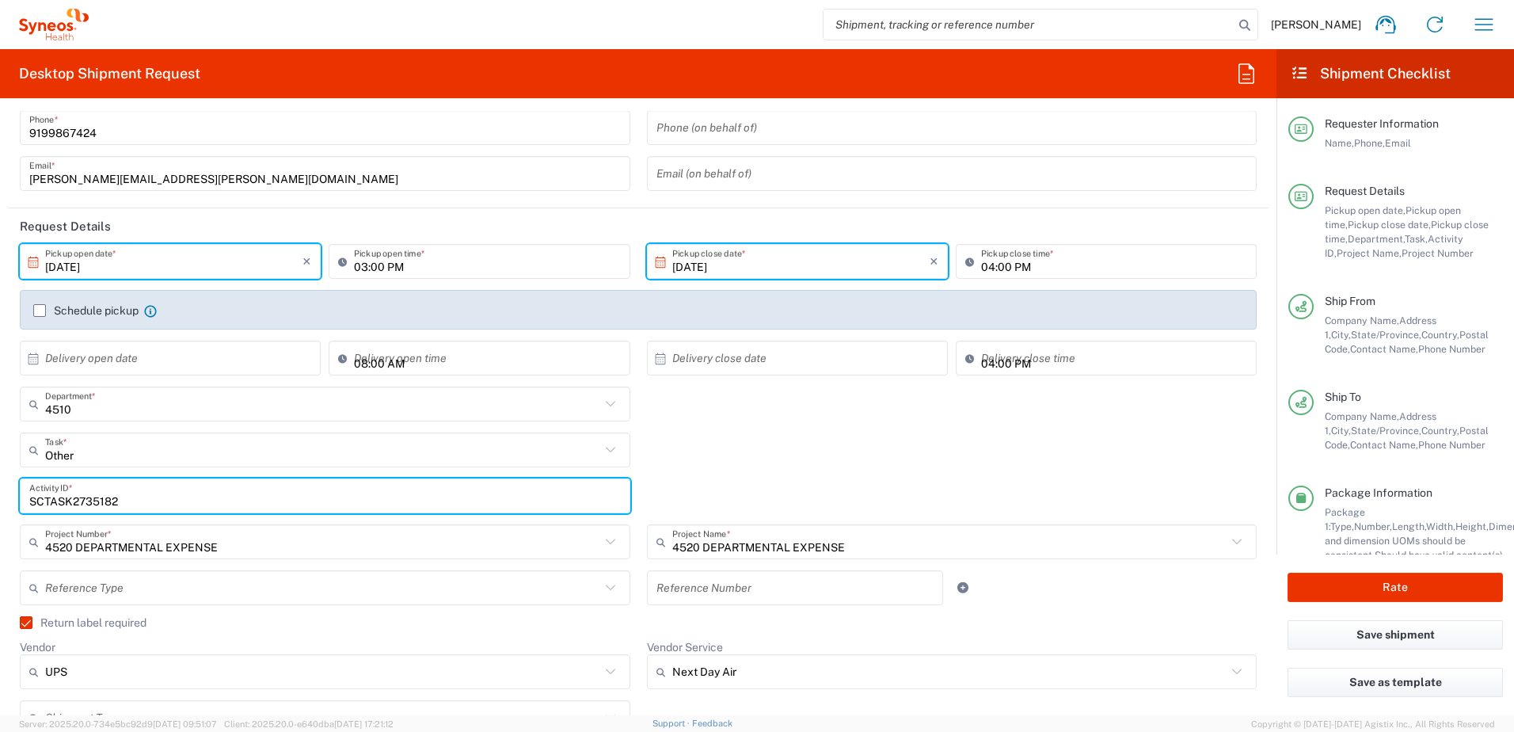
scroll to position [79, 0]
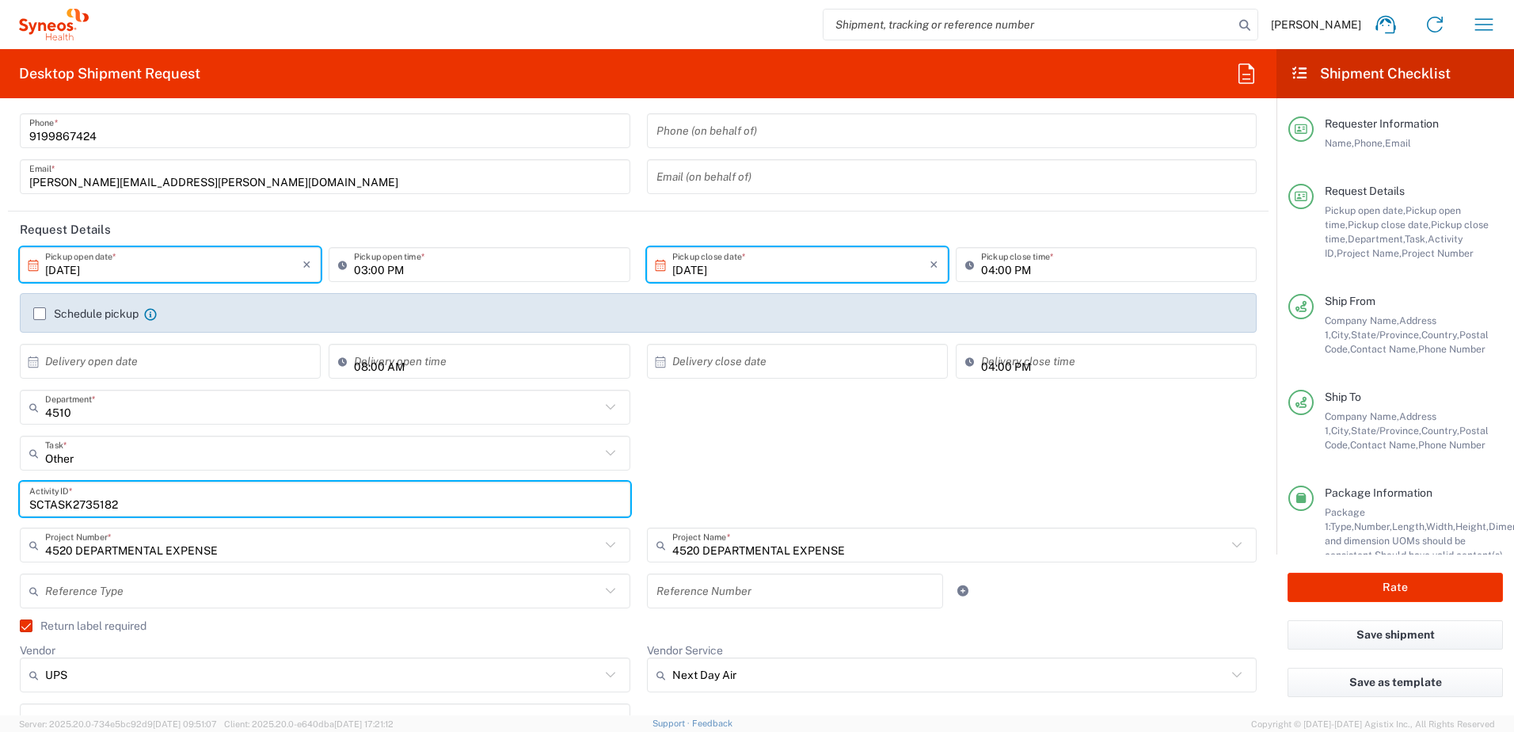
type input "SCTASK2735182"
click at [815, 458] on div "Other Task * Other Break/Fix Inventory Transfer New Hire Refresh" at bounding box center [639, 459] width 1254 height 46
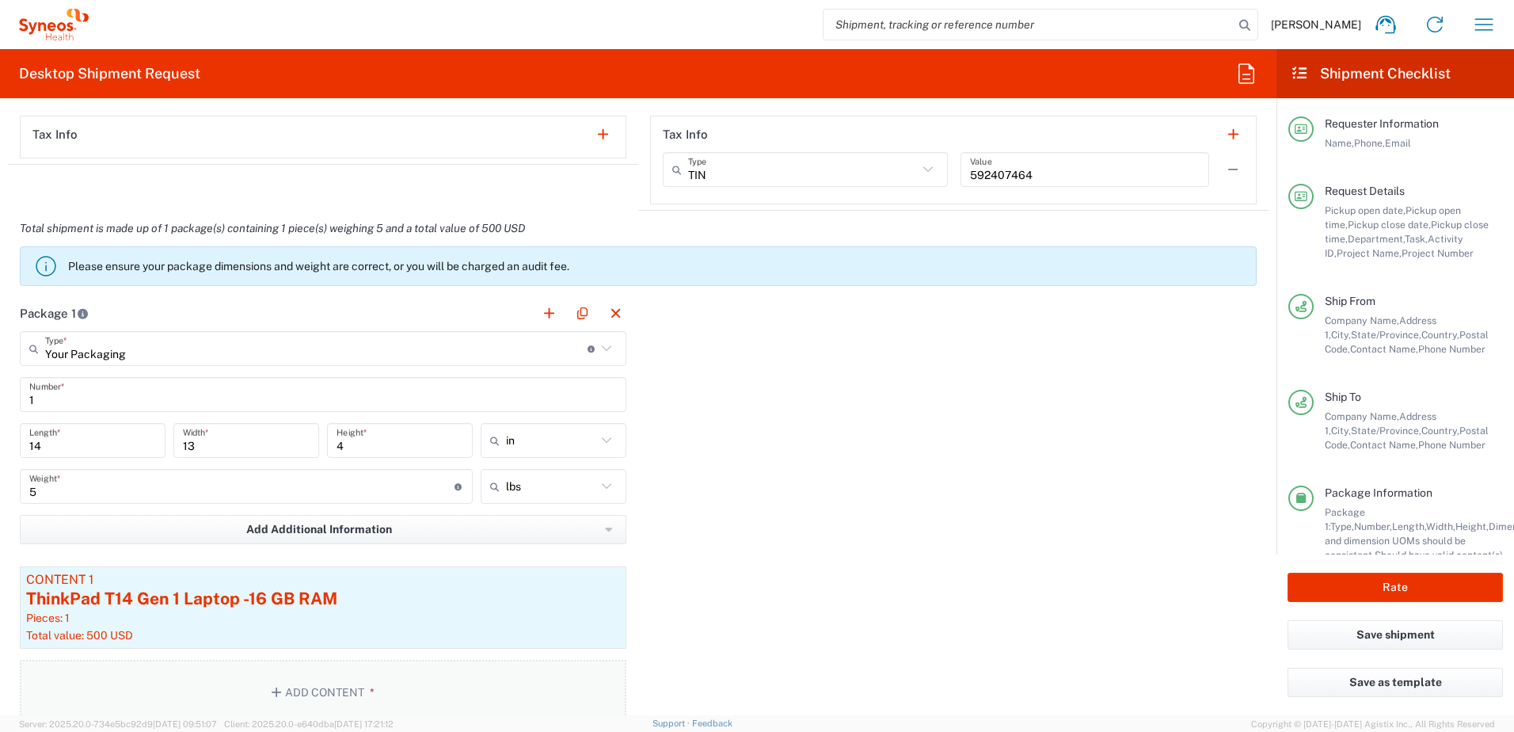
scroll to position [1505, 0]
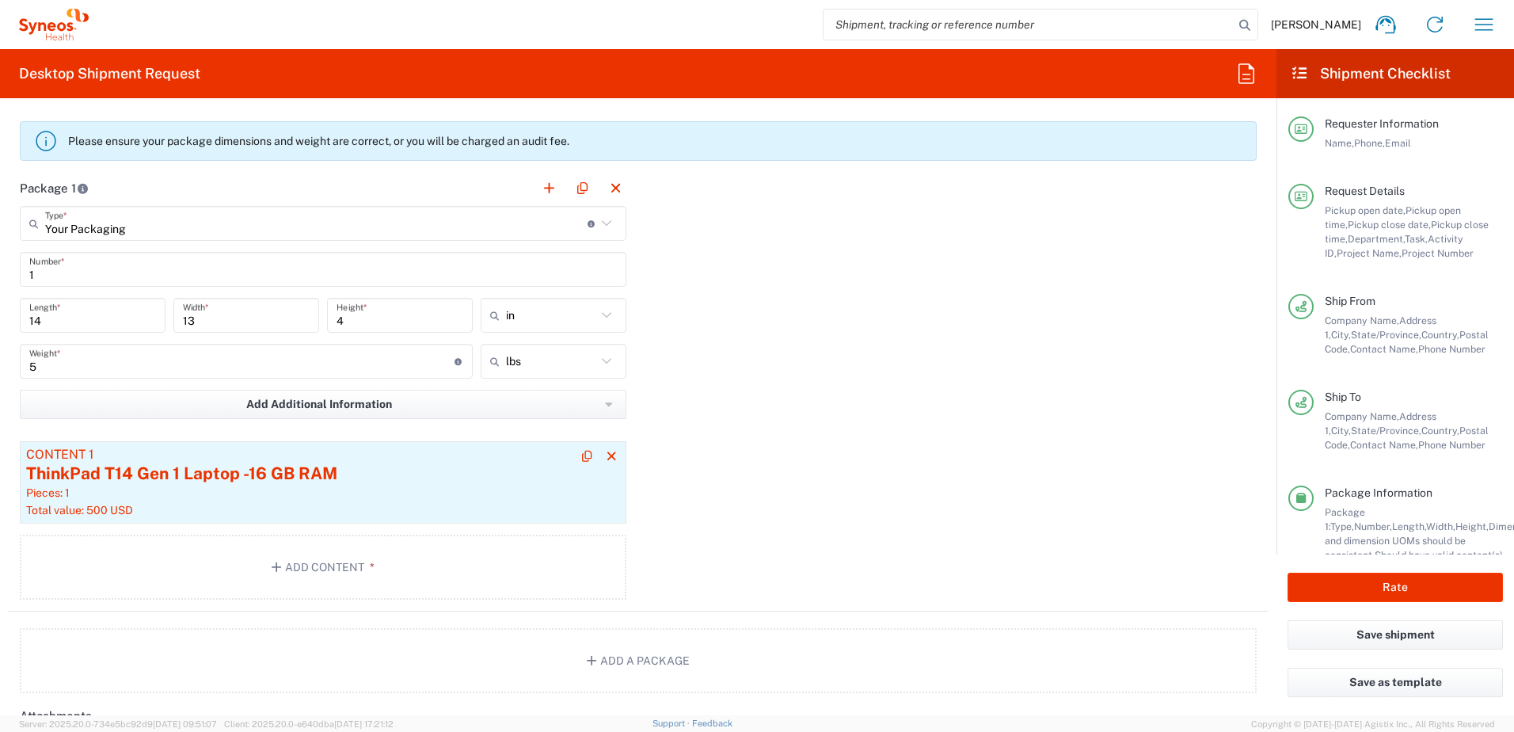
click at [253, 463] on div "ThinkPad T14 Gen 1 Laptop -16 GB RAM" at bounding box center [323, 474] width 594 height 24
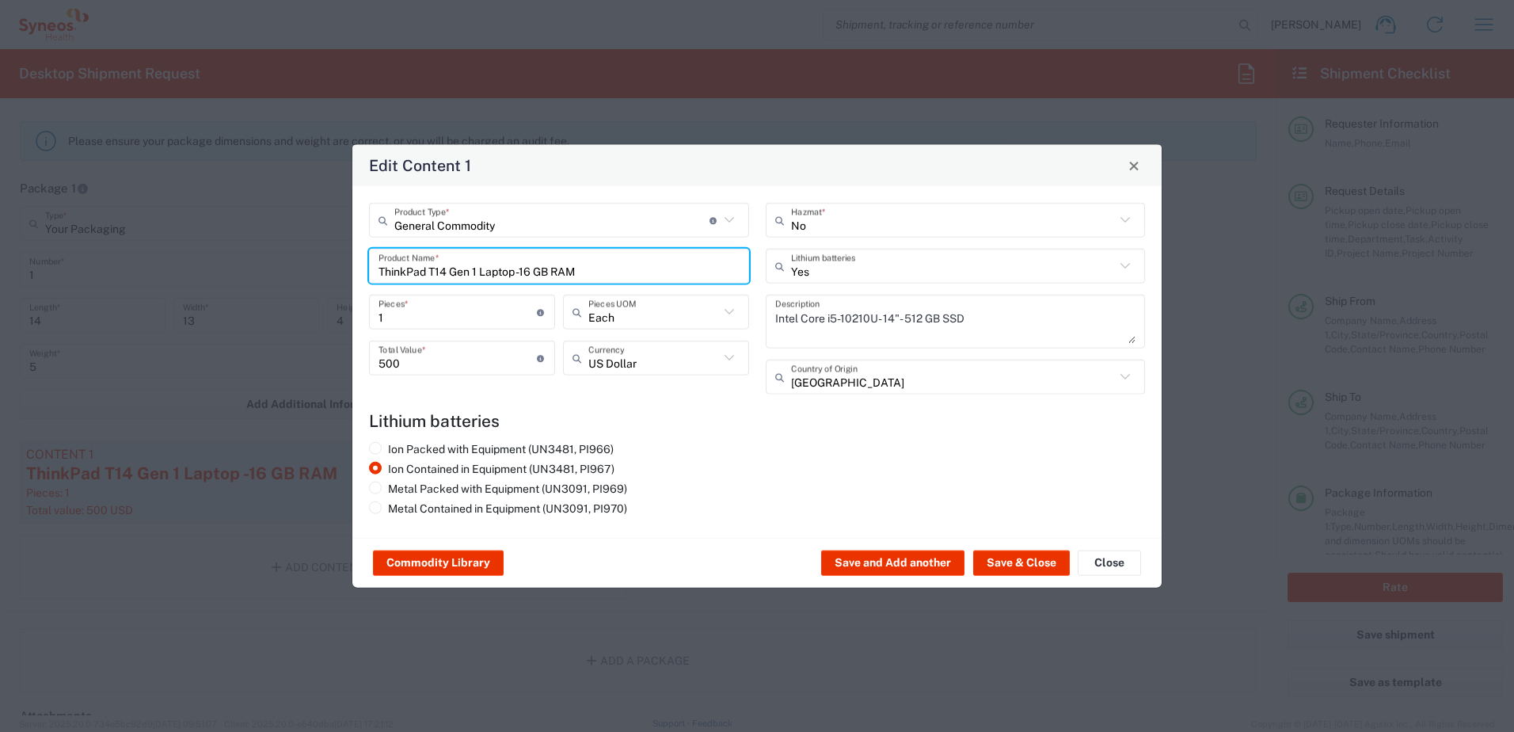
drag, startPoint x: 586, startPoint y: 263, endPoint x: 291, endPoint y: 233, distance: 296.2
click at [291, 234] on div "Edit Content 1 General Commodity Product Type * Document: Paper document genera…" at bounding box center [757, 366] width 1514 height 732
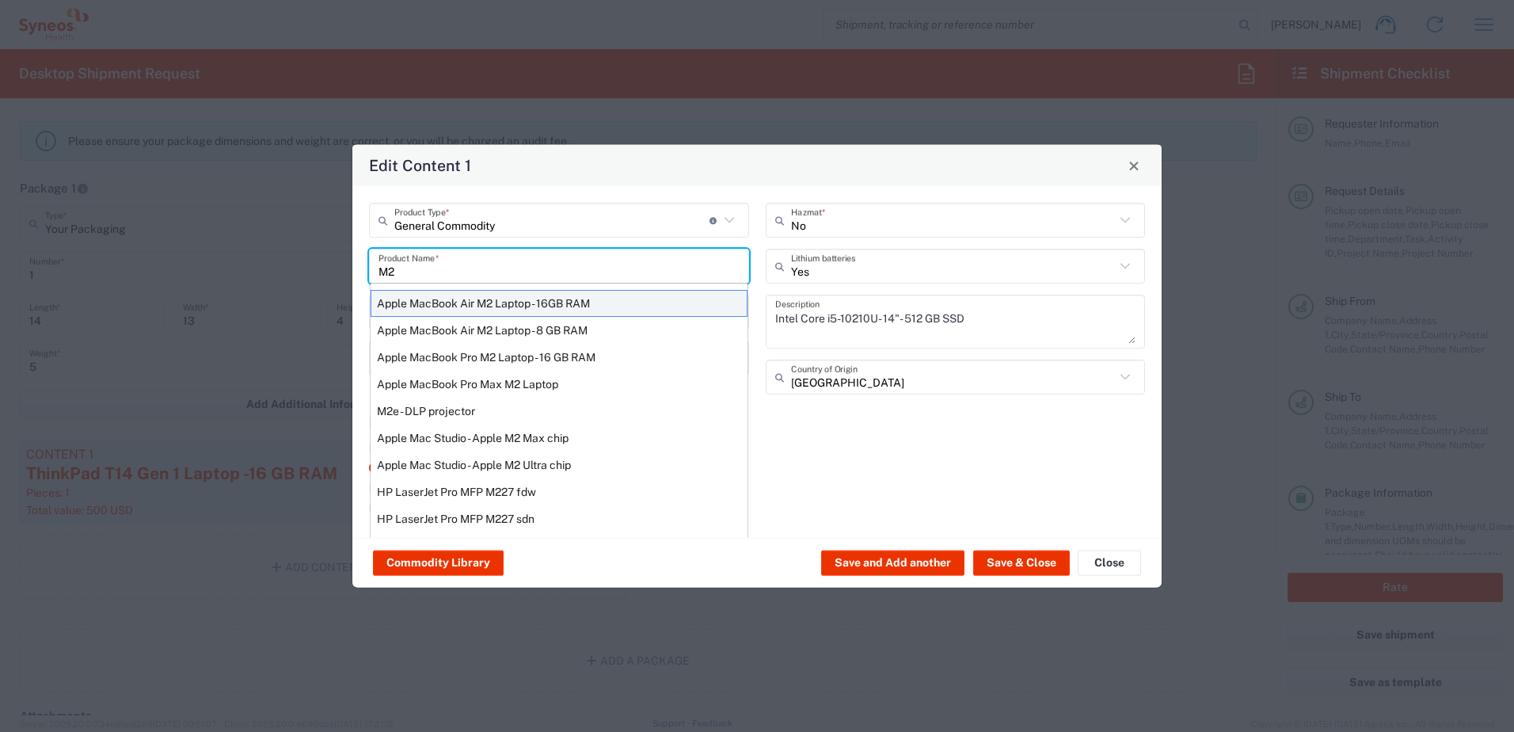
click at [451, 299] on div "Apple MacBook Air M2 Laptop - 16GB RAM" at bounding box center [559, 303] width 377 height 27
type input "Apple MacBook Air M2 Laptop - 16GB RAM"
type textarea "M2 - 8-core CPU - 8-core GPU - 16 GB RAM - 512 GB SSD"
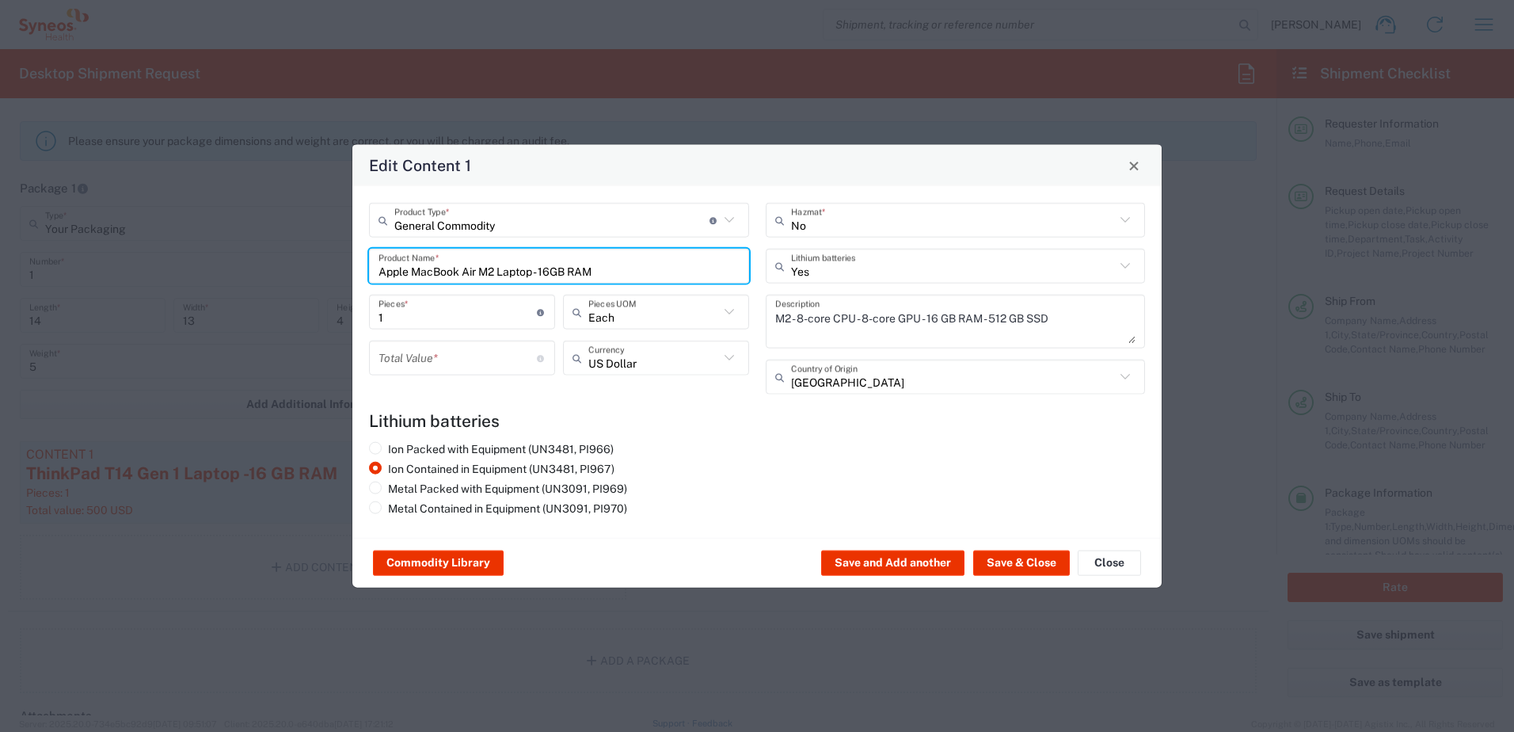
click at [409, 351] on input "number" at bounding box center [458, 358] width 158 height 28
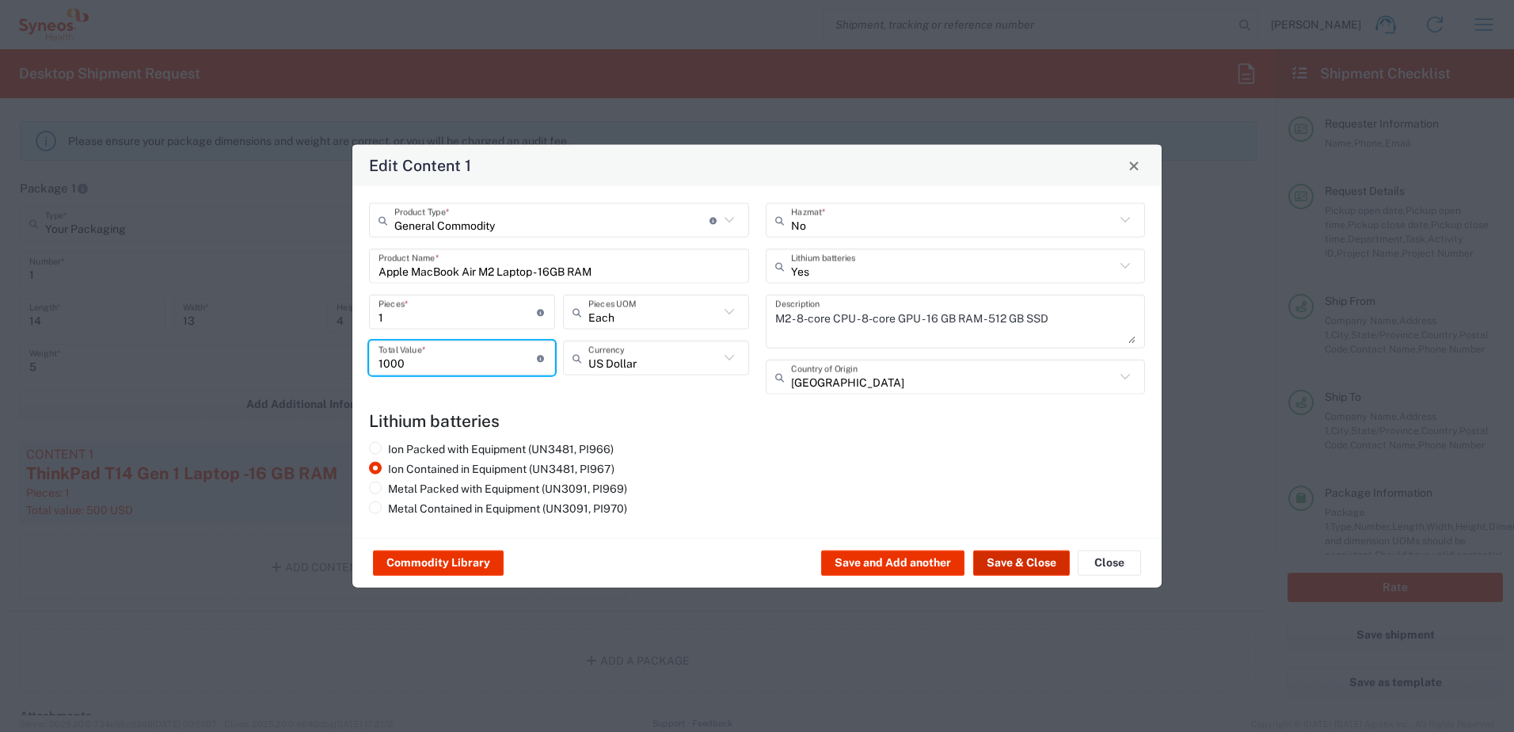
type input "1000"
click at [1027, 554] on button "Save & Close" at bounding box center [1021, 562] width 97 height 25
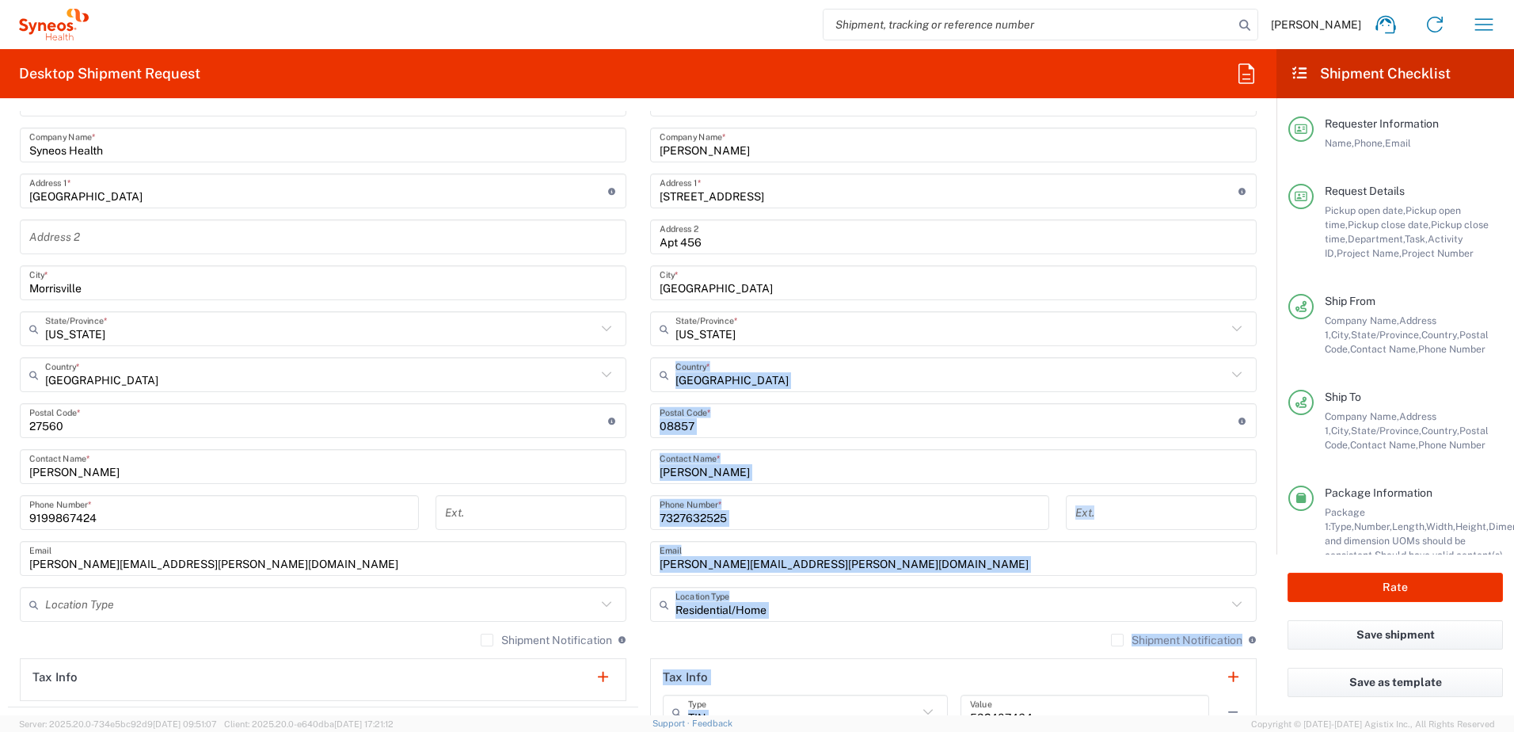
click at [850, 487] on form "Requester Information [PERSON_NAME] Name * [PHONE_NUMBER] Phone * [PERSON_NAME]…" at bounding box center [638, 413] width 1277 height 604
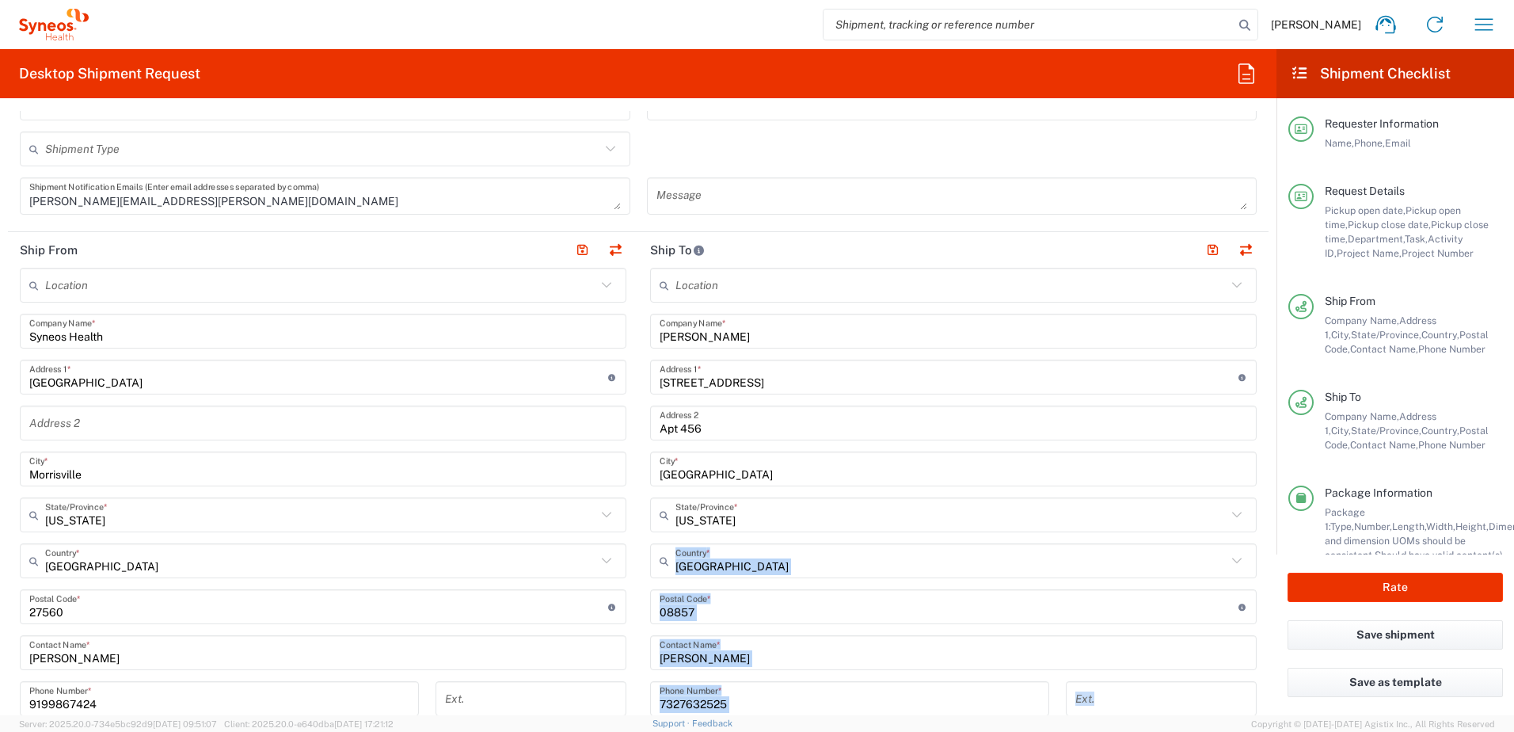
scroll to position [554, 0]
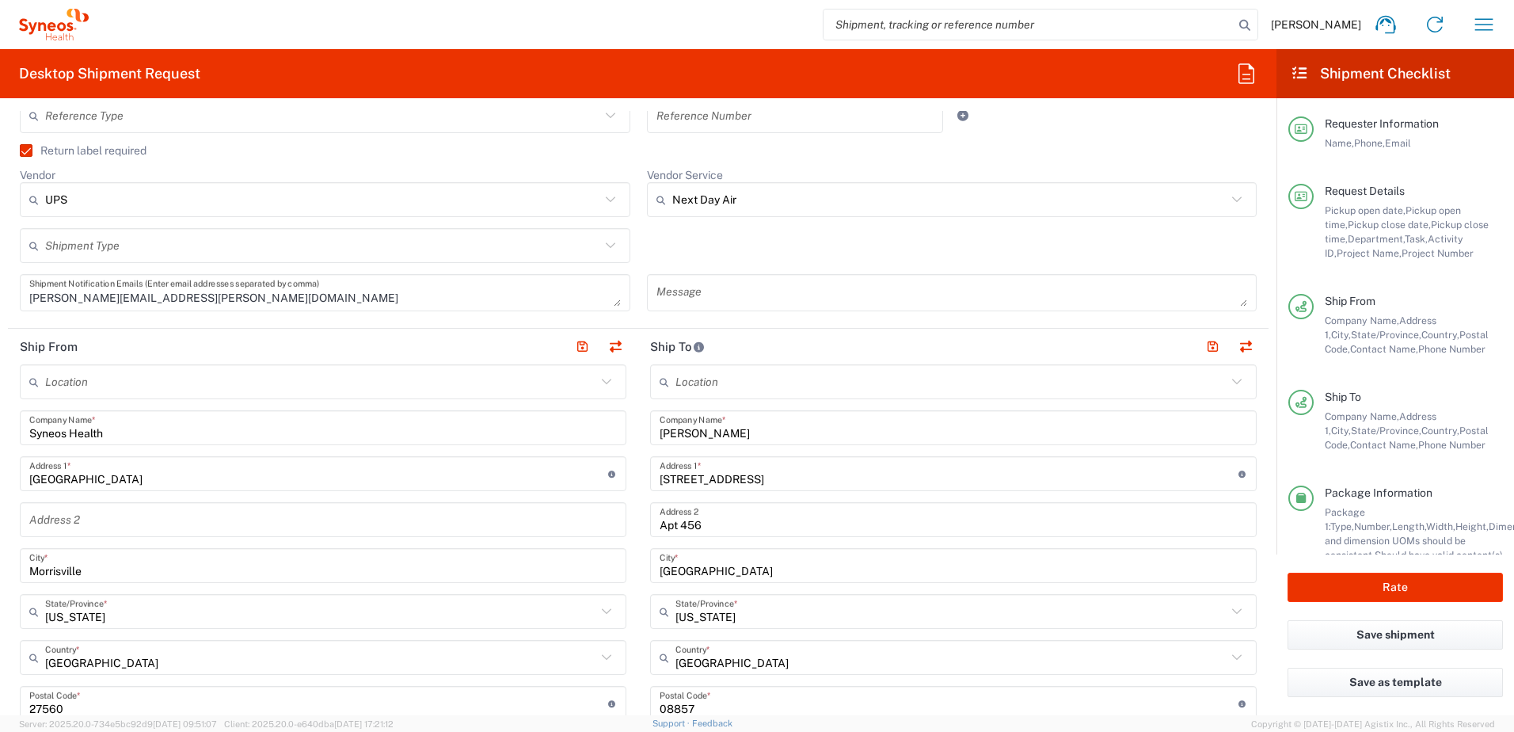
click at [863, 267] on div "Shipment Type Batch Regular" at bounding box center [639, 251] width 1254 height 46
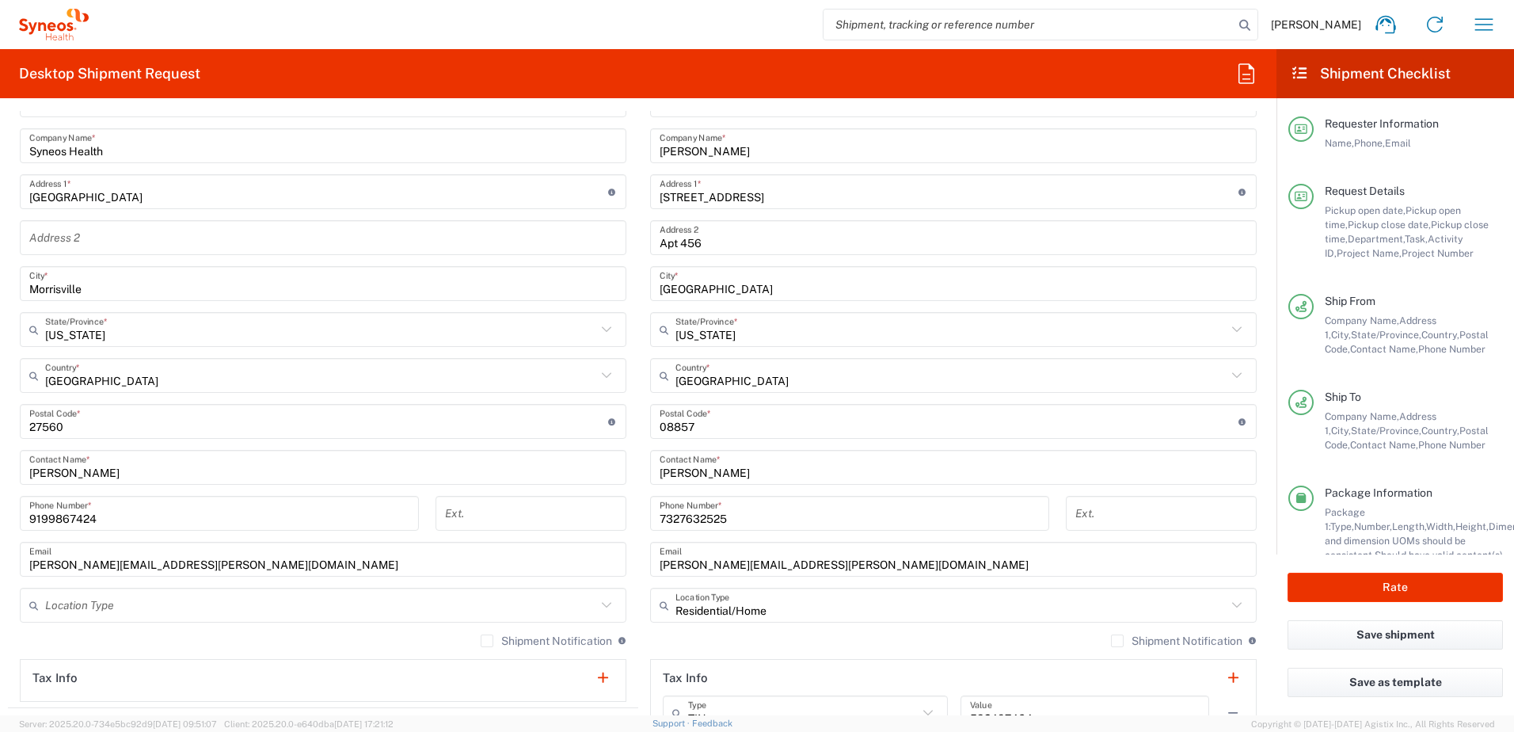
scroll to position [950, 0]
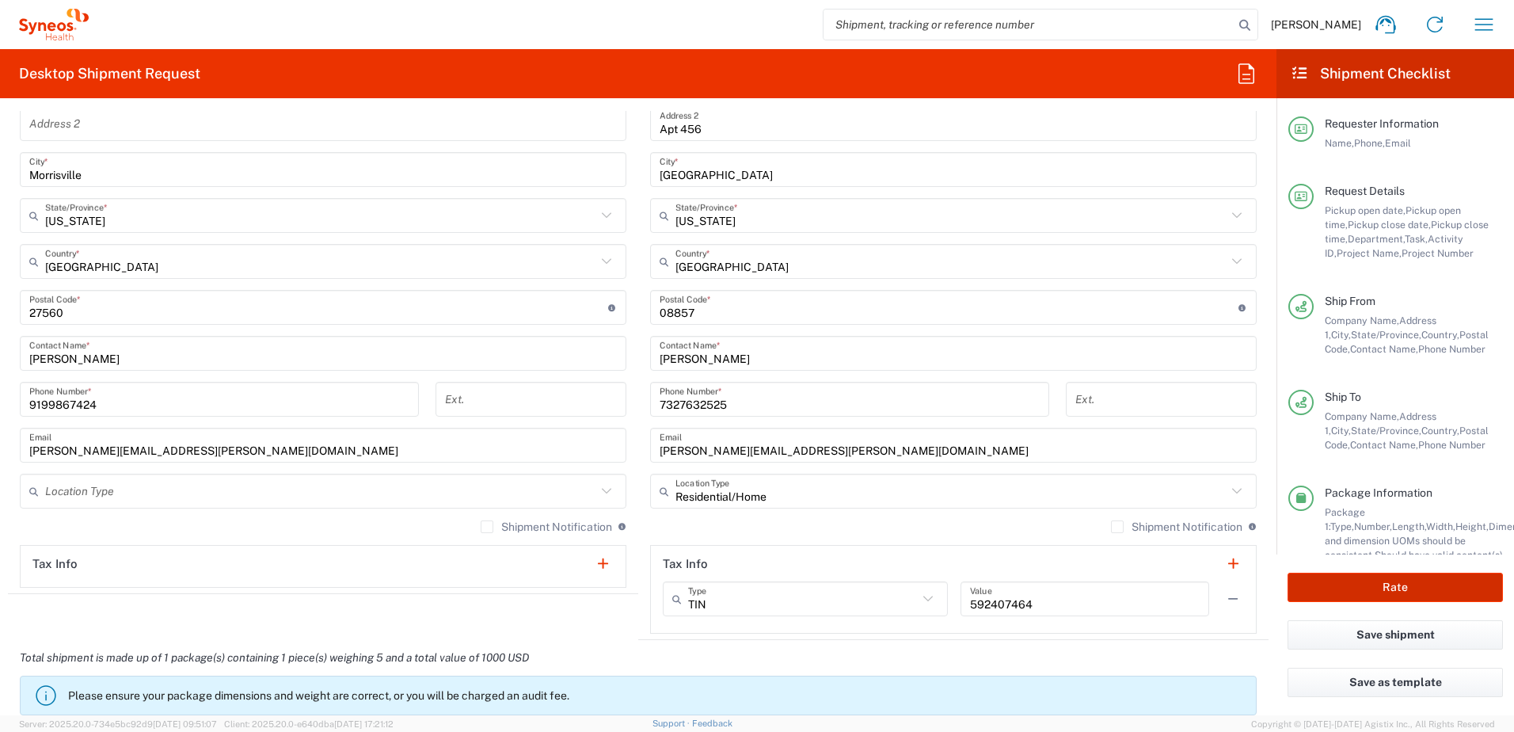
click at [1419, 595] on button "Rate" at bounding box center [1395, 587] width 215 height 29
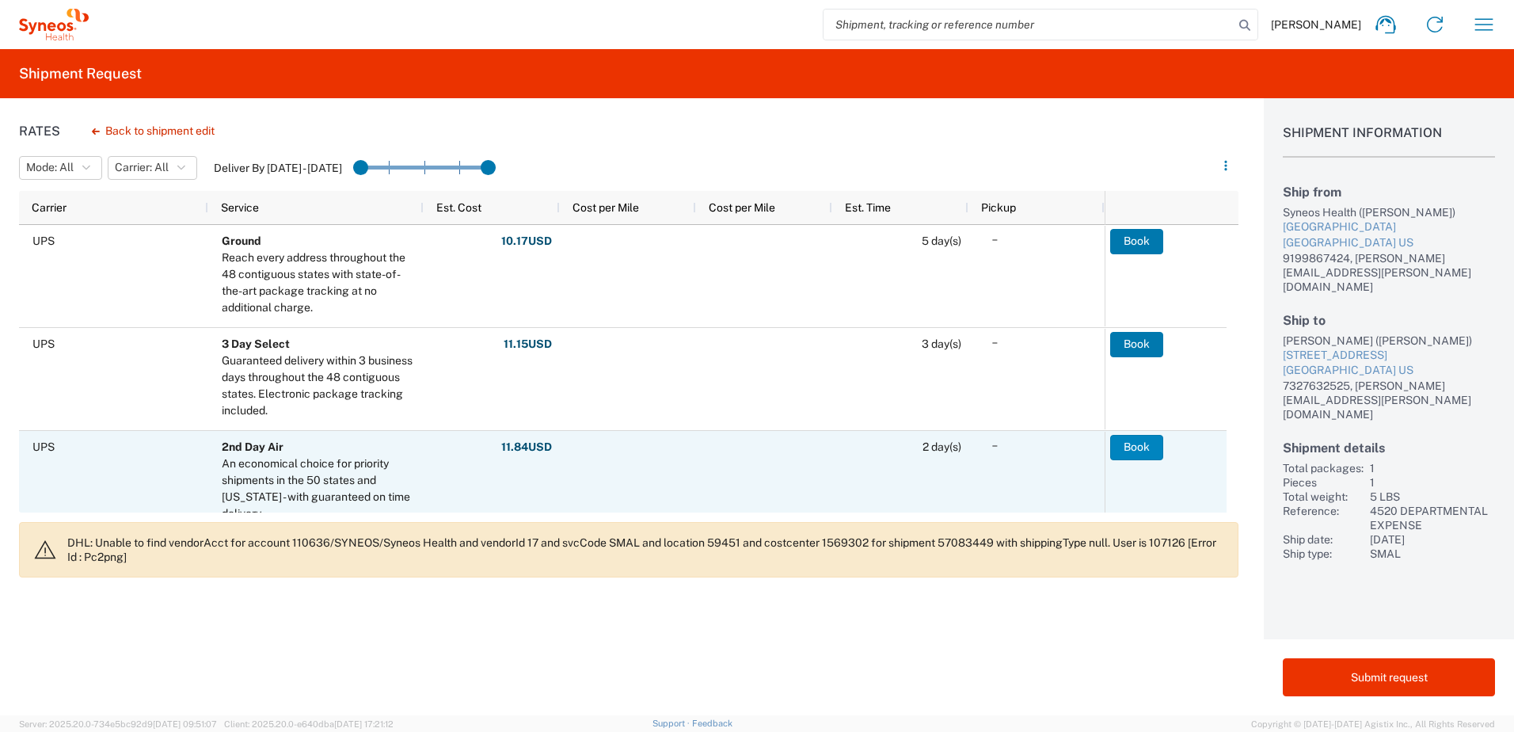
click at [1146, 450] on button "Book" at bounding box center [1136, 447] width 53 height 25
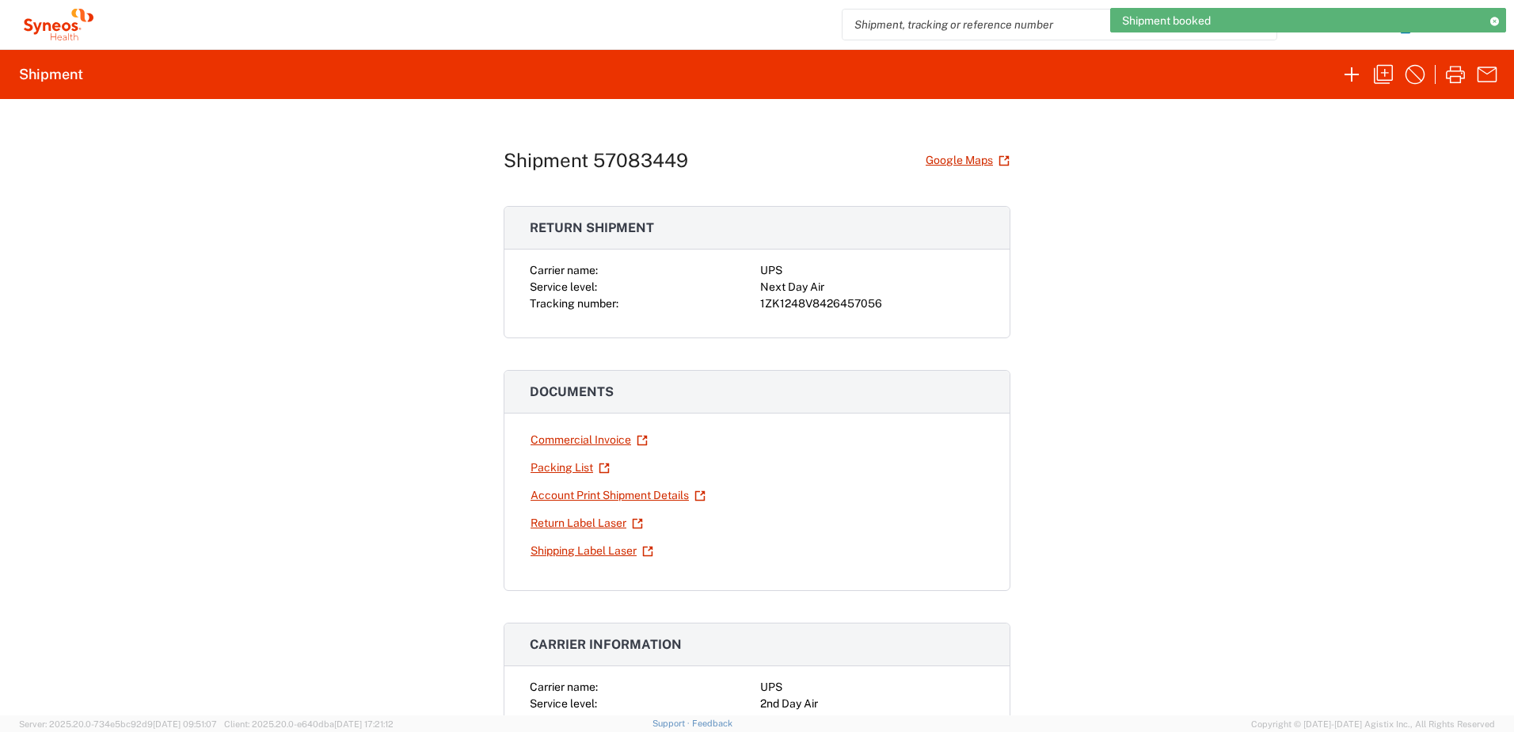
click at [820, 299] on div "1ZK1248V8426457056" at bounding box center [872, 303] width 224 height 17
click at [820, 302] on div "1ZK1248V8426457056" at bounding box center [872, 303] width 224 height 17
click at [825, 304] on div "1ZK1248V8426457056" at bounding box center [872, 303] width 224 height 17
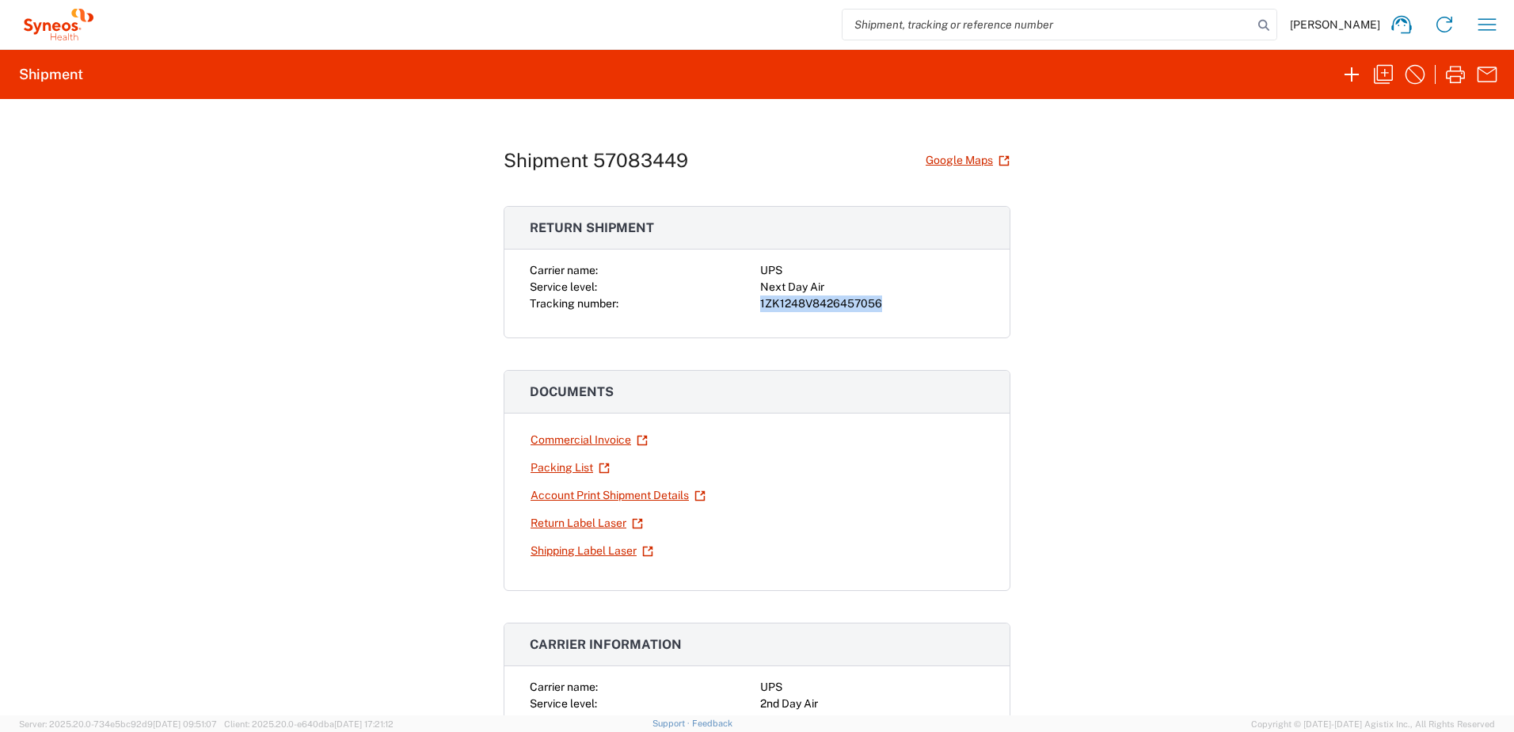
click at [825, 304] on div "1ZK1248V8426457056" at bounding box center [872, 303] width 224 height 17
copy div "1ZK1248V8426457056"
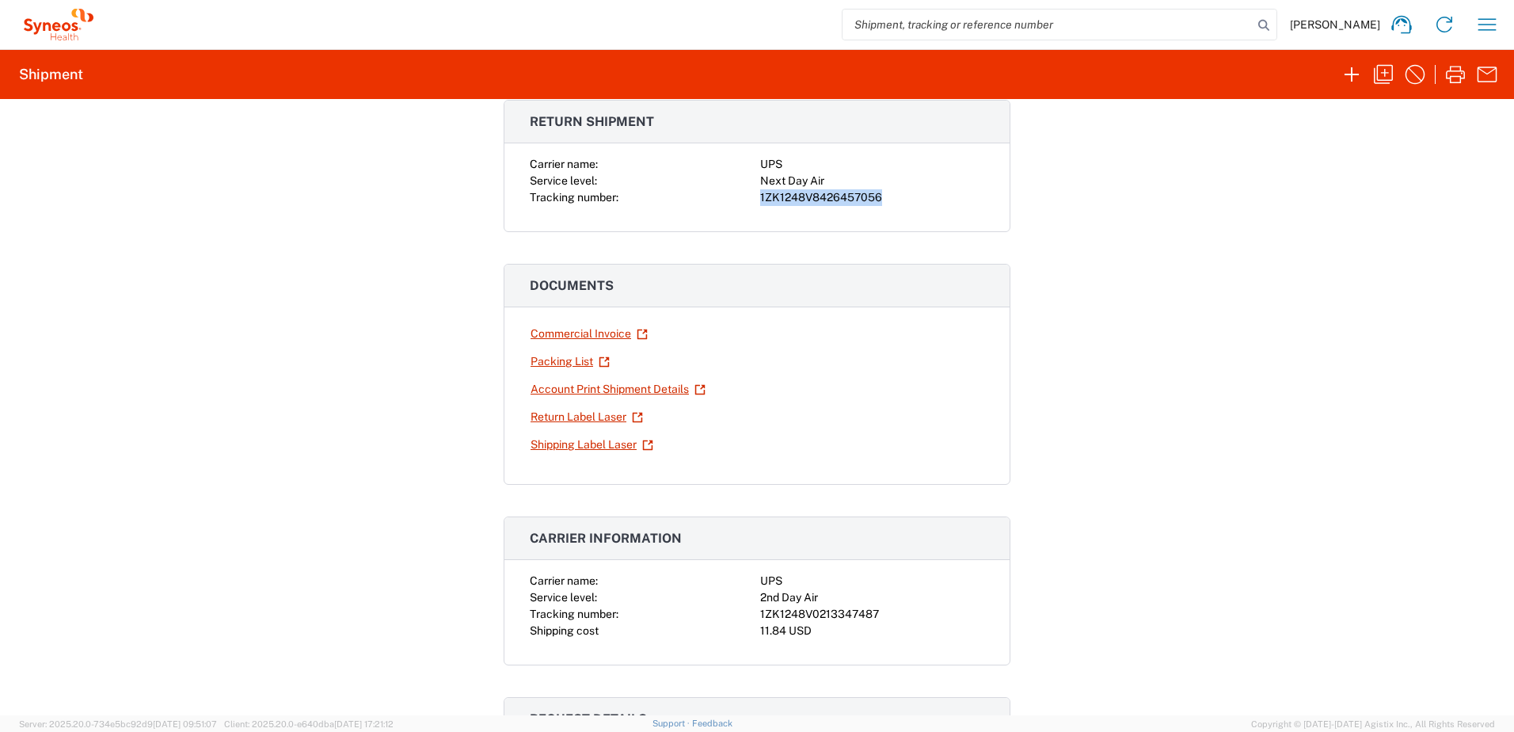
scroll to position [238, 0]
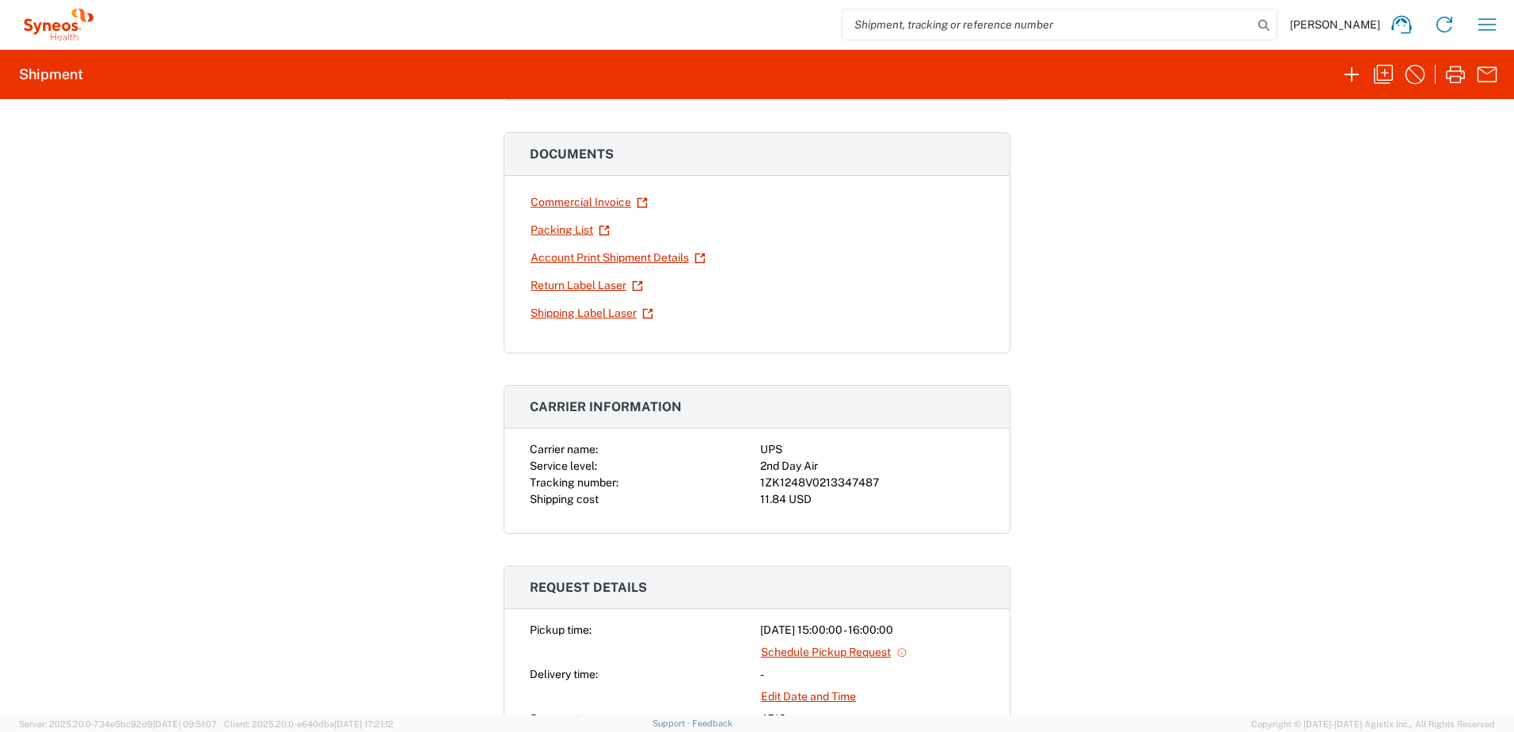
click at [818, 481] on div "1ZK1248V0213347487" at bounding box center [872, 482] width 224 height 17
copy div "1ZK1248V0213347487"
click at [1375, 74] on icon "button" at bounding box center [1383, 74] width 19 height 19
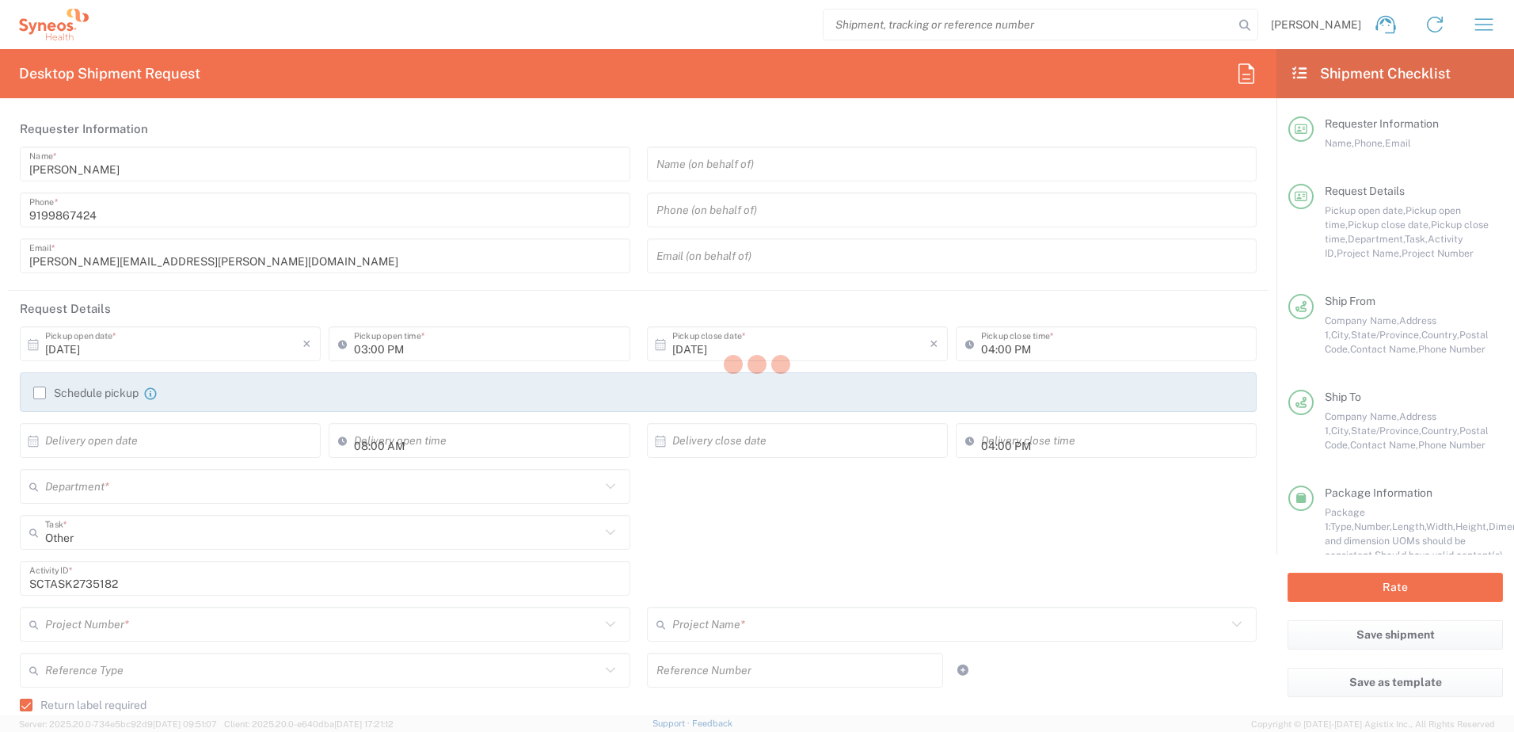
type input "[US_STATE]"
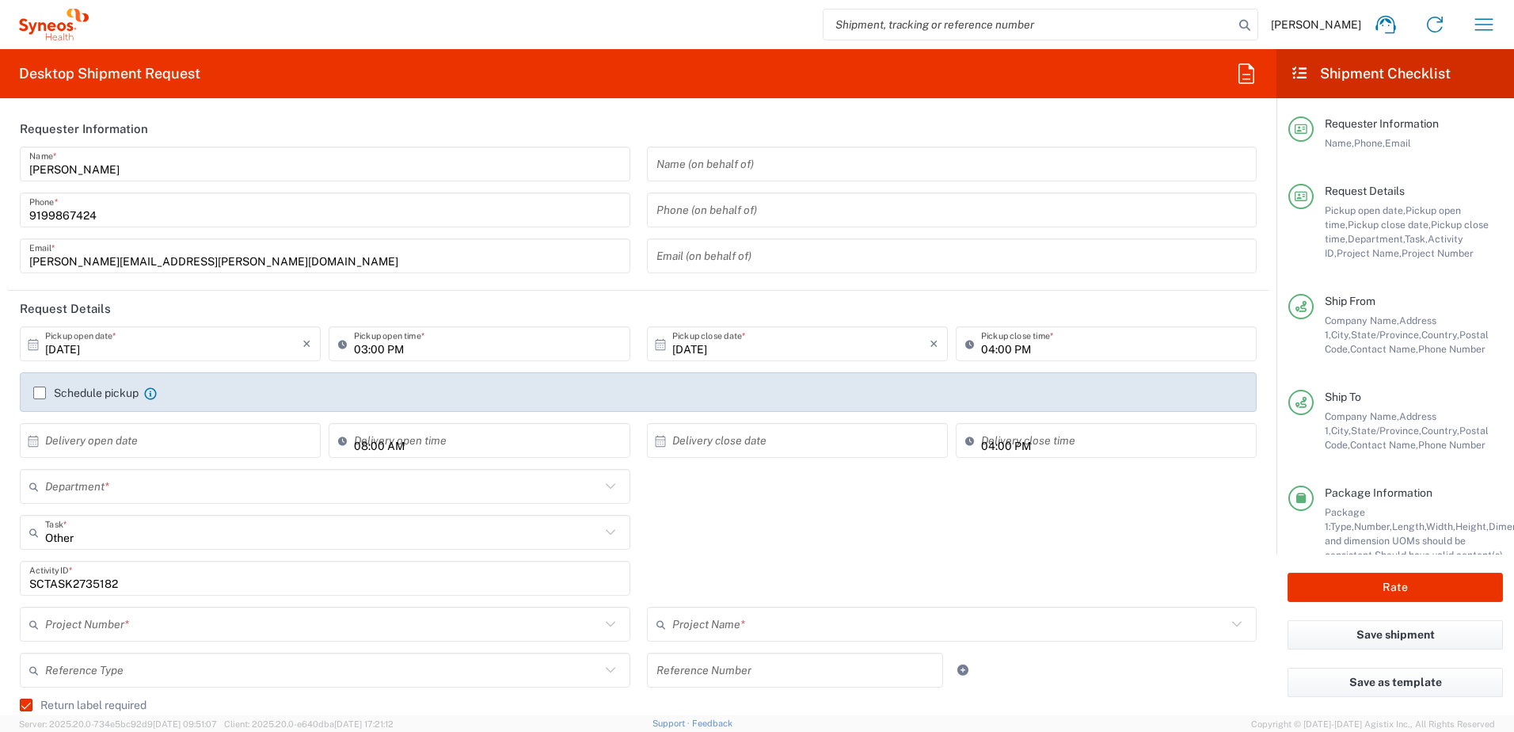
type input "Your Packaging"
type input "4520 DEPARTMENTAL EXPENSE"
type input "Next Day Air"
type input "4520 DEPARTMENTAL EXPENSE"
type input "4510"
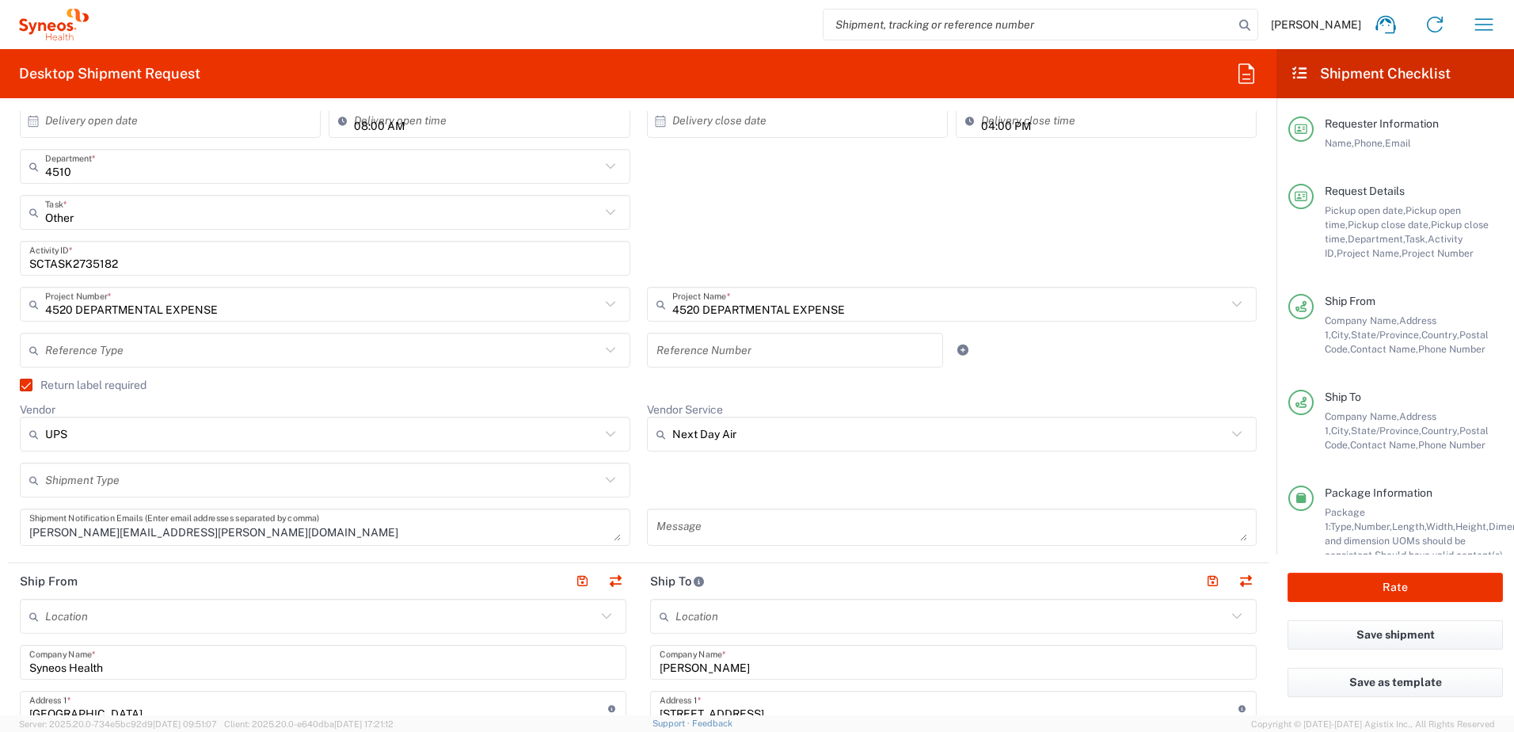
scroll to position [396, 0]
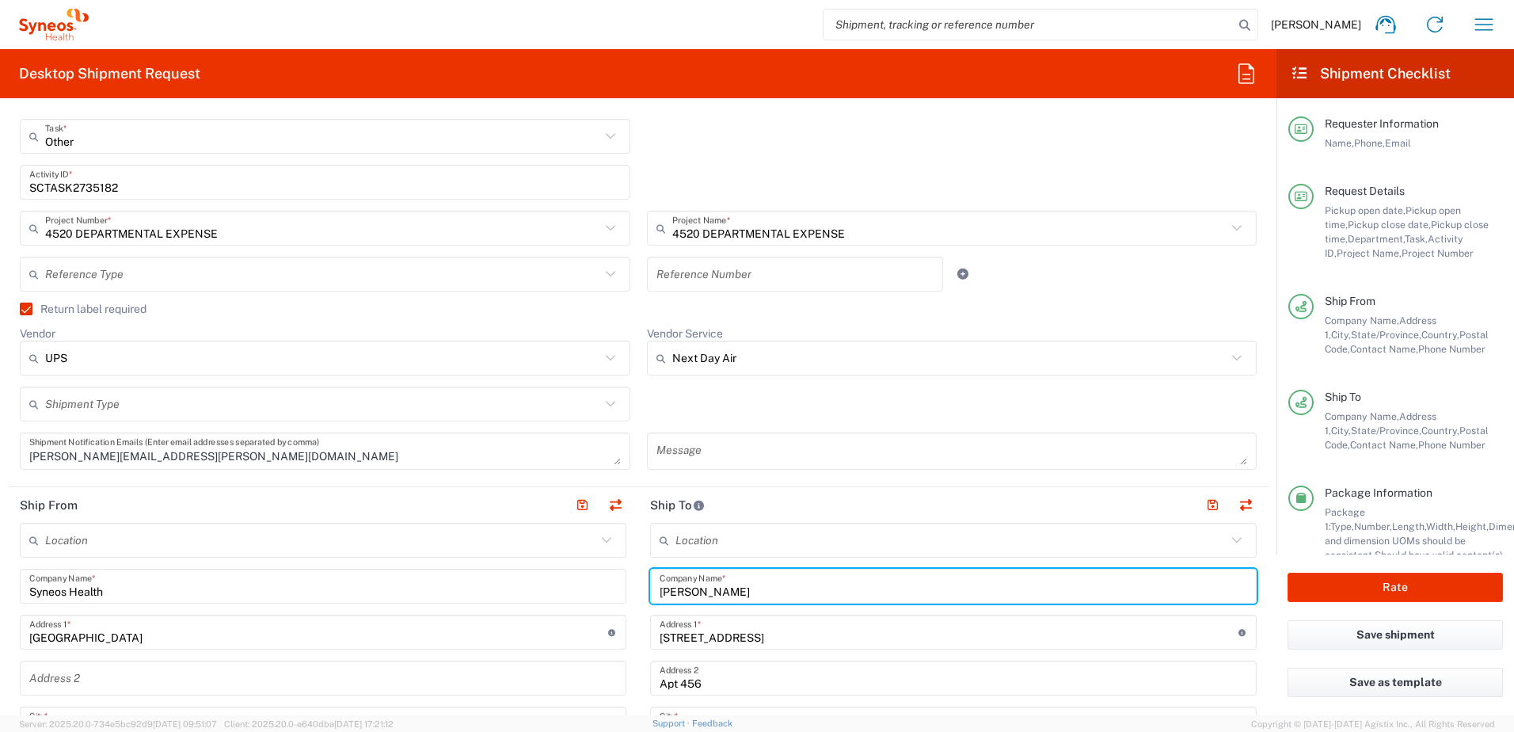
drag, startPoint x: 792, startPoint y: 595, endPoint x: 619, endPoint y: 580, distance: 173.3
paste input "[PERSON_NAME]"
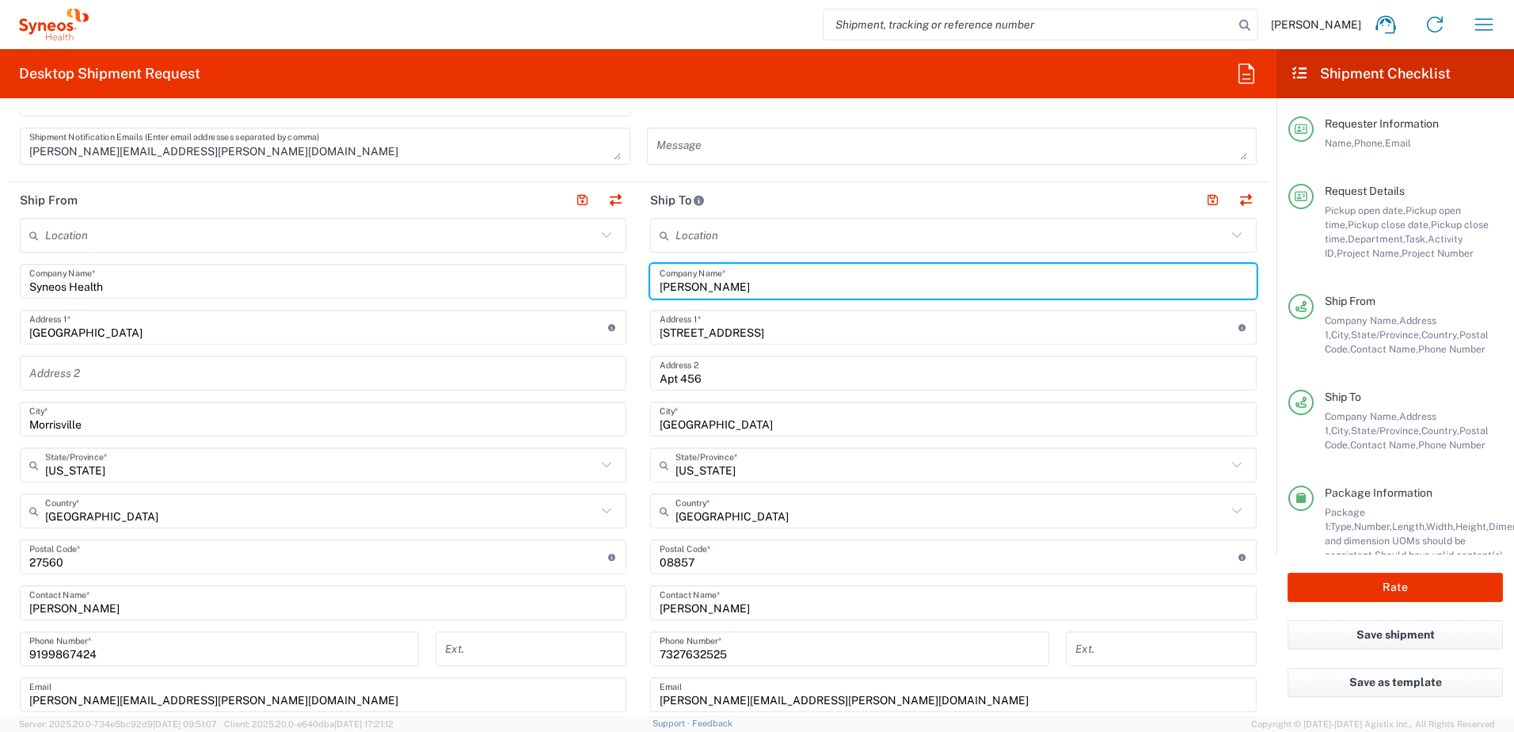
scroll to position [713, 0]
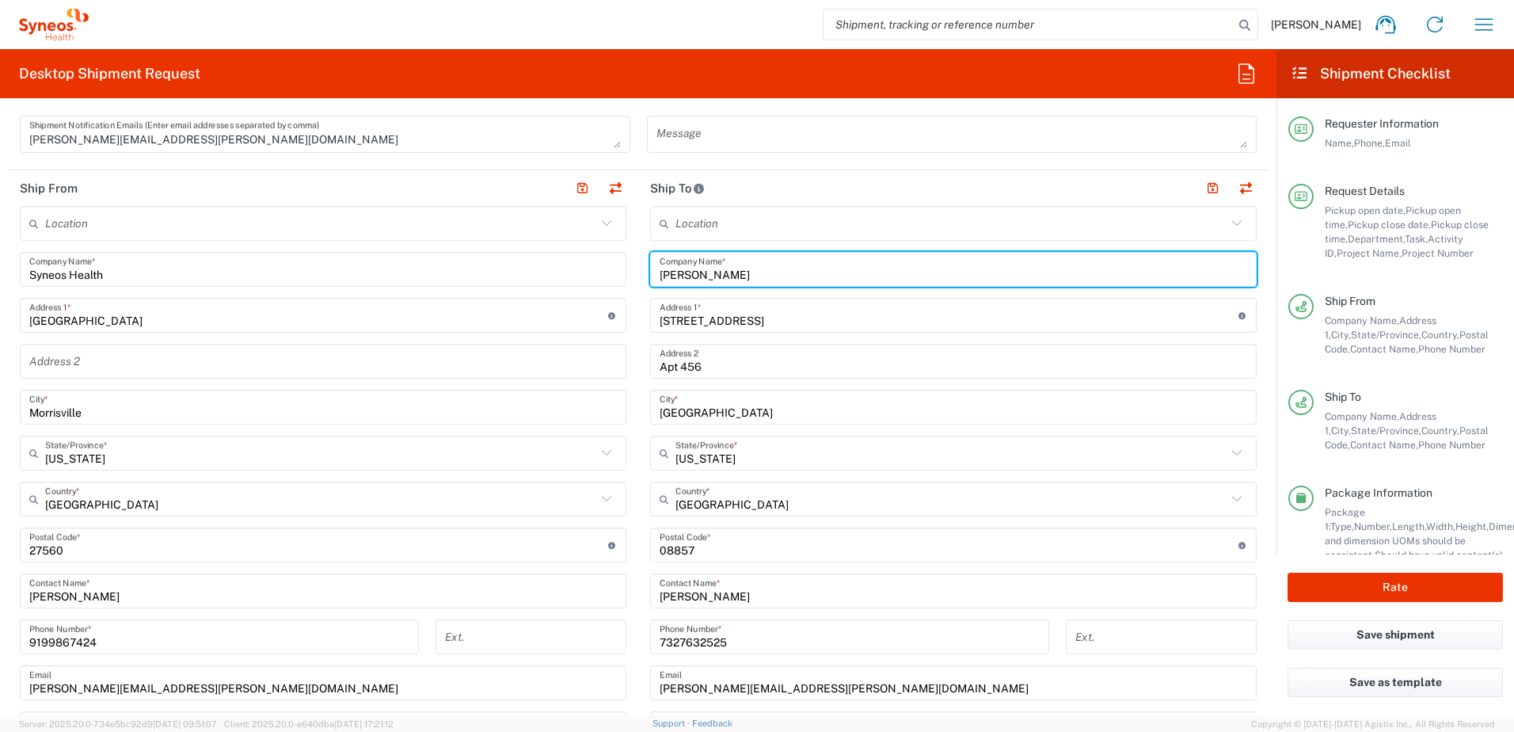
type input "[PERSON_NAME]"
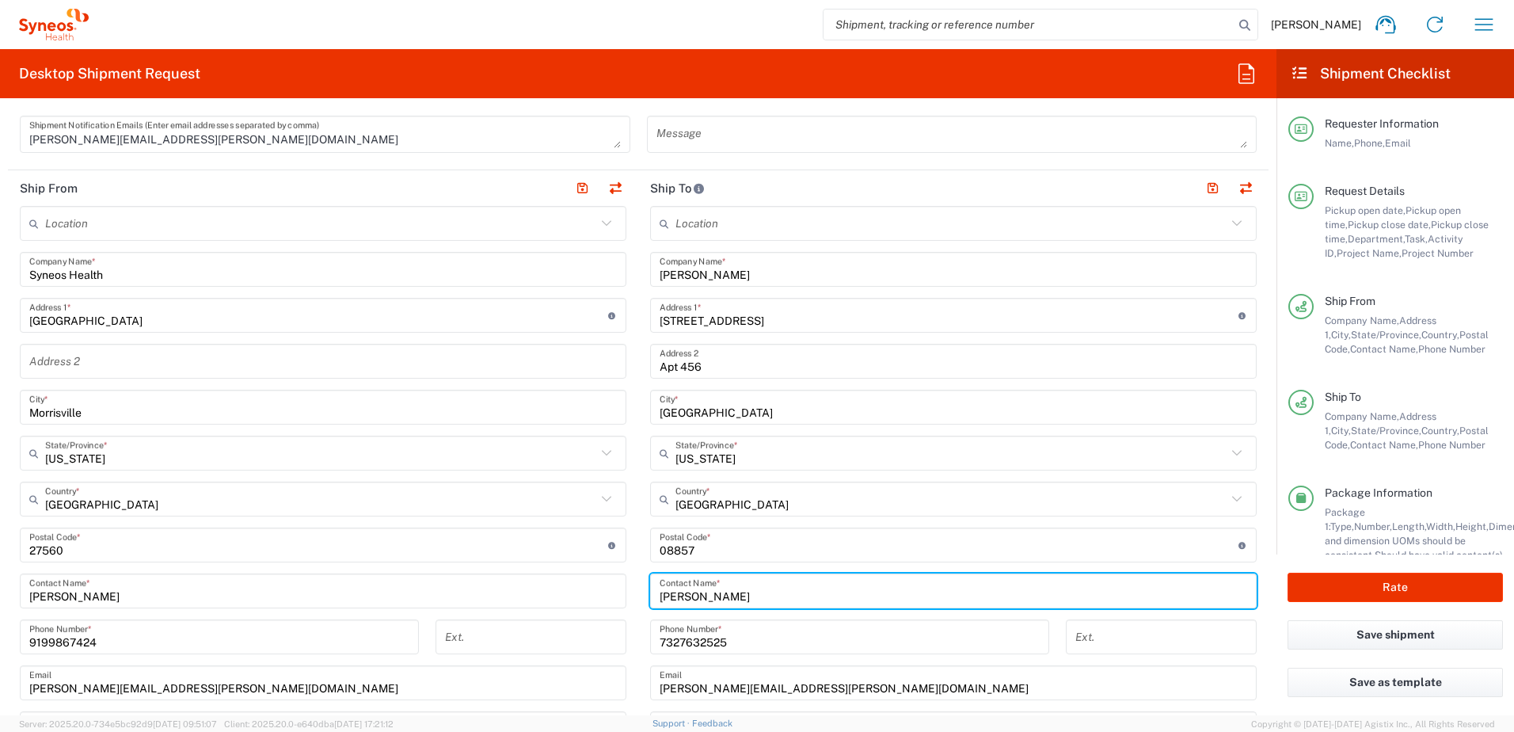
drag, startPoint x: 759, startPoint y: 597, endPoint x: 586, endPoint y: 571, distance: 174.6
click at [582, 572] on div "Ship From Location [PERSON_NAME] LLC-[GEOGRAPHIC_DATA] [GEOGRAPHIC_DATA] [GEOGR…" at bounding box center [638, 523] width 1261 height 707
paste input "[PERSON_NAME]"
type input "[PERSON_NAME]"
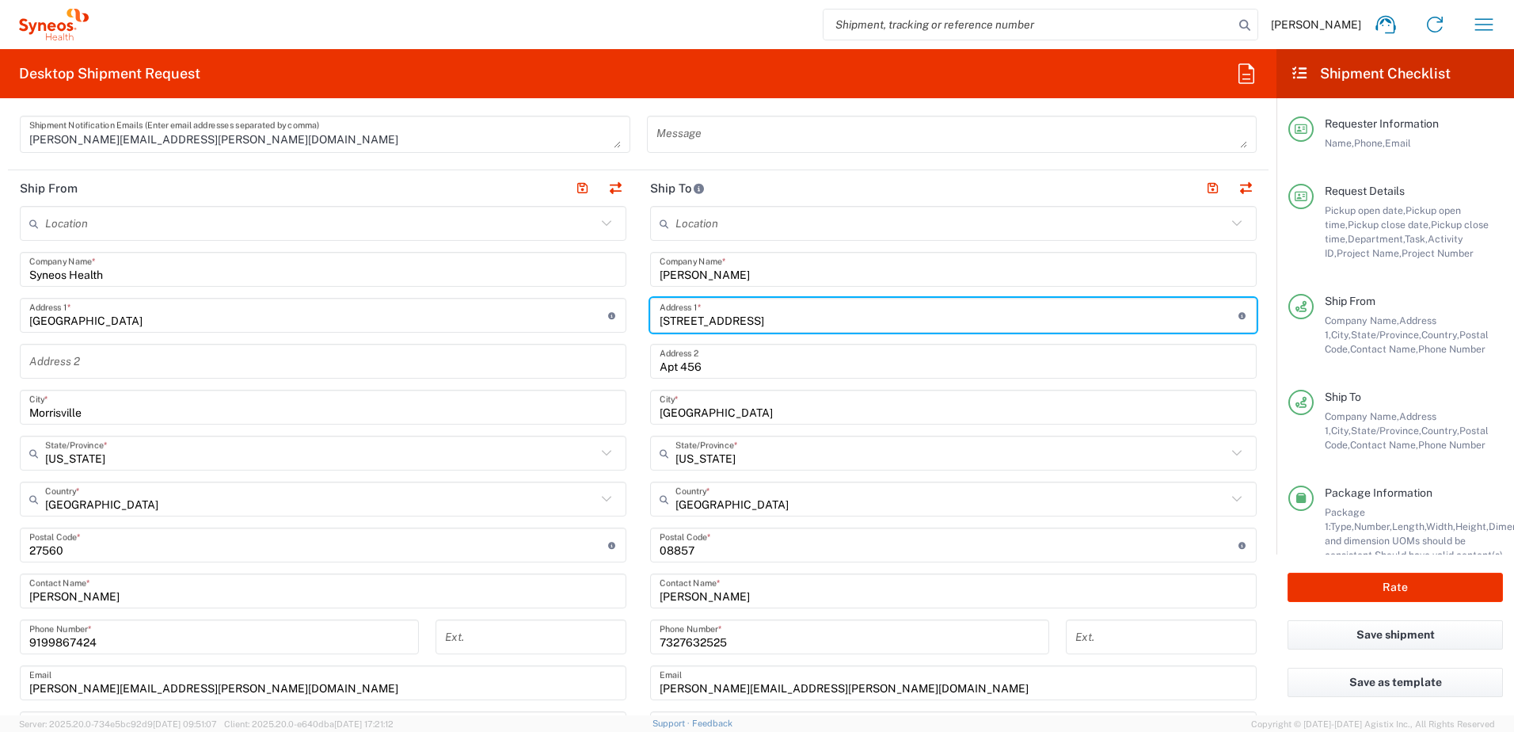
drag, startPoint x: 768, startPoint y: 316, endPoint x: 636, endPoint y: 320, distance: 132.3
click at [638, 320] on main "Location [PERSON_NAME] LLC-[GEOGRAPHIC_DATA] [GEOGRAPHIC_DATA] [GEOGRAPHIC_DATA…" at bounding box center [953, 538] width 630 height 665
paste input "[STREET_ADDRESS]"
type input "[STREET_ADDRESS]"
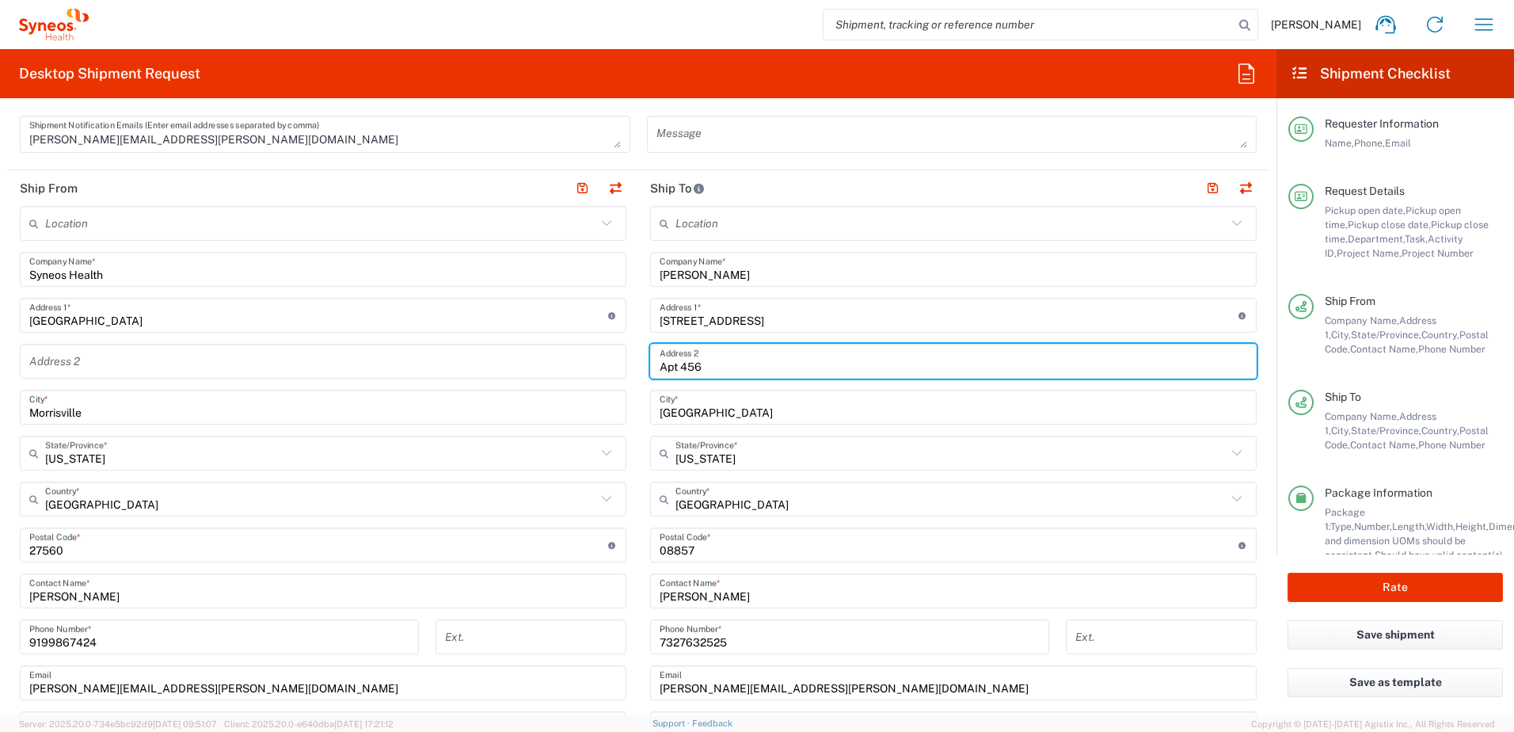
drag, startPoint x: 711, startPoint y: 368, endPoint x: 632, endPoint y: 360, distance: 79.5
click at [611, 361] on div "Ship From Location [PERSON_NAME] LLC-[GEOGRAPHIC_DATA] [GEOGRAPHIC_DATA] [GEOGR…" at bounding box center [638, 523] width 1261 height 707
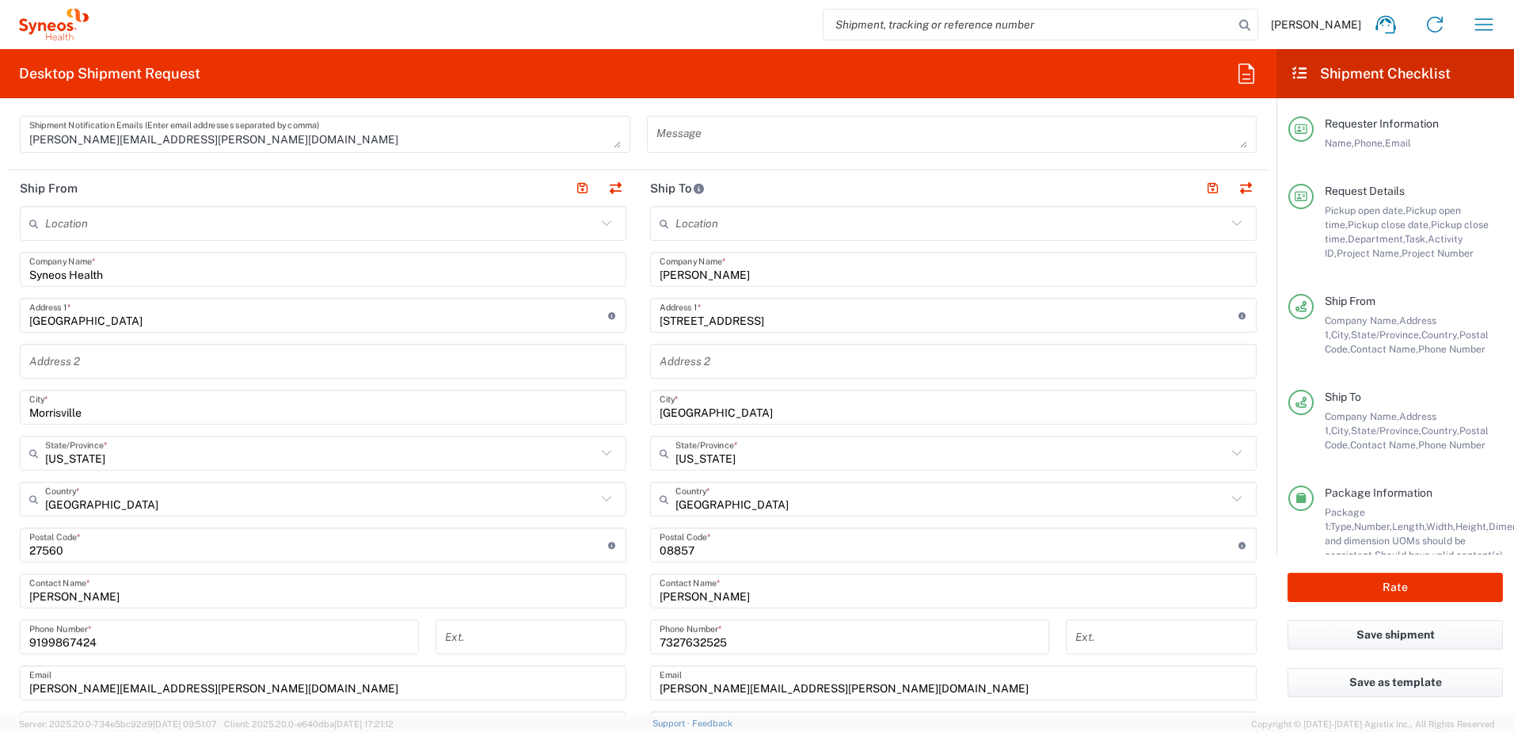
click at [740, 414] on input "[GEOGRAPHIC_DATA]" at bounding box center [954, 408] width 588 height 28
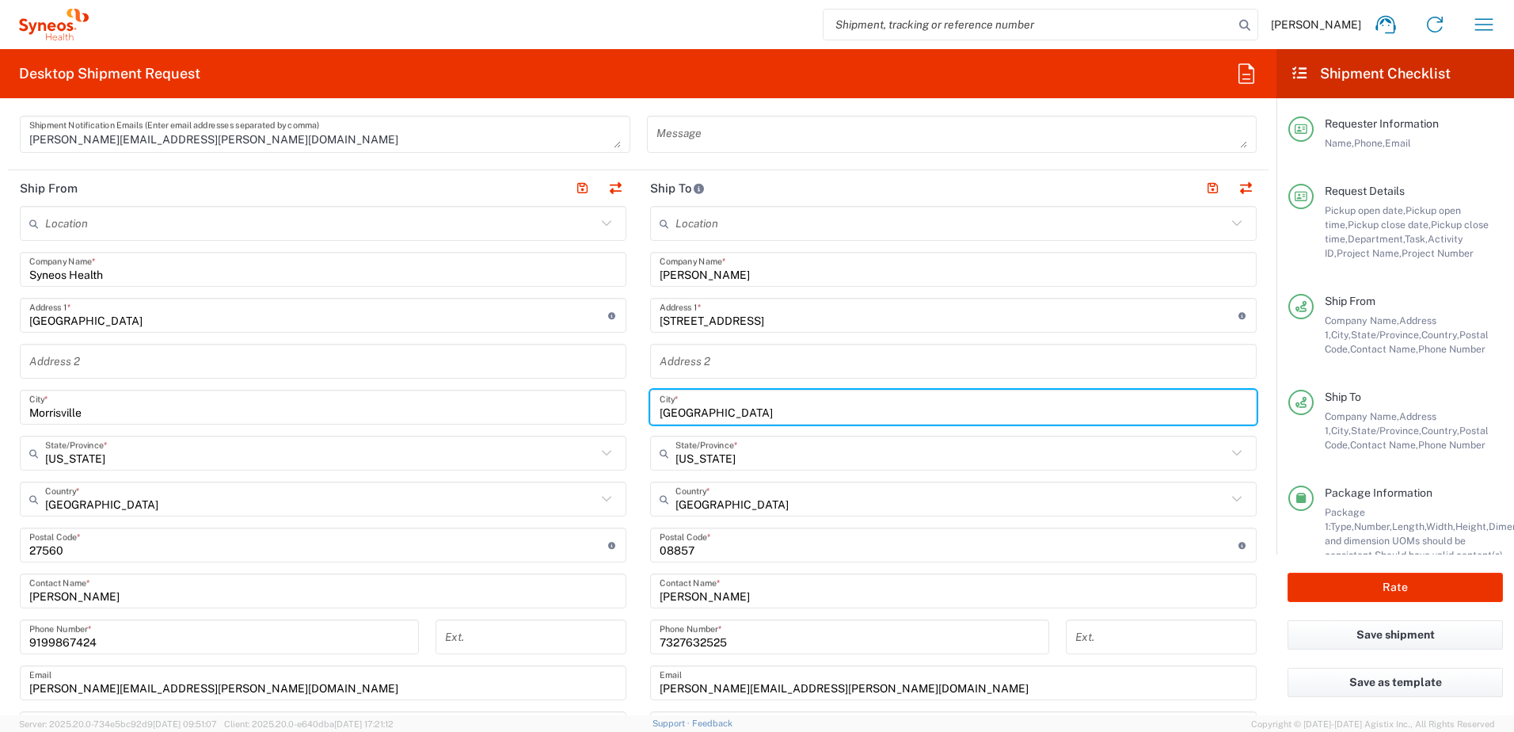
drag, startPoint x: 741, startPoint y: 411, endPoint x: 618, endPoint y: 409, distance: 122.8
click at [618, 409] on div "Ship From Location [PERSON_NAME] LLC-[GEOGRAPHIC_DATA] [GEOGRAPHIC_DATA] [GEOGR…" at bounding box center [638, 523] width 1261 height 707
paste input "[GEOGRAPHIC_DATA]"
type input "[GEOGRAPHIC_DATA]"
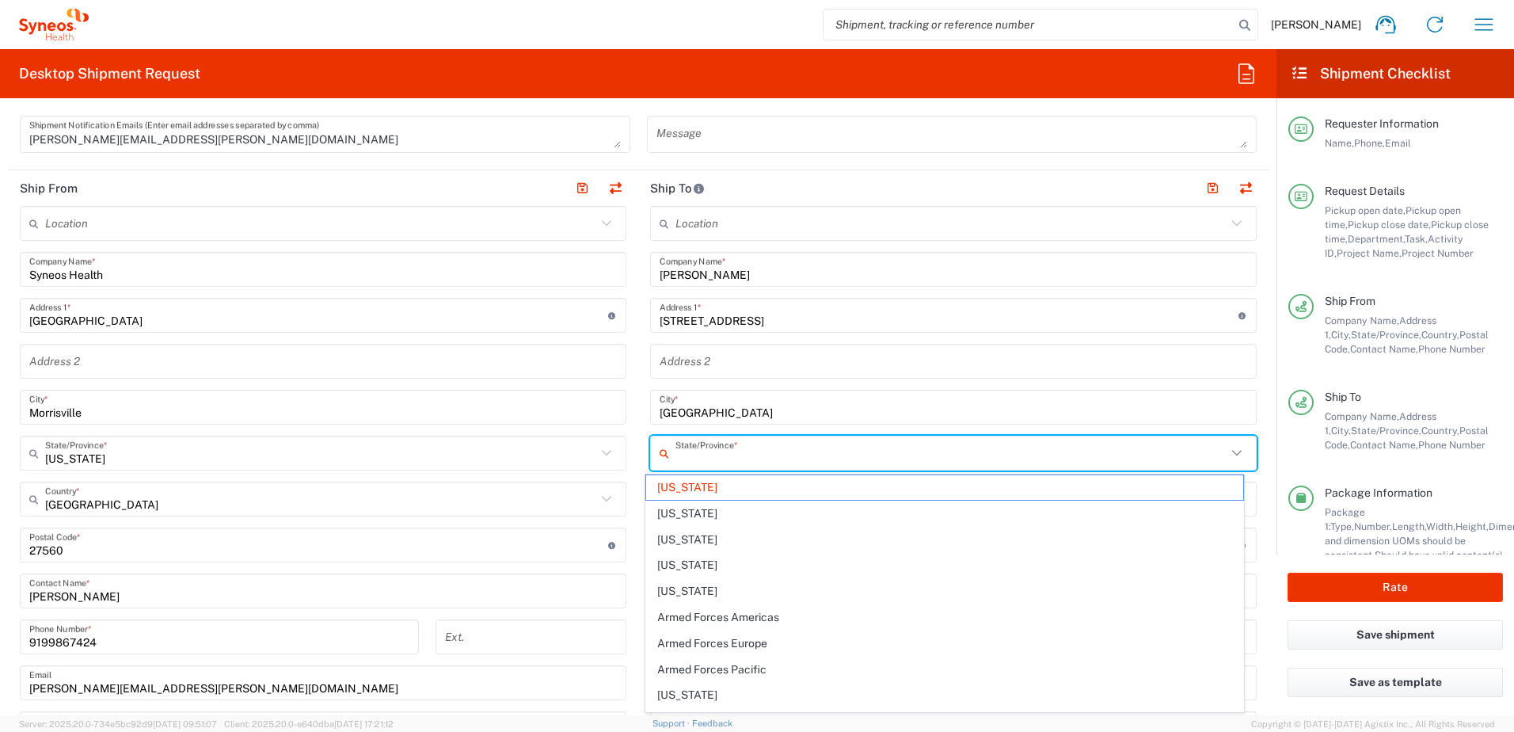
click at [750, 462] on input "text" at bounding box center [951, 454] width 551 height 28
click at [720, 687] on span "[US_STATE]" at bounding box center [945, 695] width 598 height 25
type input "[US_STATE]"
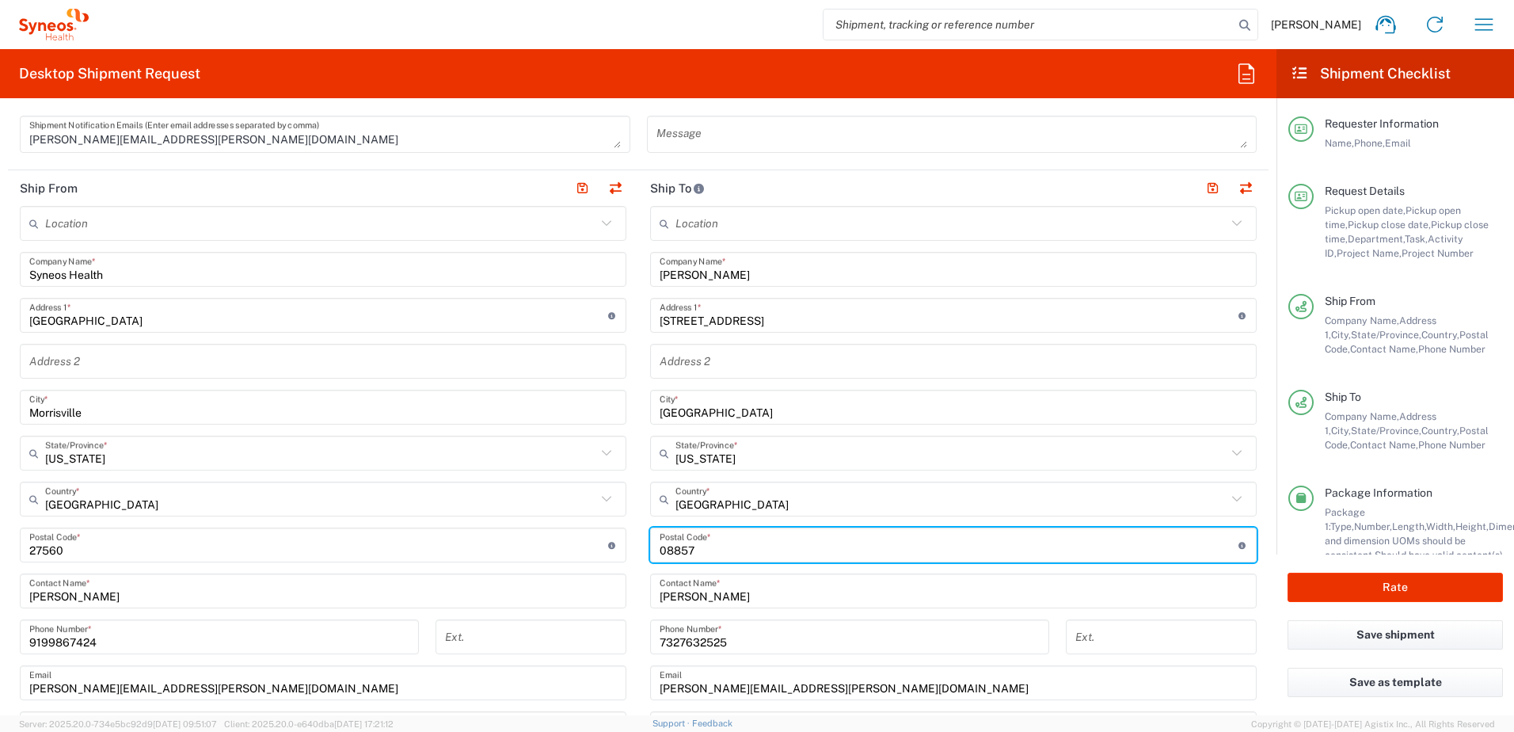
click at [694, 549] on input "undefined" at bounding box center [949, 545] width 579 height 28
drag, startPoint x: 704, startPoint y: 550, endPoint x: 623, endPoint y: 551, distance: 81.6
click at [619, 553] on div "Ship From Location [PERSON_NAME] LLC-[GEOGRAPHIC_DATA] [GEOGRAPHIC_DATA] [GEOGR…" at bounding box center [638, 523] width 1261 height 707
paste input "92845"
type input "92845"
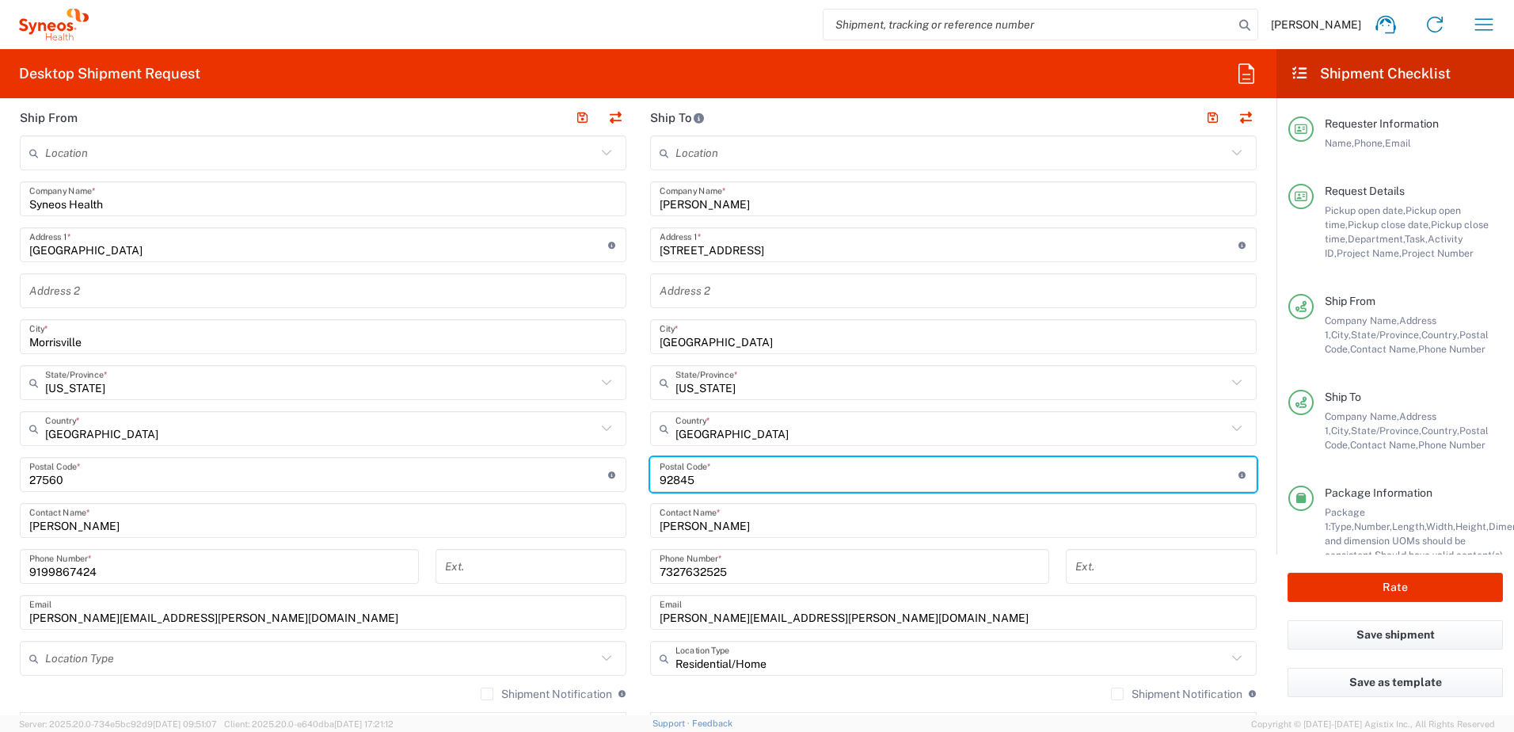
scroll to position [871, 0]
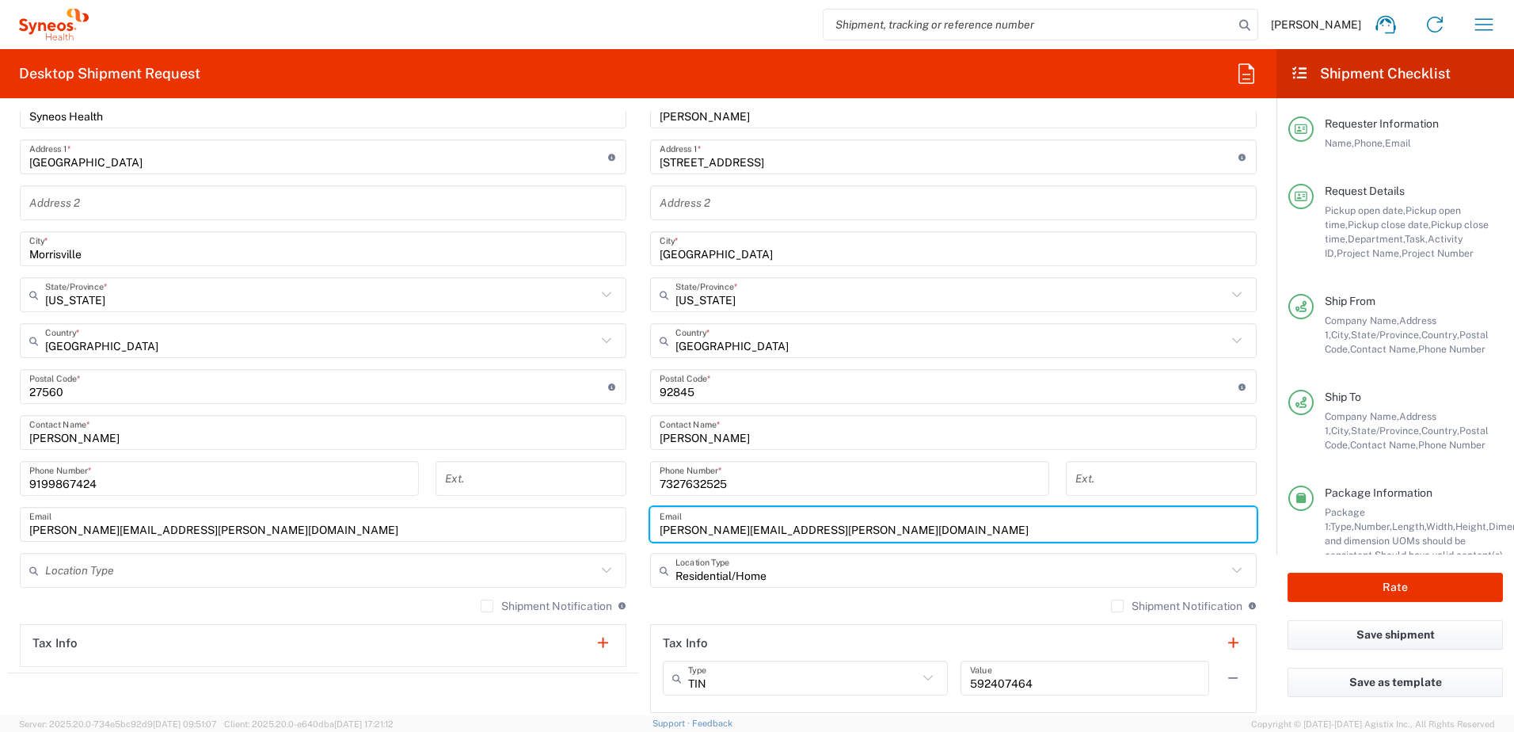
drag, startPoint x: 891, startPoint y: 528, endPoint x: 619, endPoint y: 535, distance: 272.6
click at [620, 536] on div "Ship From Location [PERSON_NAME] LLC-[GEOGRAPHIC_DATA] [GEOGRAPHIC_DATA] [GEOGR…" at bounding box center [638, 365] width 1261 height 707
paste input "[EMAIL_ADDRESS][DOMAIN_NAME]"
type input "[EMAIL_ADDRESS][DOMAIN_NAME]"
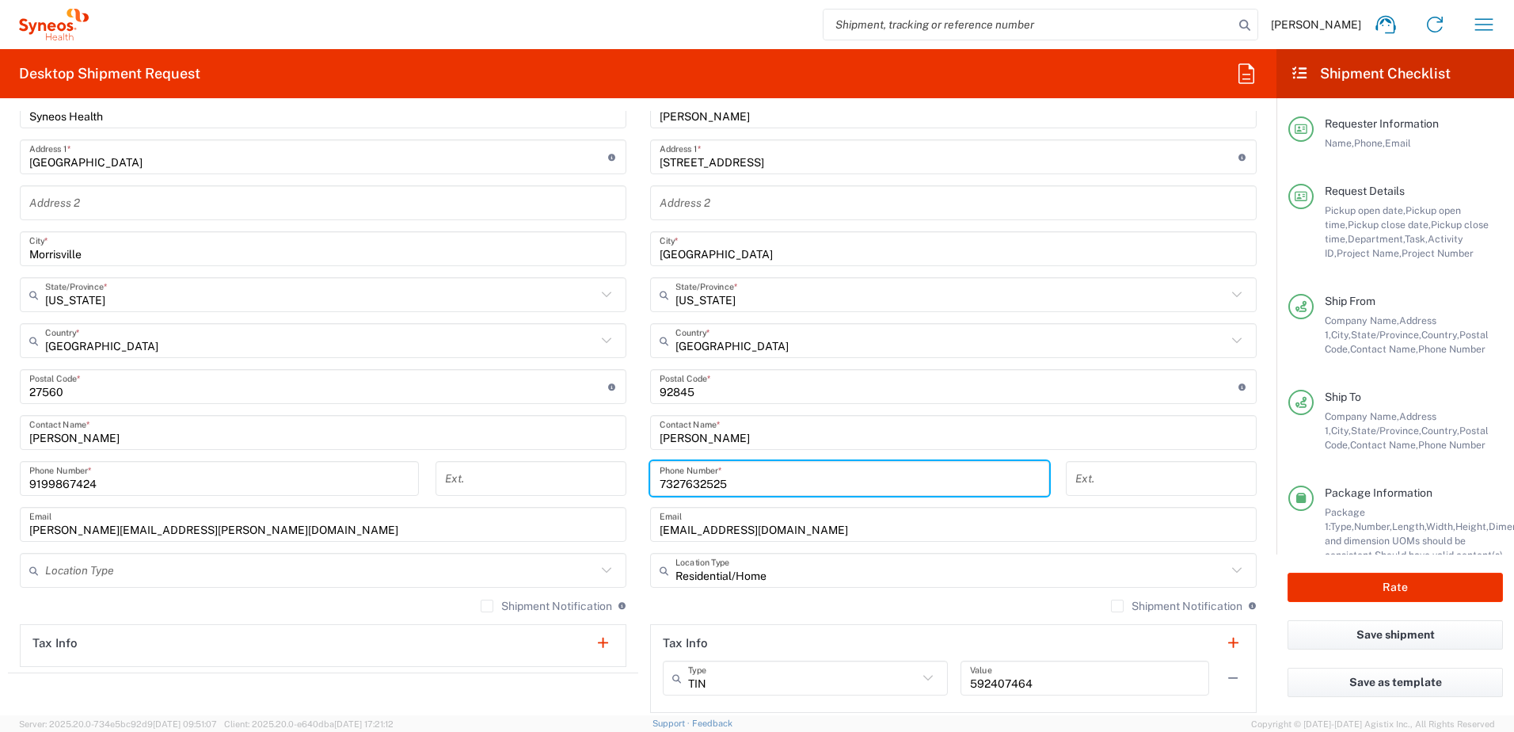
drag, startPoint x: 746, startPoint y: 482, endPoint x: 644, endPoint y: 479, distance: 102.2
click at [650, 479] on div "[PHONE_NUMBER] Phone Number *" at bounding box center [849, 478] width 399 height 35
paste input "[PHONE_NUMBER]"
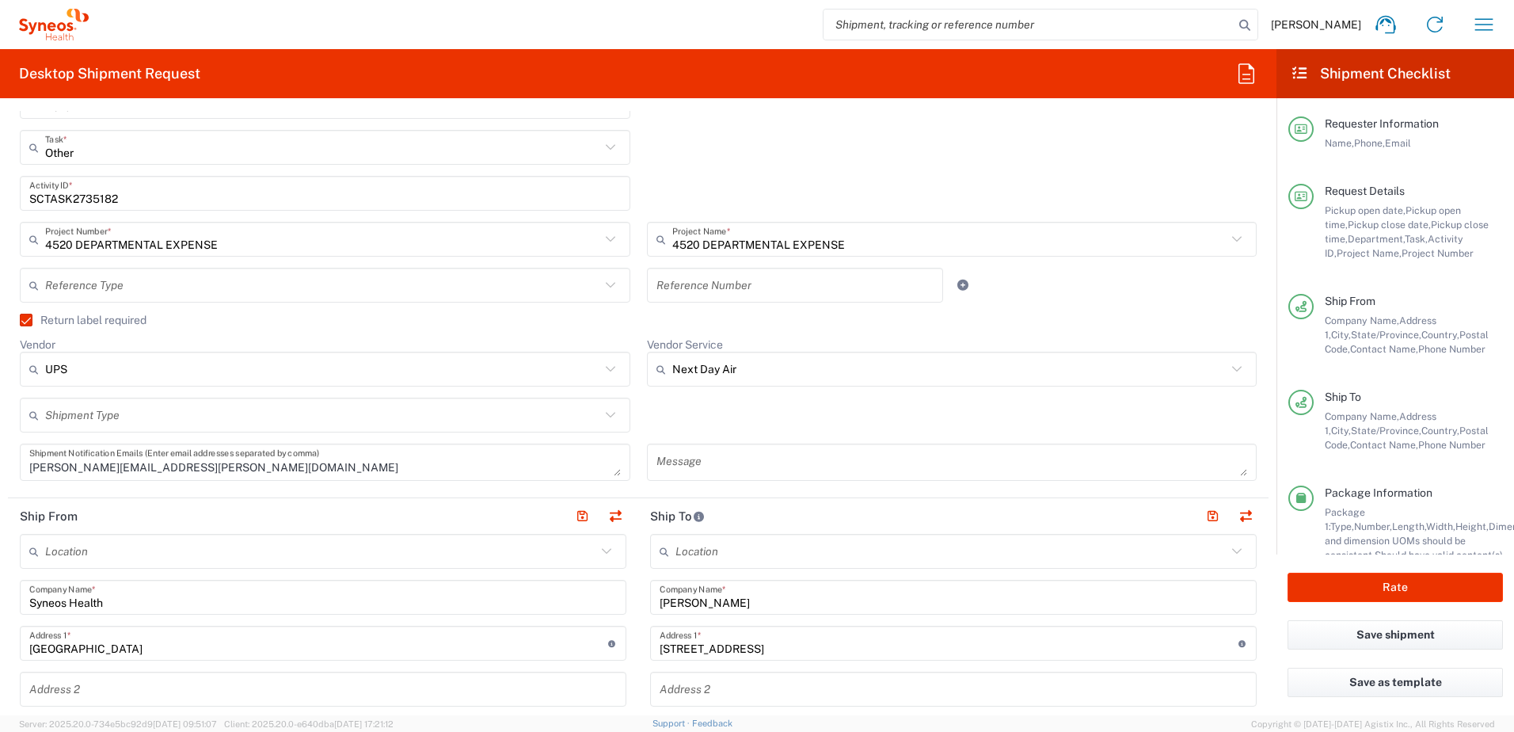
scroll to position [158, 0]
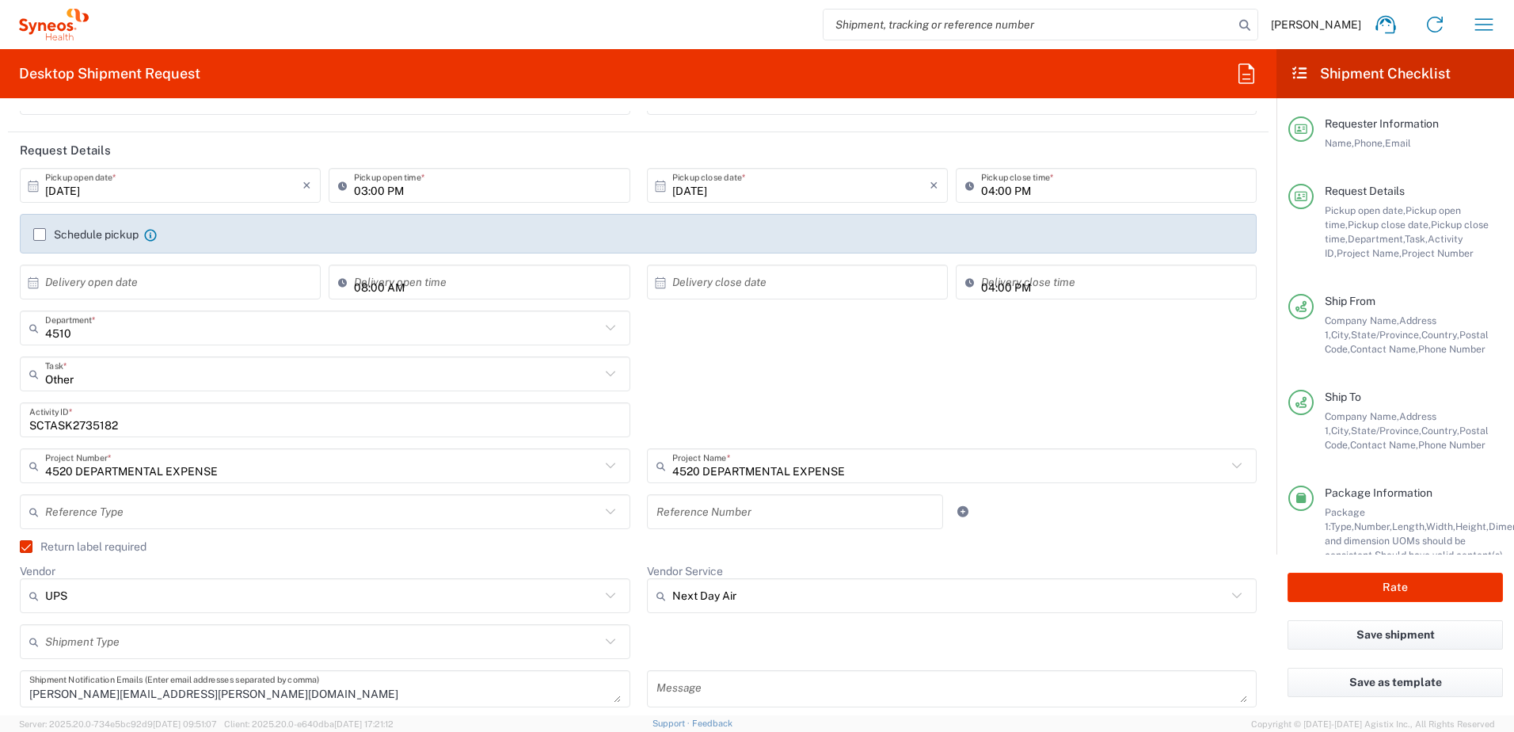
type input "[PHONE_NUMBER]"
click at [90, 423] on input "SCTASK2735182" at bounding box center [325, 420] width 592 height 28
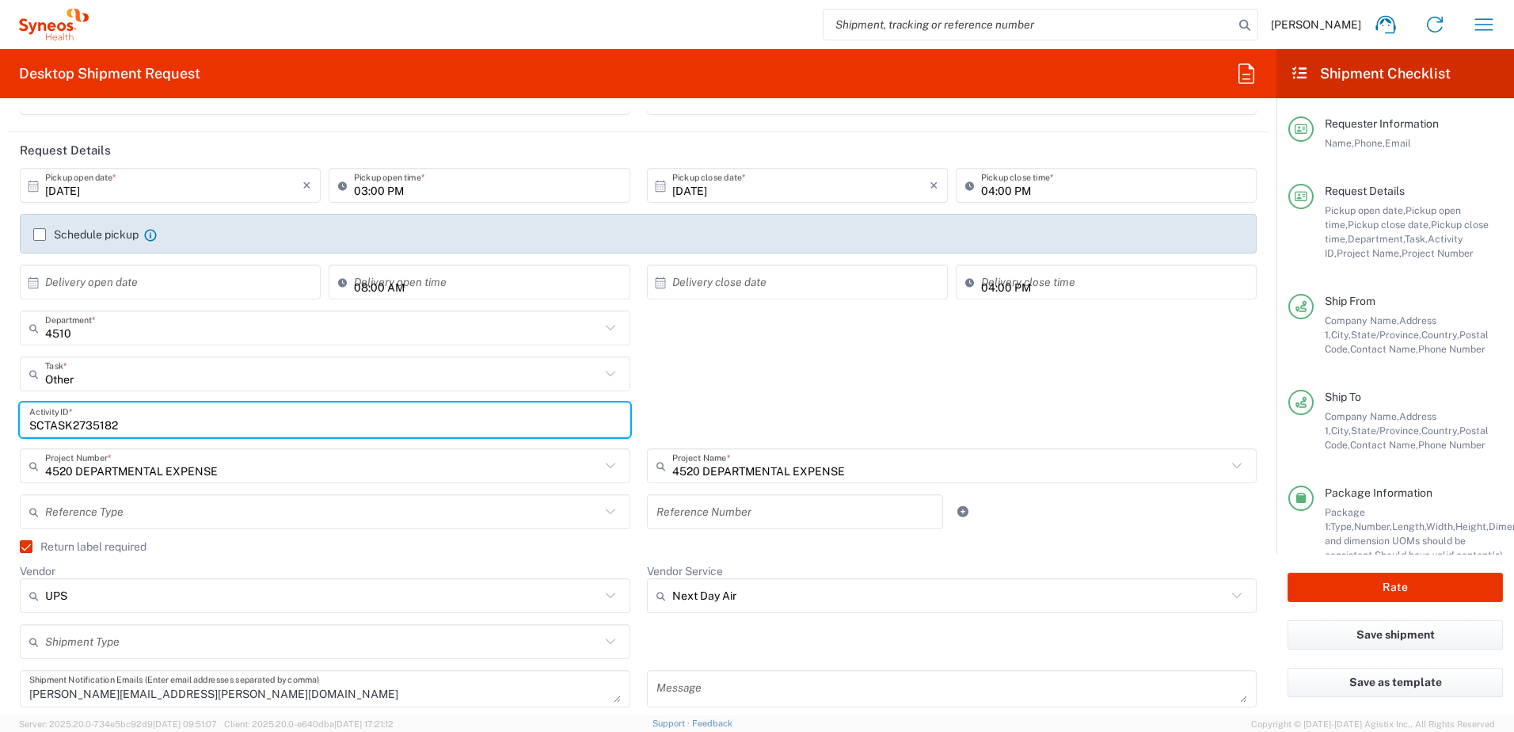
click at [90, 423] on input "SCTASK2735182" at bounding box center [325, 420] width 592 height 28
paste input "2928"
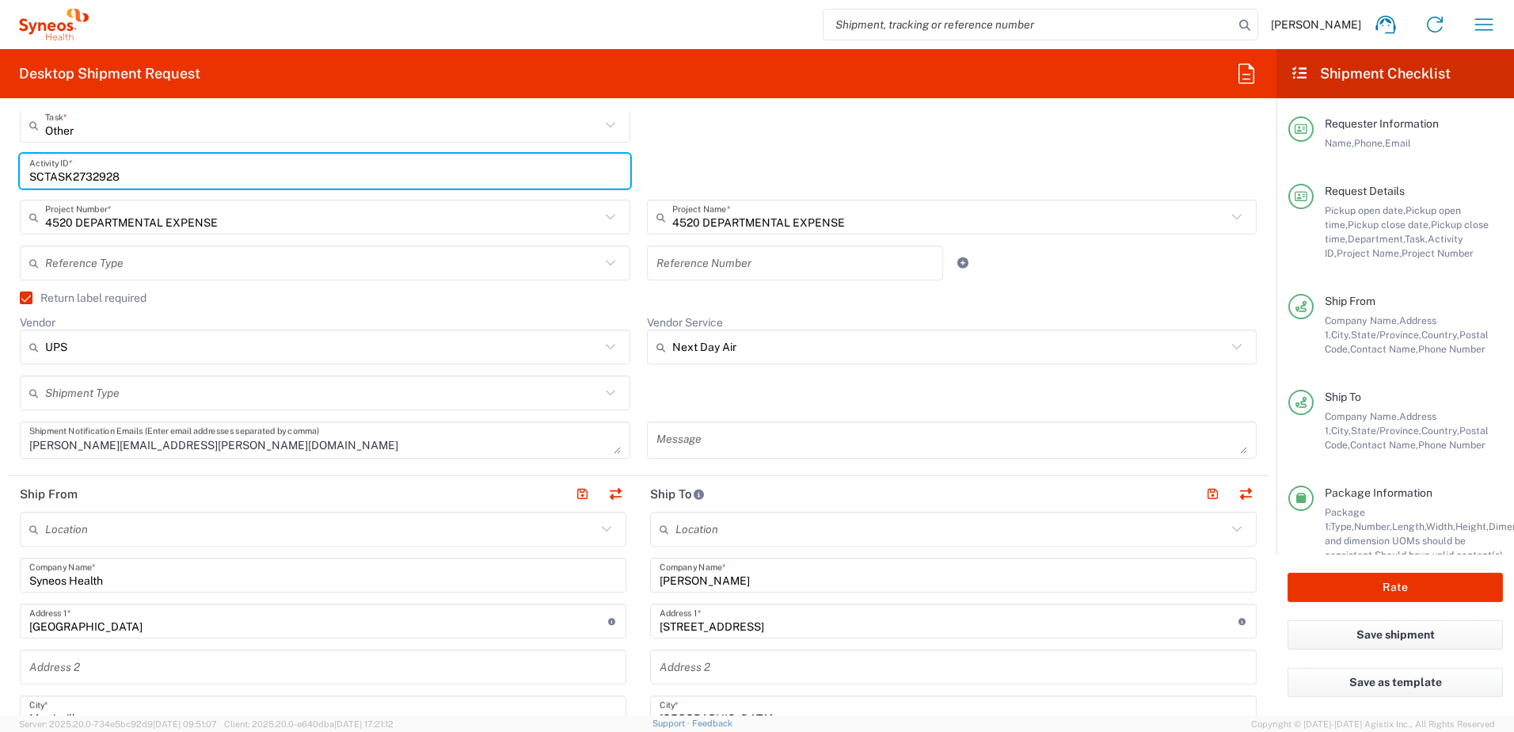
scroll to position [317, 0]
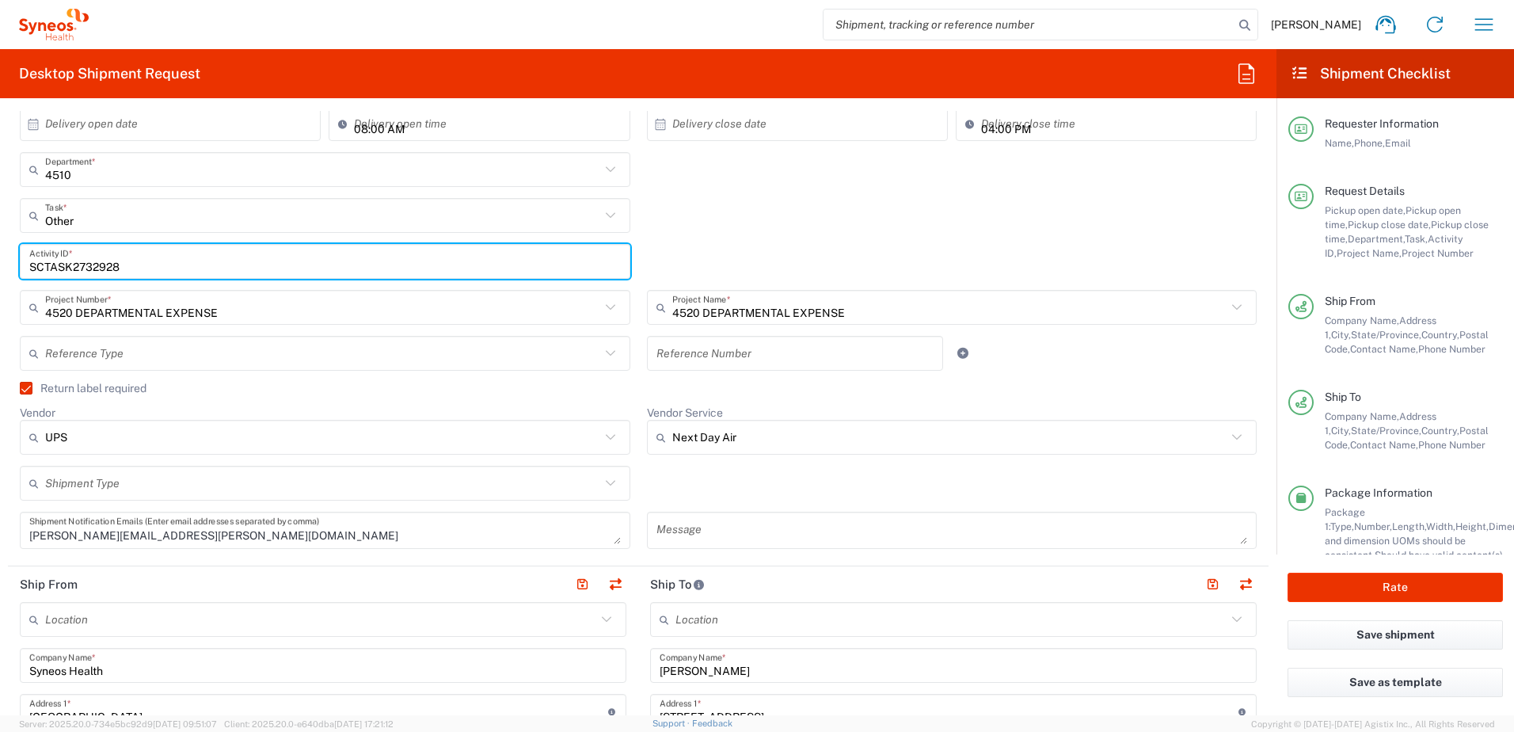
type input "SCTASK2732928"
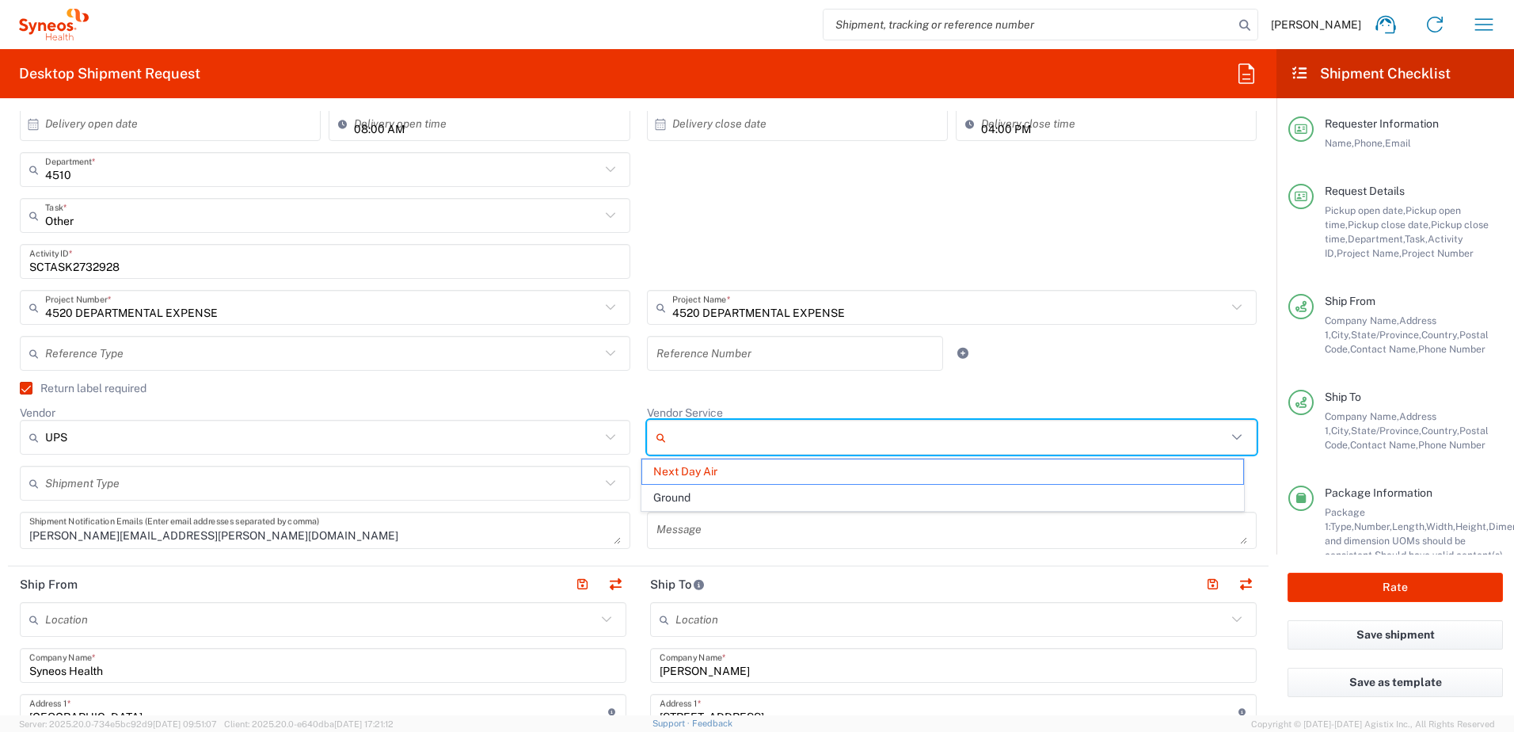
click at [764, 432] on input "Vendor Service" at bounding box center [949, 437] width 555 height 25
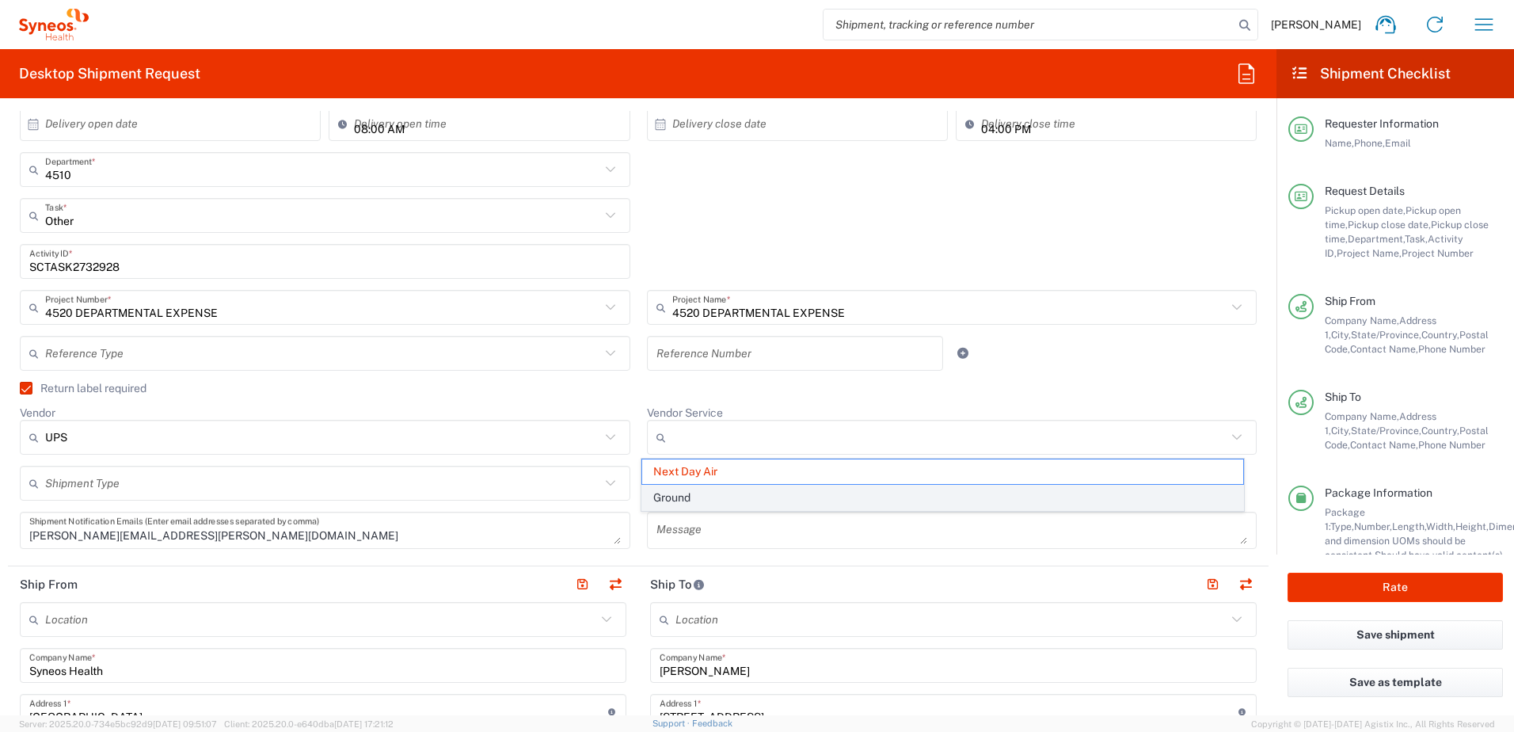
click at [725, 498] on span "Ground" at bounding box center [942, 498] width 601 height 25
type input "Ground"
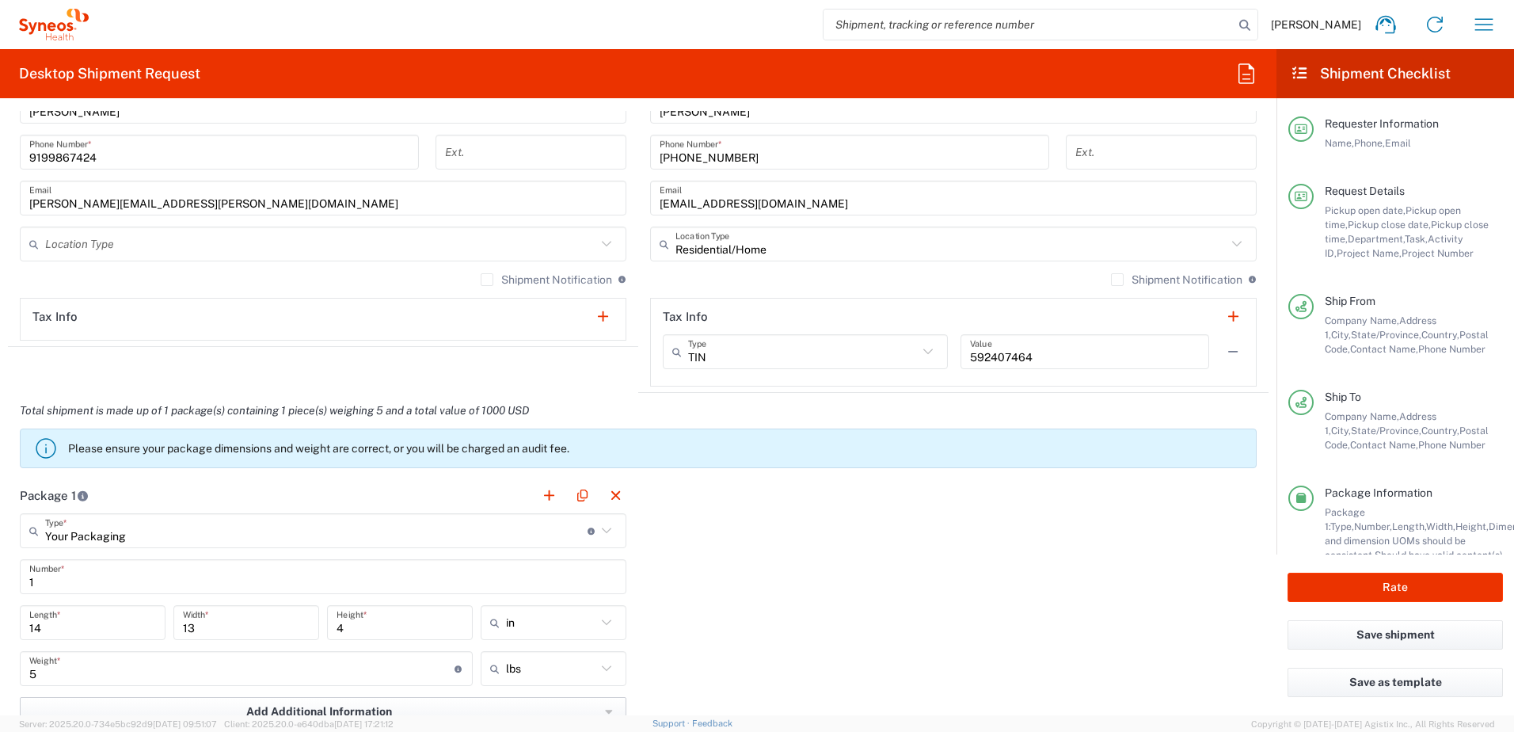
scroll to position [1347, 0]
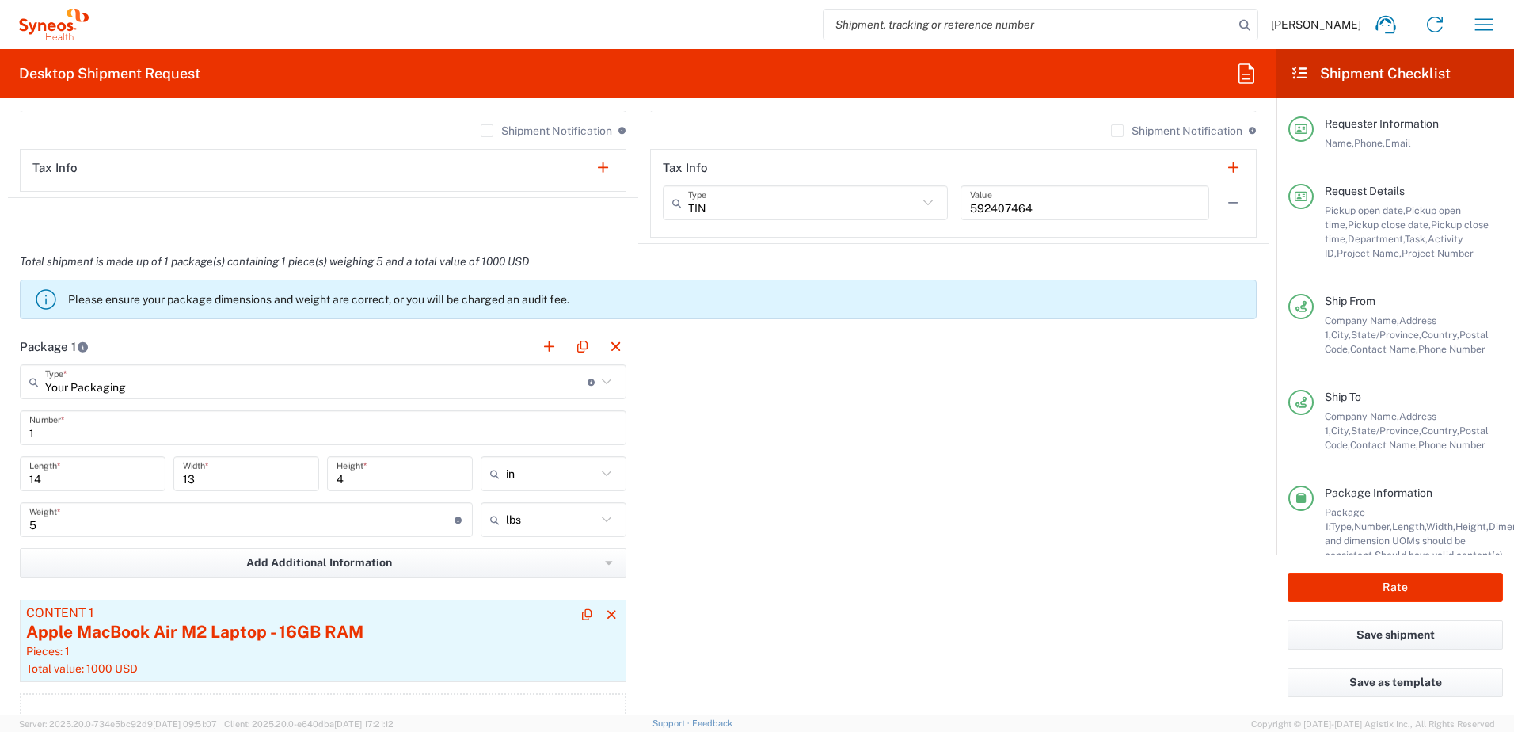
click at [276, 623] on div "Apple MacBook Air M2 Laptop - 16GB RAM" at bounding box center [323, 632] width 594 height 24
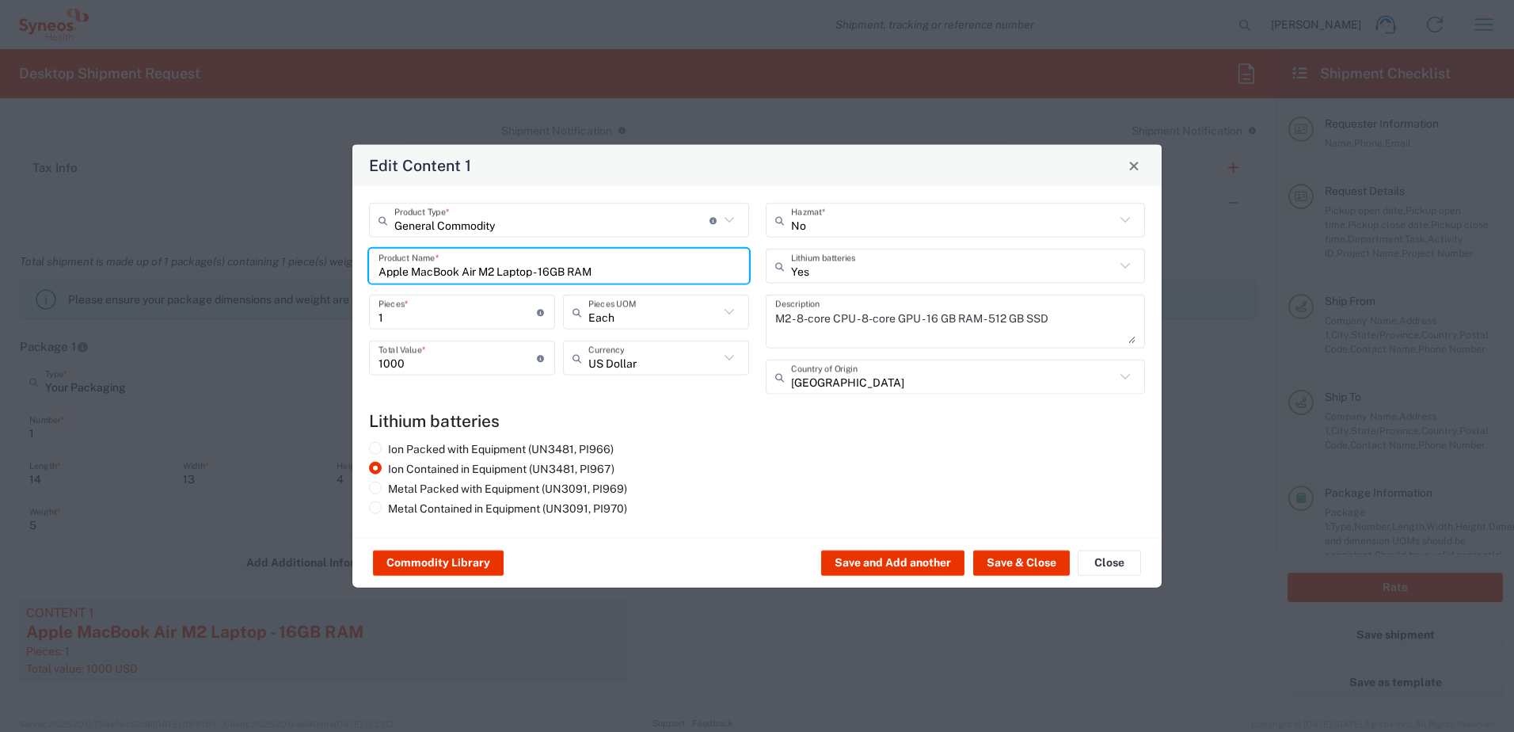
drag, startPoint x: 491, startPoint y: 295, endPoint x: 317, endPoint y: 281, distance: 174.8
click at [317, 282] on div "Edit Content 1 General Commodity Product Type * Document: Paper document genera…" at bounding box center [757, 366] width 1514 height 732
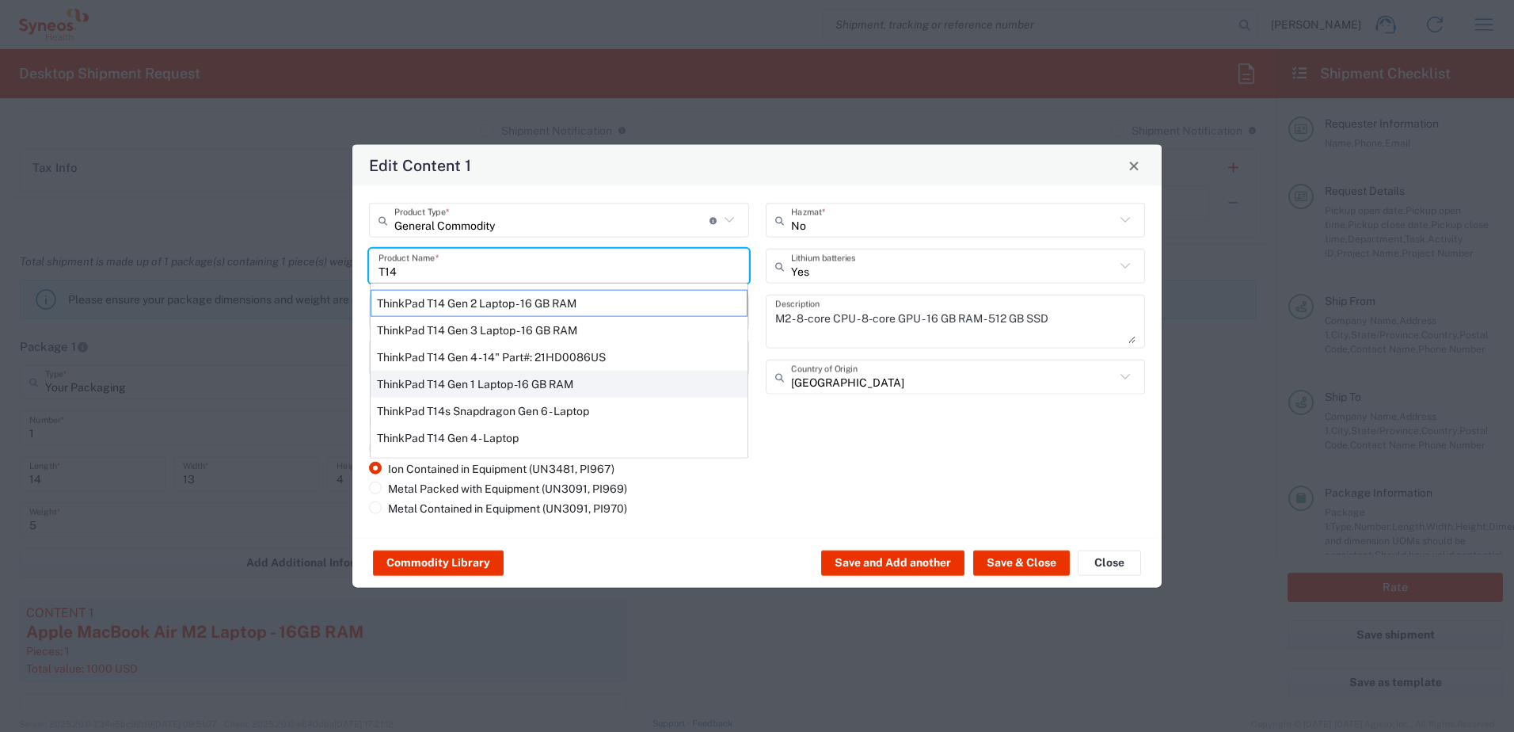
click at [478, 390] on div "ThinkPad T14 Gen 1 Laptop -16 GB RAM" at bounding box center [559, 384] width 377 height 27
type input "ThinkPad T14 Gen 1 Laptop -16 GB RAM"
type textarea "Intel Core i5-10210U- 14"- 512 GB SSD"
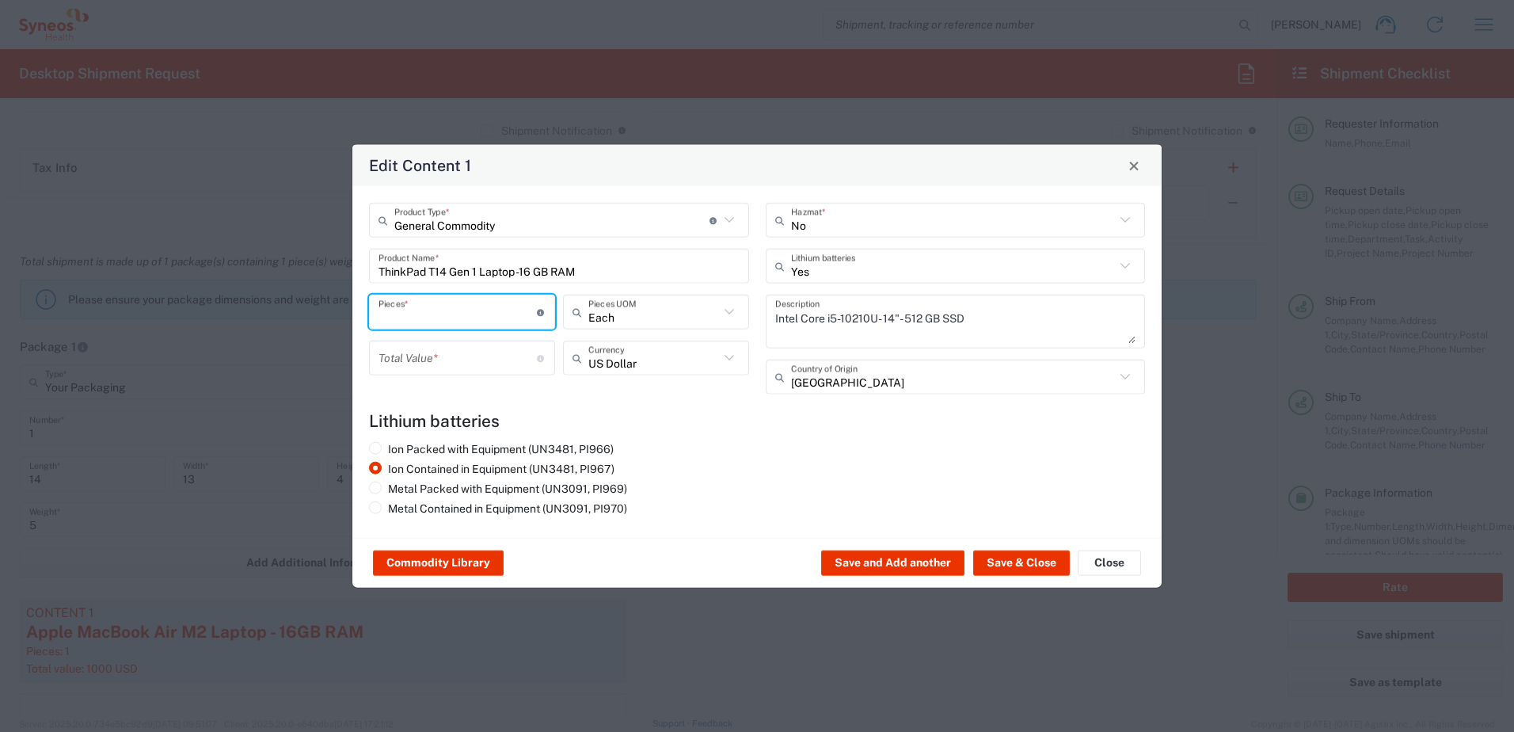
click at [414, 310] on input "number" at bounding box center [458, 312] width 158 height 28
type input "1"
click at [421, 353] on input "number" at bounding box center [458, 358] width 158 height 28
type input "500"
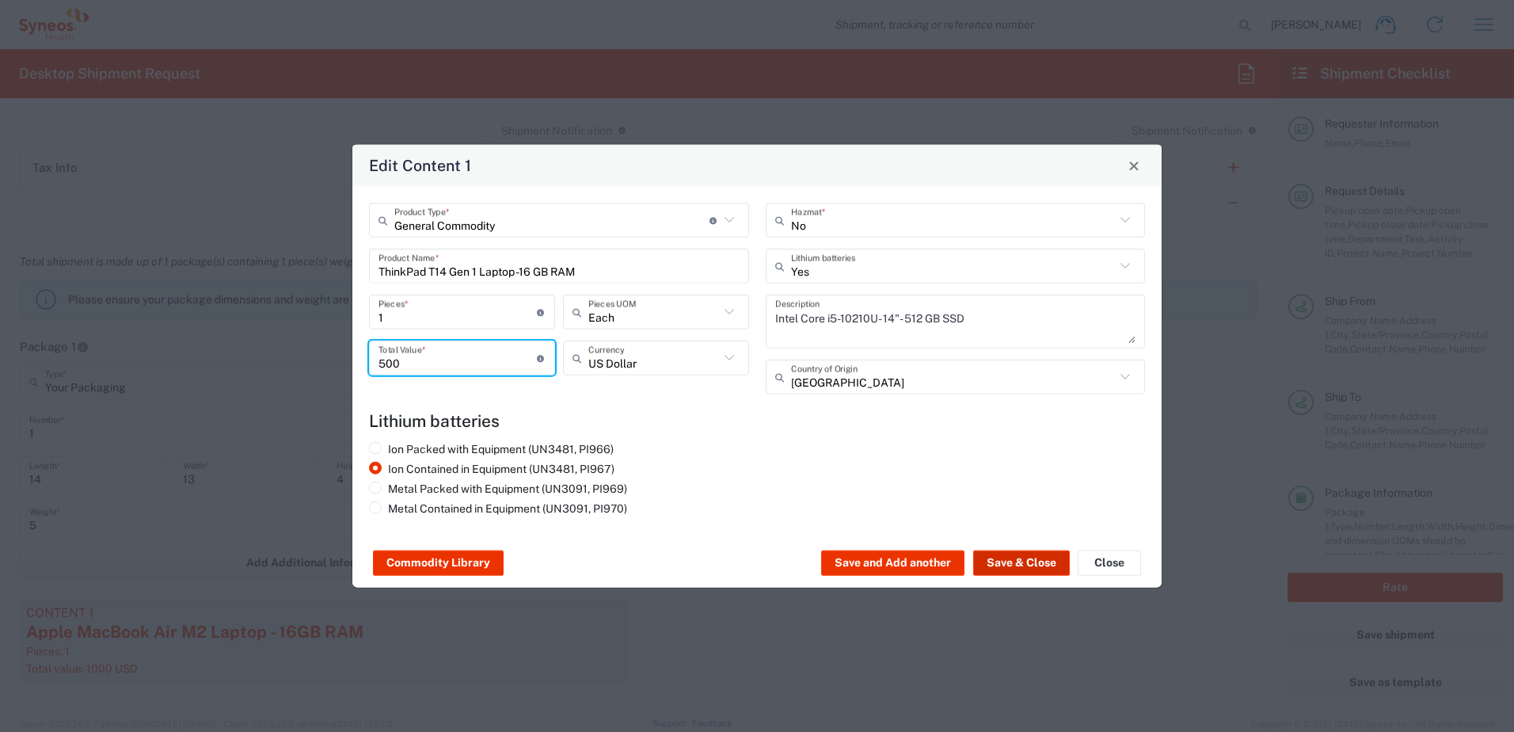
click at [1024, 566] on button "Save & Close" at bounding box center [1021, 562] width 97 height 25
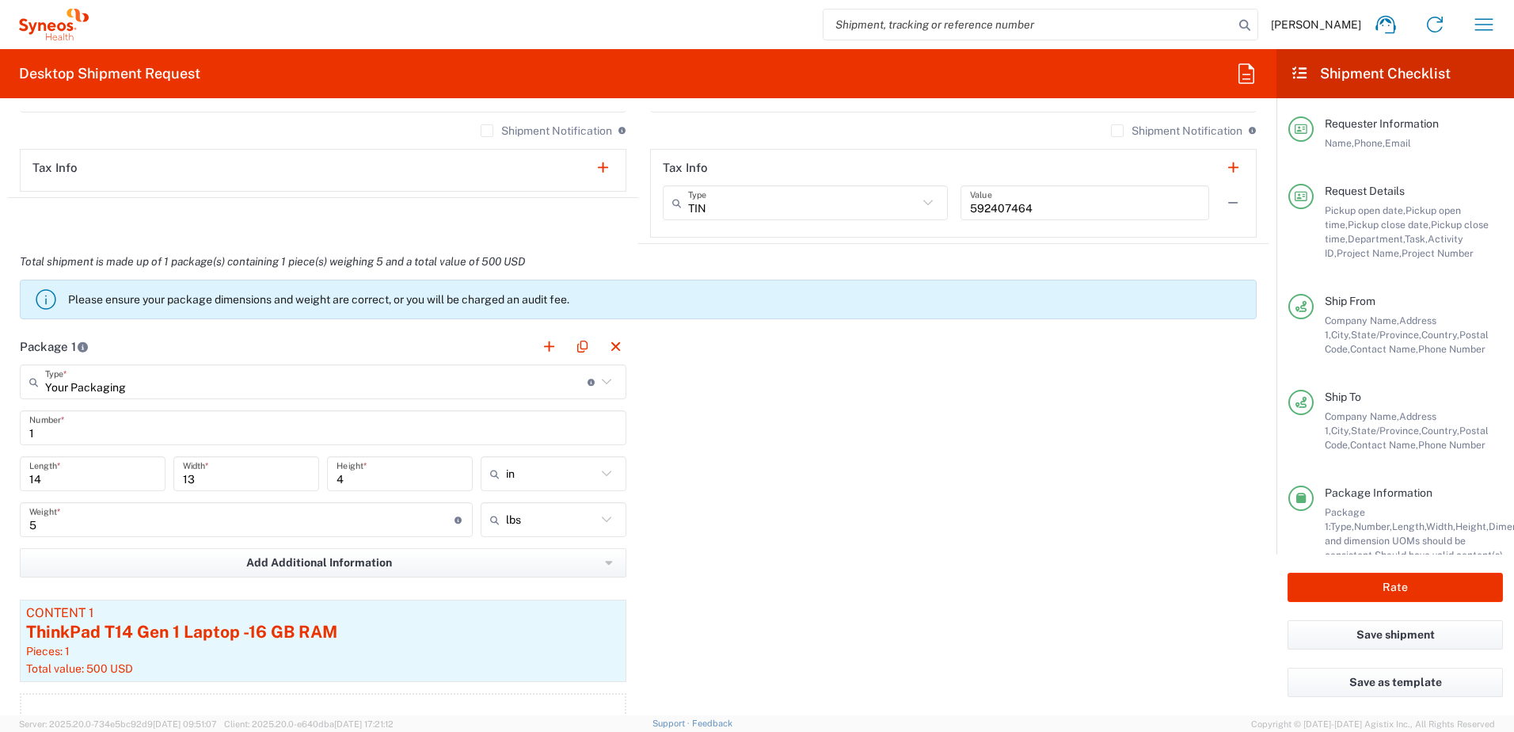
click at [729, 480] on div "Package 1 Your Packaging Type * Material used to package goods Your Packaging E…" at bounding box center [638, 549] width 1261 height 441
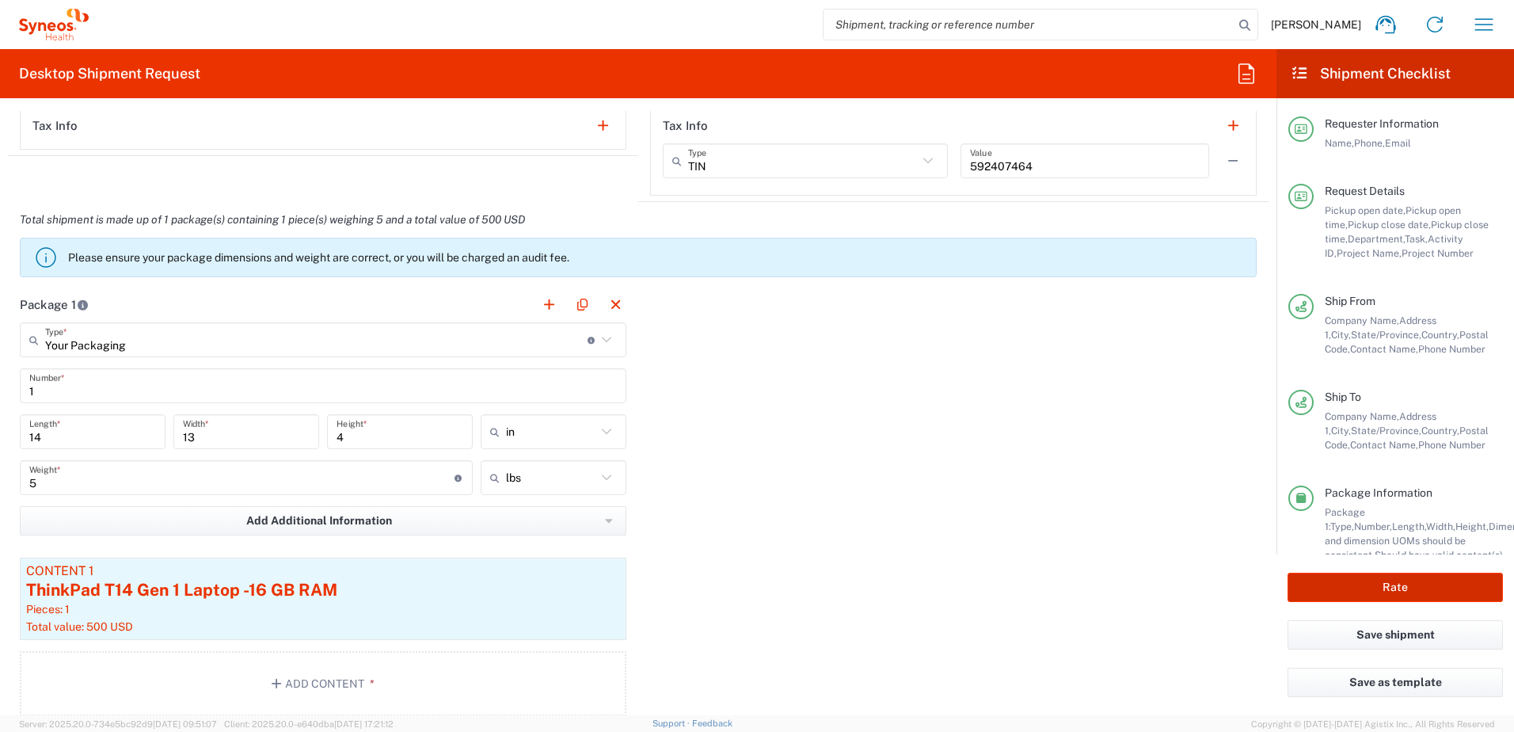
scroll to position [1505, 0]
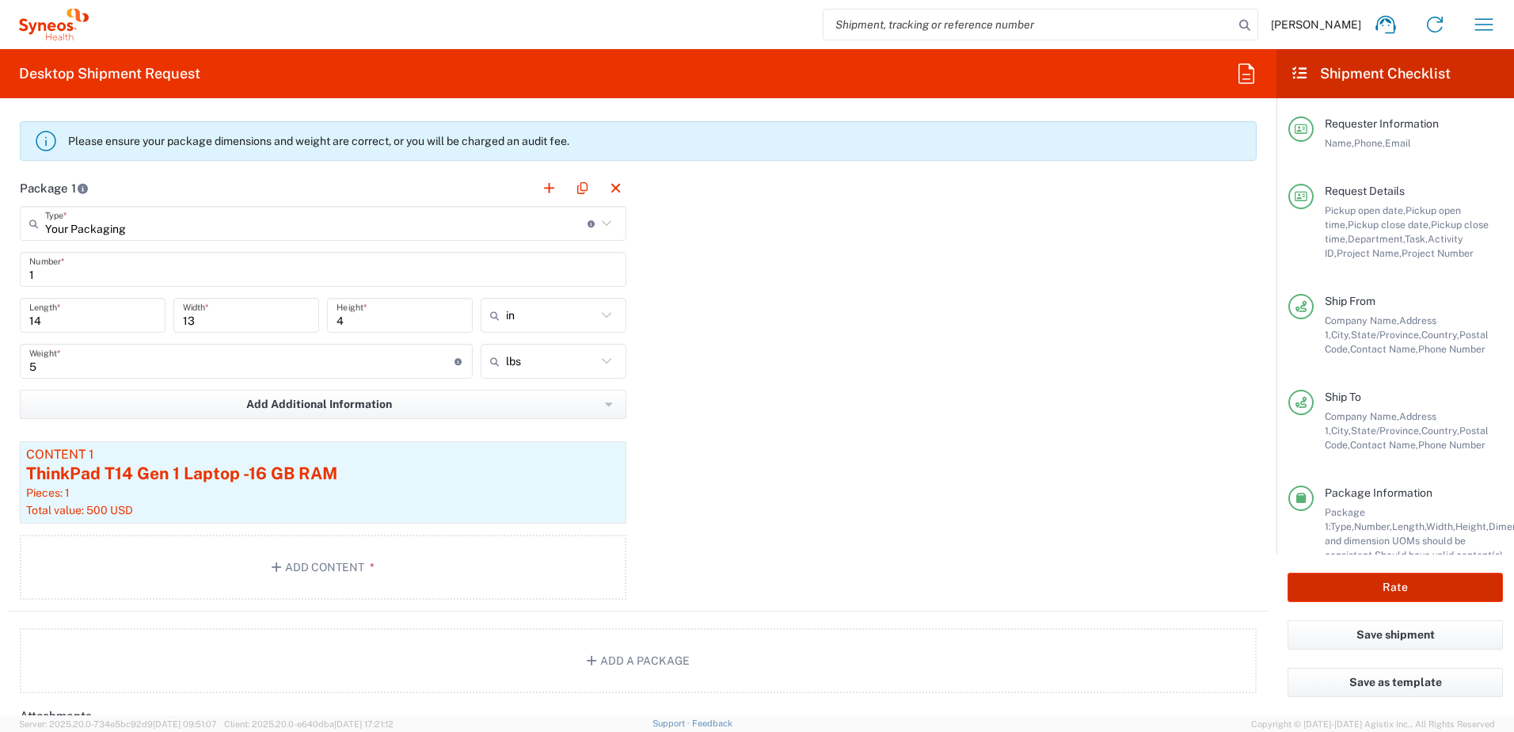
click at [1400, 586] on button "Rate" at bounding box center [1395, 587] width 215 height 29
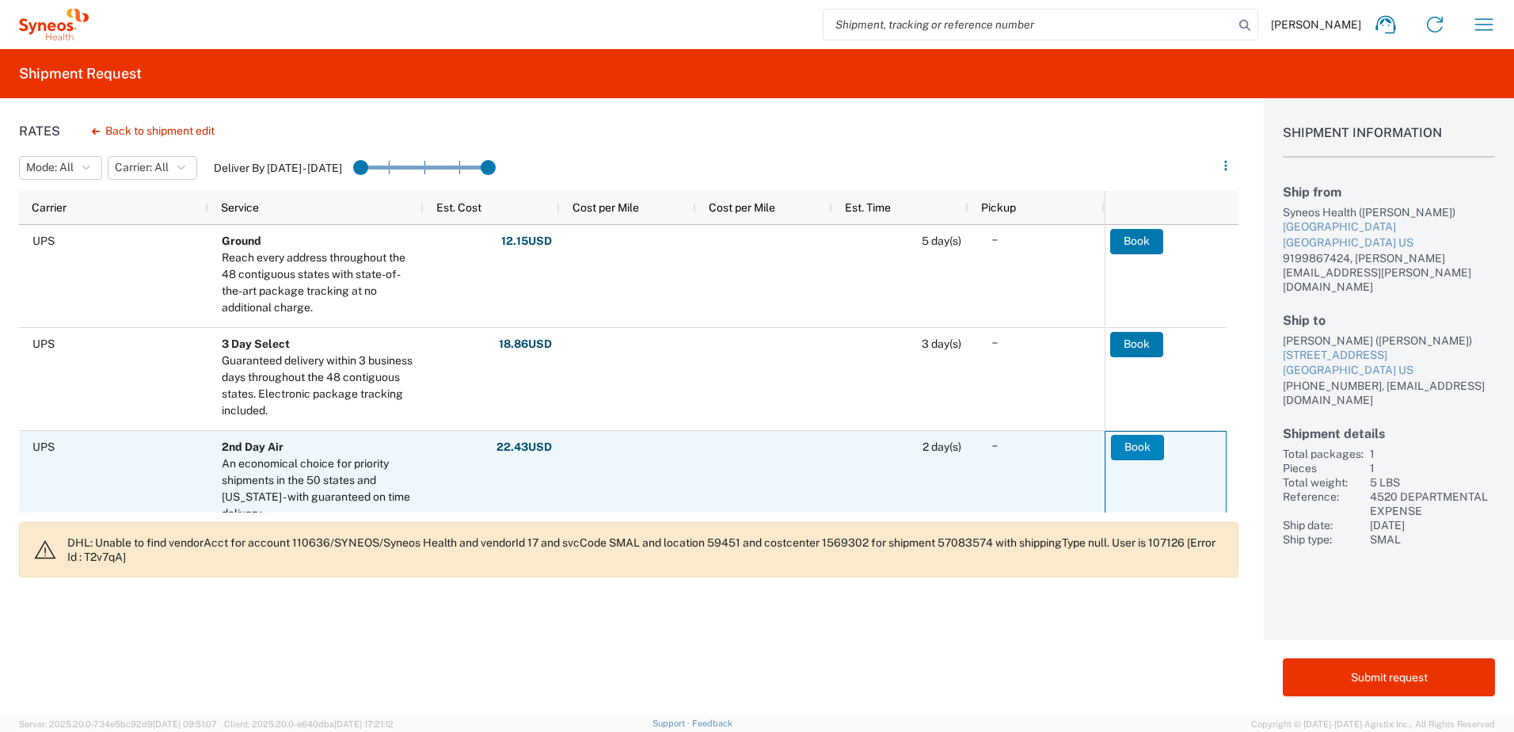
click at [1129, 445] on button "Book" at bounding box center [1137, 447] width 53 height 25
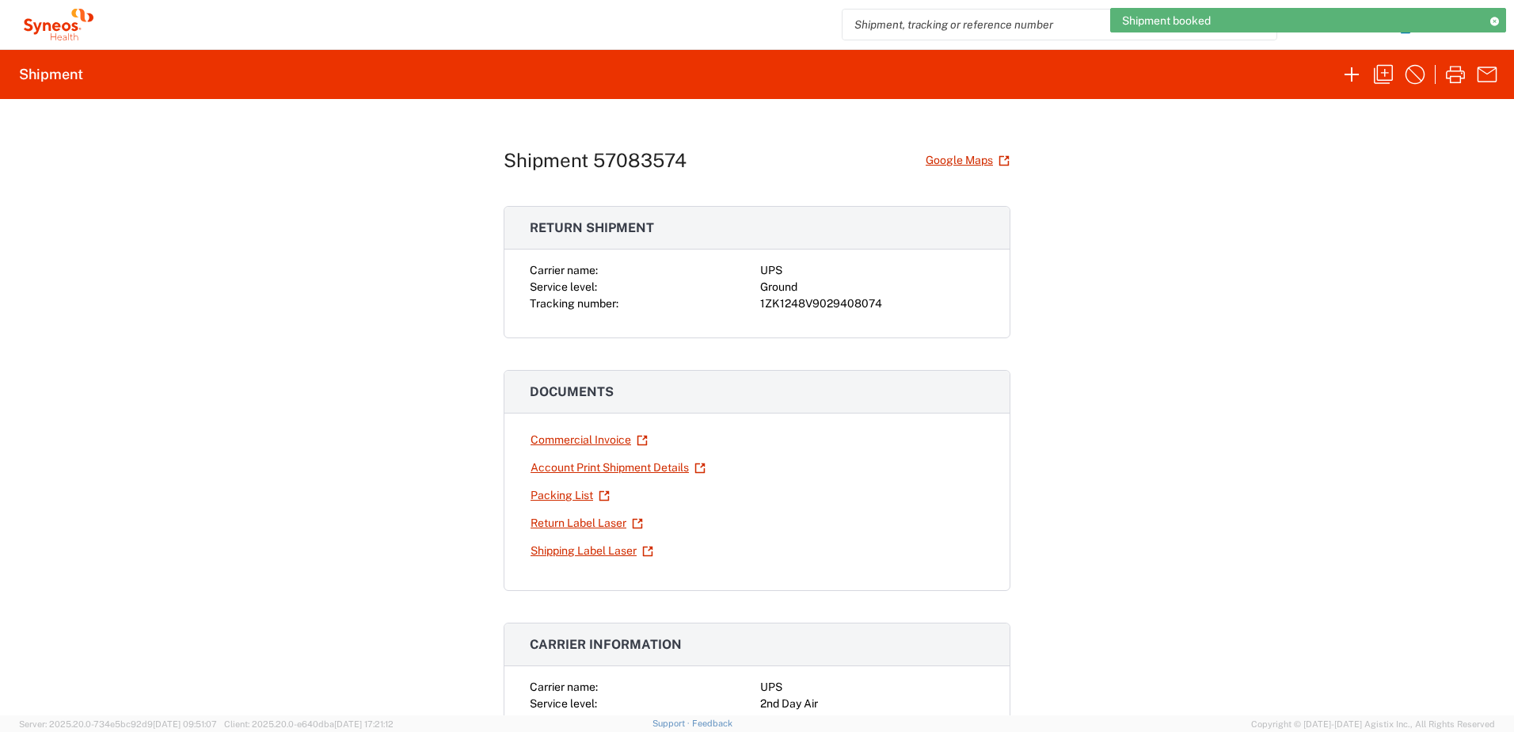
click at [819, 301] on div "1ZK1248V9029408074" at bounding box center [872, 303] width 224 height 17
click at [821, 301] on div "1ZK1248V9029408074" at bounding box center [872, 303] width 224 height 17
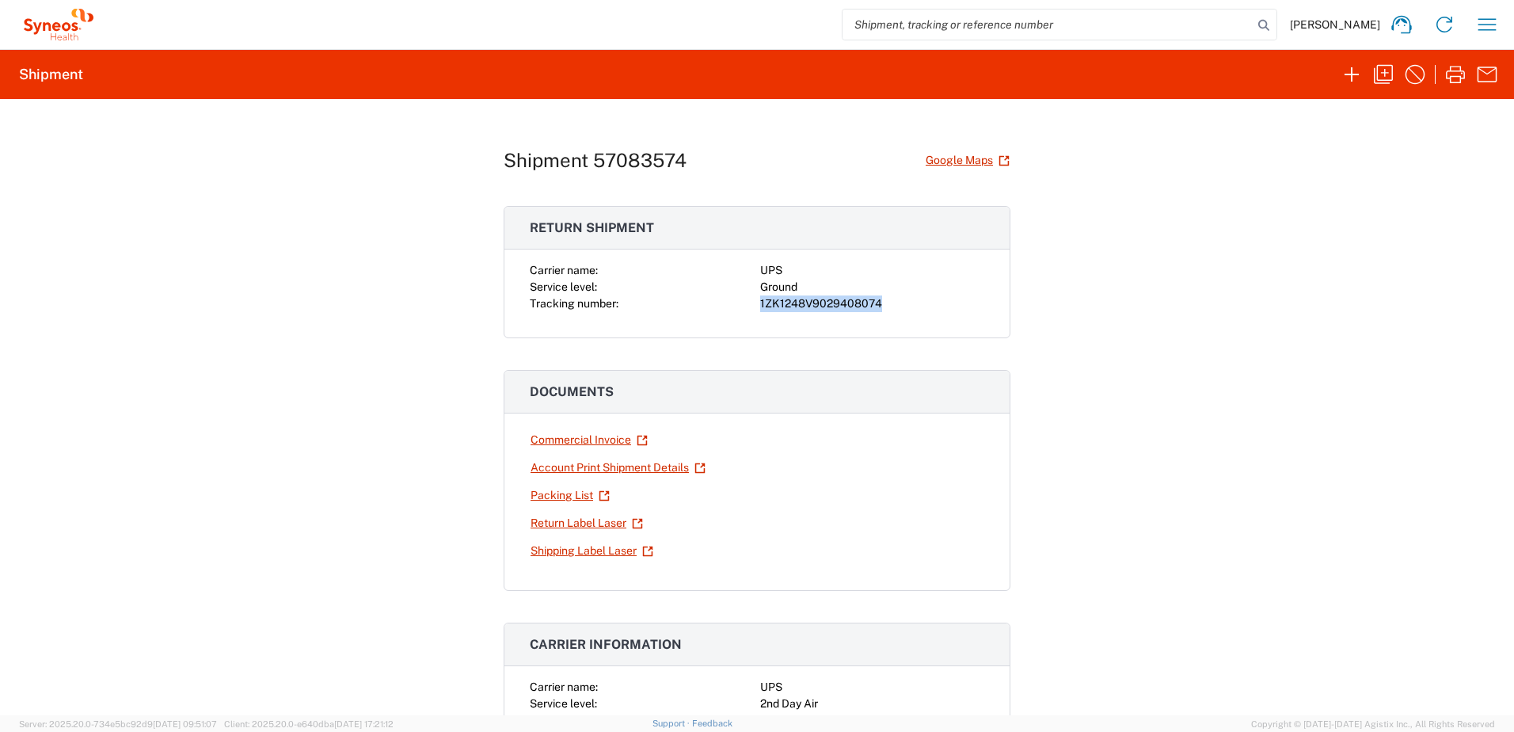
copy div "1ZK1248V9029408074"
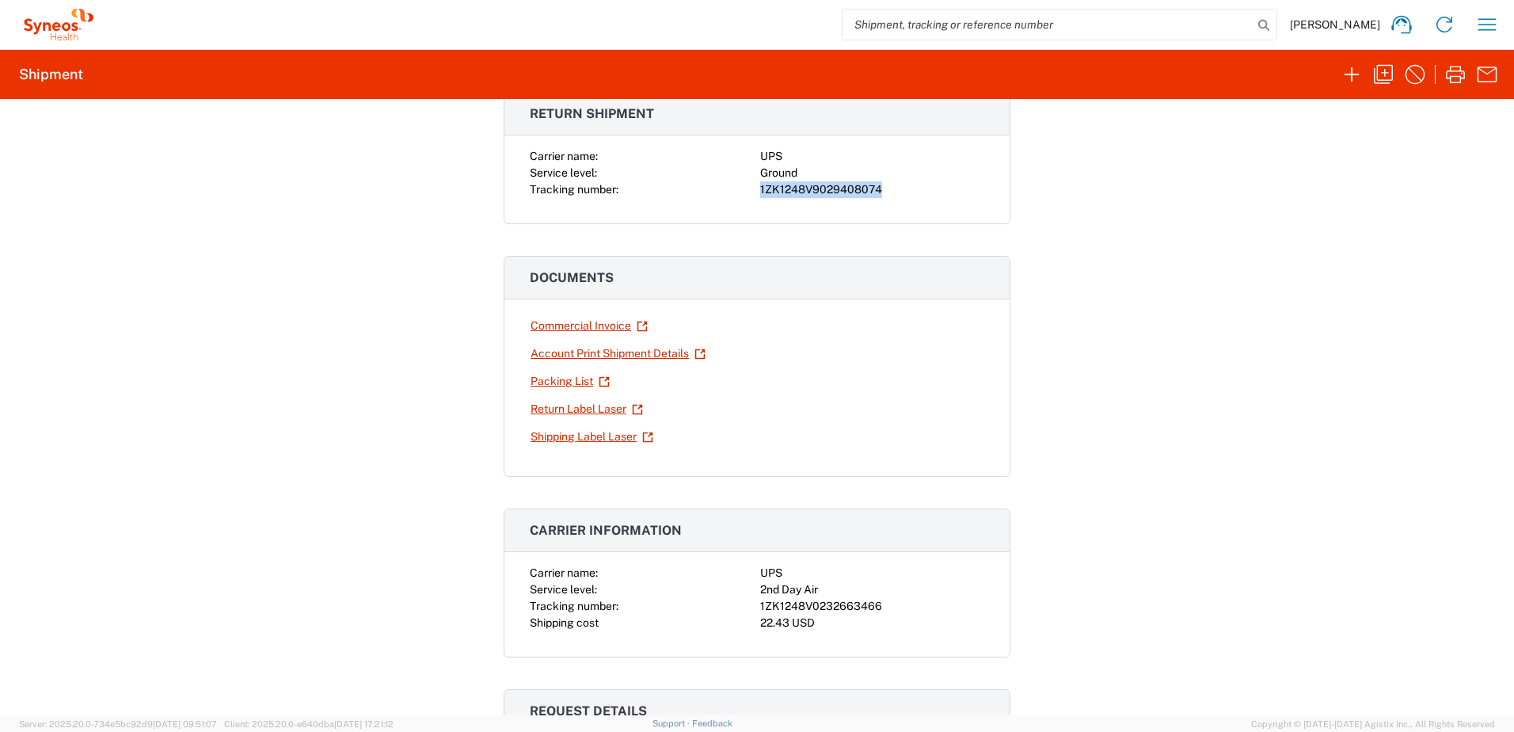
scroll to position [238, 0]
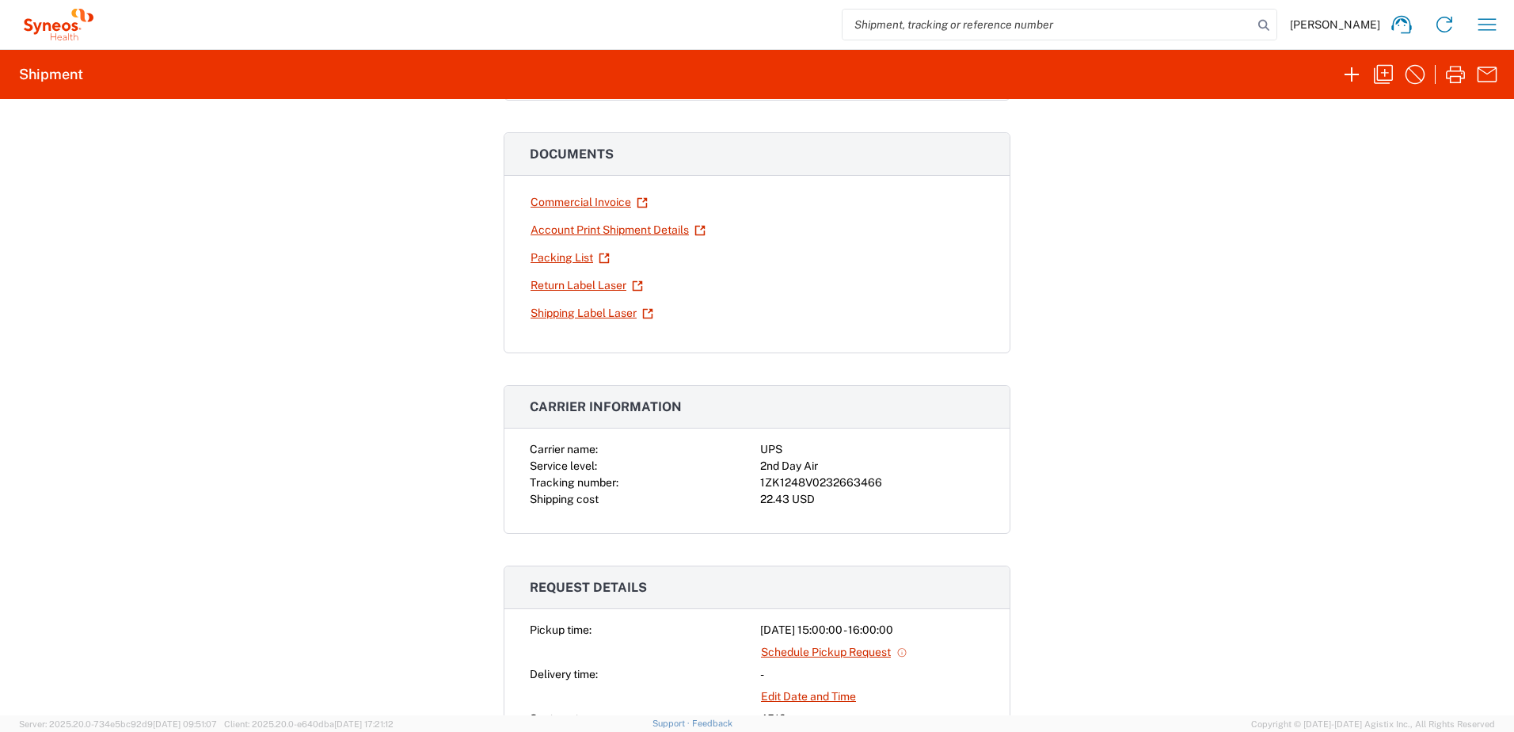
click at [810, 484] on div "1ZK1248V0232663466" at bounding box center [872, 482] width 224 height 17
copy div "1ZK1248V0232663466"
click at [1392, 79] on icon "button" at bounding box center [1383, 74] width 25 height 25
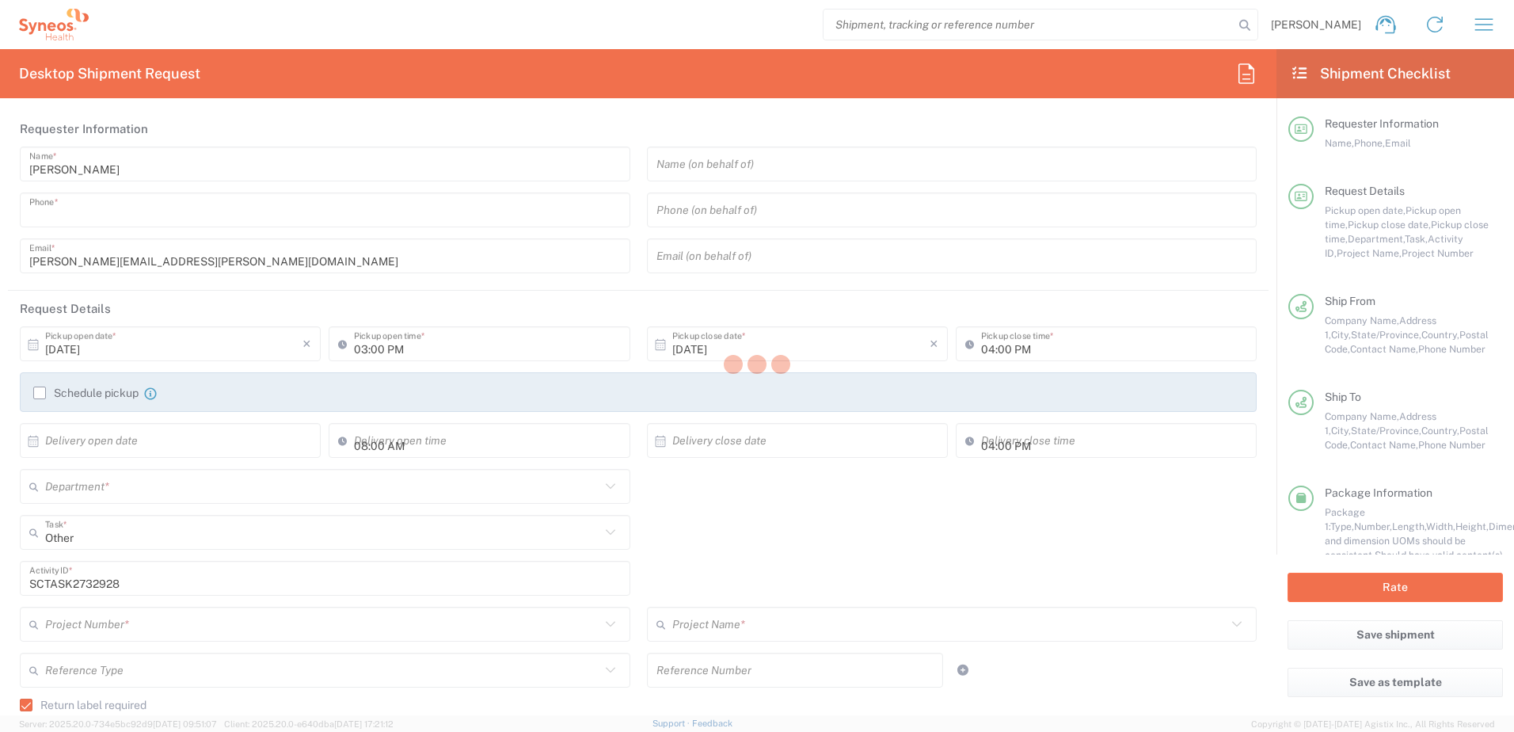
type input "9199867424"
type textarea "[PERSON_NAME][EMAIL_ADDRESS][PERSON_NAME][DOMAIN_NAME]"
type input "Syneos Health"
type input "[GEOGRAPHIC_DATA]"
type input "Morrisville"
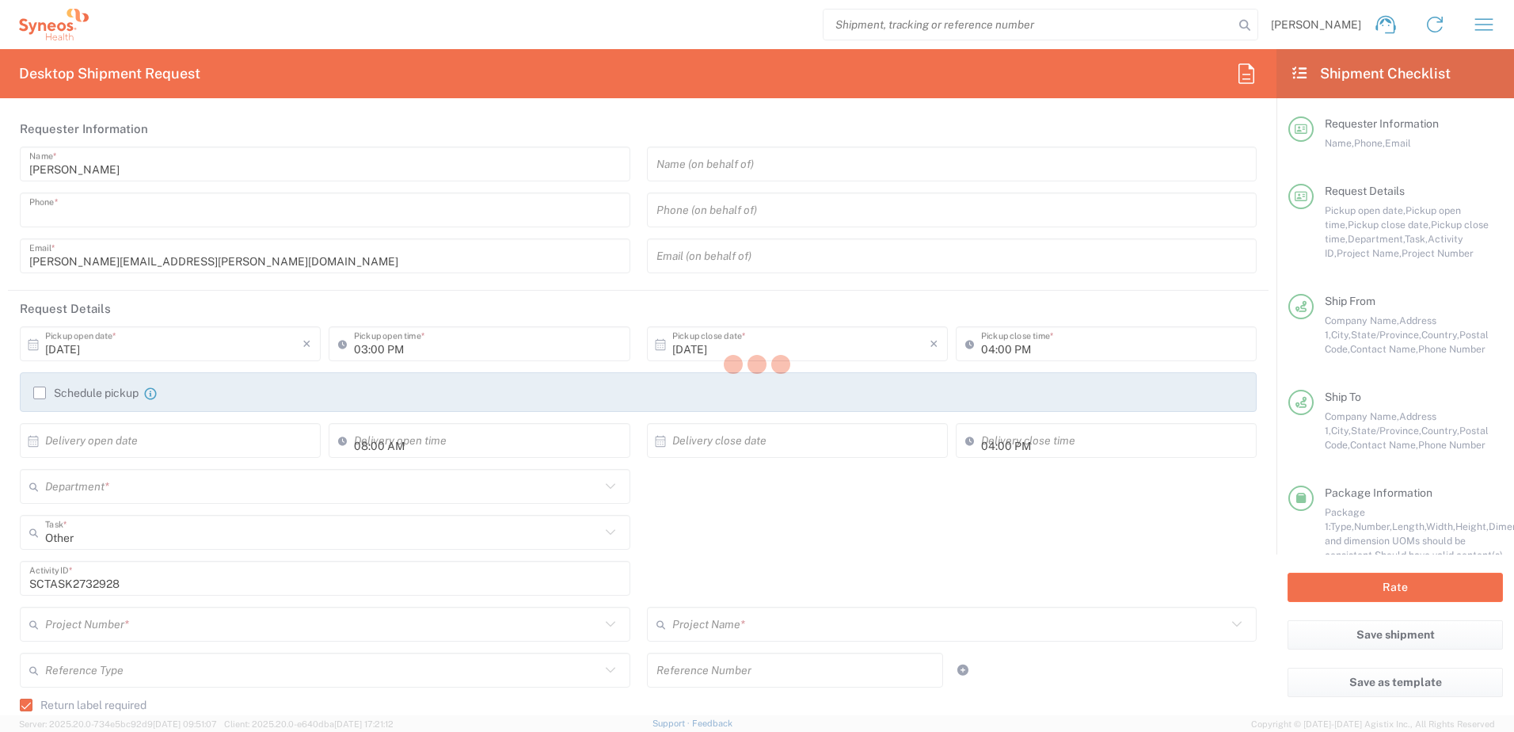
type input "27560"
type input "[PERSON_NAME]"
type input "9199867424"
type input "[PERSON_NAME][EMAIL_ADDRESS][PERSON_NAME][DOMAIN_NAME]"
type input "[PERSON_NAME]"
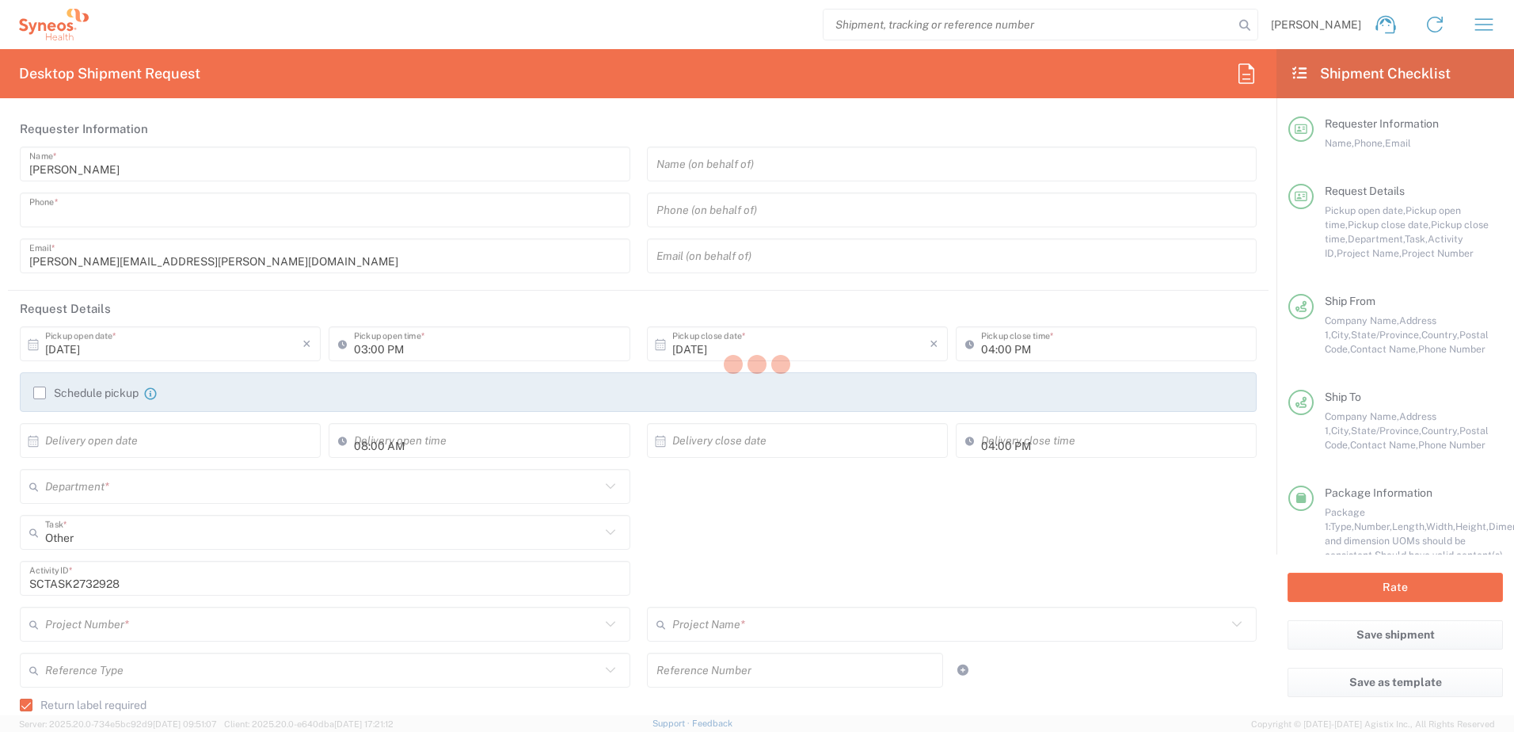
type input "[STREET_ADDRESS]"
type input "[GEOGRAPHIC_DATA]"
type input "92845"
type input "[PERSON_NAME]"
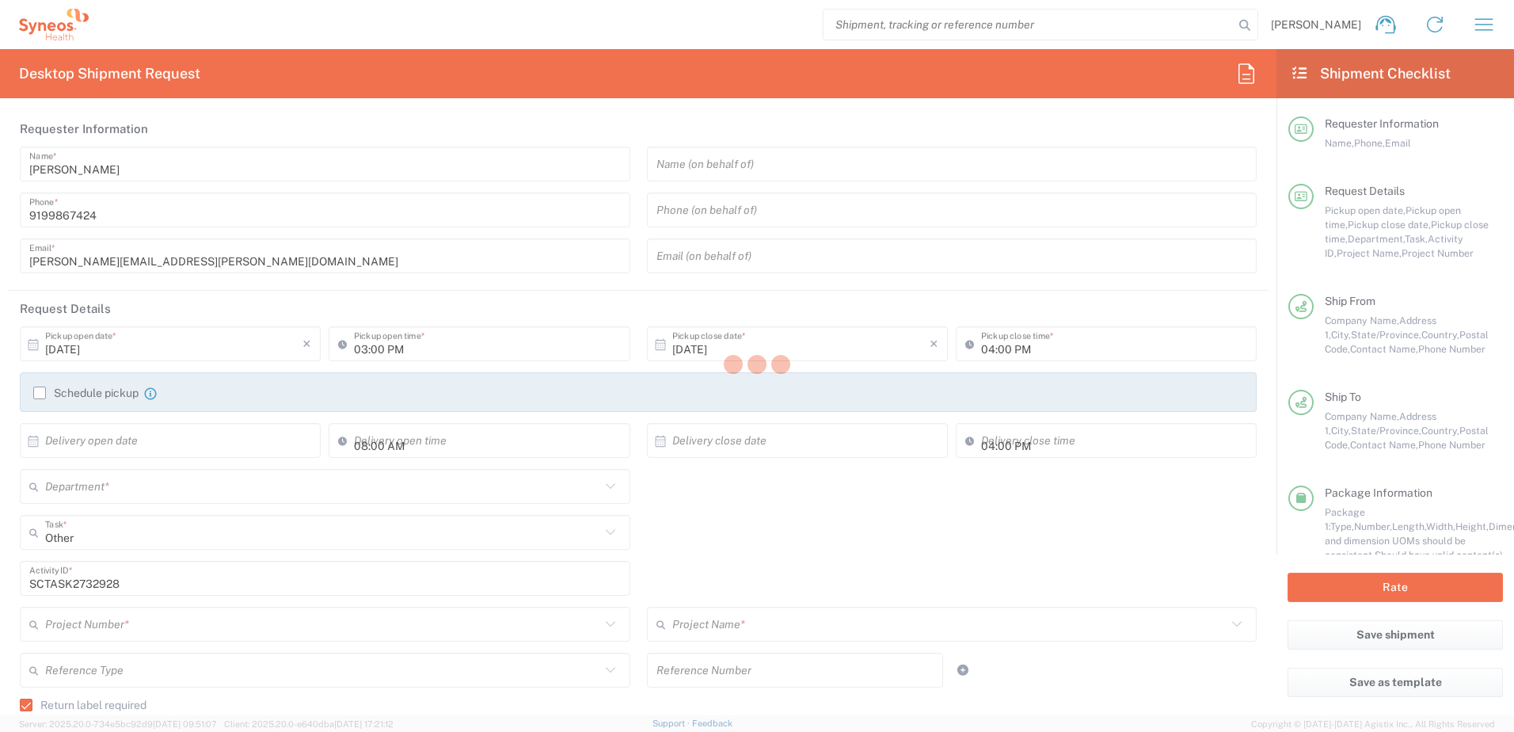
type input "[PHONE_NUMBER]"
type input "[EMAIL_ADDRESS][DOMAIN_NAME]"
type input "Residential/Home"
type input "Sender/Shipper"
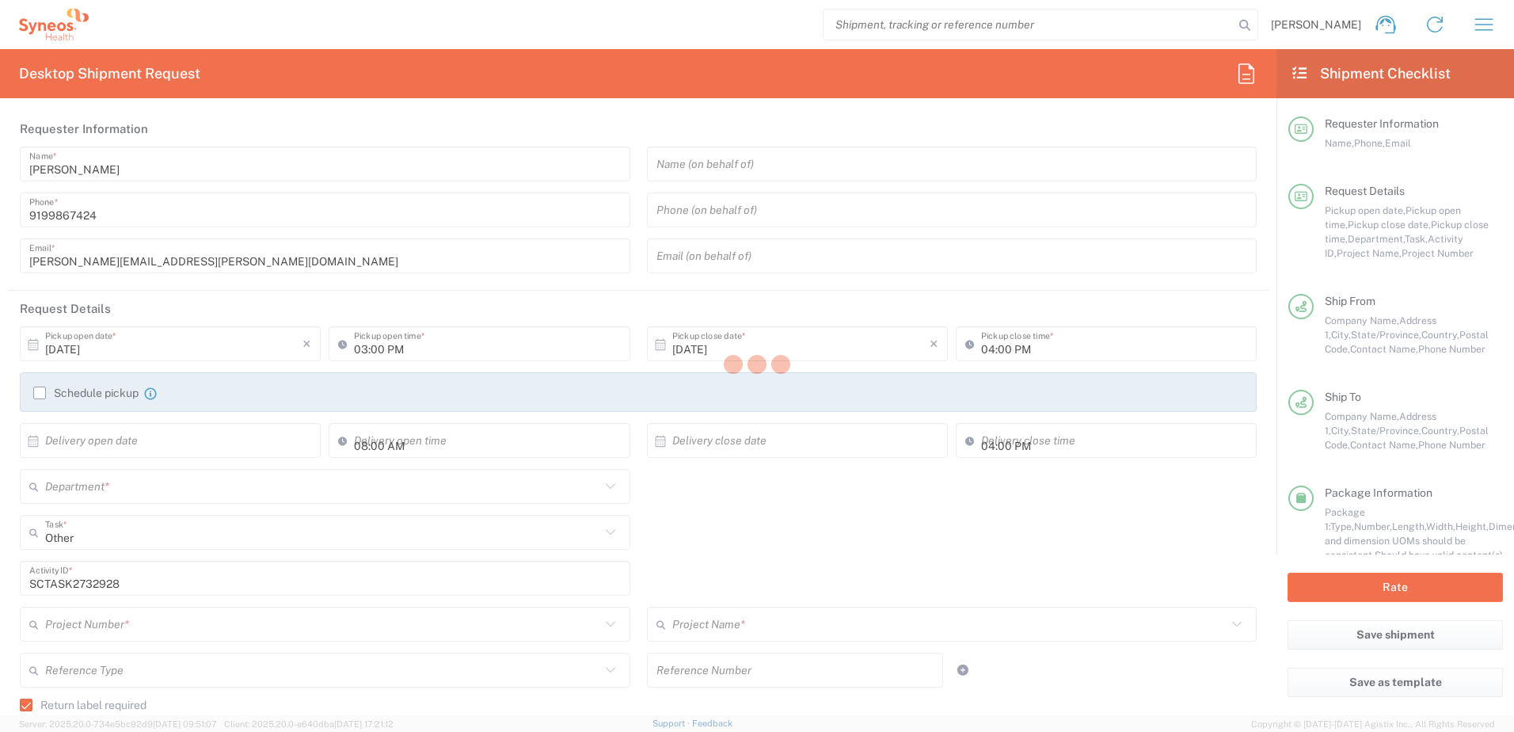
type input "[US_STATE]"
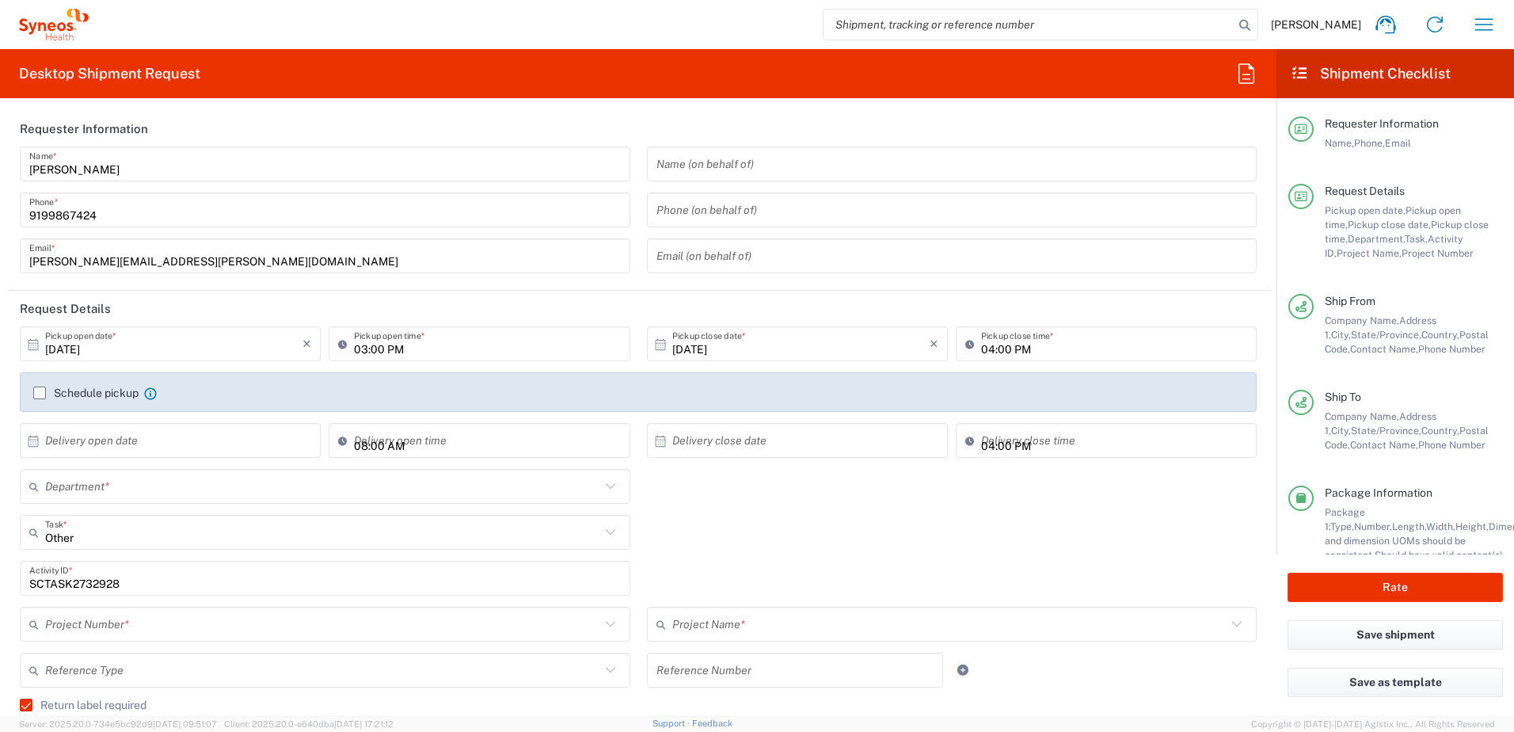
type input "4520 DEPARTMENTAL EXPENSE"
type input "Ground"
type input "Your Packaging"
type input "4510"
type input "4520 DEPARTMENTAL EXPENSE"
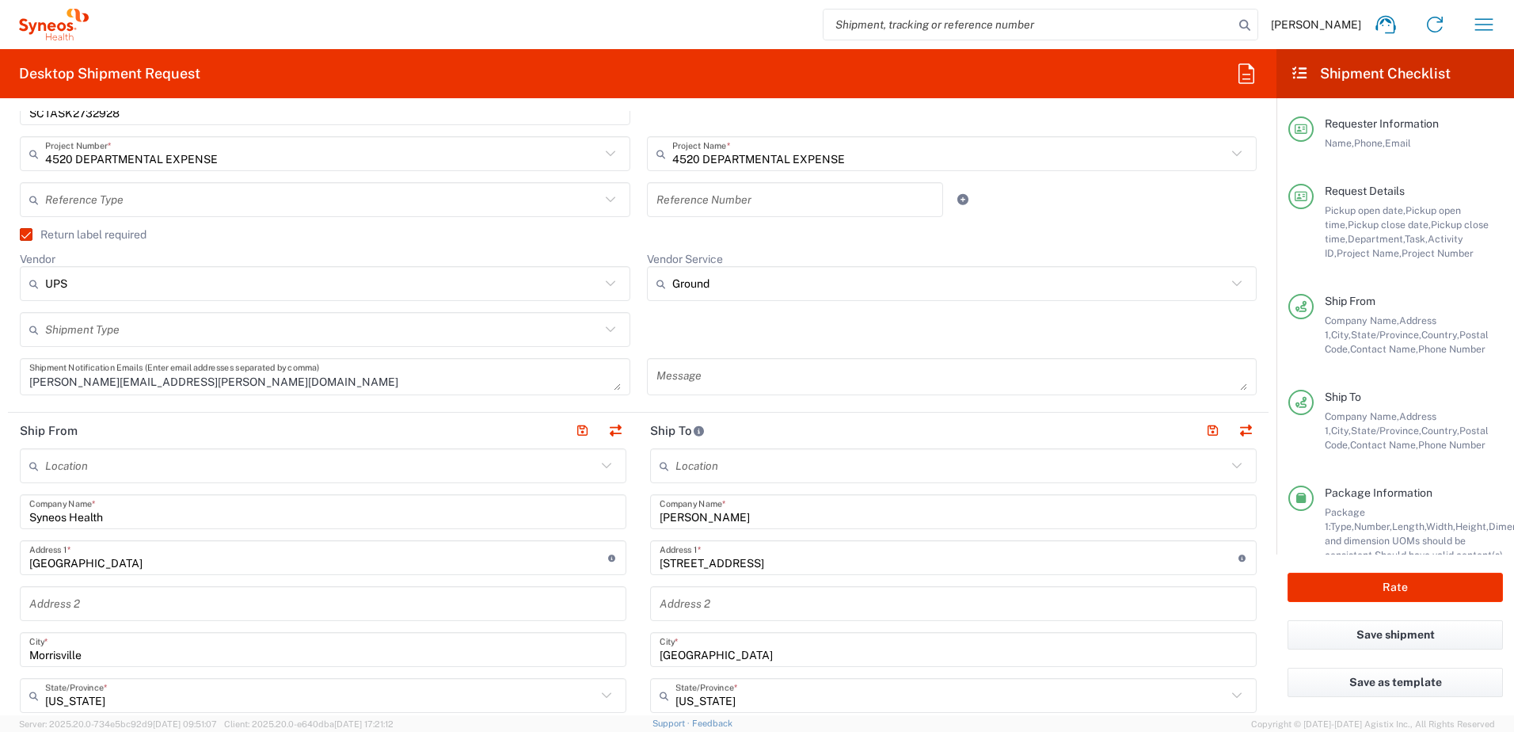
scroll to position [475, 0]
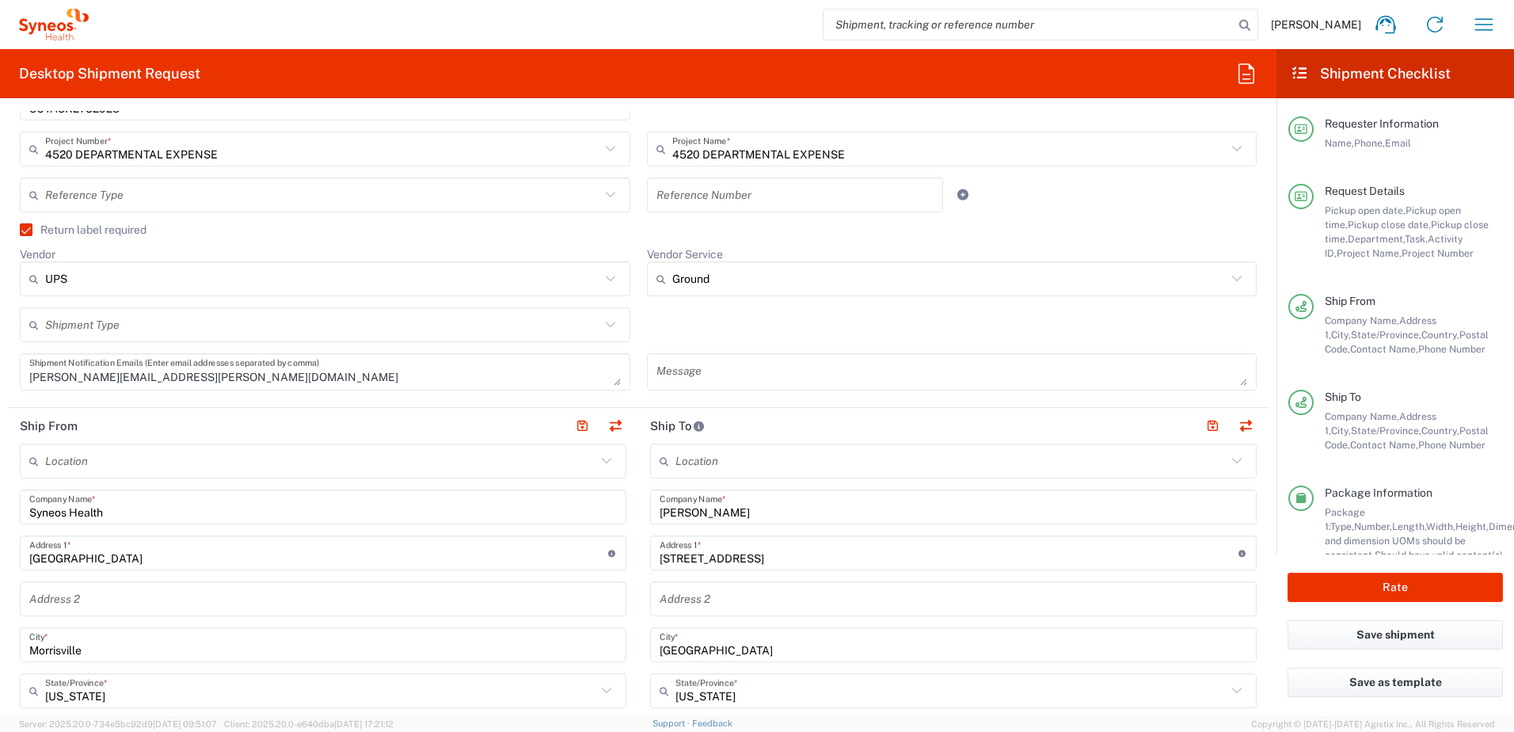
drag, startPoint x: 729, startPoint y: 517, endPoint x: 596, endPoint y: 510, distance: 134.0
paste input "[PERSON_NAME]"
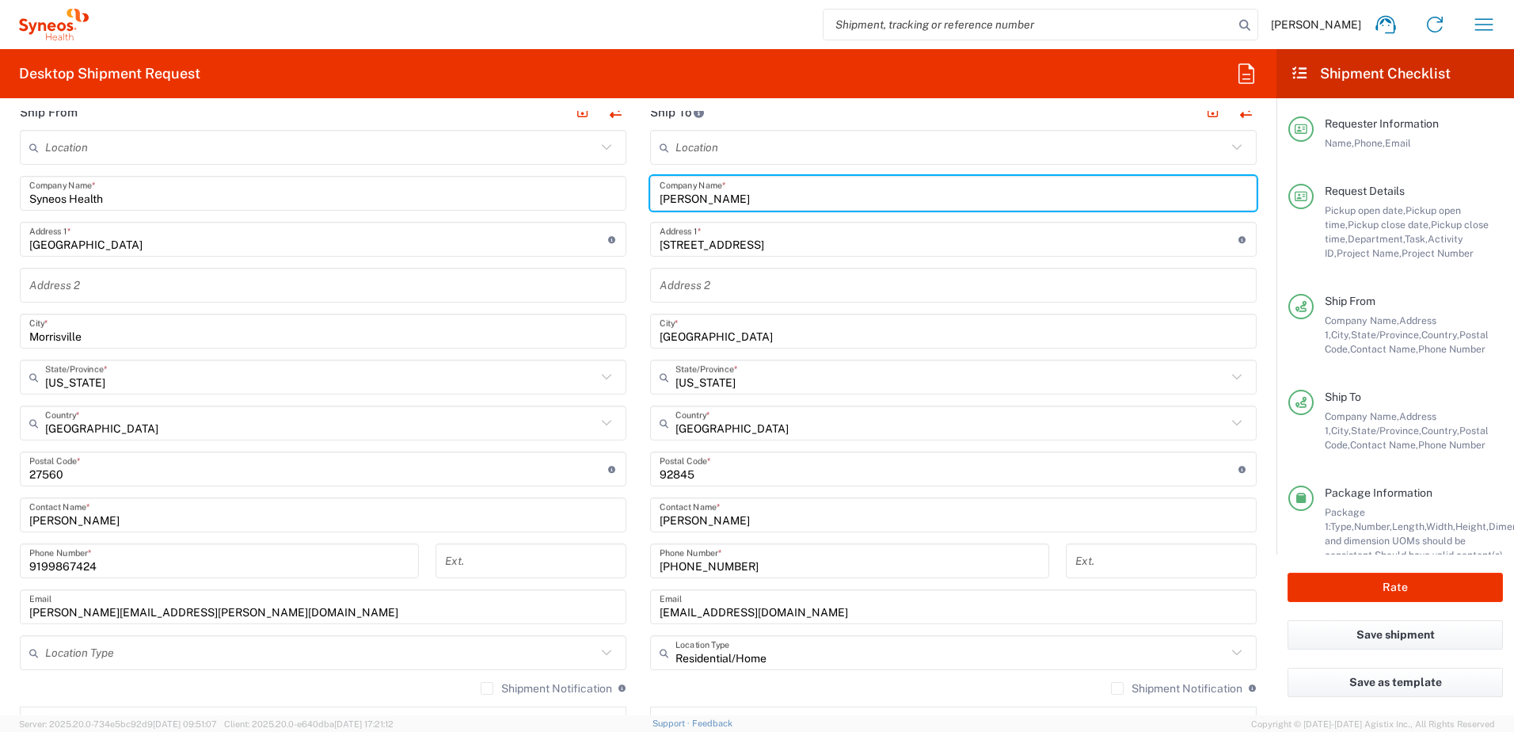
scroll to position [792, 0]
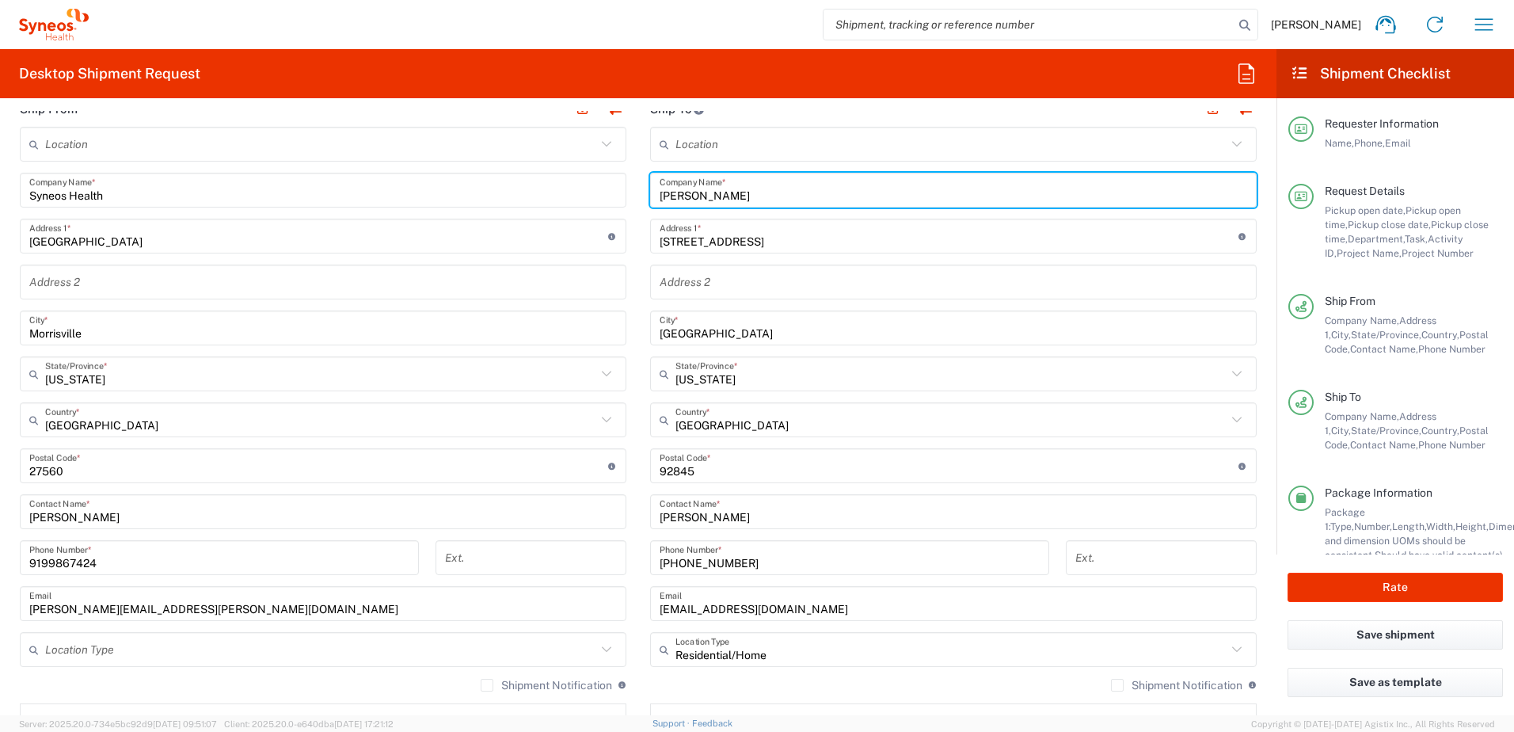
type input "[PERSON_NAME]"
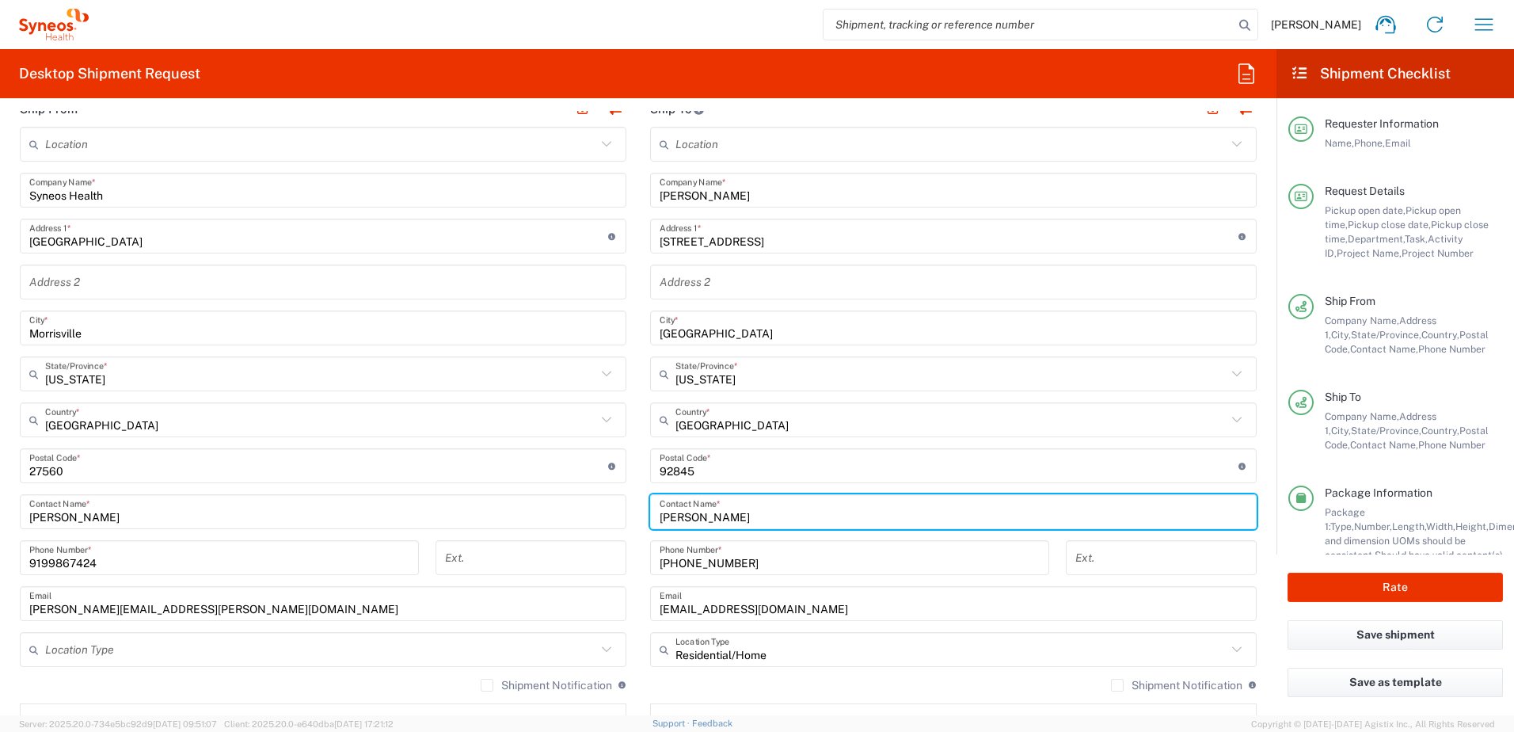
drag, startPoint x: 725, startPoint y: 512, endPoint x: 624, endPoint y: 508, distance: 100.7
click at [624, 509] on div "Ship From Location [PERSON_NAME] LLC-[GEOGRAPHIC_DATA] [GEOGRAPHIC_DATA] [GEOGR…" at bounding box center [638, 444] width 1261 height 707
paste input "[PERSON_NAME]"
type input "[PERSON_NAME]"
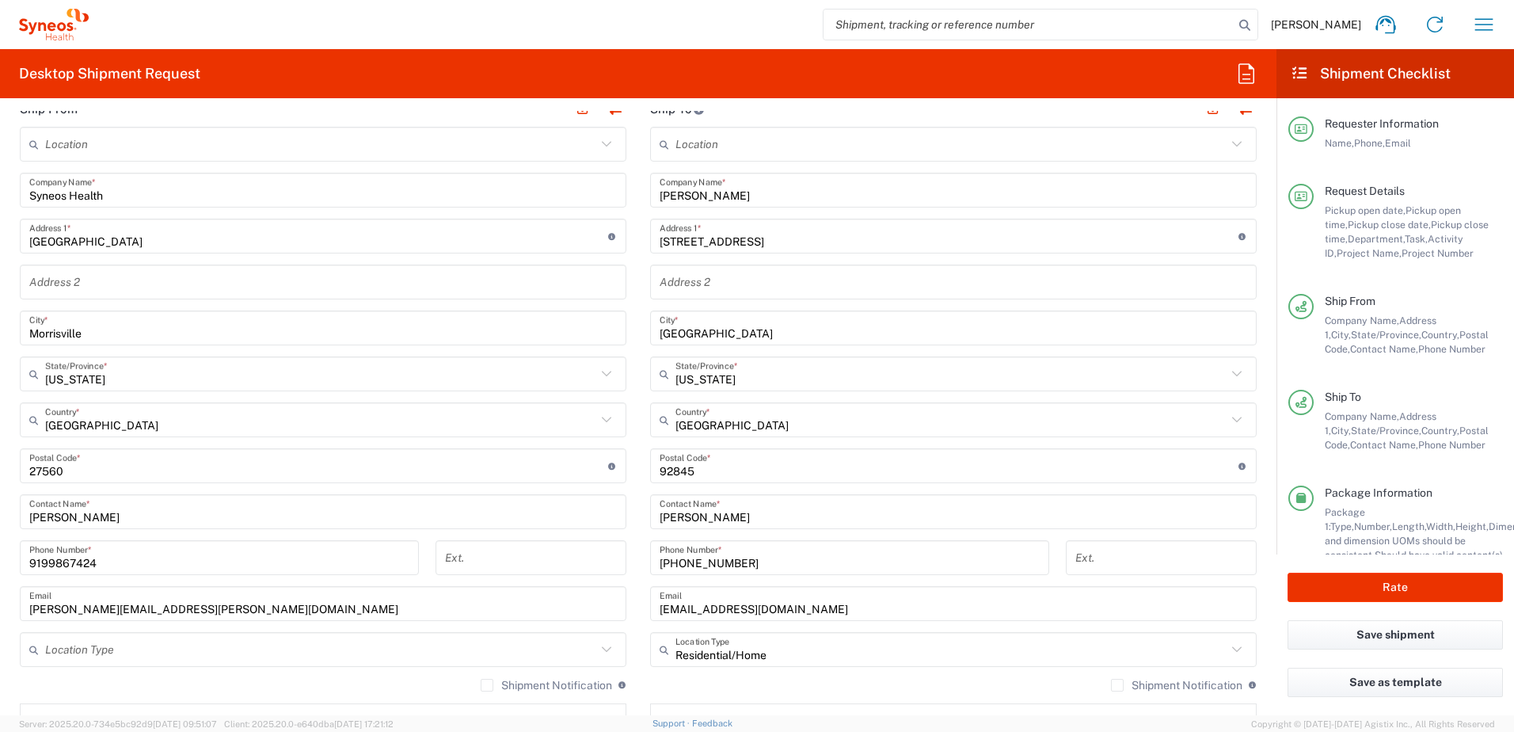
click at [773, 245] on input "[STREET_ADDRESS]" at bounding box center [949, 237] width 579 height 28
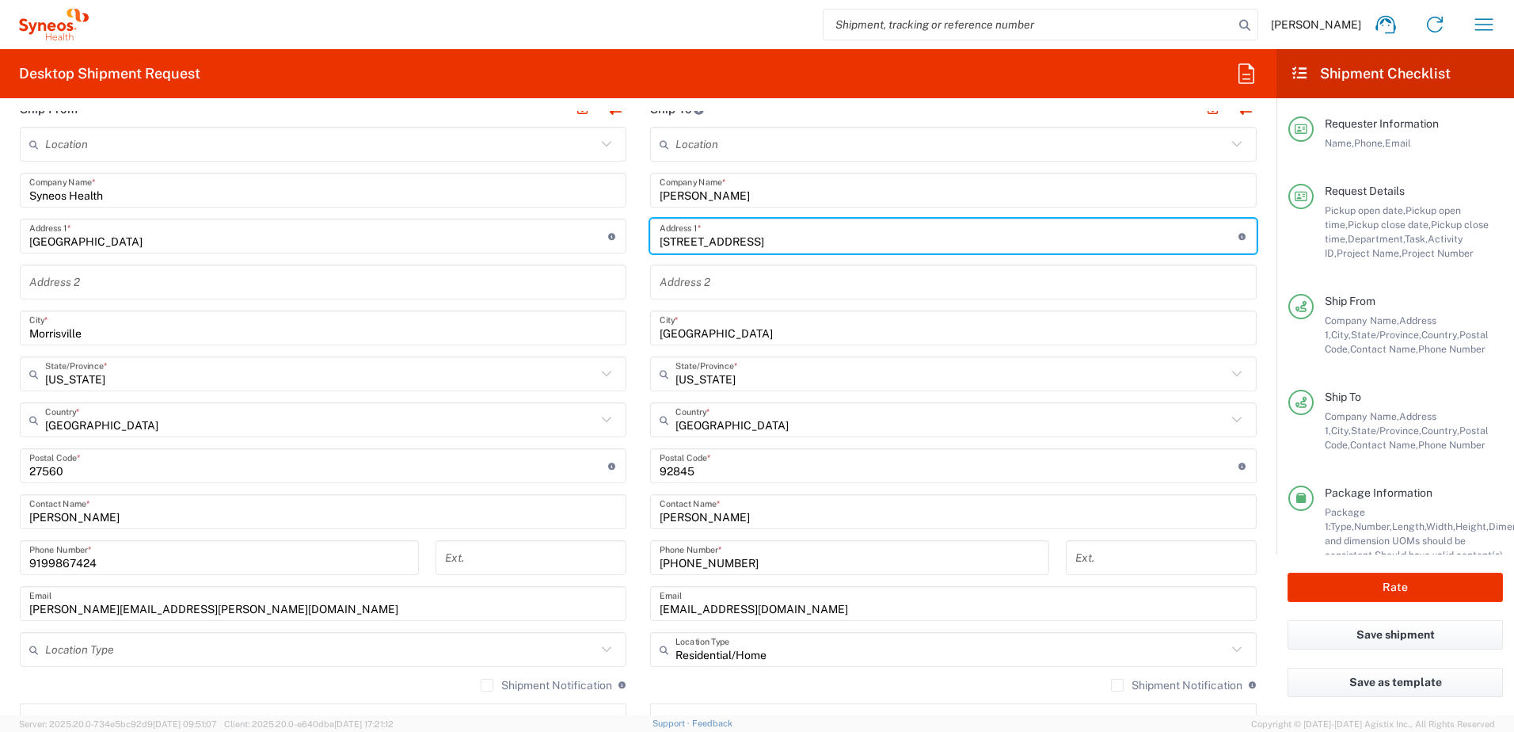
drag, startPoint x: 779, startPoint y: 238, endPoint x: 630, endPoint y: 224, distance: 149.6
click at [630, 225] on div "Ship From Location [PERSON_NAME] LLC-[GEOGRAPHIC_DATA] [GEOGRAPHIC_DATA] [GEOGR…" at bounding box center [638, 444] width 1261 height 707
paste input "[STREET_ADDRESS][PERSON_NAME]"
type input "[STREET_ADDRESS][PERSON_NAME]"
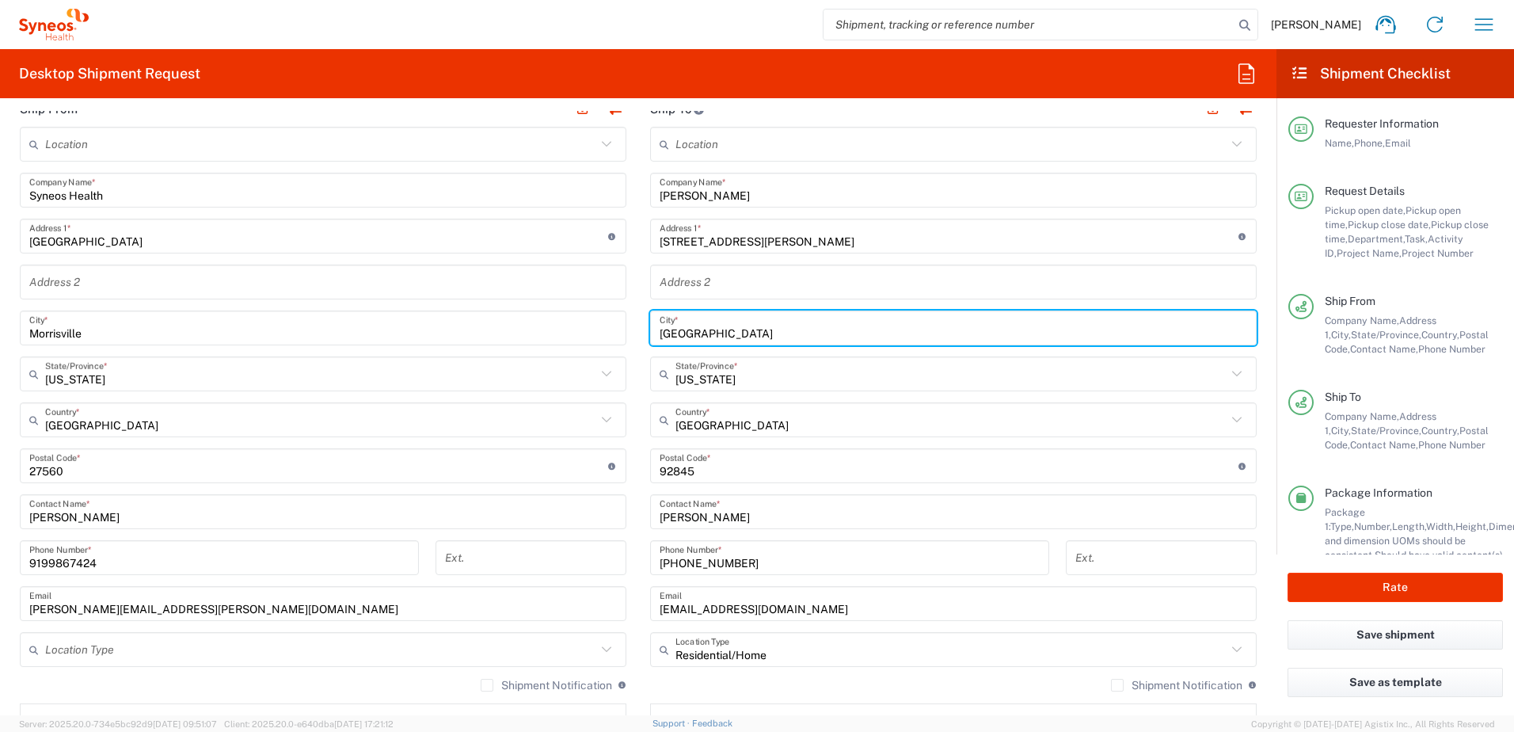
drag, startPoint x: 741, startPoint y: 324, endPoint x: 615, endPoint y: 309, distance: 126.8
click at [615, 309] on div "Ship From Location [PERSON_NAME] LLC-[GEOGRAPHIC_DATA] [GEOGRAPHIC_DATA] [GEOGR…" at bounding box center [638, 444] width 1261 height 707
paste input "lenelg"
type input "Glenelg"
click at [752, 381] on input "text" at bounding box center [951, 374] width 551 height 28
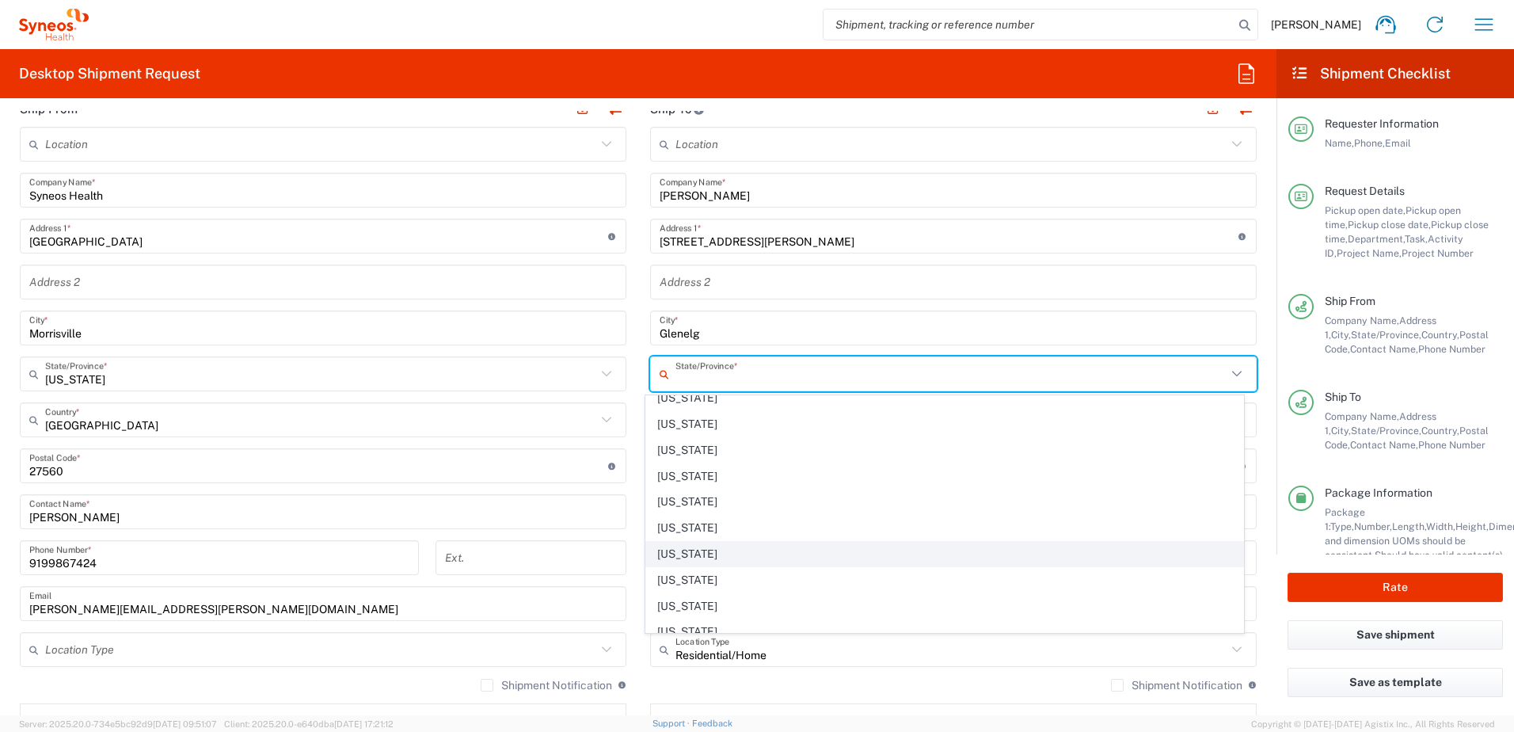
scroll to position [554, 0]
click at [699, 445] on span "[US_STATE]" at bounding box center [945, 451] width 598 height 25
type input "[US_STATE]"
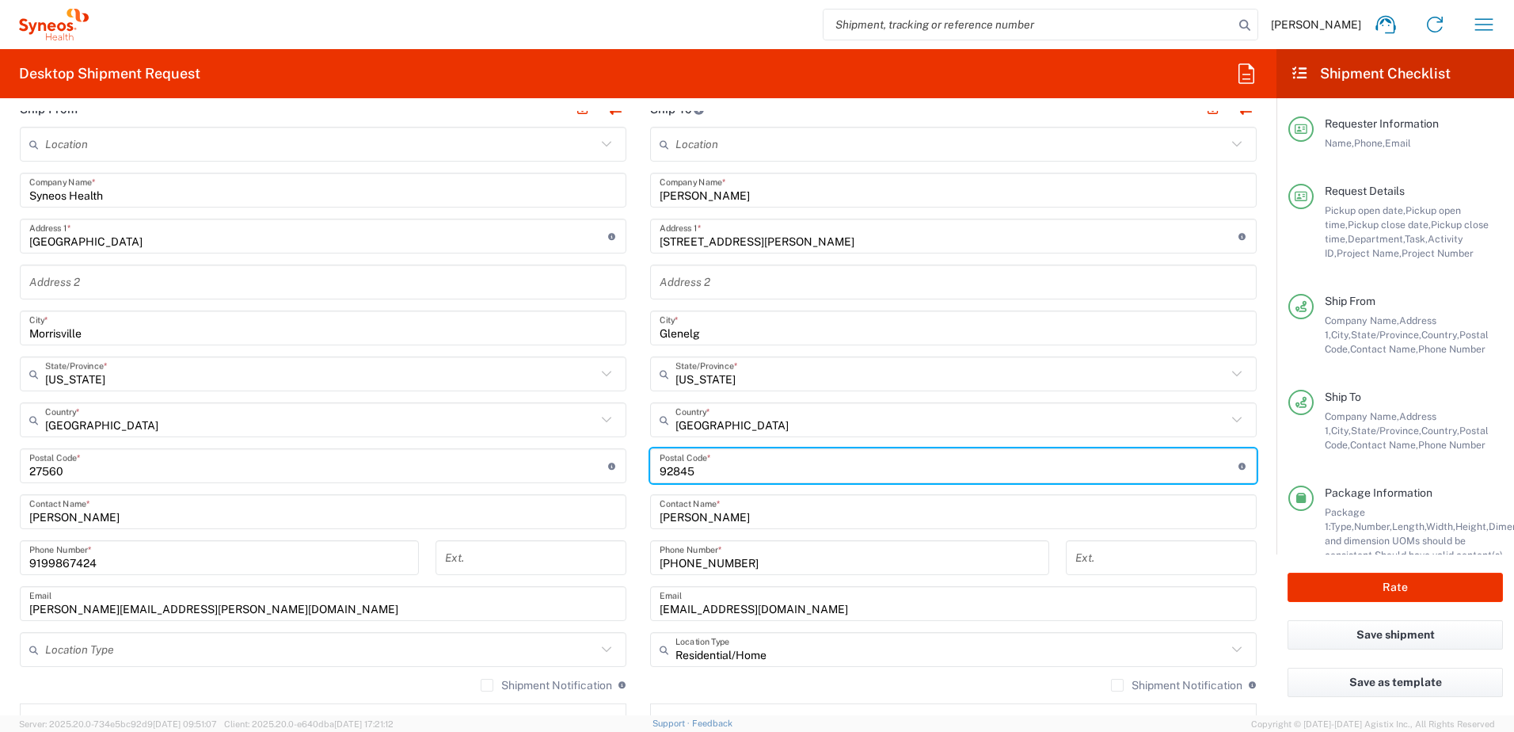
drag, startPoint x: 701, startPoint y: 471, endPoint x: 610, endPoint y: 457, distance: 92.2
click at [609, 458] on div "Ship From Location [PERSON_NAME] LLC-[GEOGRAPHIC_DATA] [GEOGRAPHIC_DATA] [GEOGR…" at bounding box center [638, 444] width 1261 height 707
paste input "21737"
type input "21737"
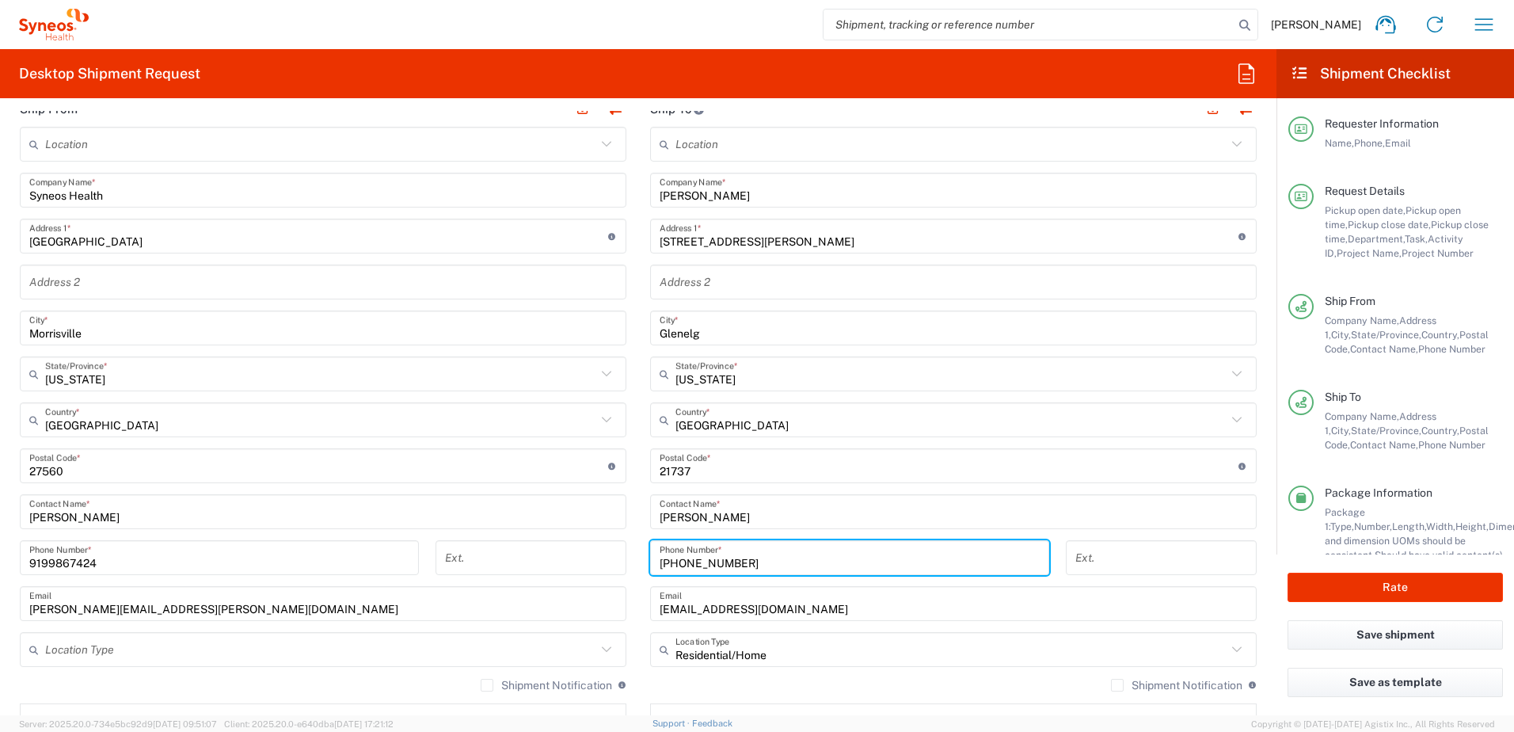
drag, startPoint x: 771, startPoint y: 563, endPoint x: 597, endPoint y: 532, distance: 177.0
click at [597, 533] on div "Ship From Location [PERSON_NAME] LLC-[GEOGRAPHIC_DATA] [GEOGRAPHIC_DATA] [GEOGR…" at bounding box center [638, 444] width 1261 height 707
paste input "301) 996 2249"
click at [703, 563] on input "301) 996 2249" at bounding box center [850, 558] width 380 height 28
click at [680, 559] on input "301) 9962249" at bounding box center [850, 558] width 380 height 28
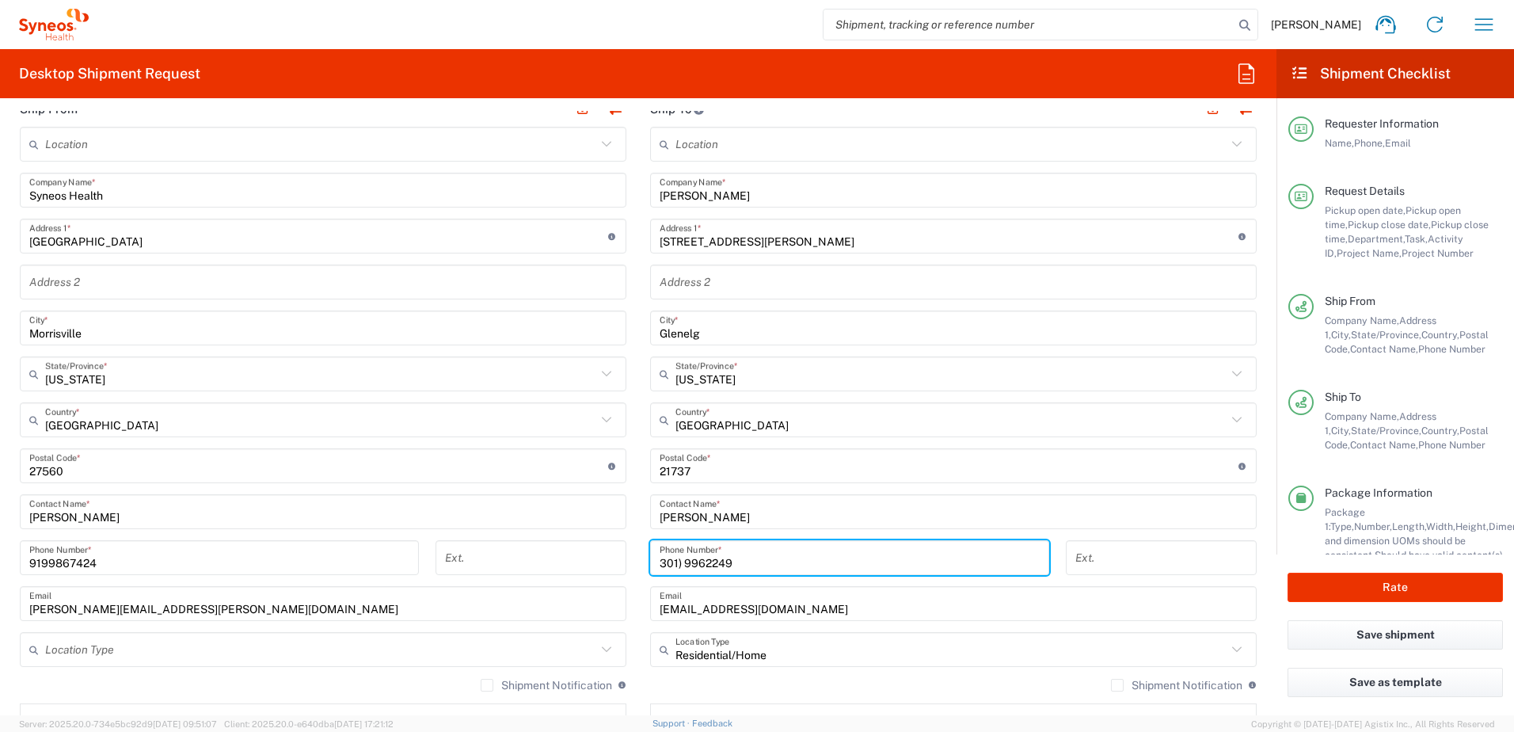
click at [680, 562] on input "301) 9962249" at bounding box center [850, 558] width 380 height 28
type input "3019962249"
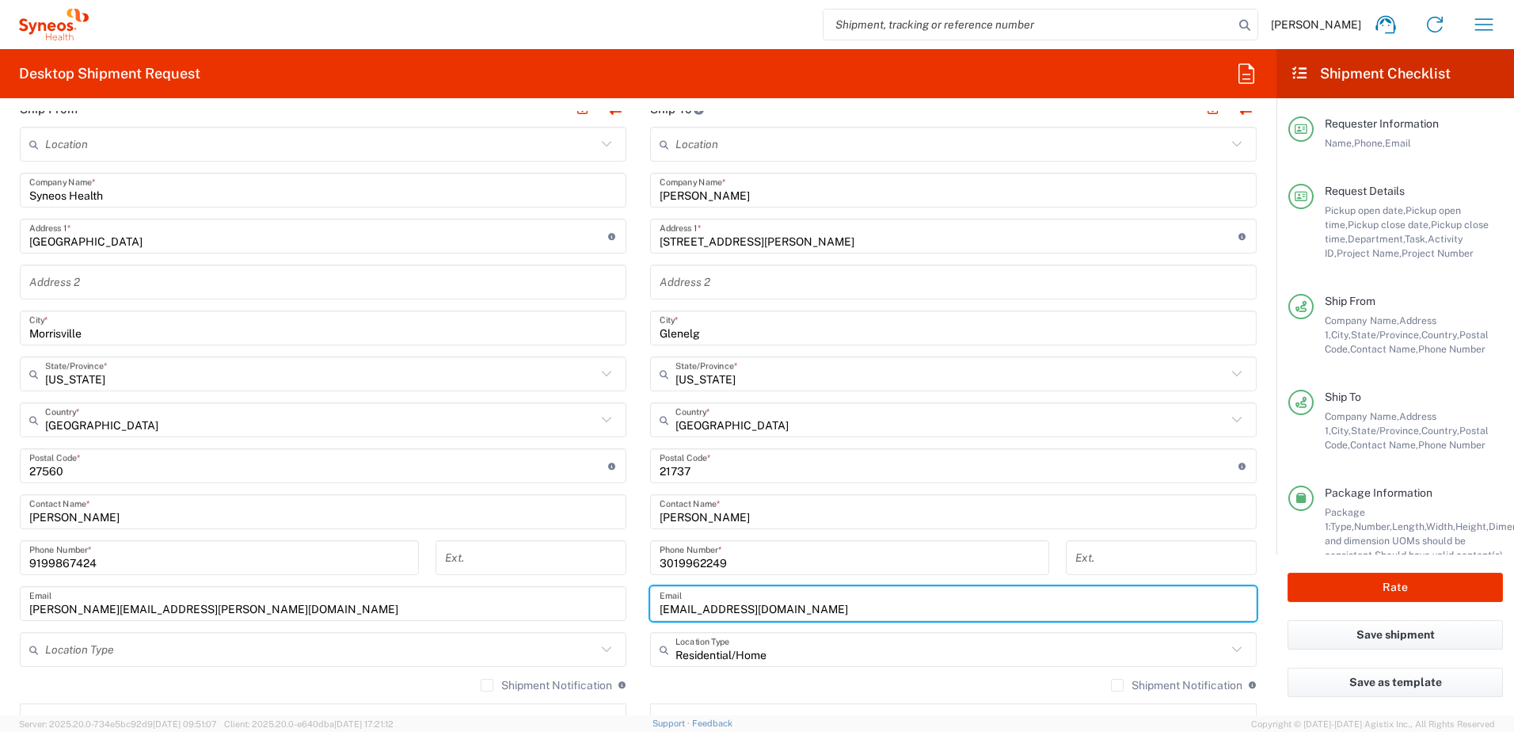
drag, startPoint x: 777, startPoint y: 614, endPoint x: 626, endPoint y: 604, distance: 151.6
click at [626, 604] on div "Ship From Location [PERSON_NAME] LLC-[GEOGRAPHIC_DATA] [GEOGRAPHIC_DATA] [GEOGR…" at bounding box center [638, 444] width 1261 height 707
paste input "[PERSON_NAME].[PERSON_NAME]"
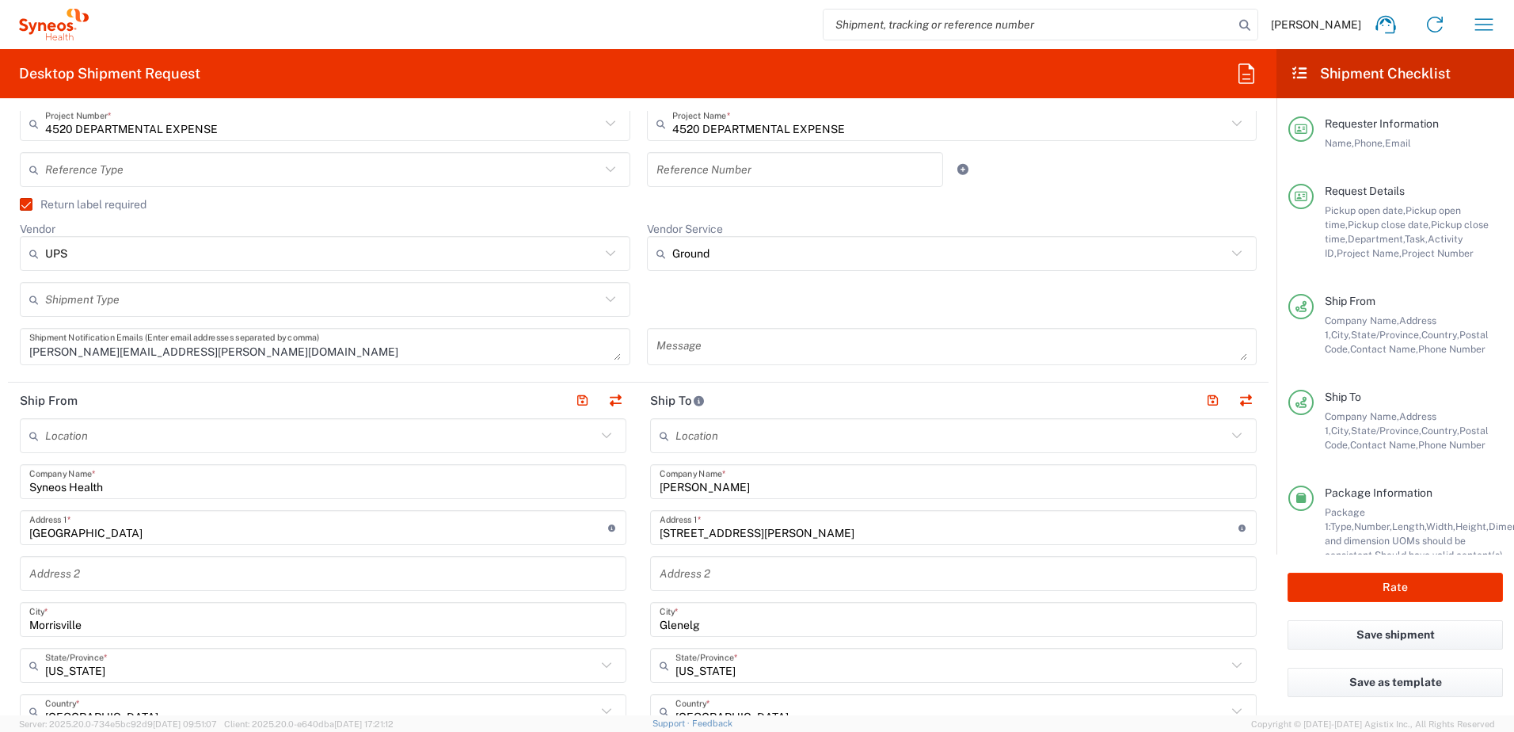
scroll to position [475, 0]
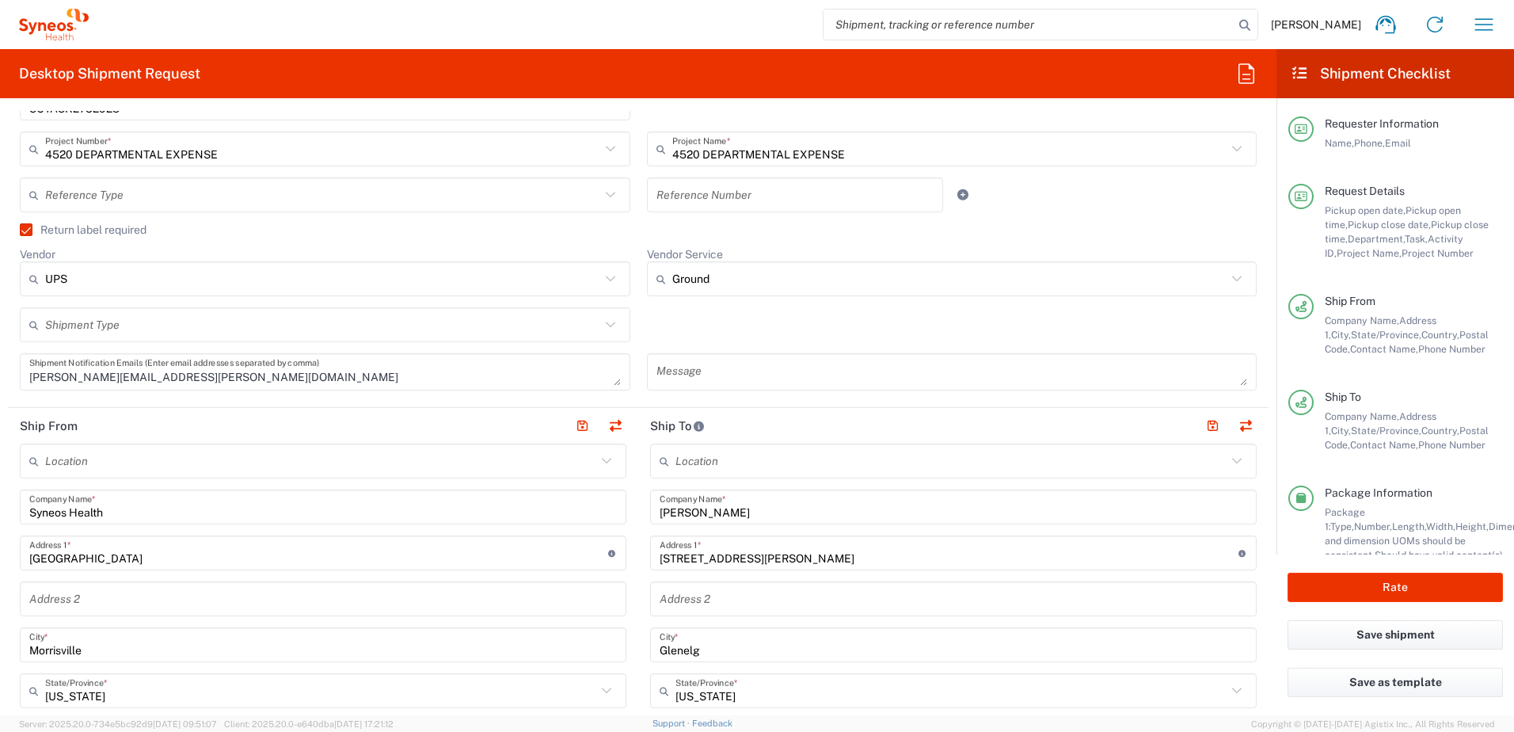
type input "[PERSON_NAME][EMAIL_ADDRESS][PERSON_NAME][DOMAIN_NAME]"
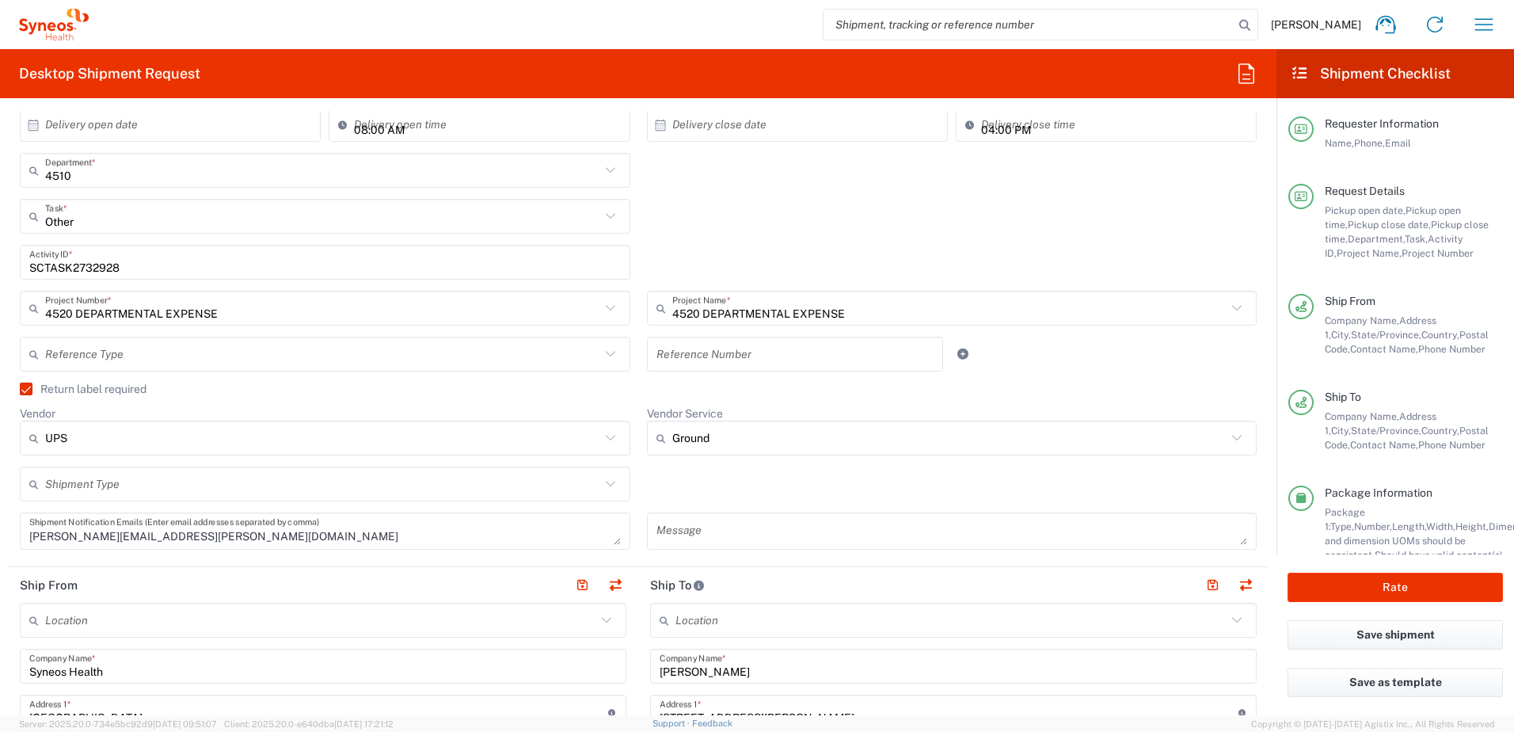
scroll to position [317, 0]
click at [729, 439] on input "Ground" at bounding box center [949, 437] width 555 height 25
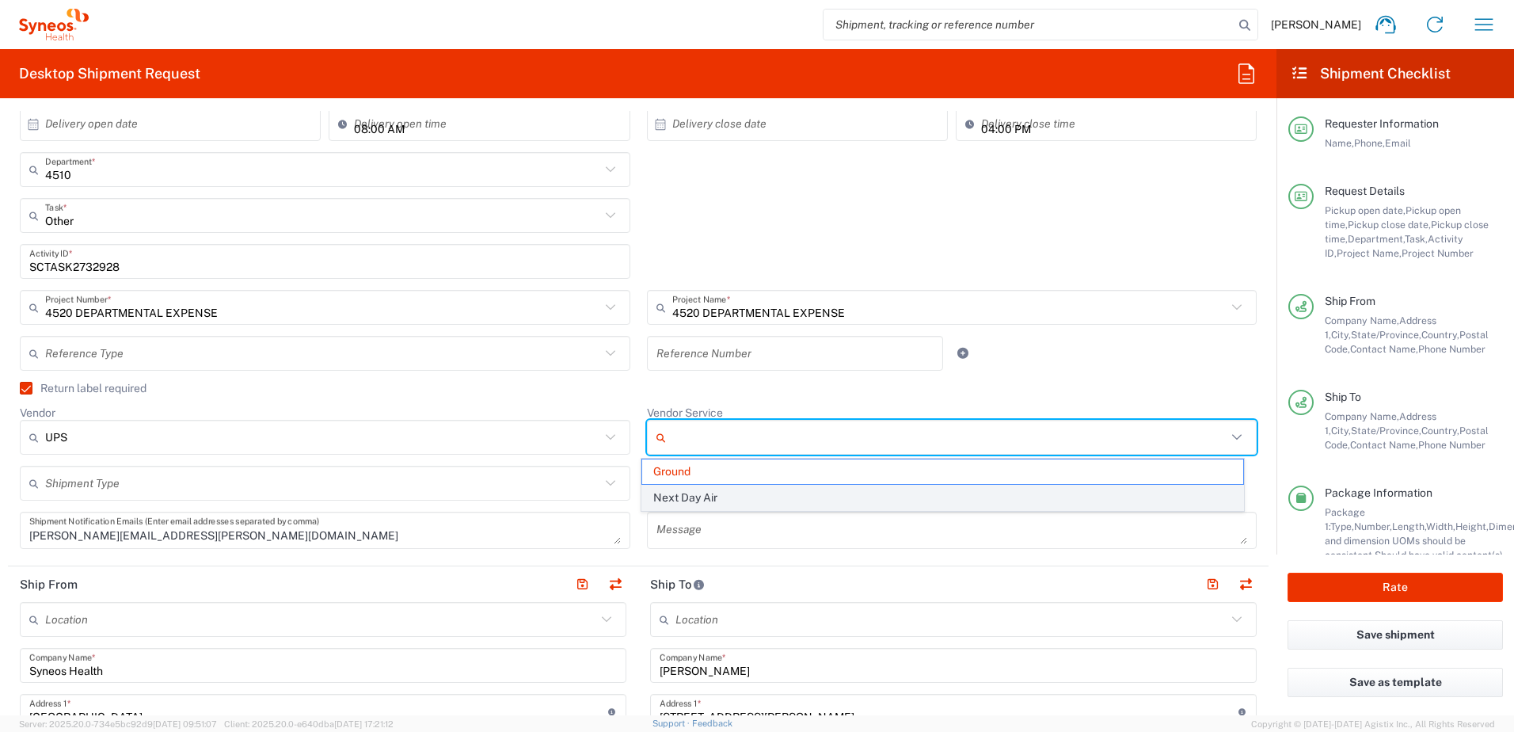
click at [709, 496] on span "Next Day Air" at bounding box center [942, 498] width 601 height 25
type input "Next Day Air"
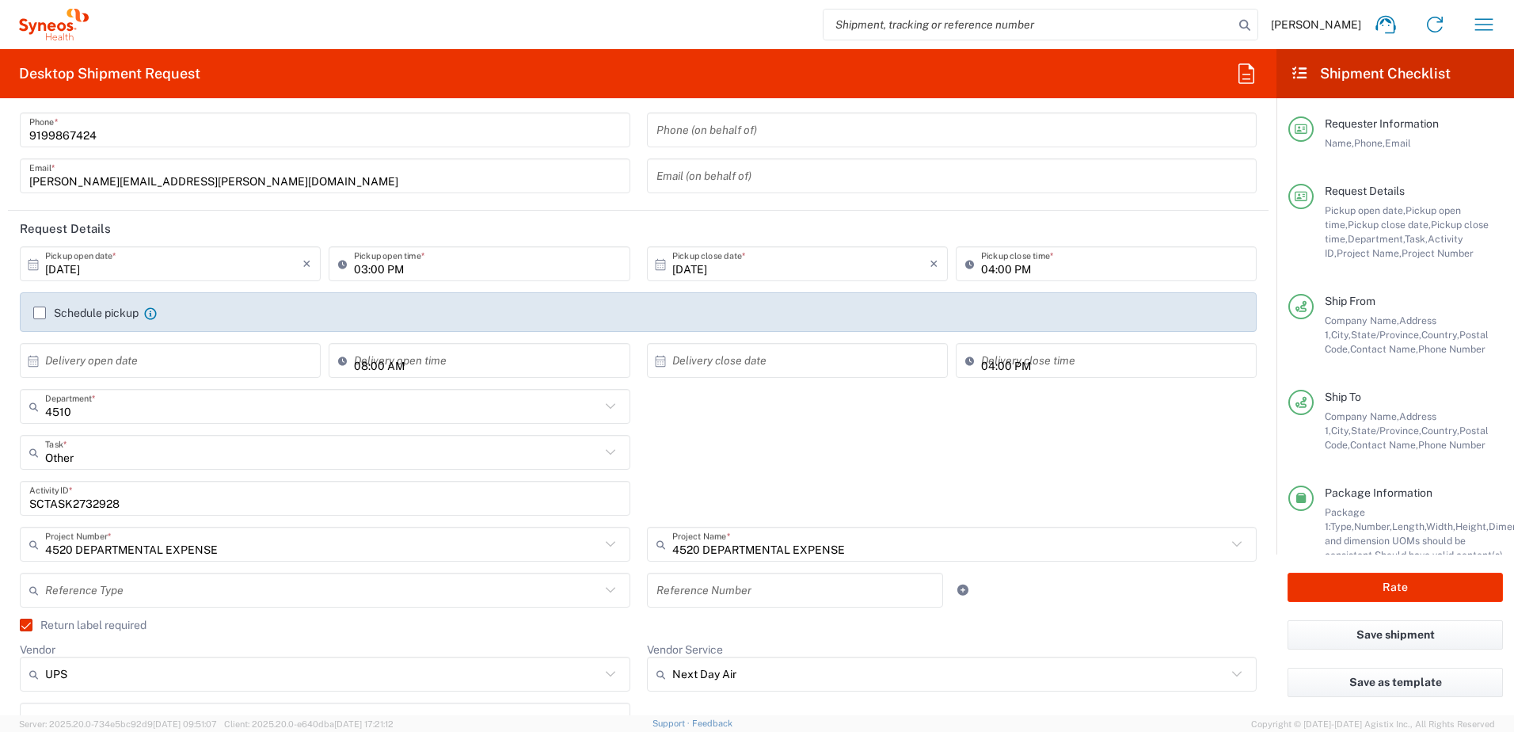
scroll to position [79, 0]
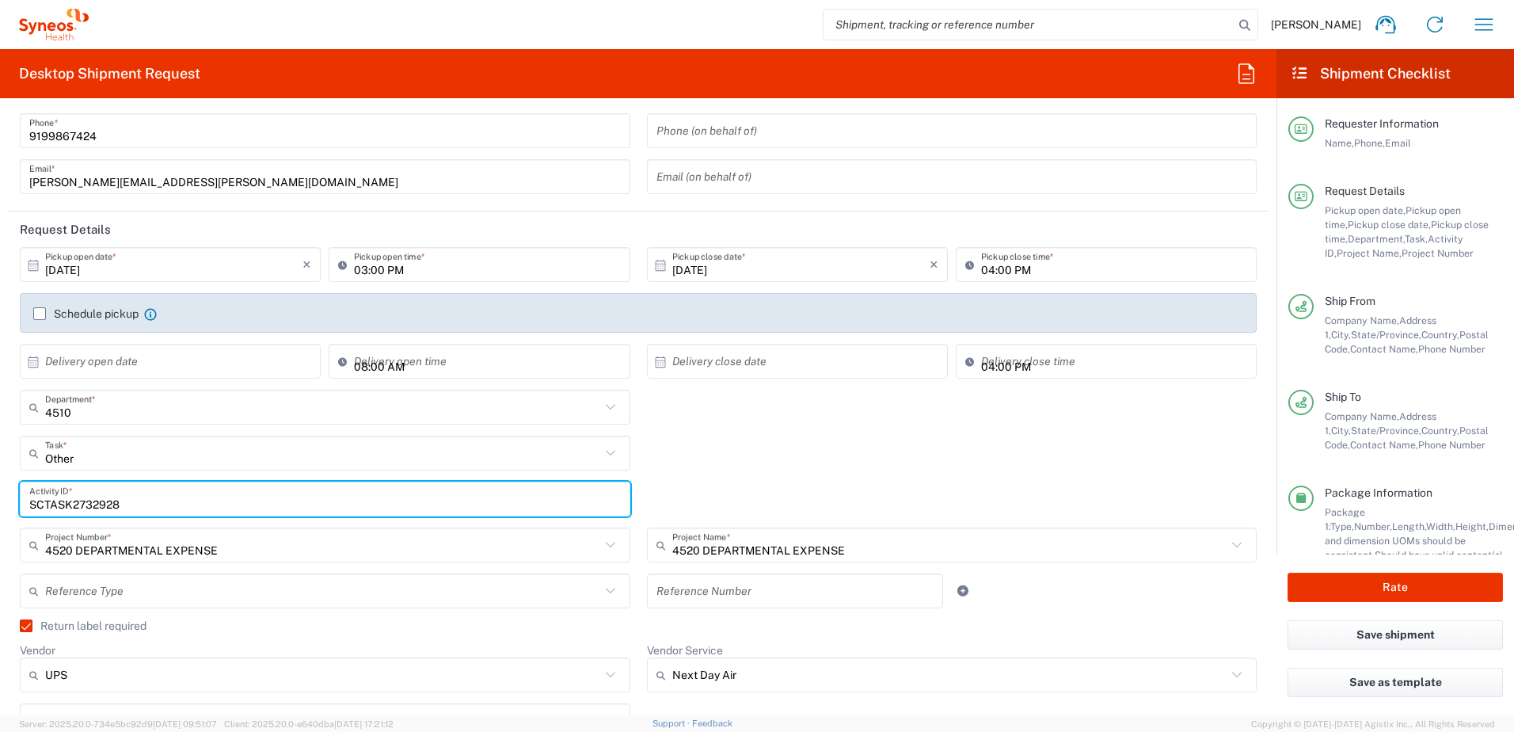
click at [98, 500] on input "SCTASK2732928" at bounding box center [325, 500] width 592 height 28
click at [103, 500] on input "SCTASK2732928" at bounding box center [325, 500] width 592 height 28
click at [92, 500] on input "SCTASK2732928" at bounding box center [325, 500] width 592 height 28
paste input "9"
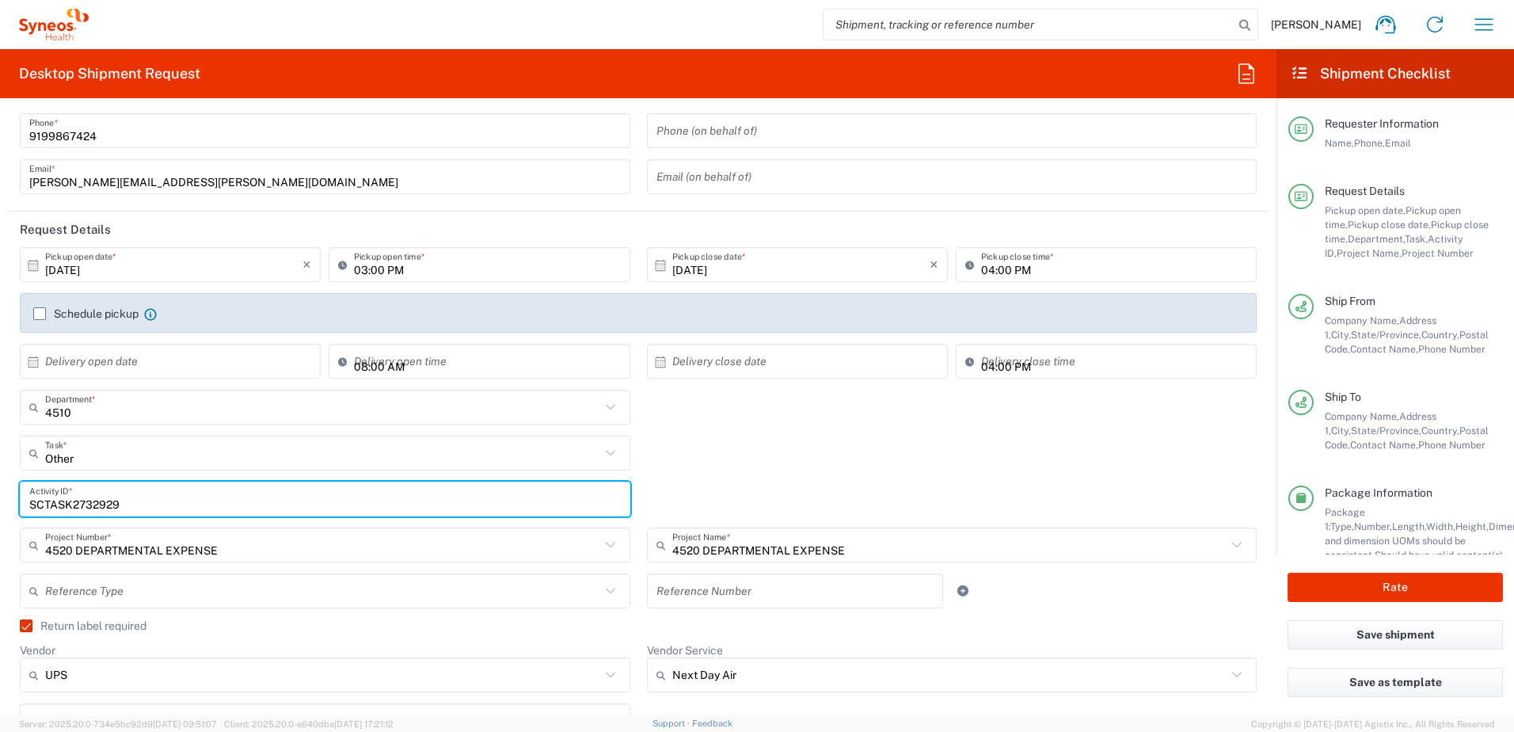
type input "SCTASK2732929"
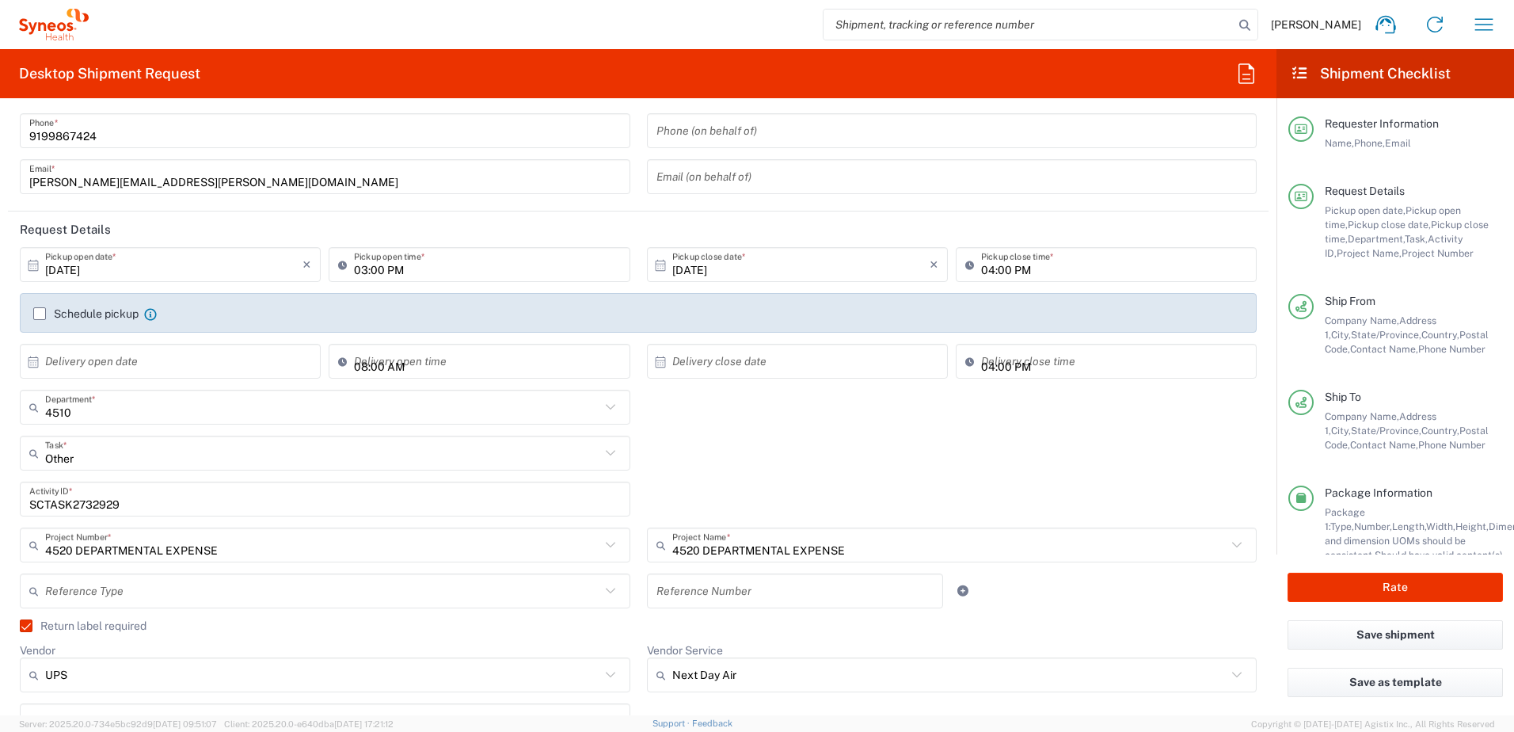
click at [878, 458] on div "Other Task * Other Break/Fix Inventory Transfer New Hire Refresh" at bounding box center [639, 459] width 1254 height 46
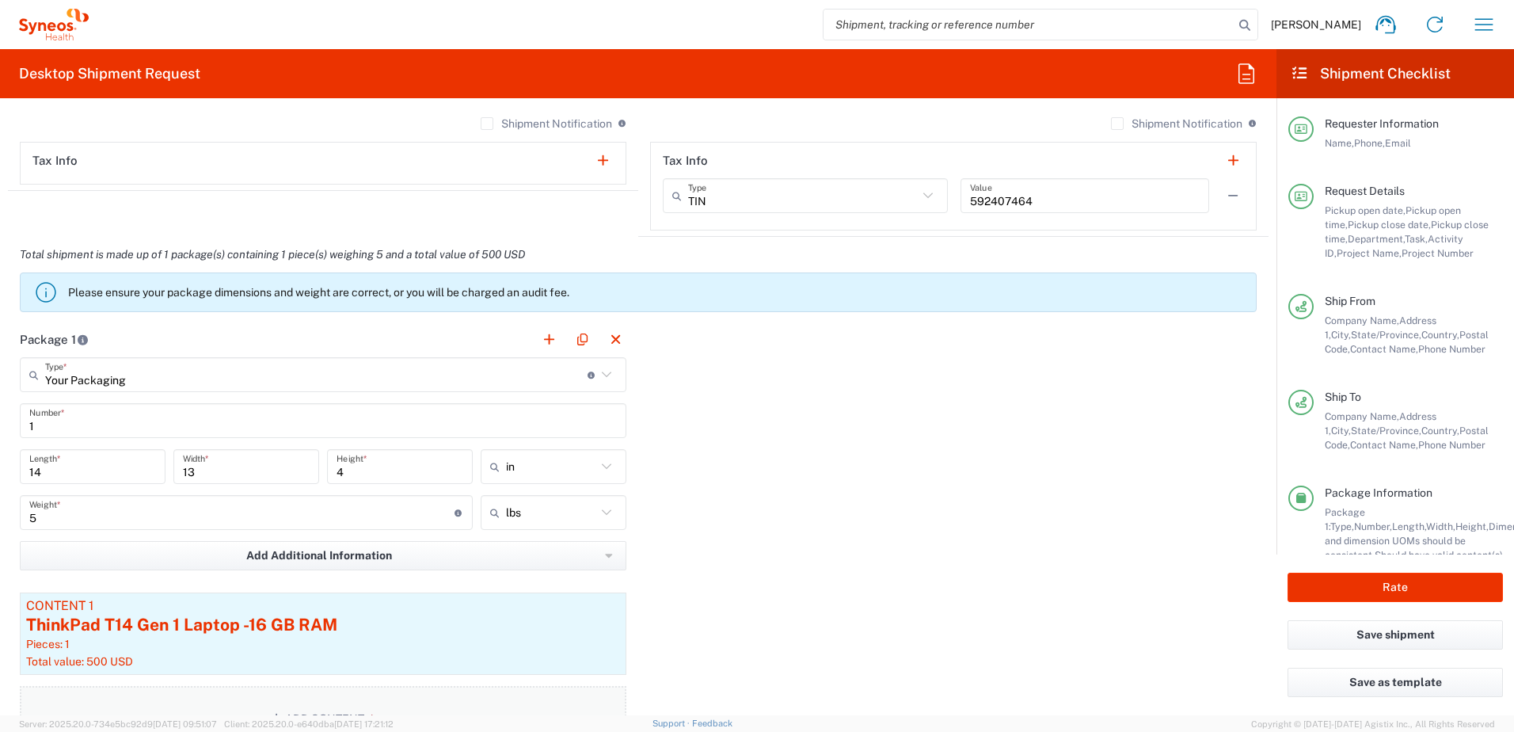
scroll to position [1505, 0]
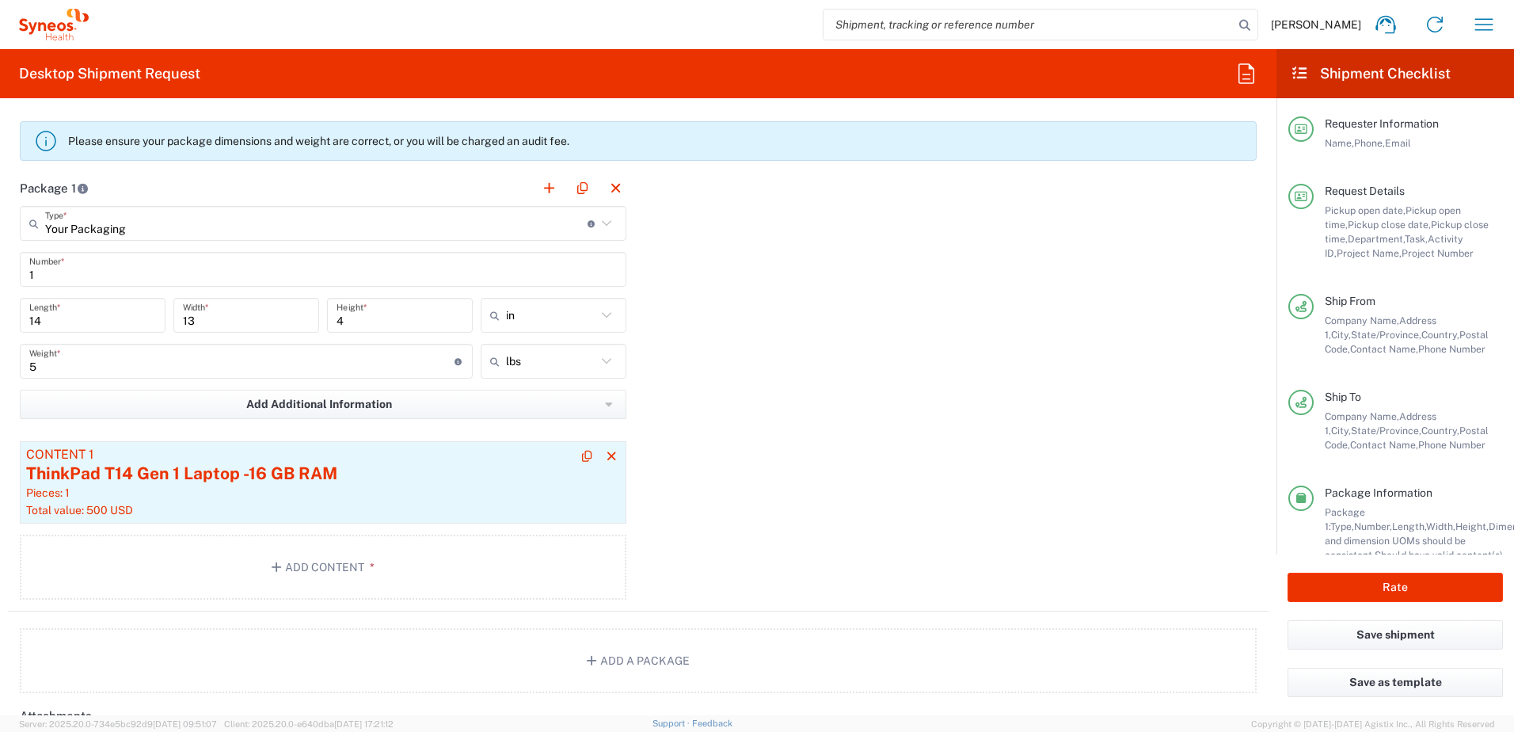
click at [324, 486] on div "Pieces: 1" at bounding box center [323, 493] width 594 height 14
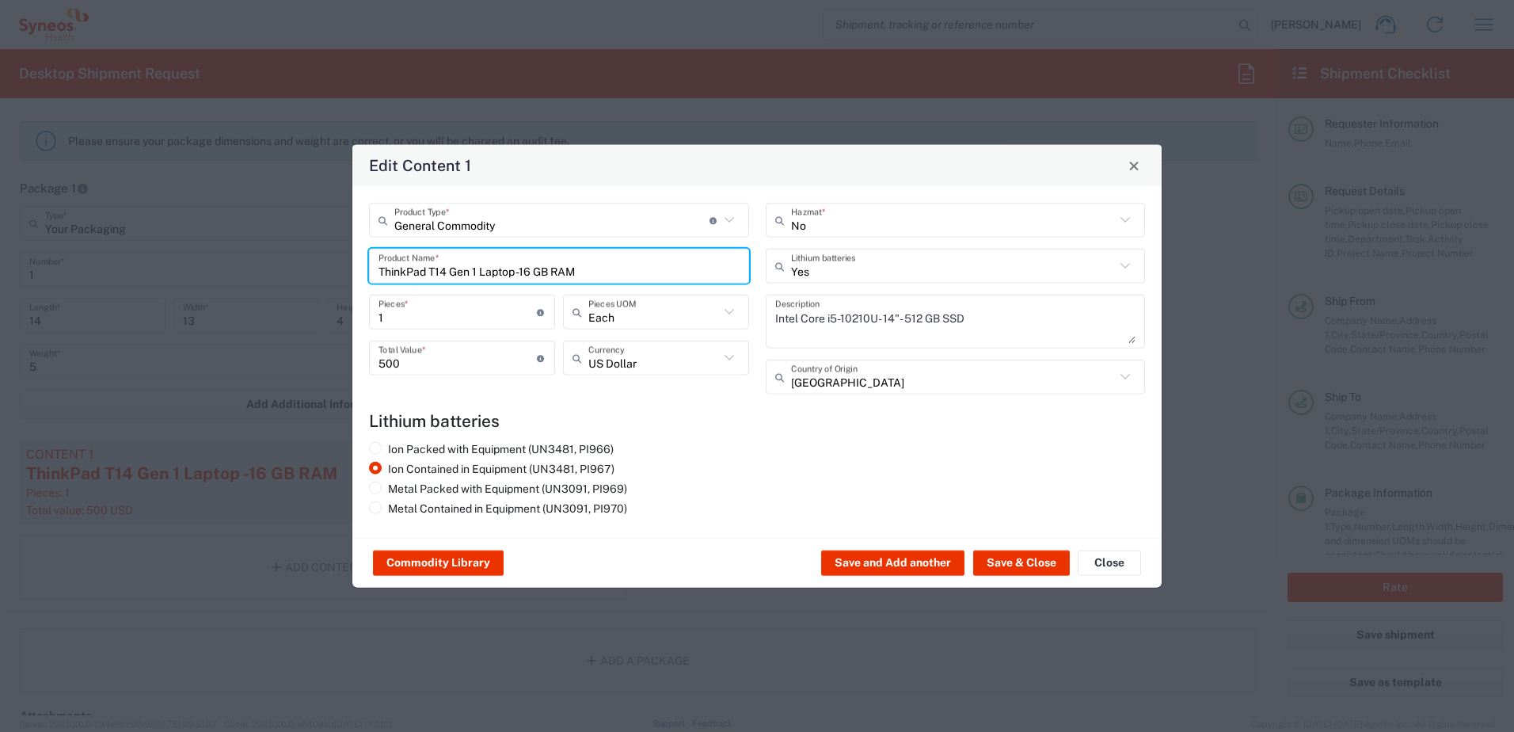
drag, startPoint x: 585, startPoint y: 269, endPoint x: 332, endPoint y: 234, distance: 255.8
click at [332, 234] on div "Edit Content 1 General Commodity Product Type * Document: Paper document genera…" at bounding box center [757, 366] width 1514 height 732
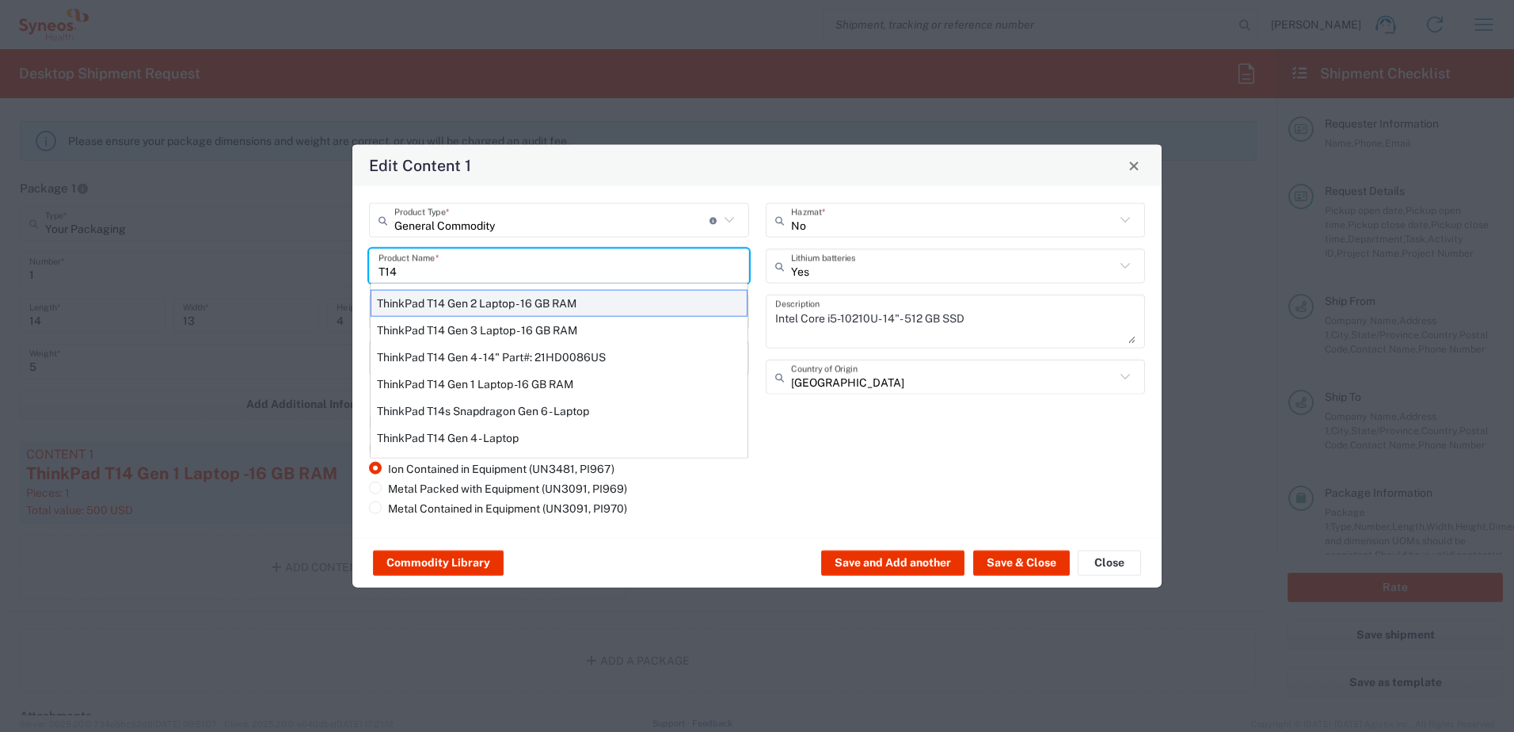
click at [504, 307] on div "ThinkPad T14 Gen 2 Laptop - 16 GB RAM" at bounding box center [559, 303] width 377 height 27
type input "ThinkPad T14 Gen 2 Laptop - 16 GB RAM"
type textarea "Intel Core i7-1156G7 vProÂ® Processor - 14"- 16 GB RAM - 512 GB SSD"
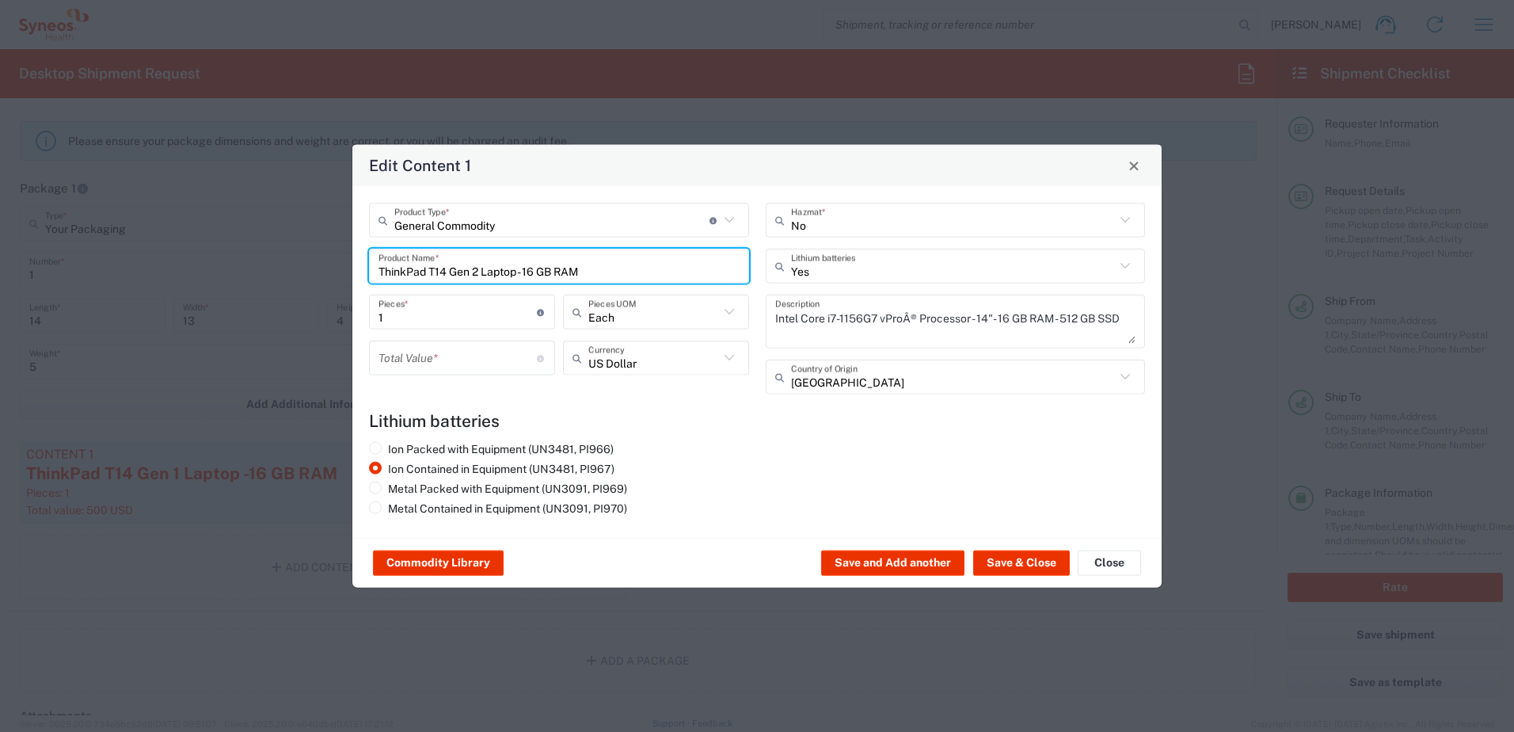
click at [414, 352] on input "number" at bounding box center [458, 358] width 158 height 28
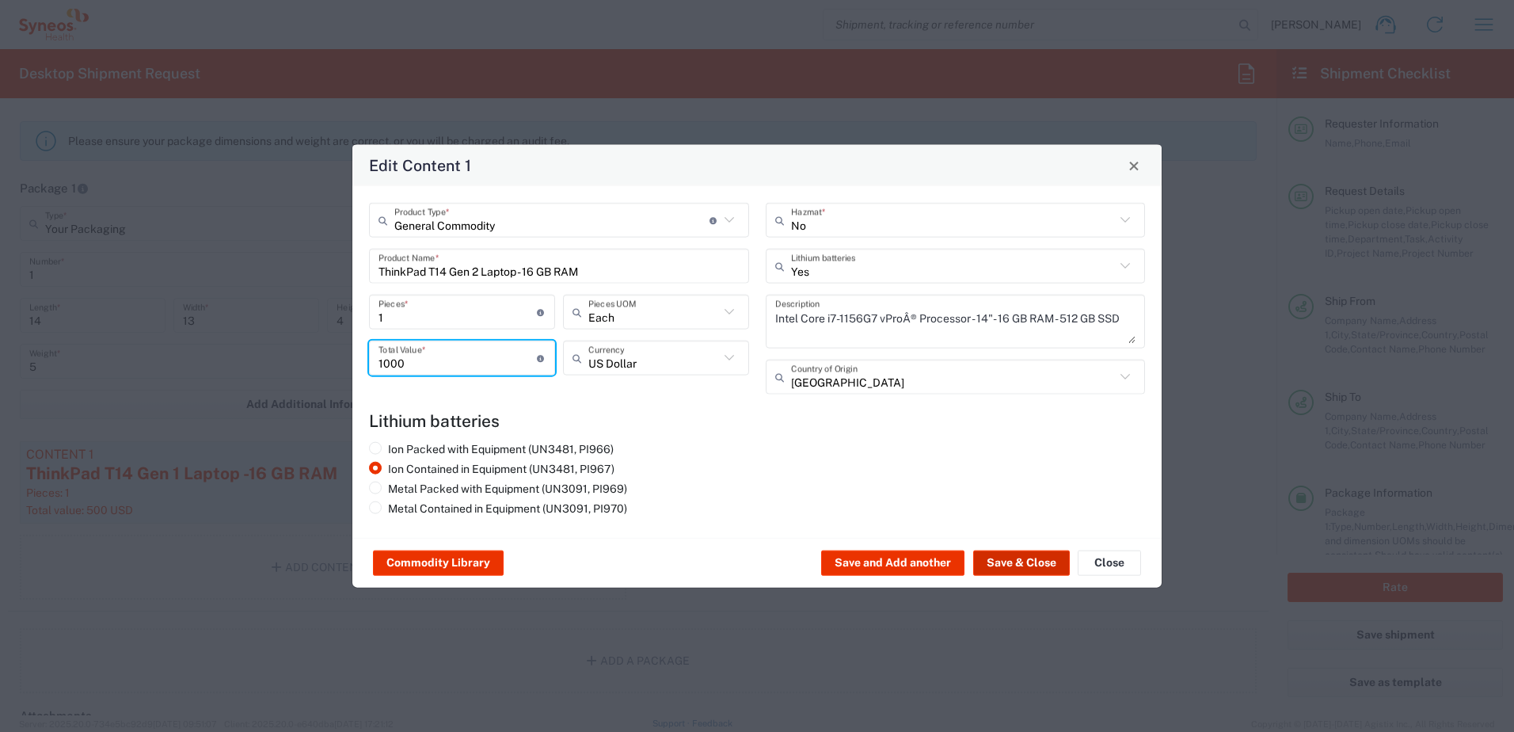
type input "1000"
click at [1000, 563] on button "Save & Close" at bounding box center [1021, 562] width 97 height 25
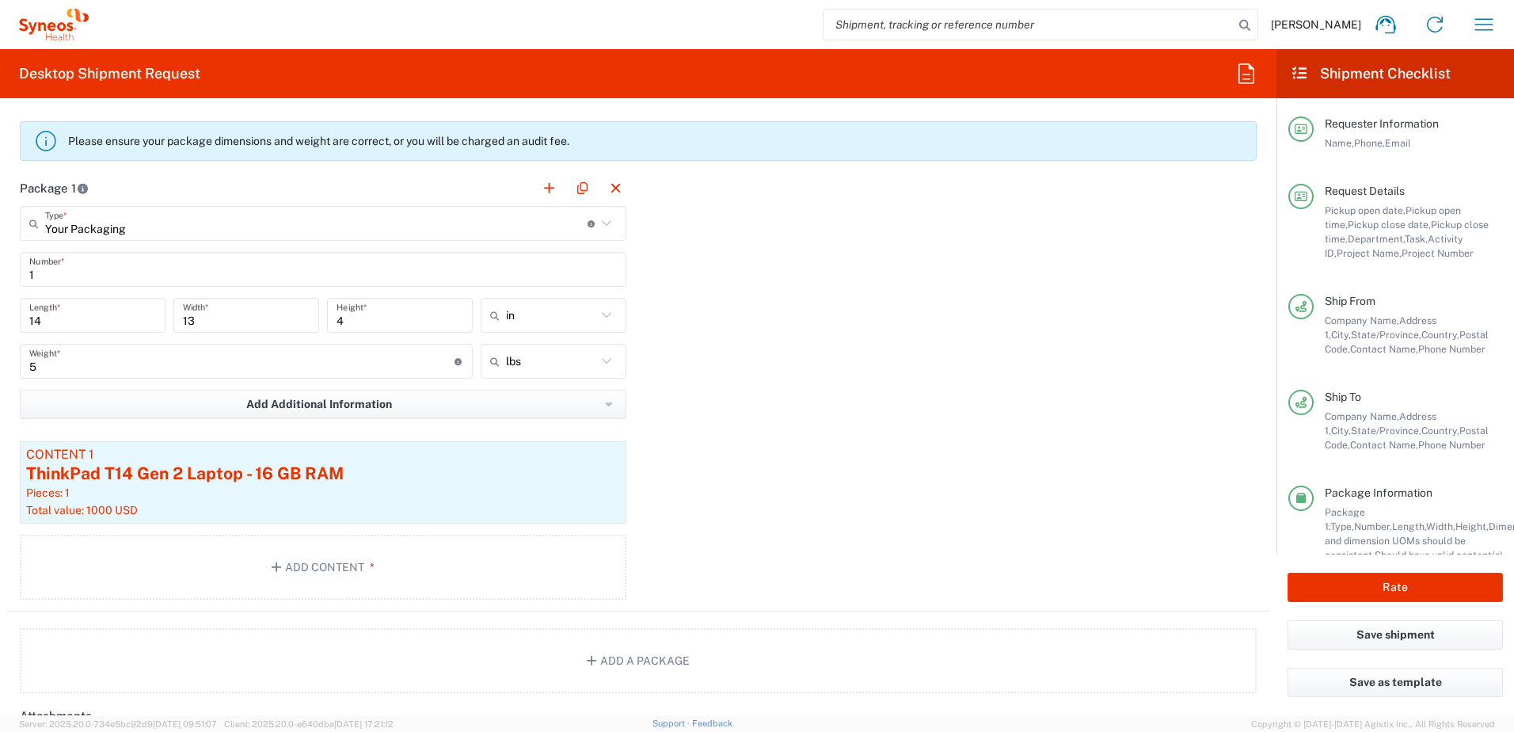
click at [949, 430] on div "Package 1 Your Packaging Type * Material used to package goods Your Packaging E…" at bounding box center [638, 390] width 1261 height 441
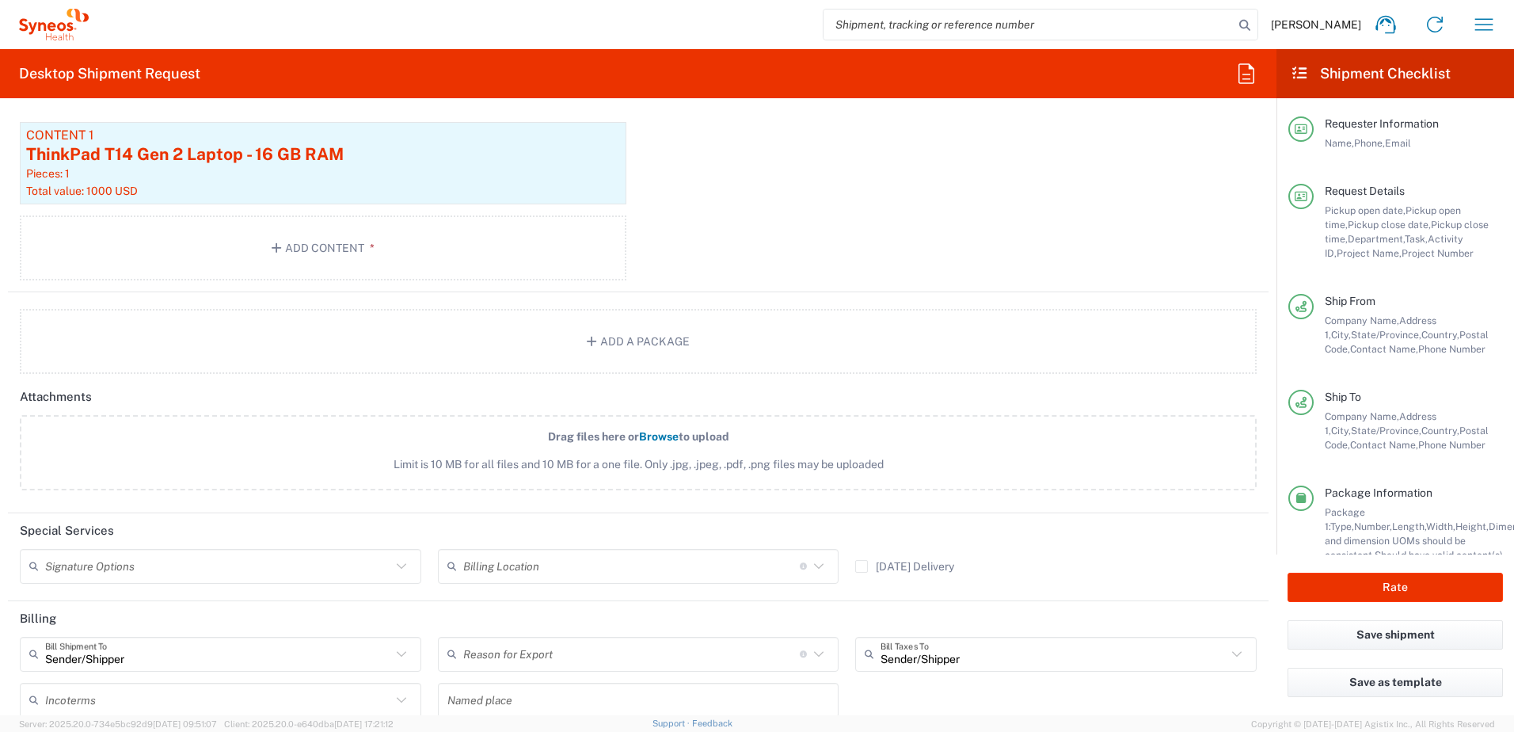
scroll to position [1946, 0]
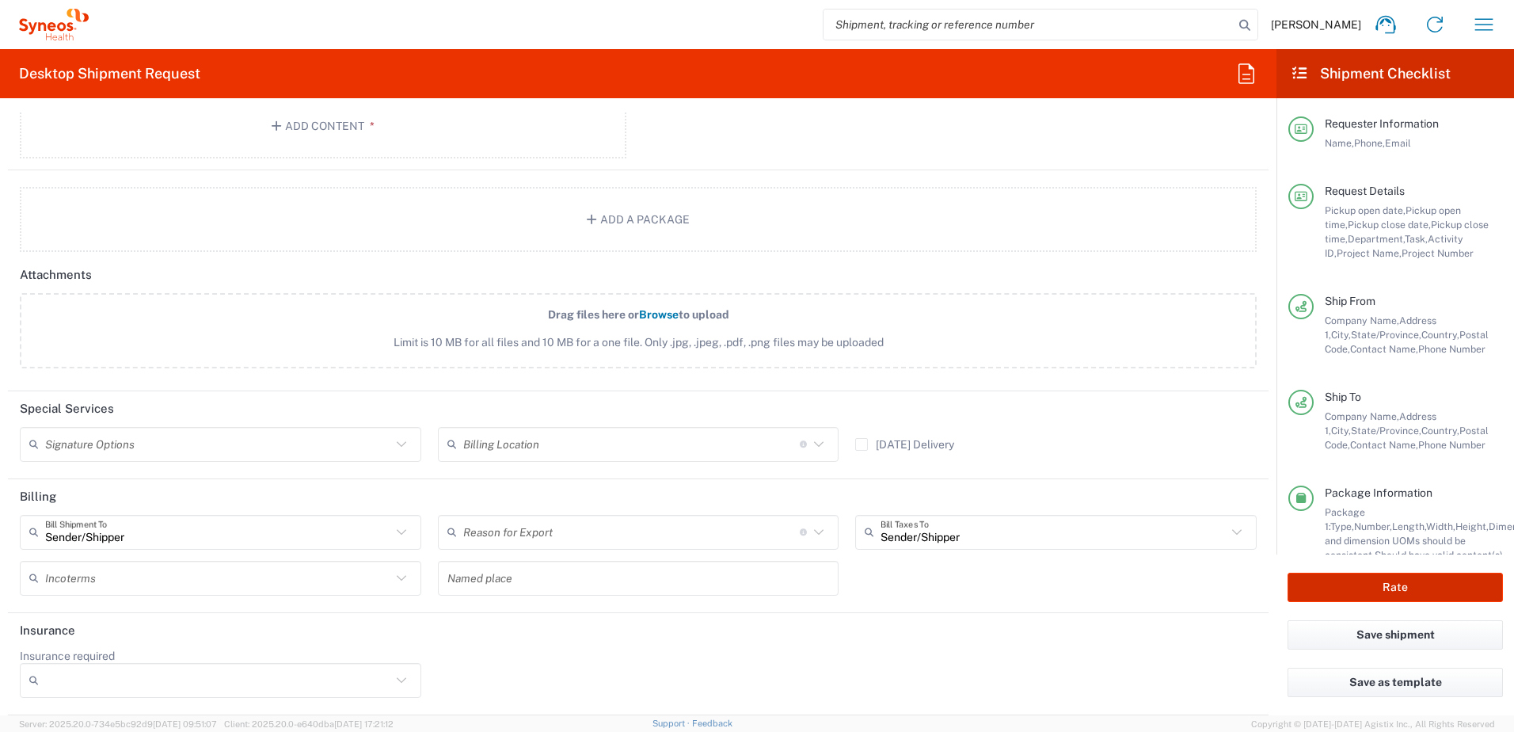
click at [1423, 585] on button "Rate" at bounding box center [1395, 587] width 215 height 29
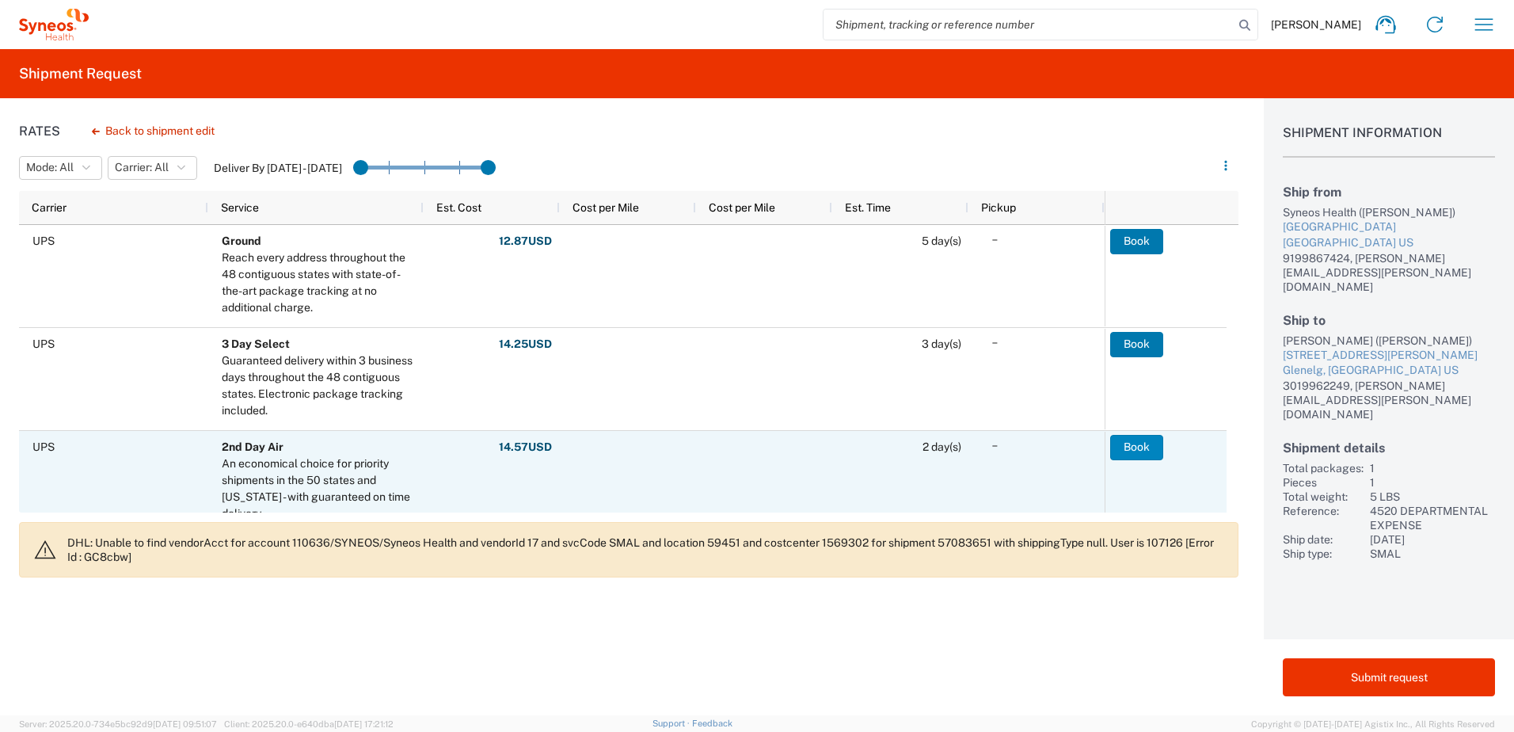
click at [1146, 444] on button "Book" at bounding box center [1136, 447] width 53 height 25
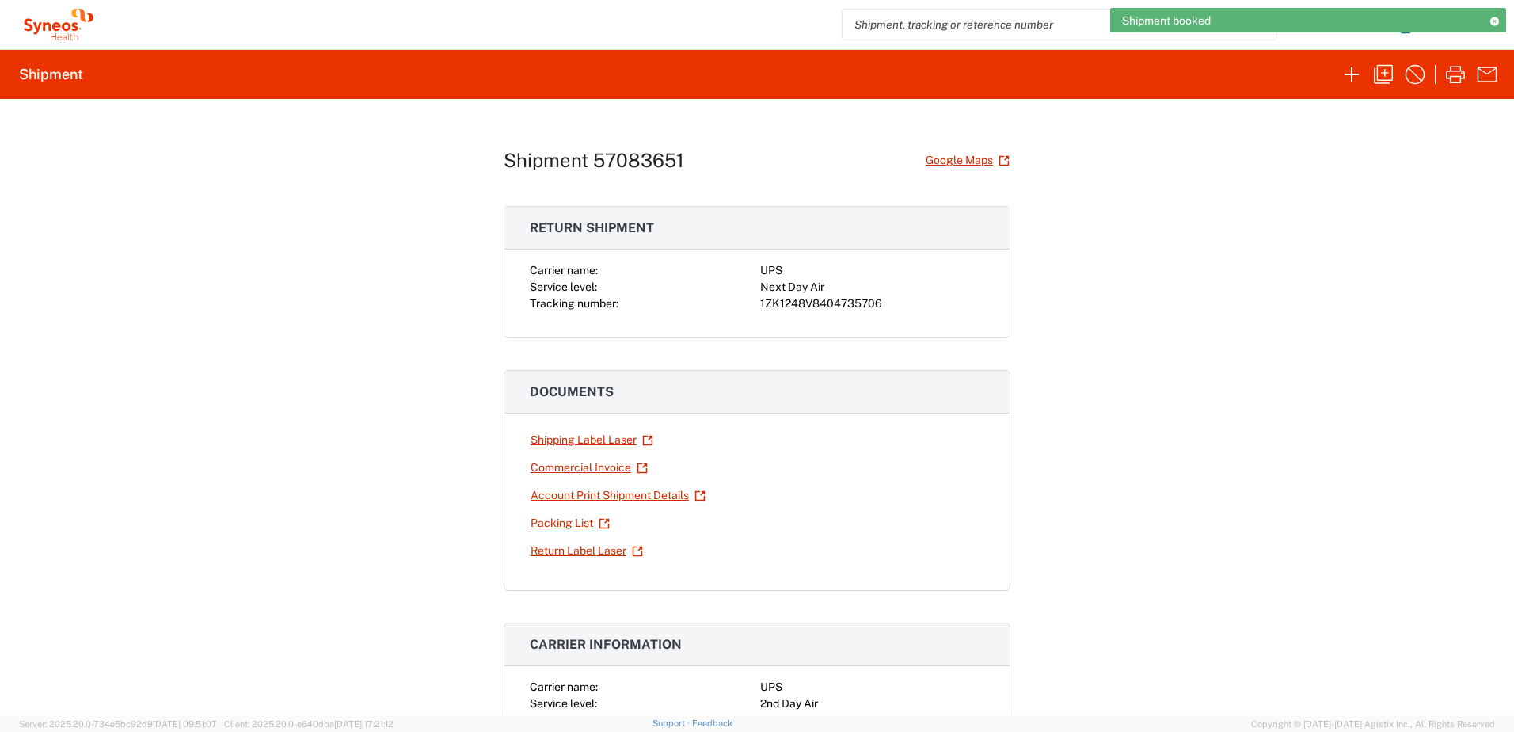
click at [835, 310] on div "1ZK1248V8404735706" at bounding box center [872, 303] width 224 height 17
click at [834, 311] on div "1ZK1248V8404735706" at bounding box center [872, 303] width 224 height 17
copy div "1ZK1248V8404735706"
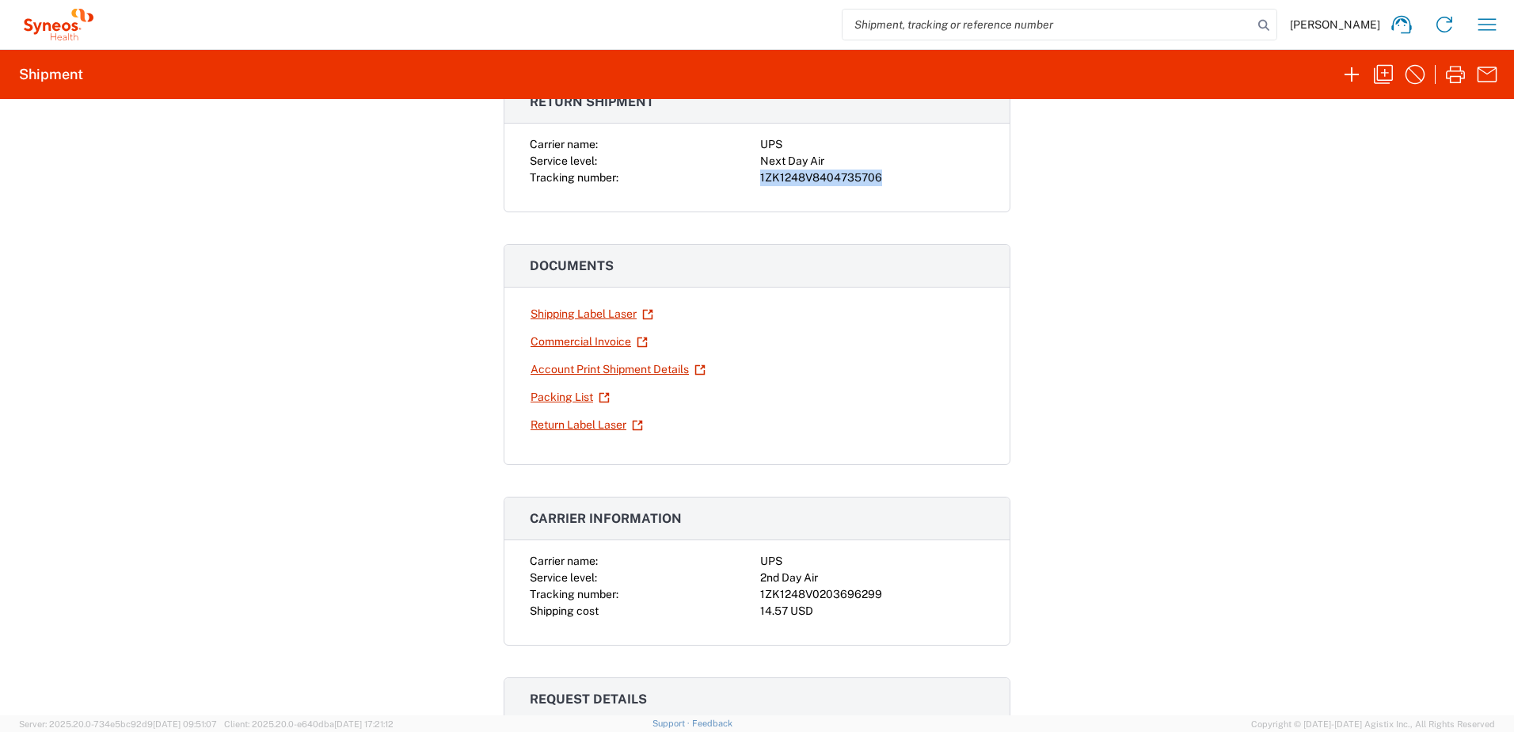
scroll to position [238, 0]
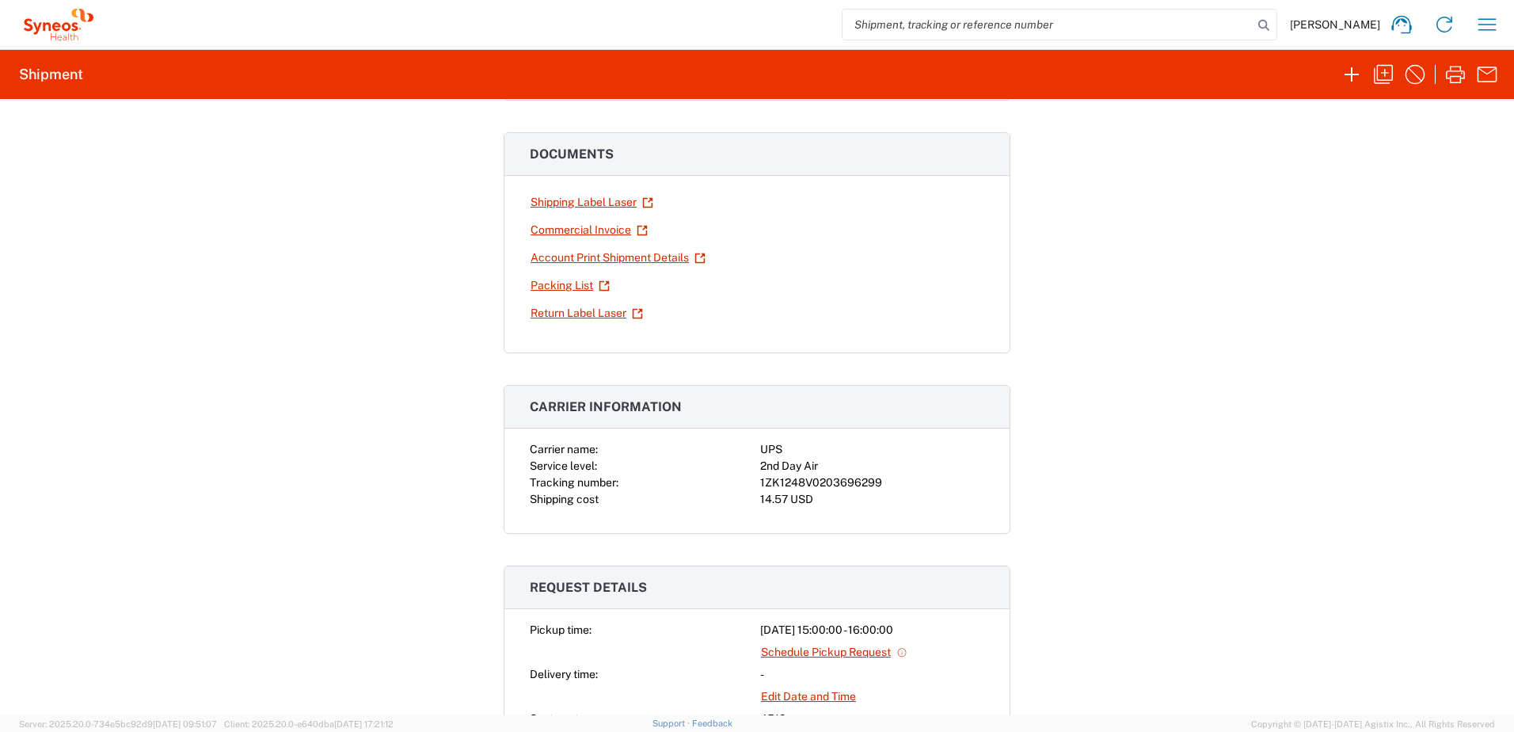
click at [833, 478] on div "1ZK1248V0203696299" at bounding box center [872, 482] width 224 height 17
copy div "1ZK1248V0203696299"
